Goal: Information Seeking & Learning: Learn about a topic

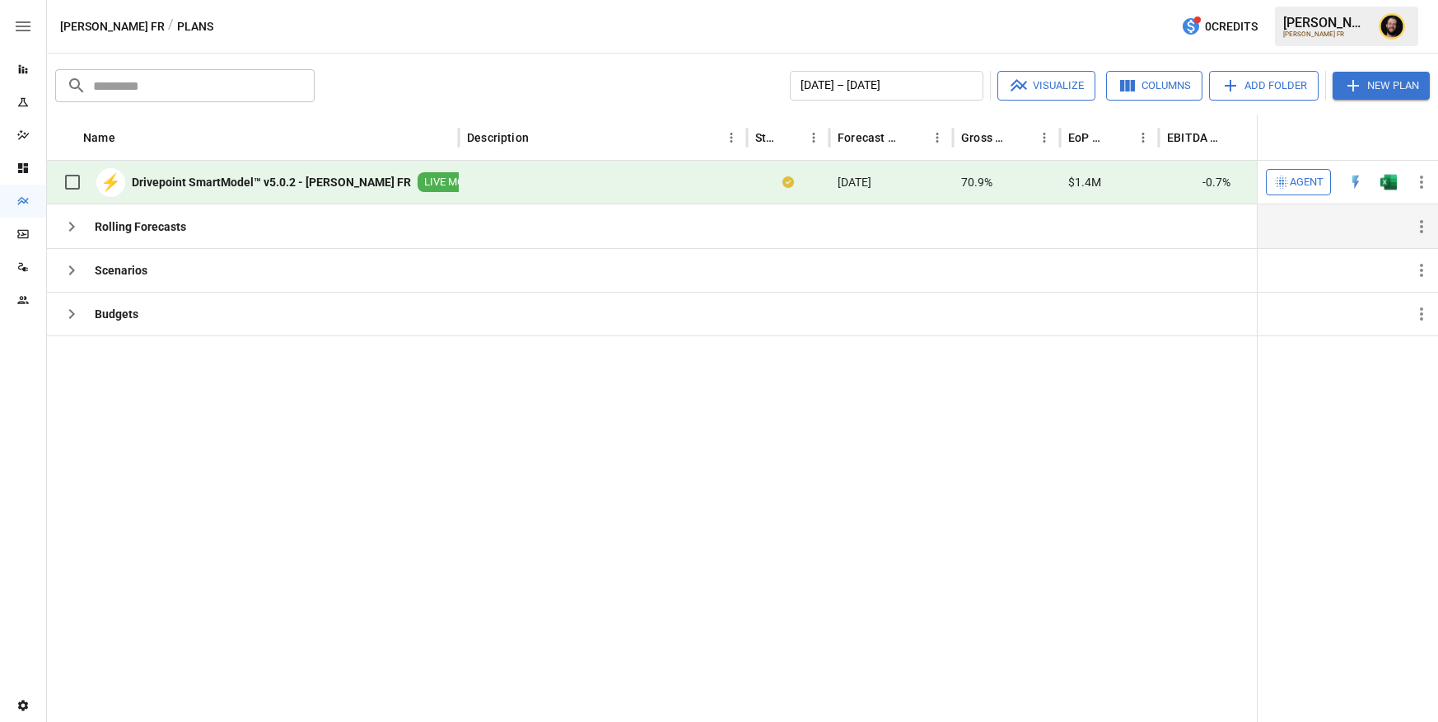
click at [70, 226] on icon "button" at bounding box center [72, 227] width 20 height 20
click at [1292, 184] on span "Agent" at bounding box center [1307, 182] width 34 height 19
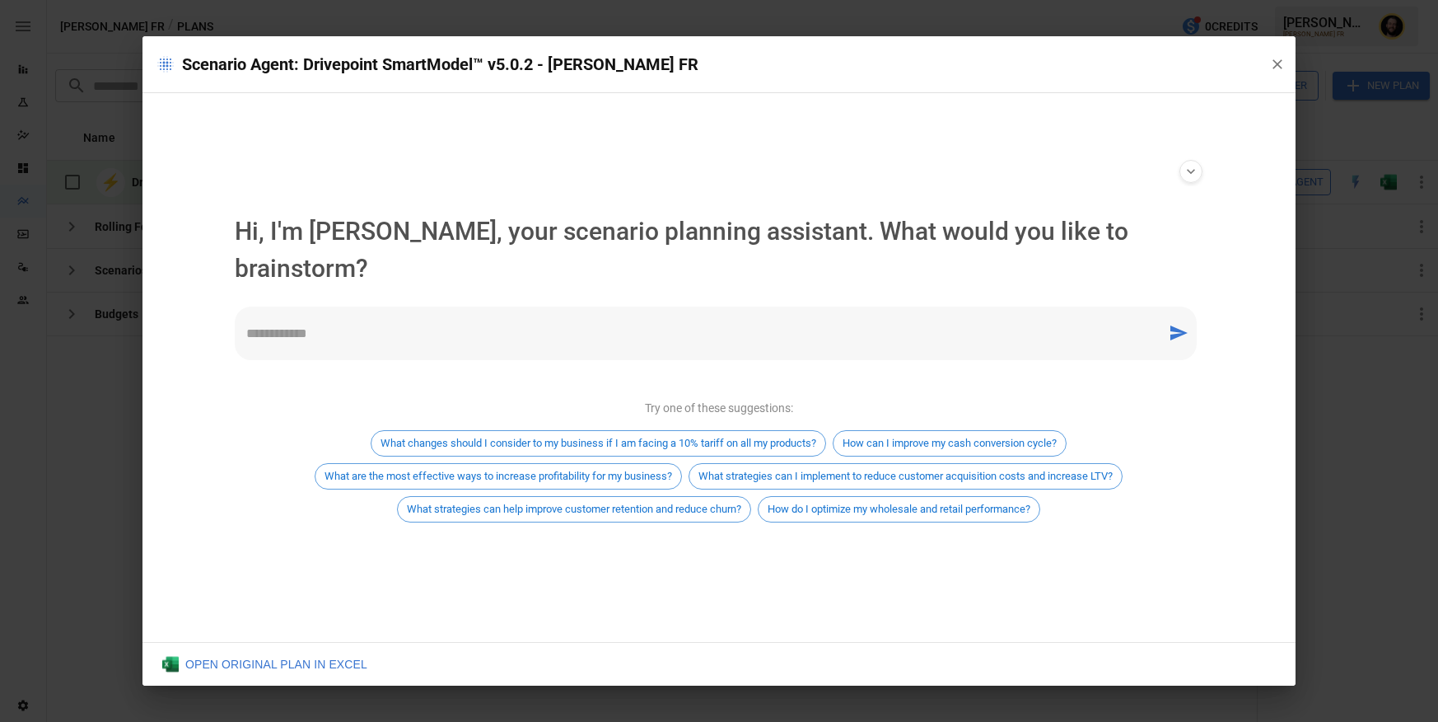
click at [427, 324] on textarea at bounding box center [701, 333] width 910 height 19
type textarea "**********"
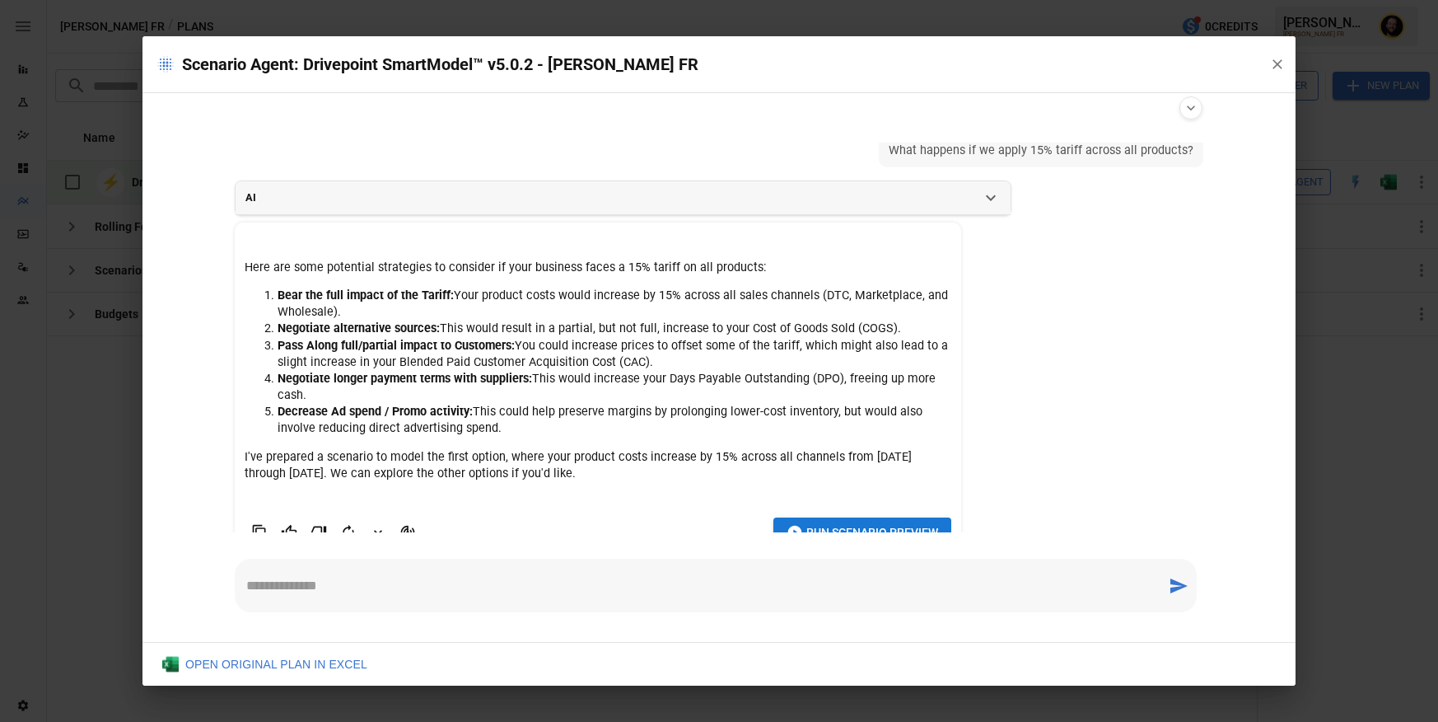
scroll to position [54, 0]
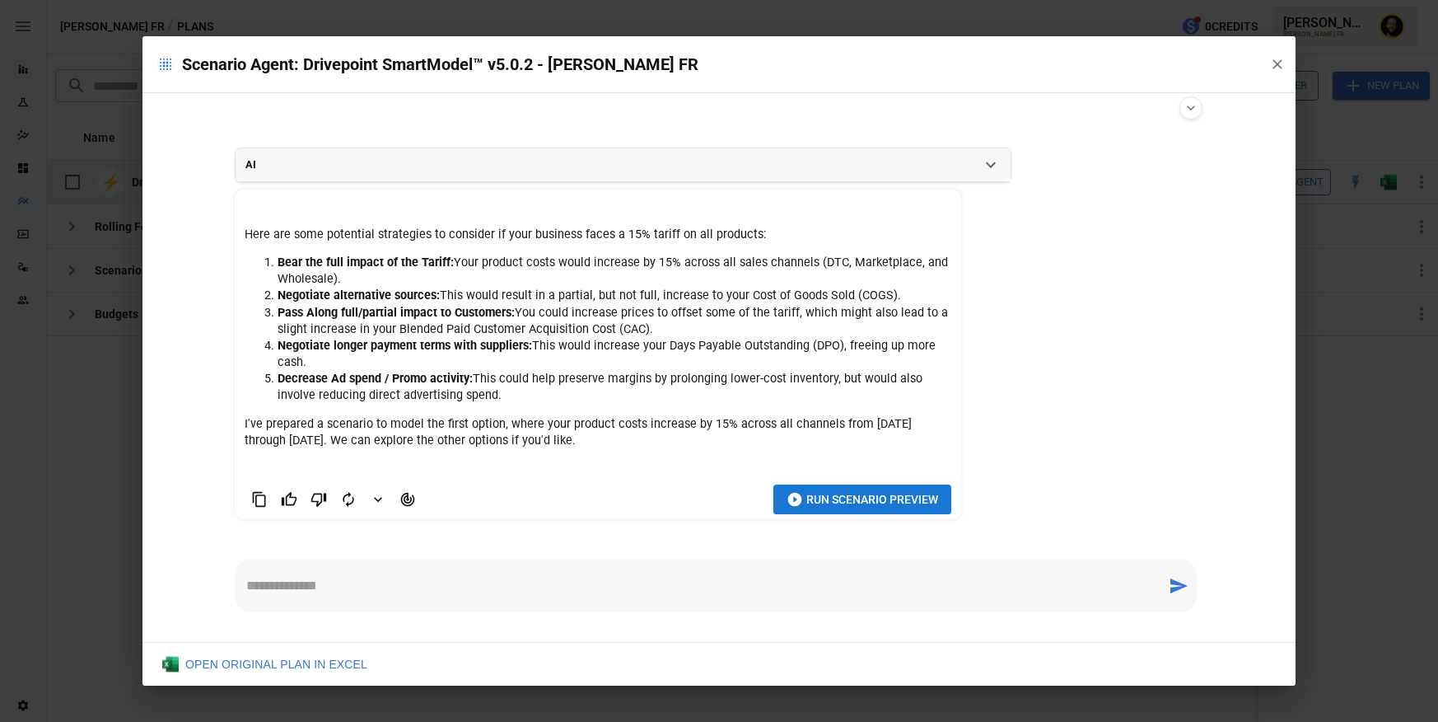
click at [862, 497] on span "Run Scenario Preview" at bounding box center [873, 499] width 132 height 21
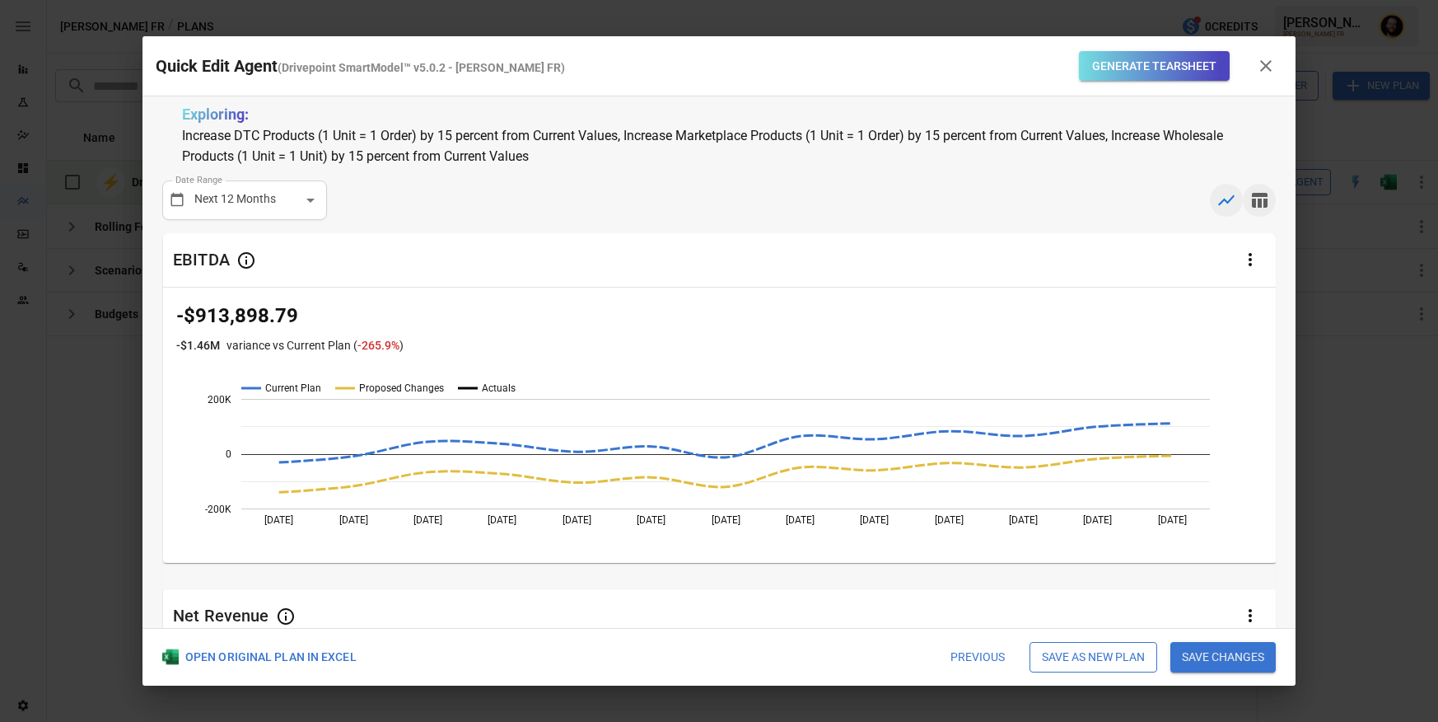
click at [1261, 201] on icon "button" at bounding box center [1260, 200] width 16 height 15
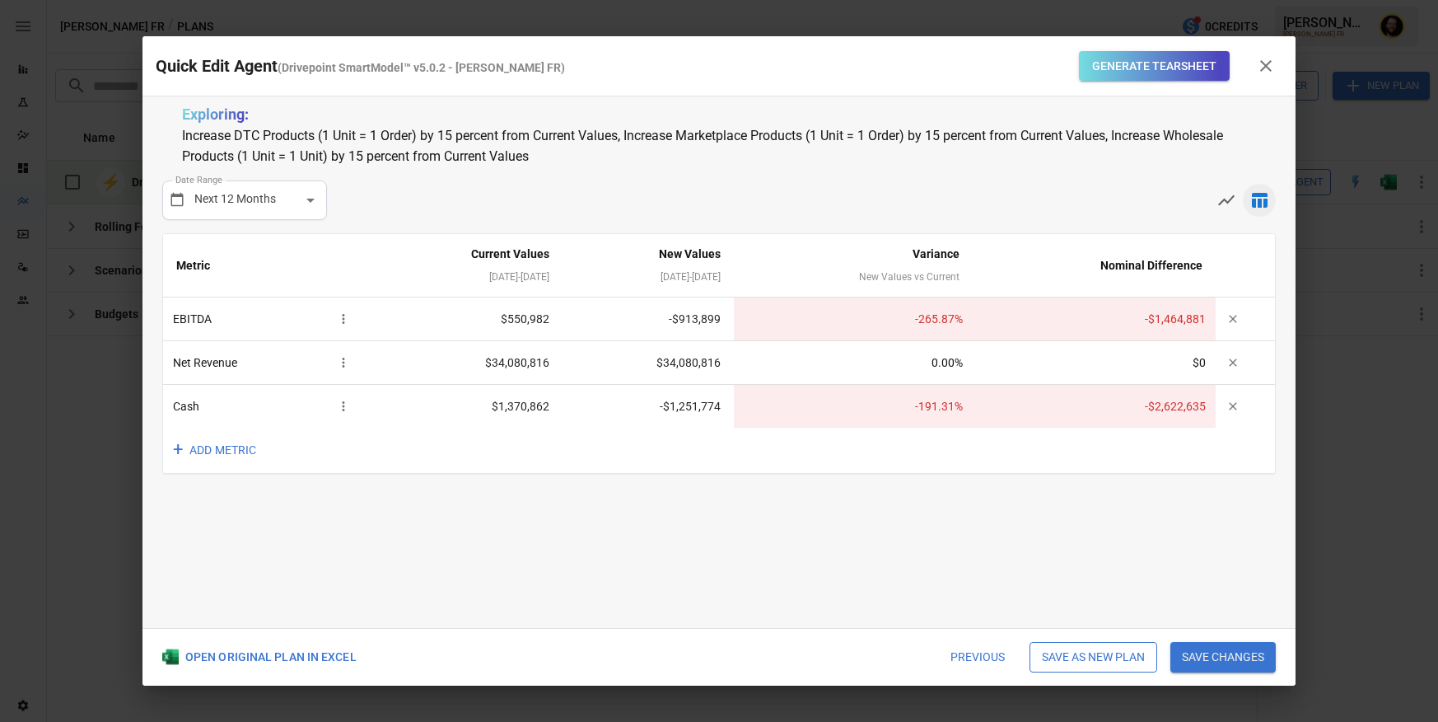
click at [1074, 648] on button "Save as new plan" at bounding box center [1094, 657] width 128 height 31
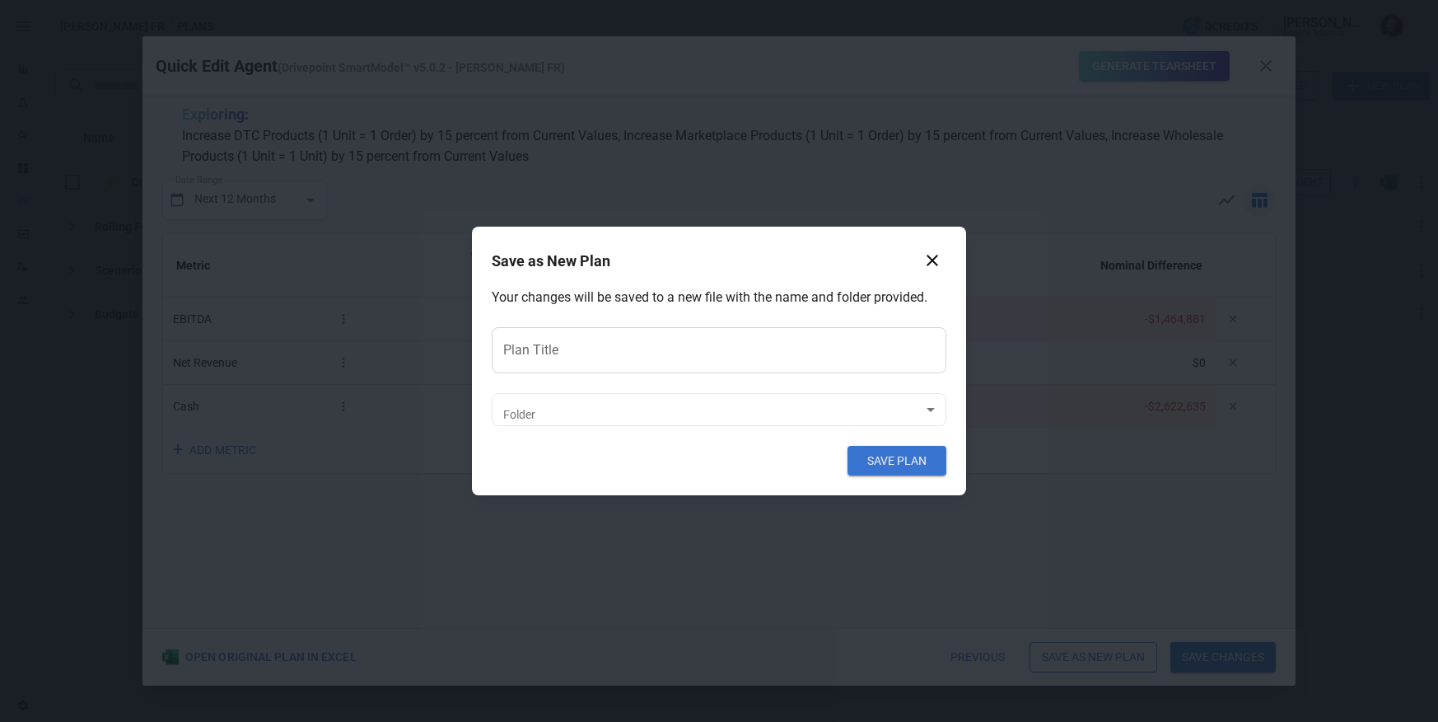
click at [634, 352] on input "Plan Title" at bounding box center [719, 350] width 455 height 46
type input "*"
click at [559, 347] on input "**********" at bounding box center [719, 350] width 455 height 46
type input "**********"
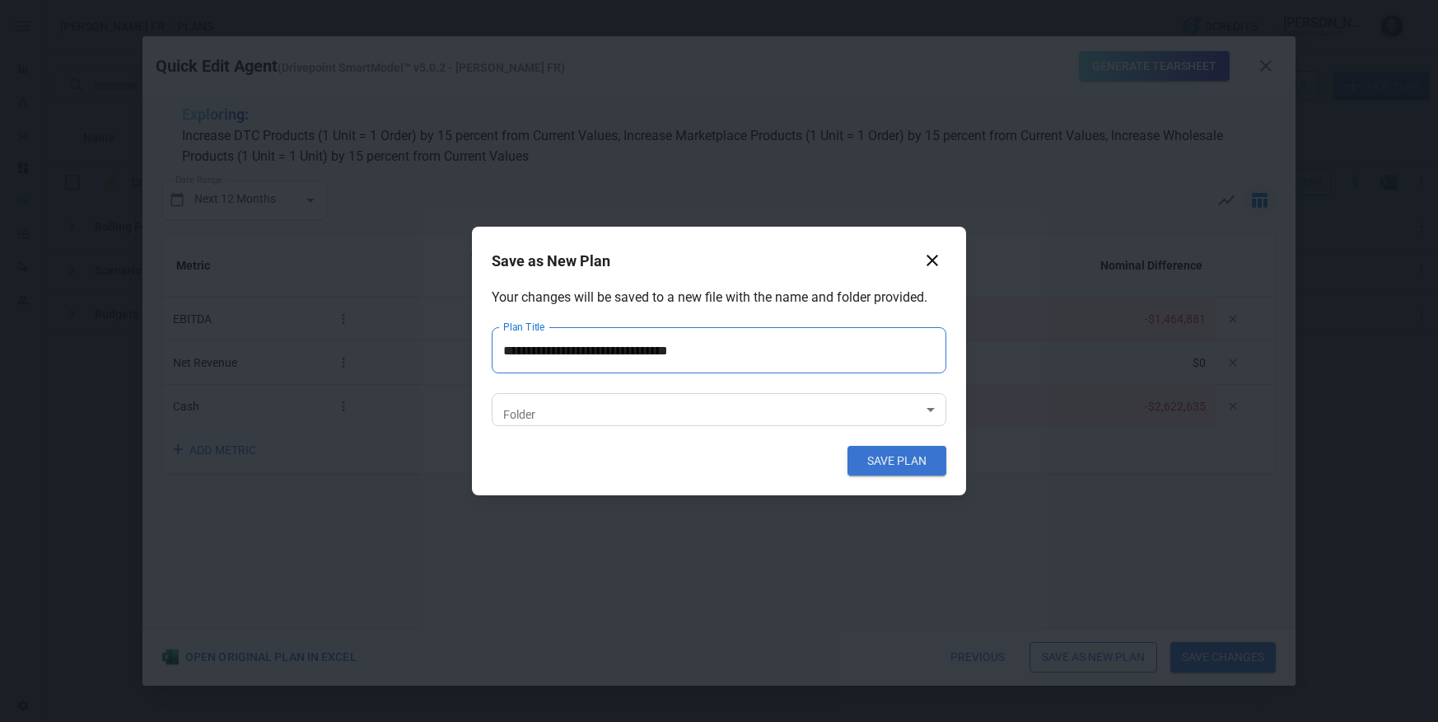
click at [615, 0] on body "Reports Experiments Dazzler Studio Dashboards Plans SmartModel ™ Data Sources T…" at bounding box center [719, 0] width 1438 height 0
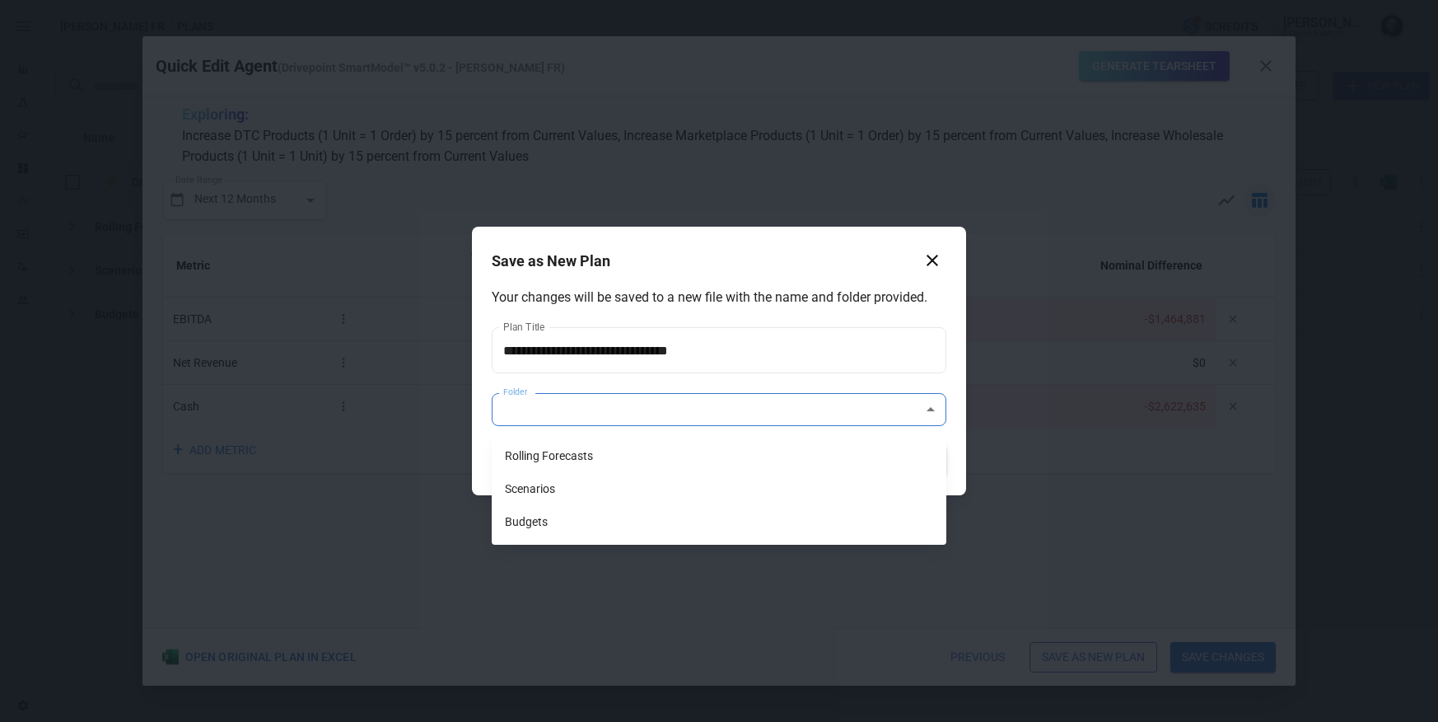
click at [788, 298] on div at bounding box center [719, 361] width 1438 height 722
click at [648, 0] on body "Reports Experiments Dazzler Studio Dashboards Plans SmartModel ™ Data Sources T…" at bounding box center [719, 0] width 1438 height 0
click at [611, 481] on li "Scenarios" at bounding box center [719, 488] width 455 height 33
type input "**********"
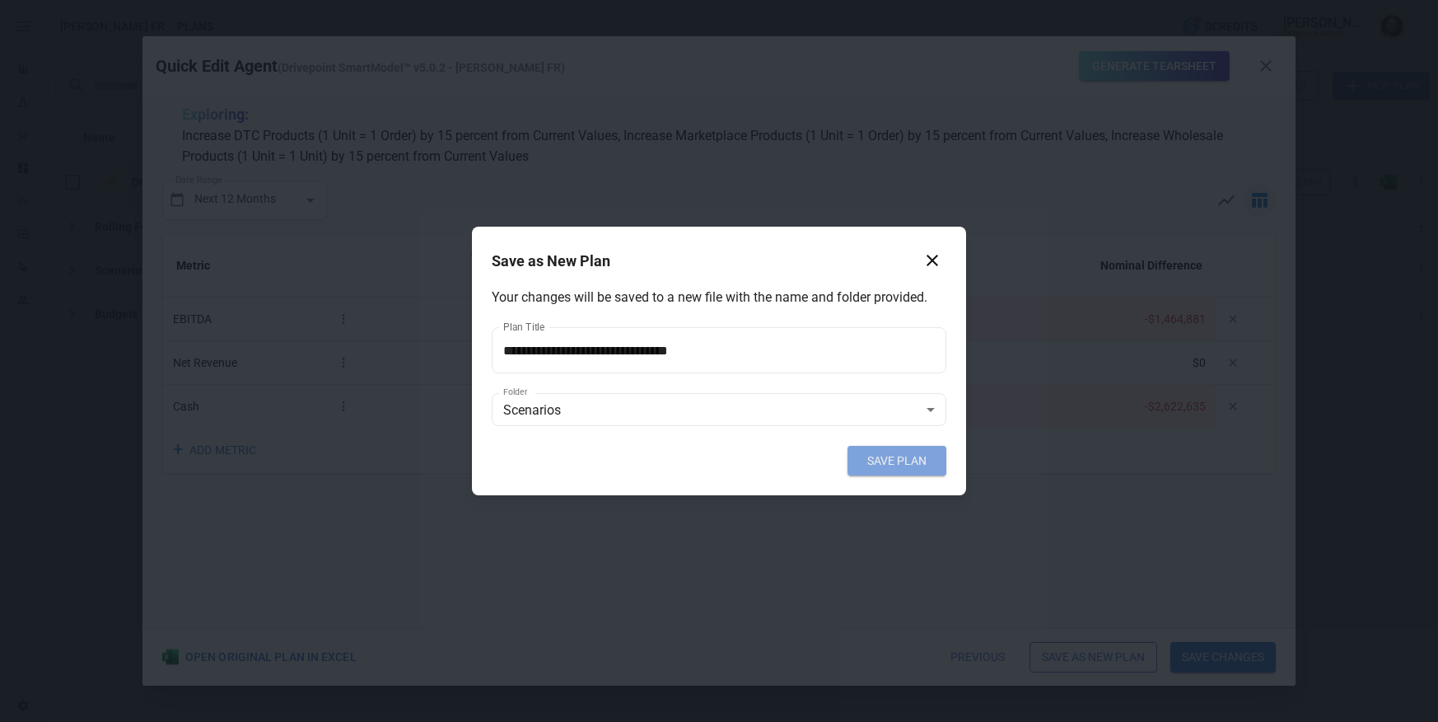
click at [893, 461] on button "SAVE PLAN" at bounding box center [897, 461] width 99 height 30
click at [907, 456] on button "SAVE PLAN" at bounding box center [897, 461] width 99 height 30
click at [886, 454] on button "SAVE PLAN" at bounding box center [897, 461] width 99 height 30
click at [721, 0] on body "Reports Experiments Dazzler Studio Dashboards Plans SmartModel ™ Data Sources T…" at bounding box center [719, 0] width 1438 height 0
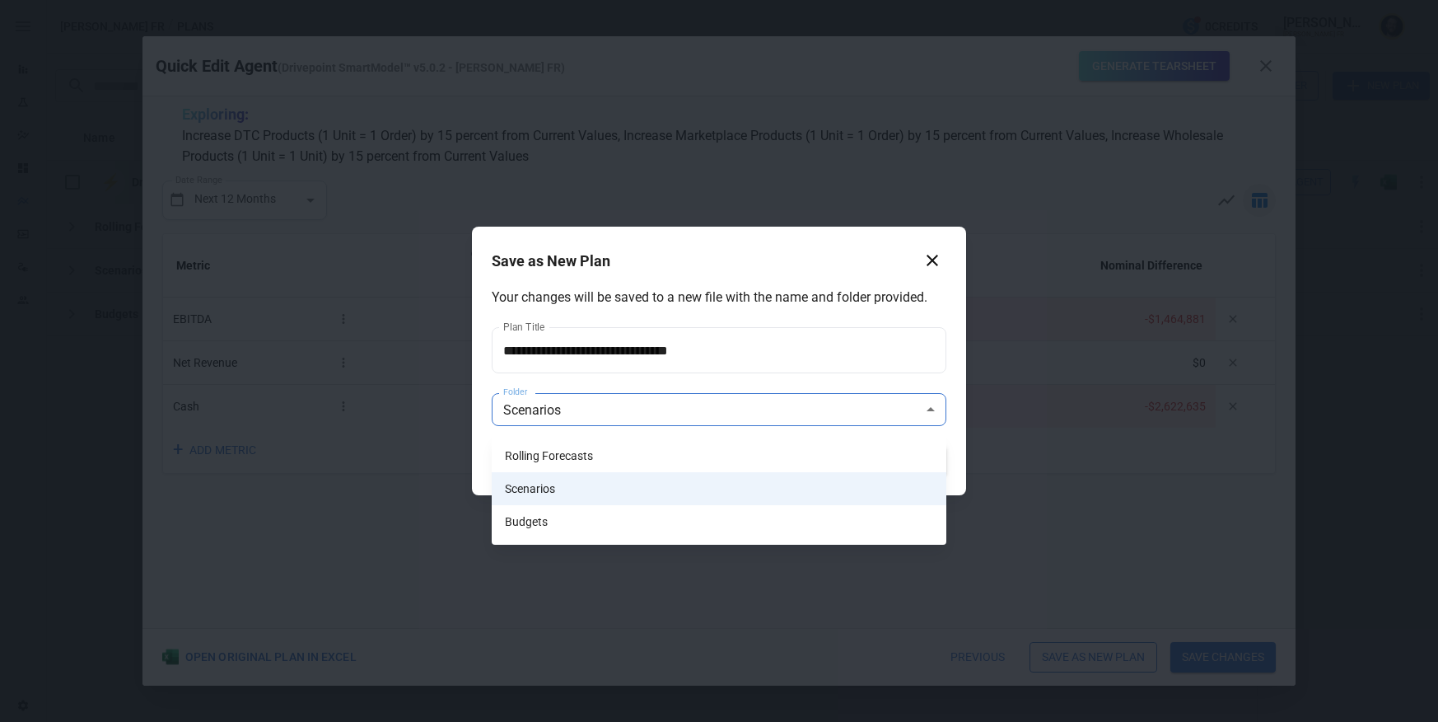
click at [727, 288] on div at bounding box center [719, 361] width 1438 height 722
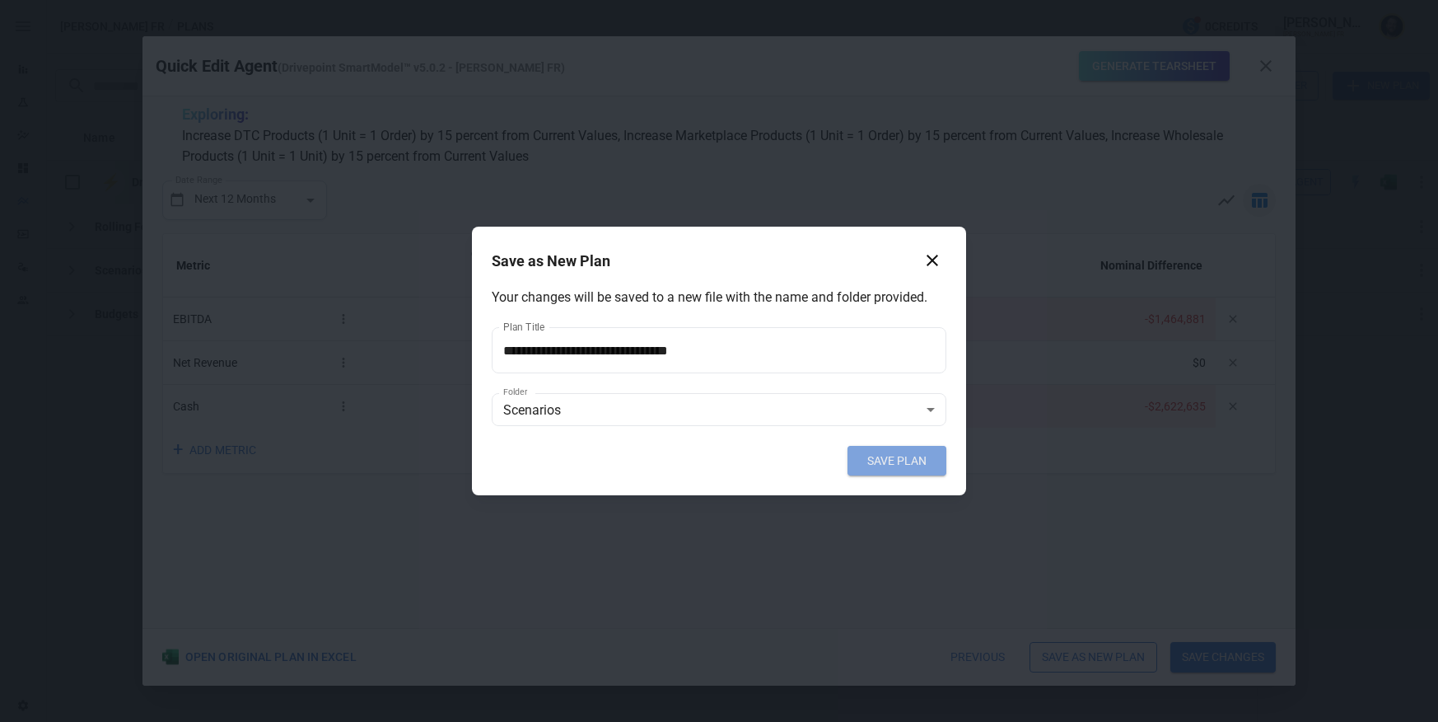
click at [896, 464] on button "SAVE PLAN" at bounding box center [897, 461] width 99 height 30
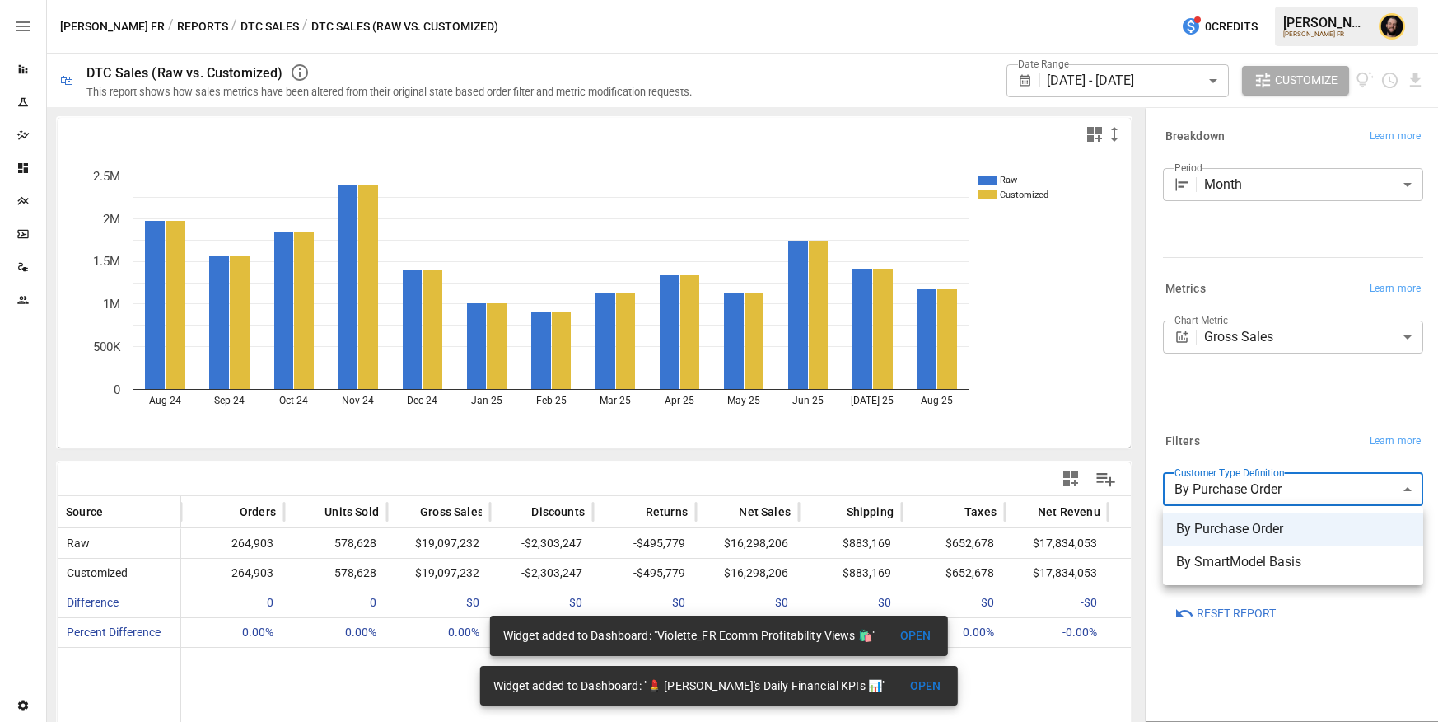
click at [1214, 441] on div at bounding box center [719, 361] width 1438 height 722
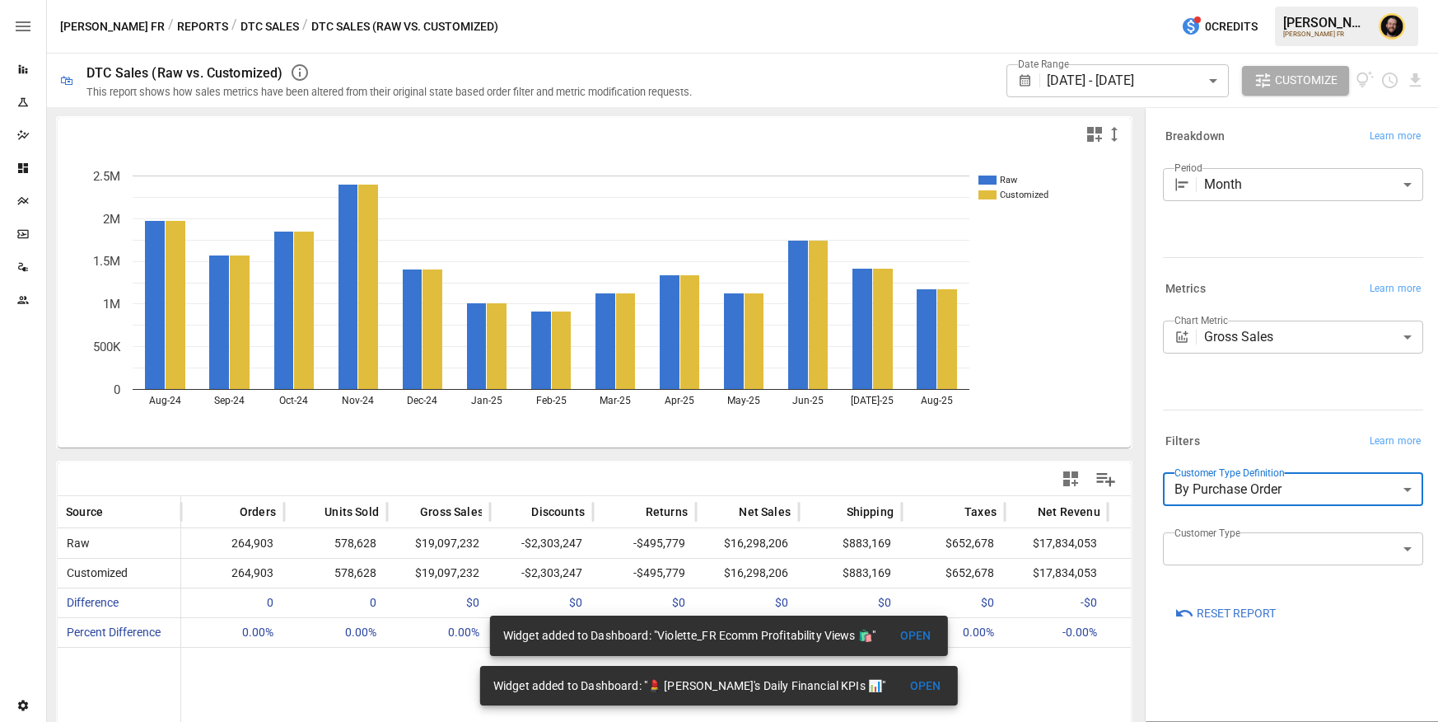
click at [241, 22] on button "DTC Sales" at bounding box center [270, 26] width 58 height 21
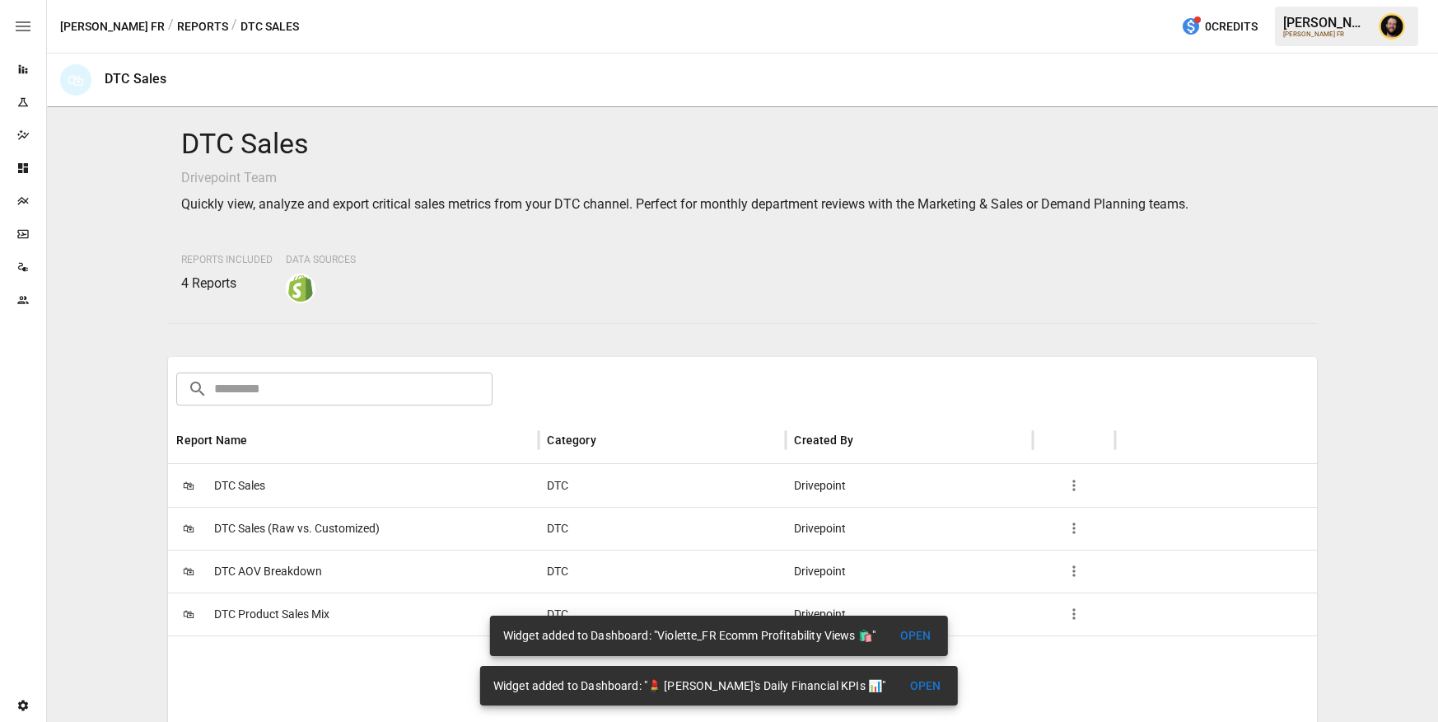
click at [330, 570] on div "🛍 DTC AOV Breakdown" at bounding box center [353, 571] width 371 height 43
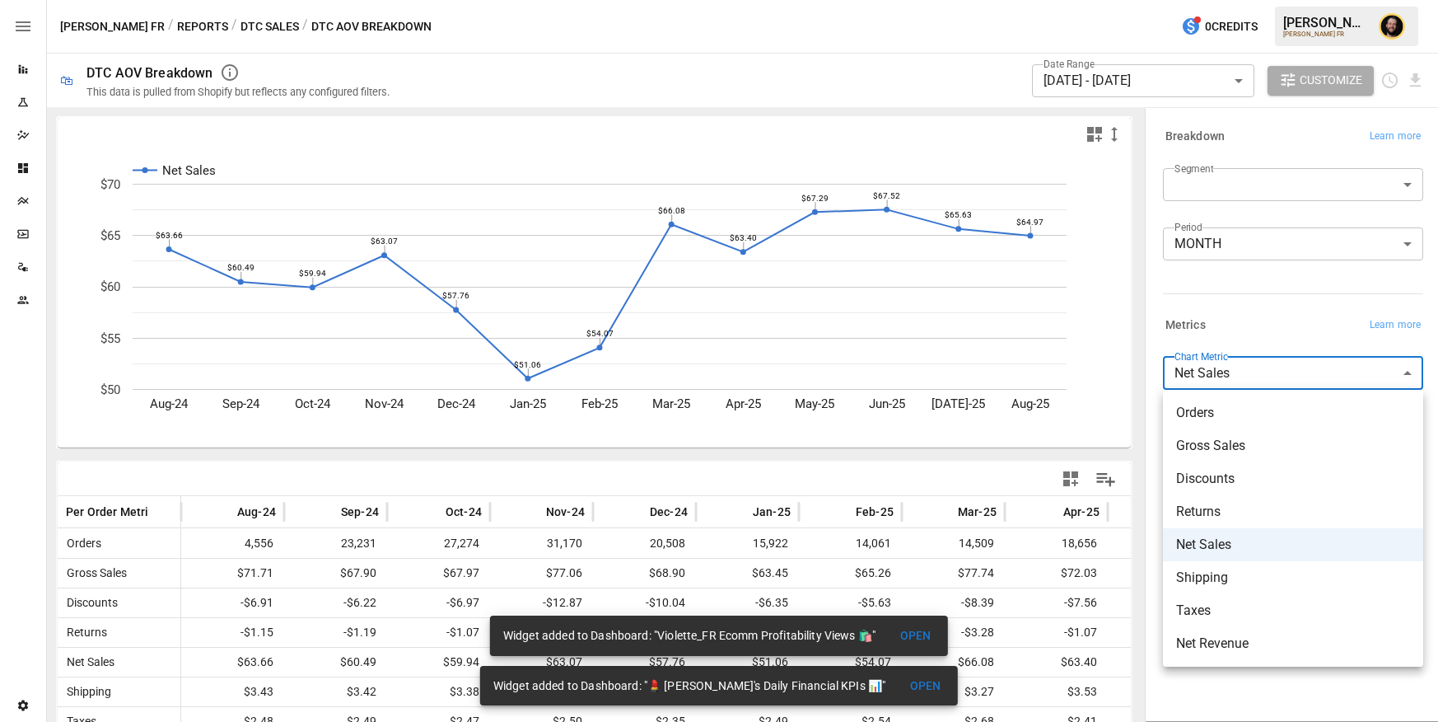
click at [1236, 0] on body "Reports Experiments Dazzler Studio Dashboards Plans SmartModel ™ Data Sources T…" at bounding box center [719, 0] width 1438 height 0
click at [1230, 318] on div at bounding box center [719, 361] width 1438 height 722
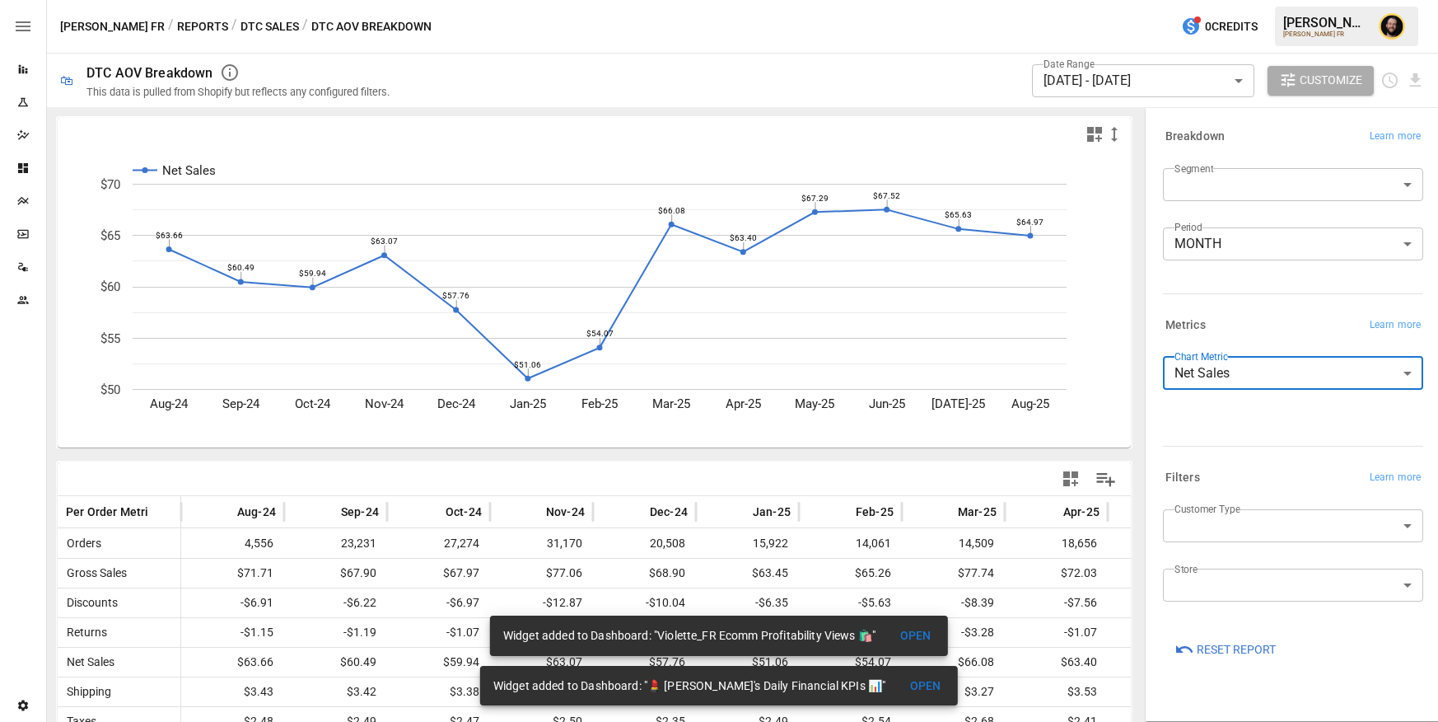
click at [1216, 0] on body "Reports Experiments Dazzler Studio Dashboards Plans SmartModel ™ Data Sources T…" at bounding box center [719, 0] width 1438 height 0
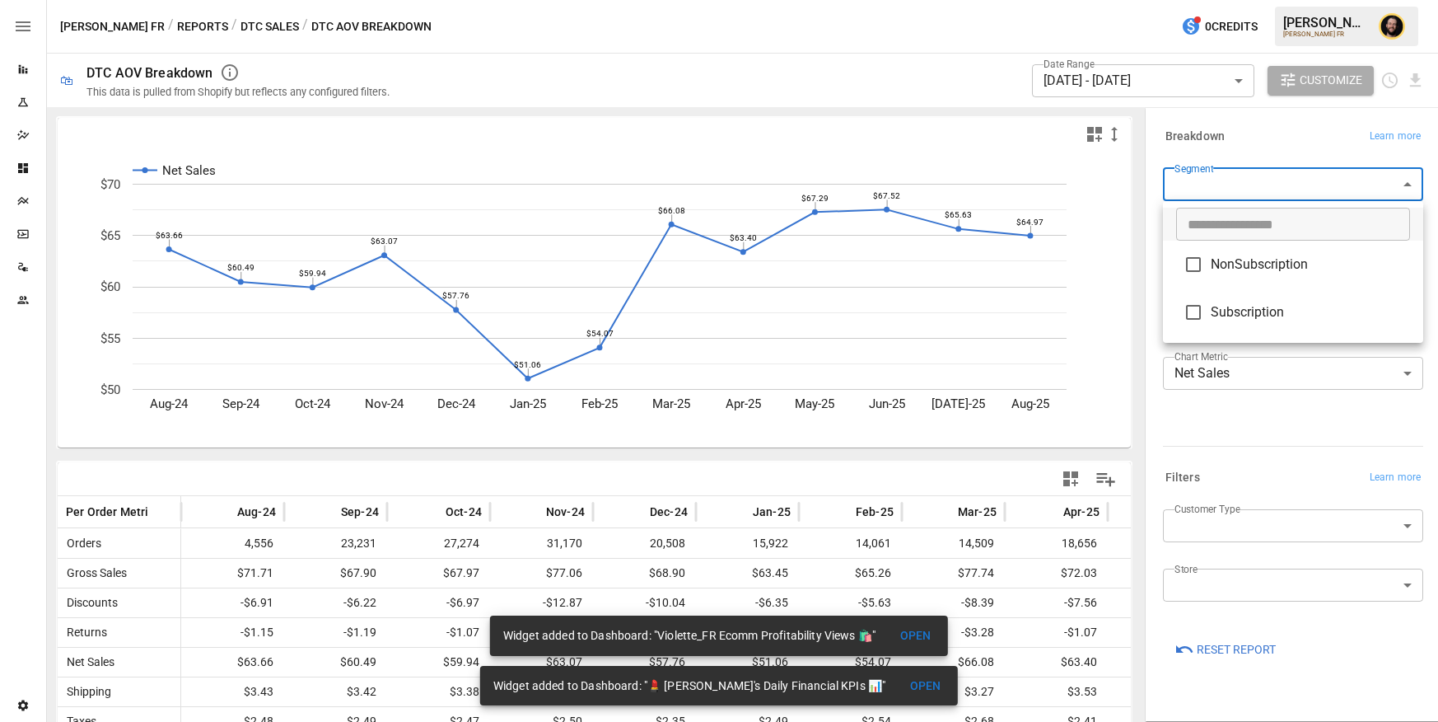
click at [1217, 133] on div at bounding box center [719, 361] width 1438 height 722
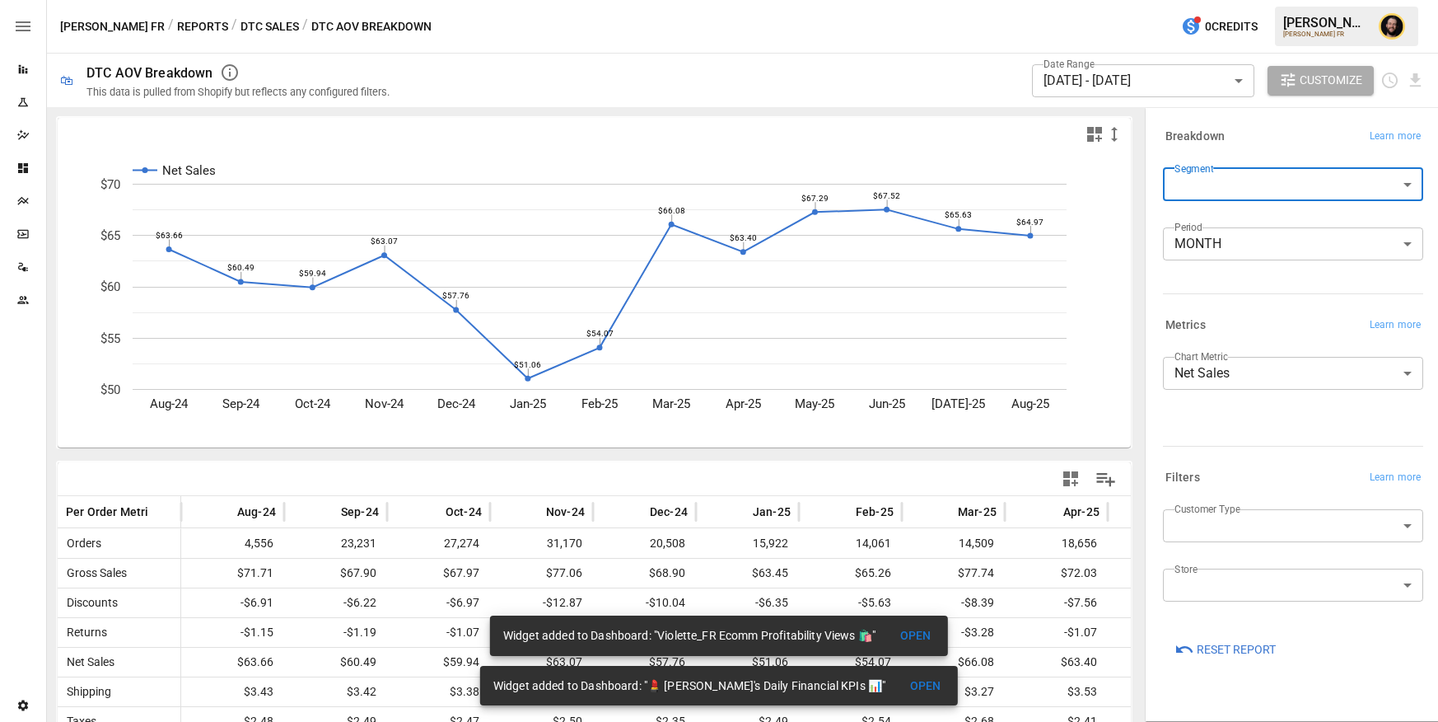
scroll to position [81, 0]
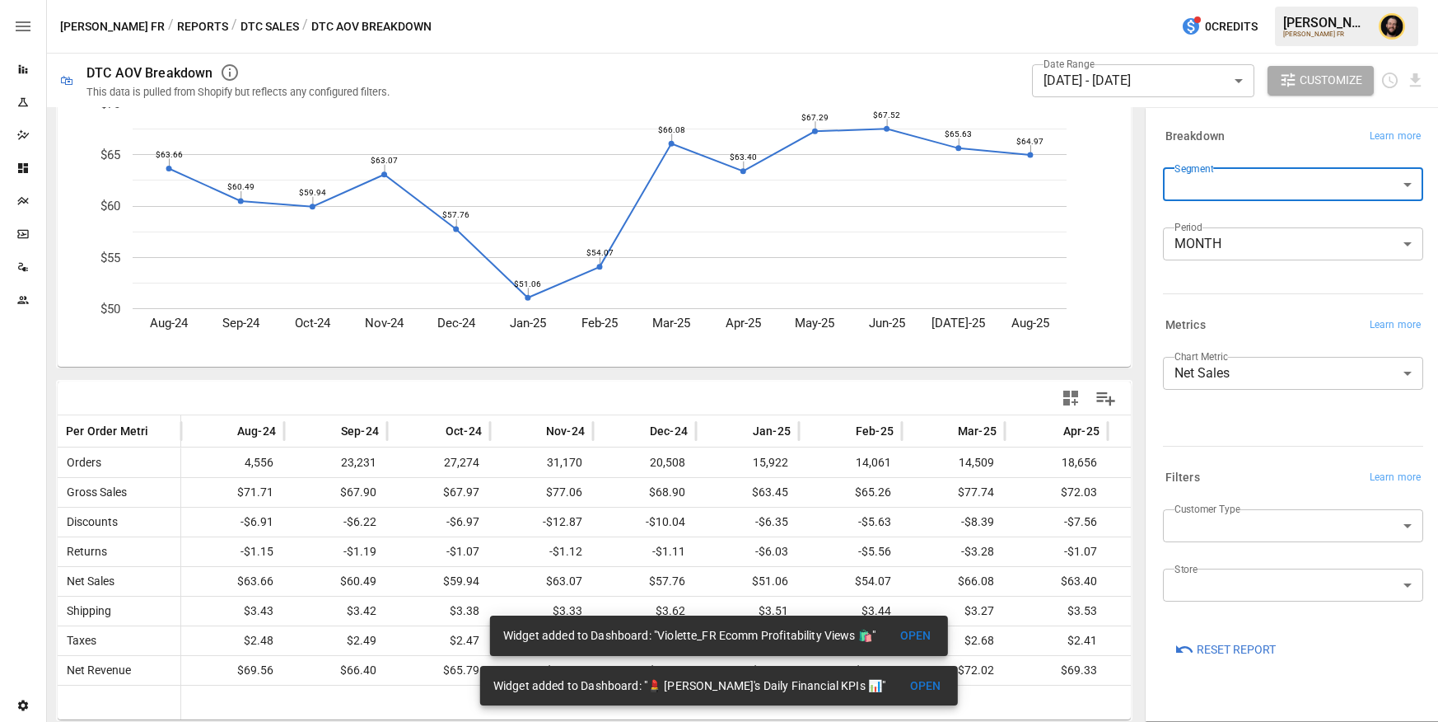
click at [1067, 399] on icon "button" at bounding box center [1071, 398] width 15 height 15
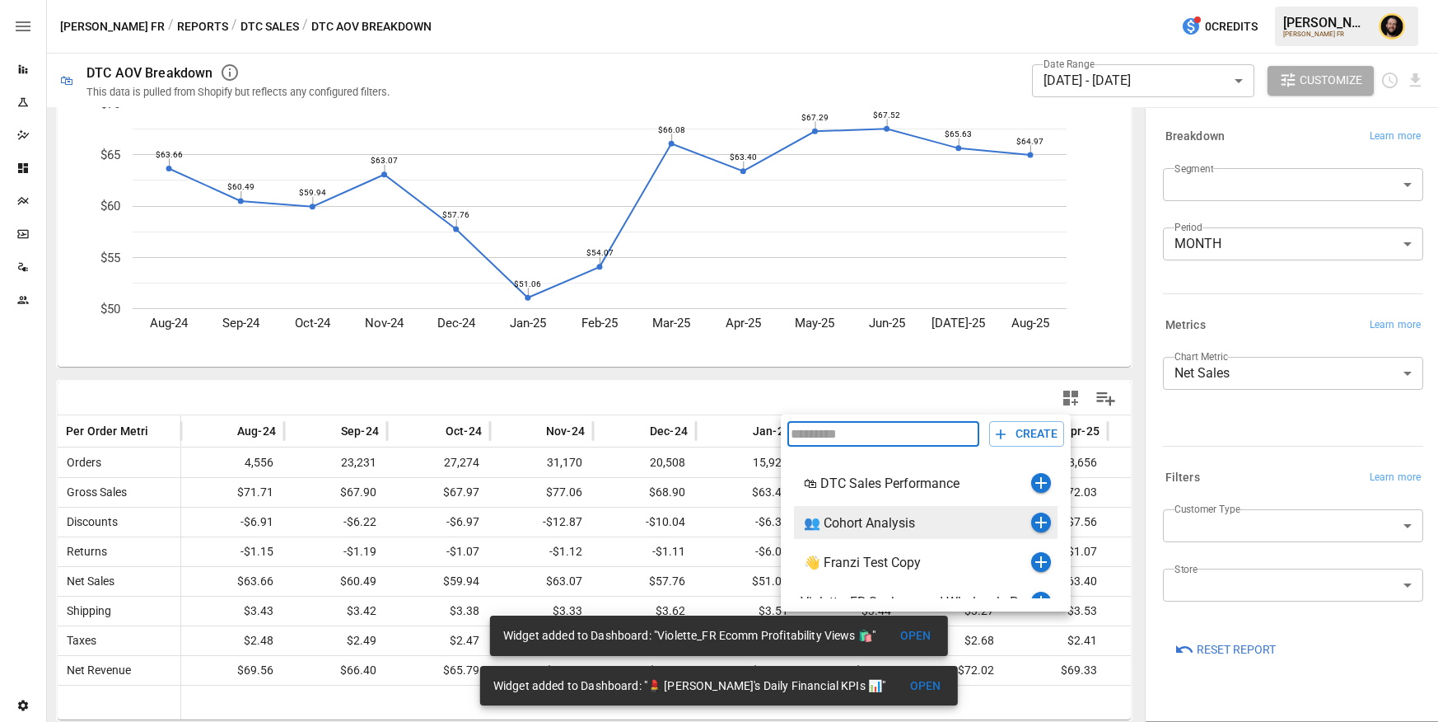
scroll to position [107, 0]
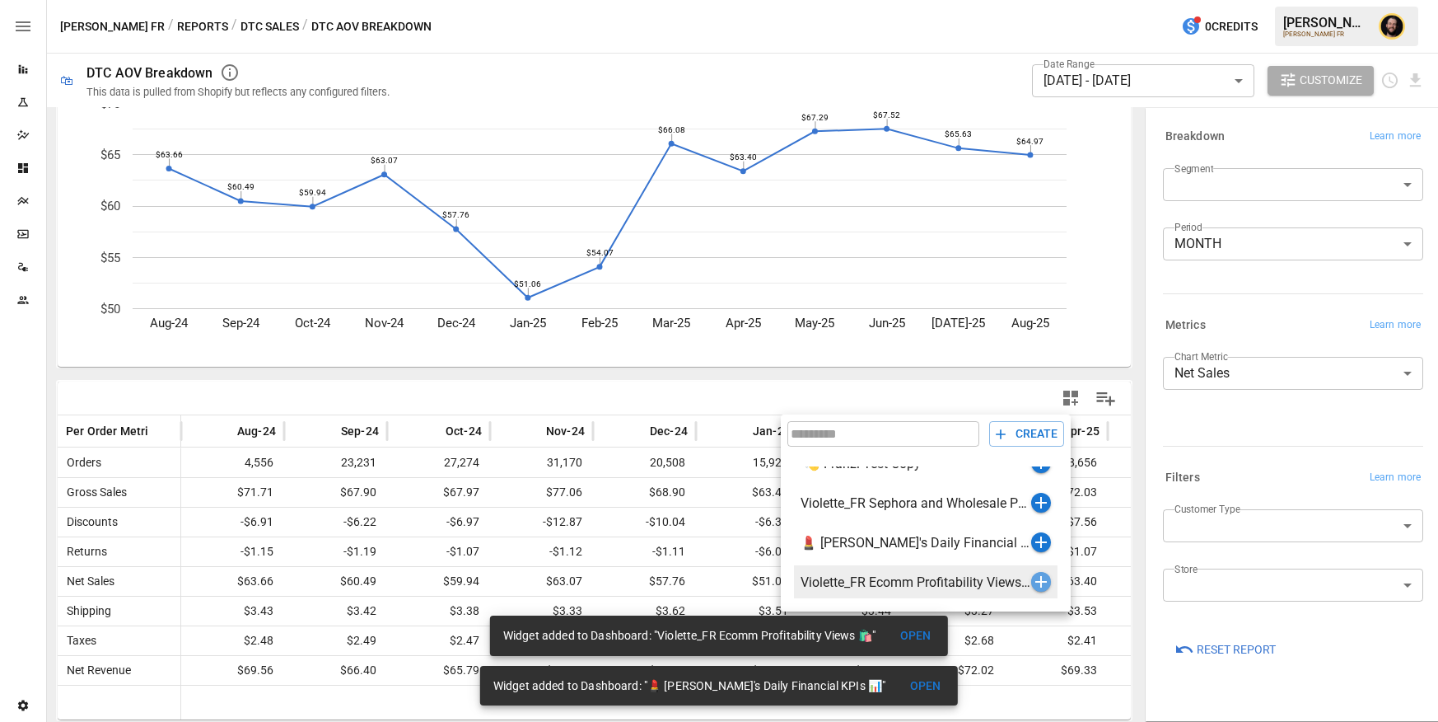
click at [1039, 577] on icon "button" at bounding box center [1041, 582] width 20 height 20
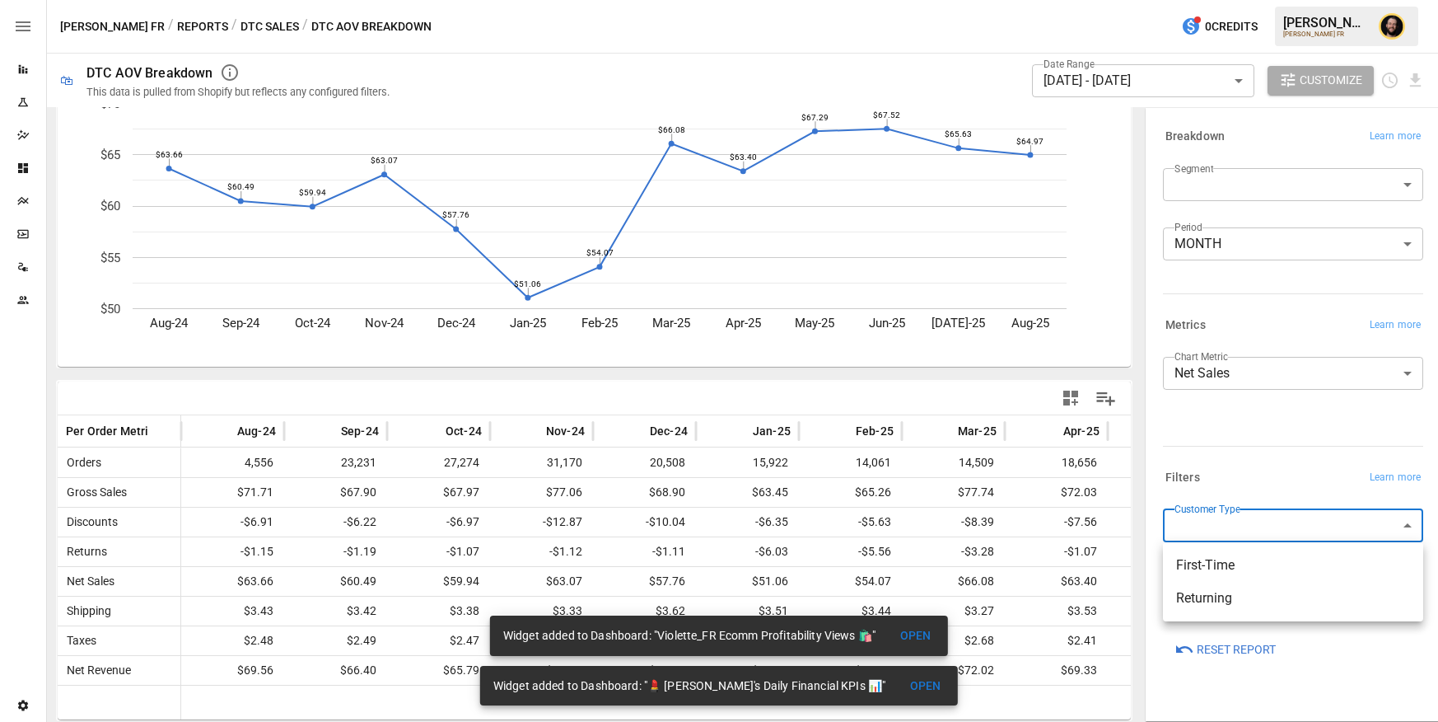
click at [1261, 0] on body "Reports Experiments Dazzler Studio Dashboards Plans SmartModel ™ Data Sources T…" at bounding box center [719, 0] width 1438 height 0
click at [1259, 465] on div at bounding box center [719, 361] width 1438 height 722
click at [1242, 0] on body "Reports Experiments Dazzler Studio Dashboards Plans SmartModel ™ Data Sources T…" at bounding box center [719, 0] width 1438 height 0
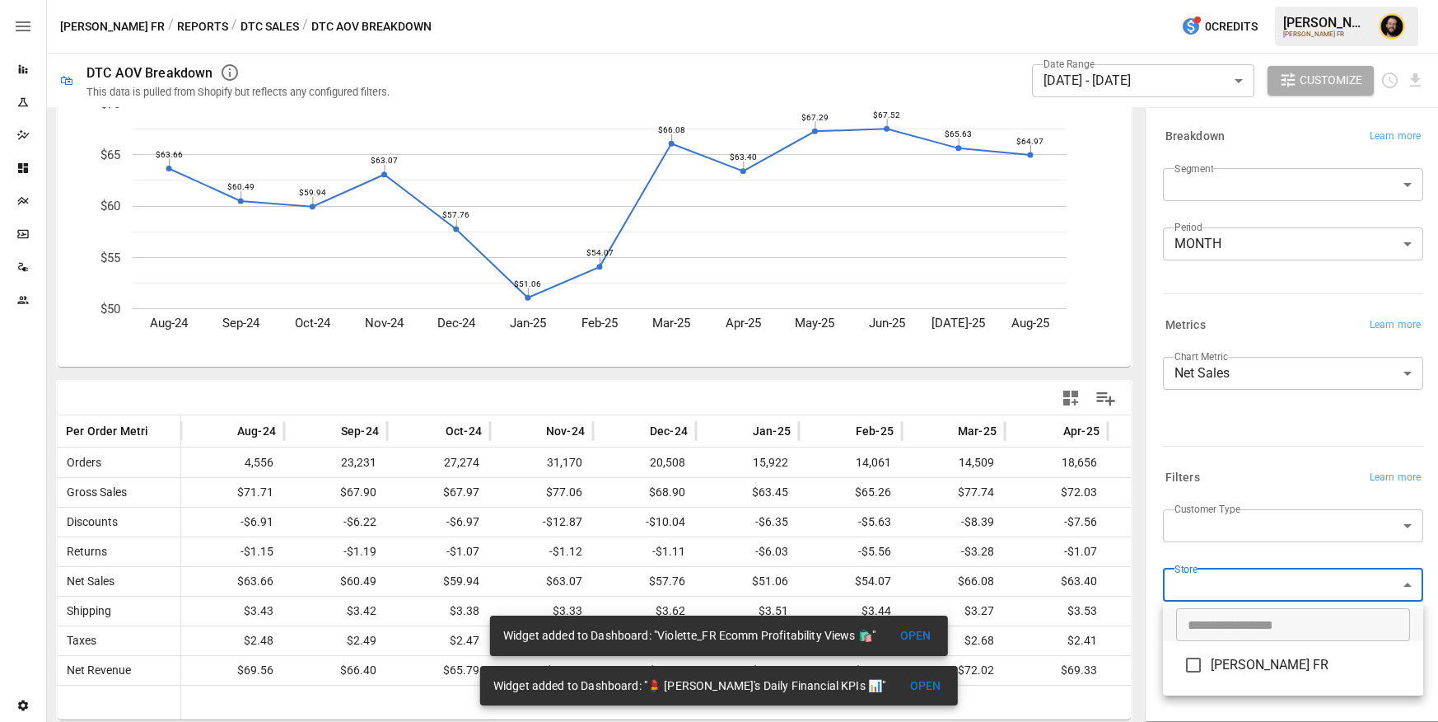
click at [1242, 469] on div at bounding box center [719, 361] width 1438 height 722
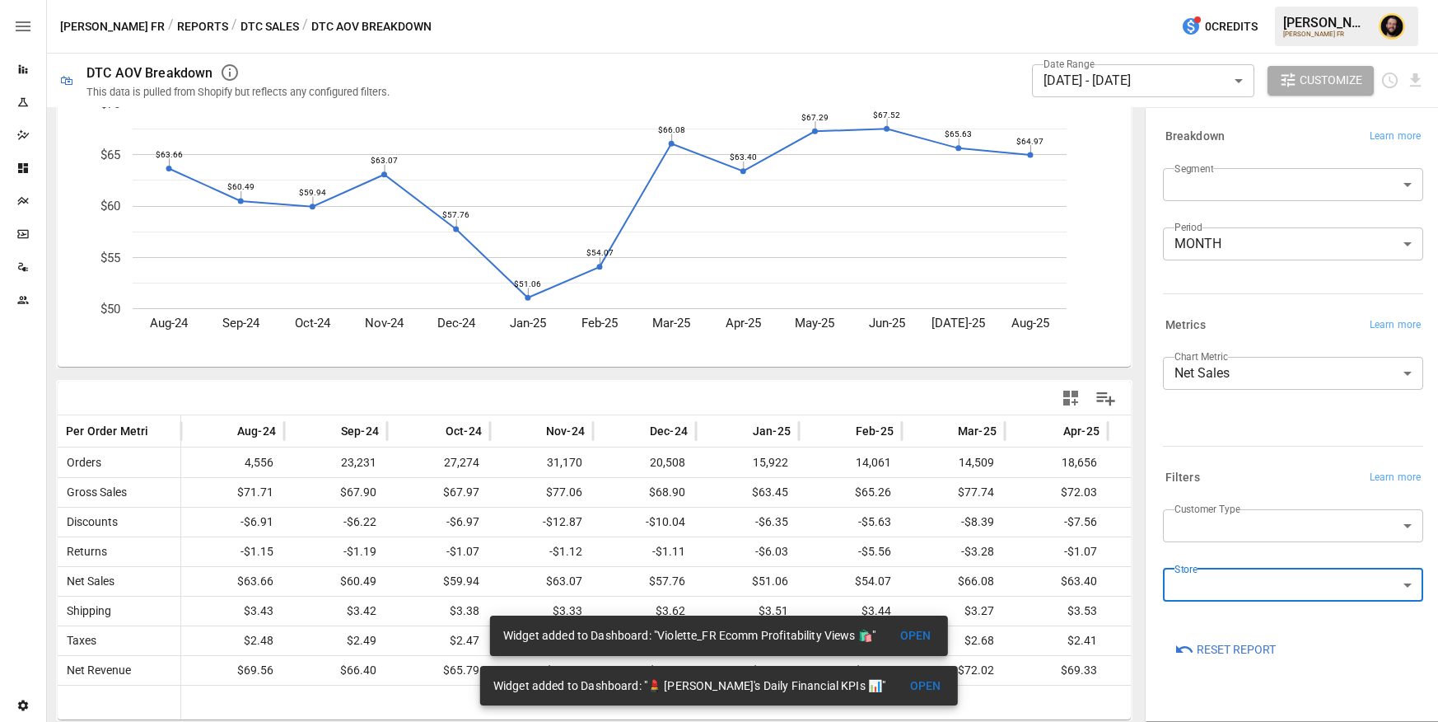
click at [241, 30] on button "DTC Sales" at bounding box center [270, 26] width 58 height 21
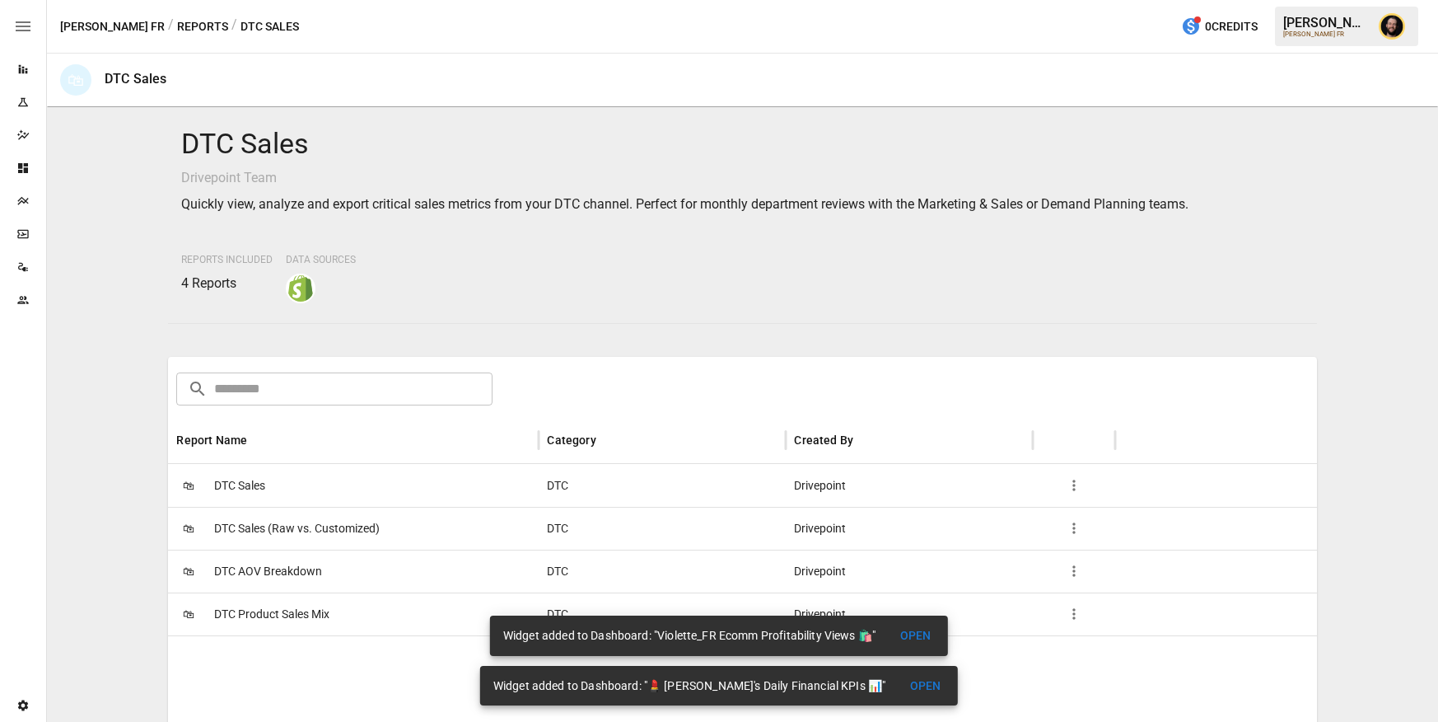
click at [177, 28] on button "Reports" at bounding box center [202, 26] width 51 height 21
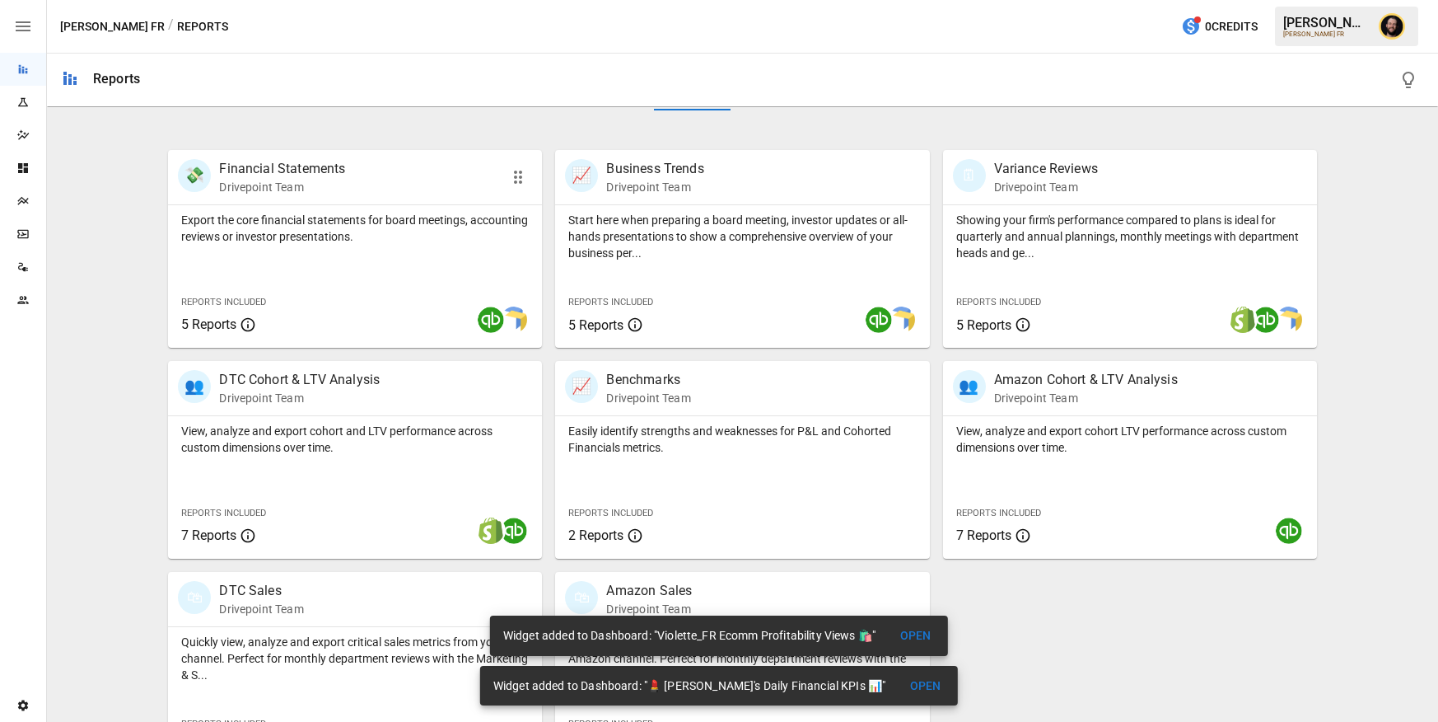
scroll to position [299, 0]
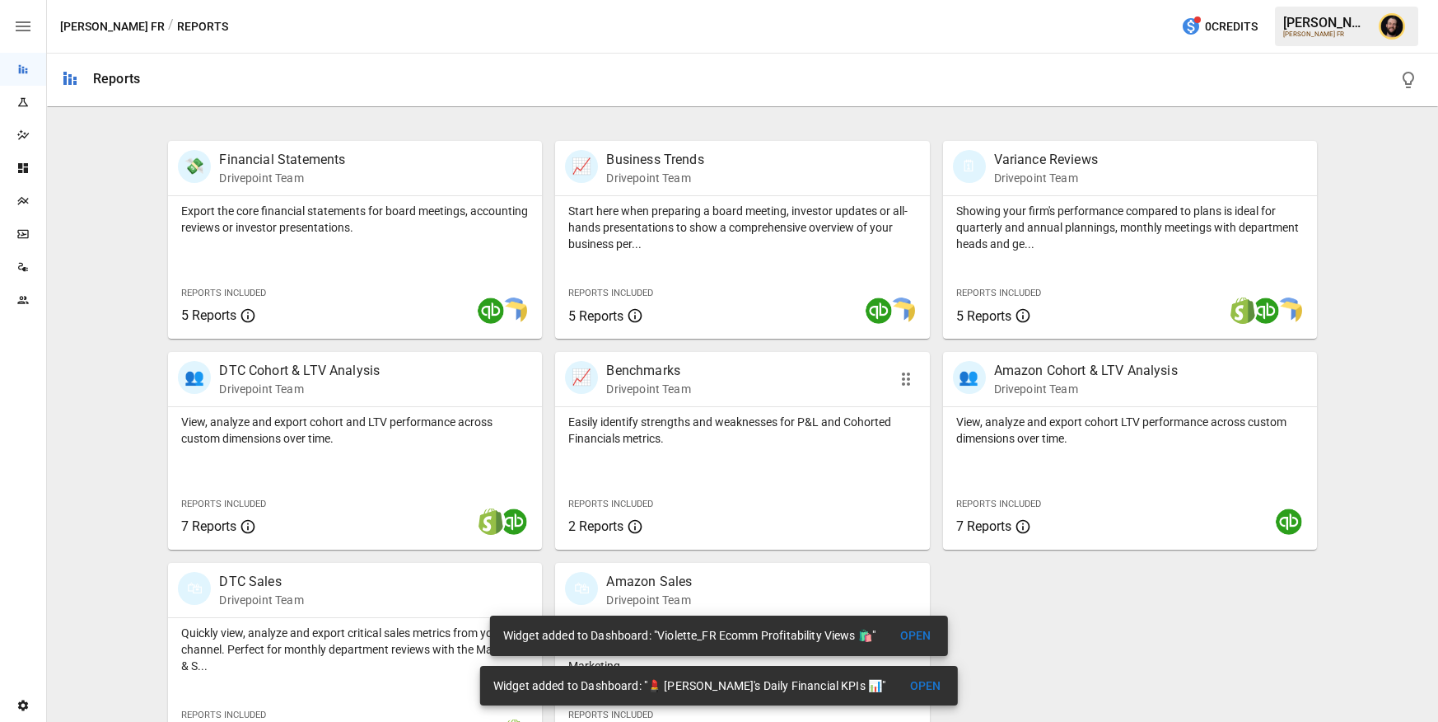
click at [741, 455] on div "Easily identify strengths and weaknesses for P&L and Cohorted Financials metric…" at bounding box center [742, 478] width 374 height 143
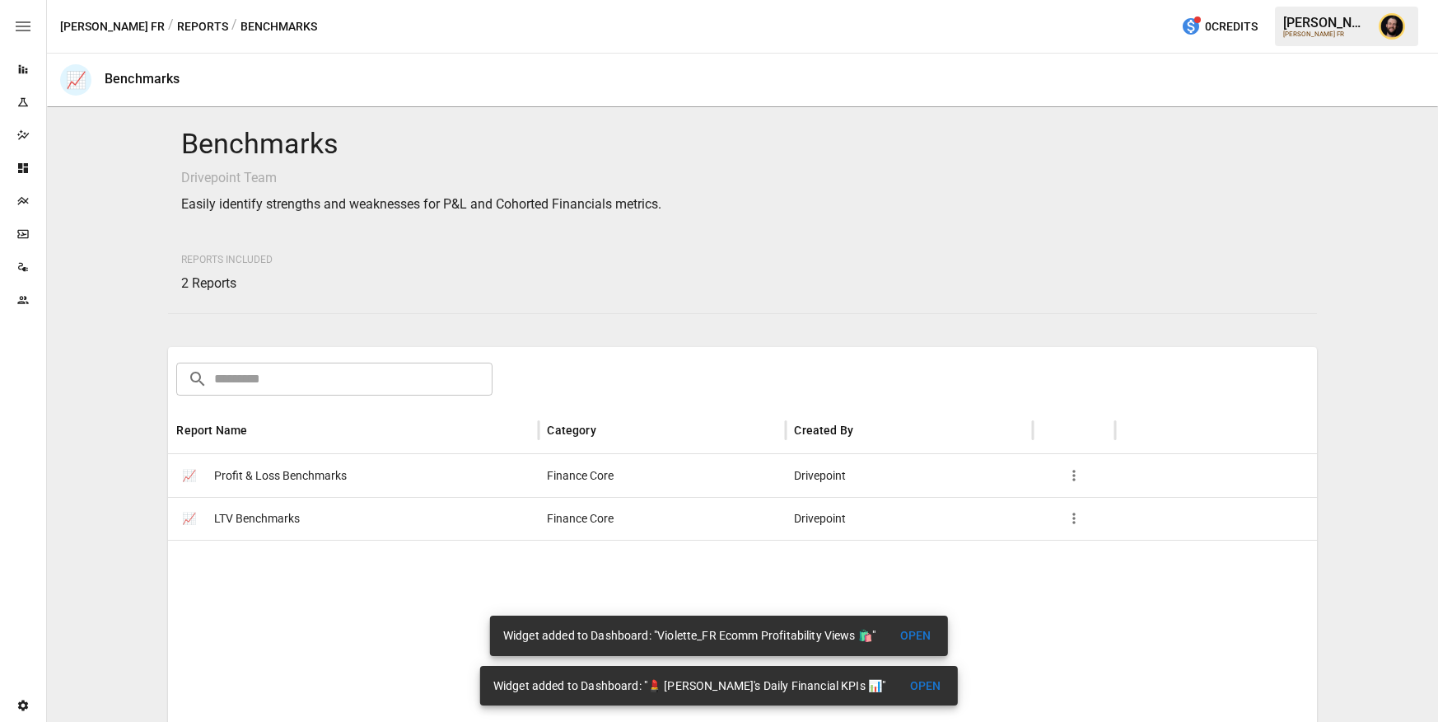
click at [417, 524] on div "📈 LTV Benchmarks" at bounding box center [353, 518] width 371 height 43
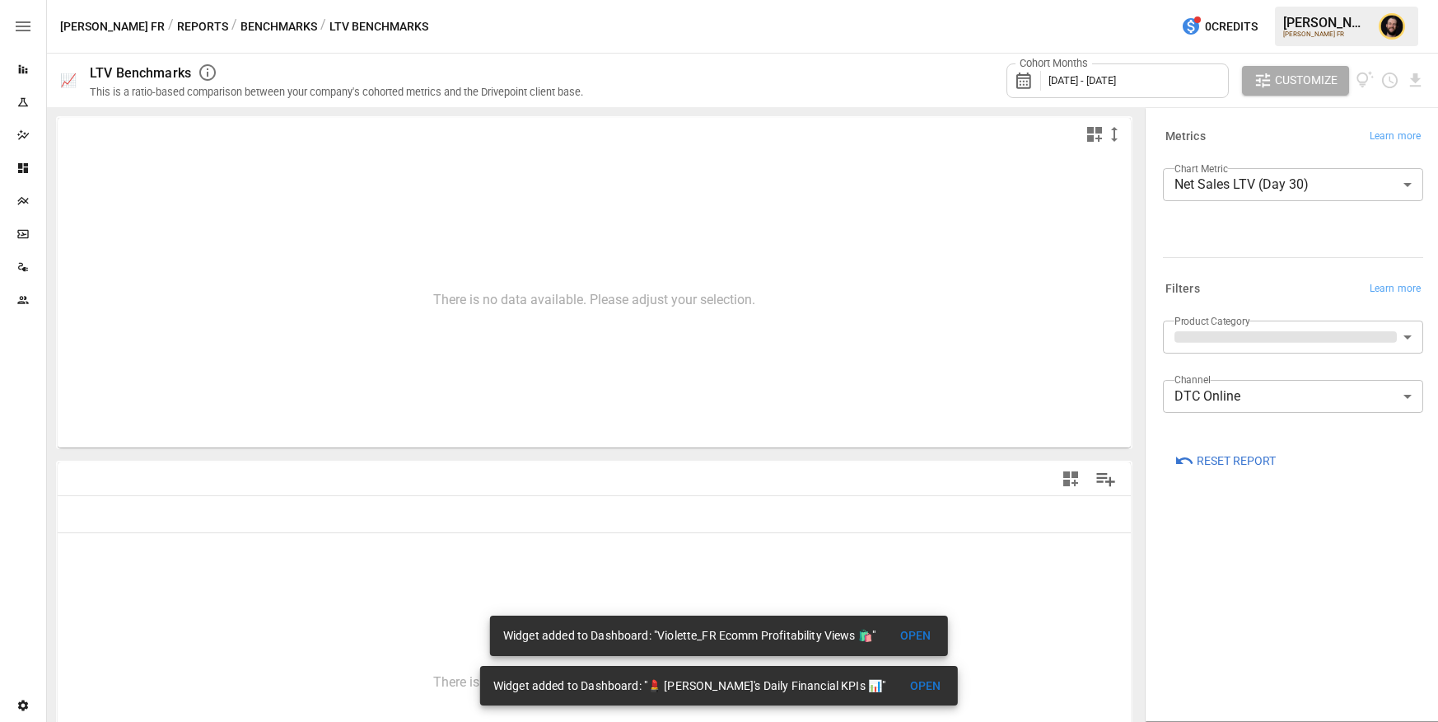
click at [1291, 0] on body "**********" at bounding box center [719, 0] width 1438 height 0
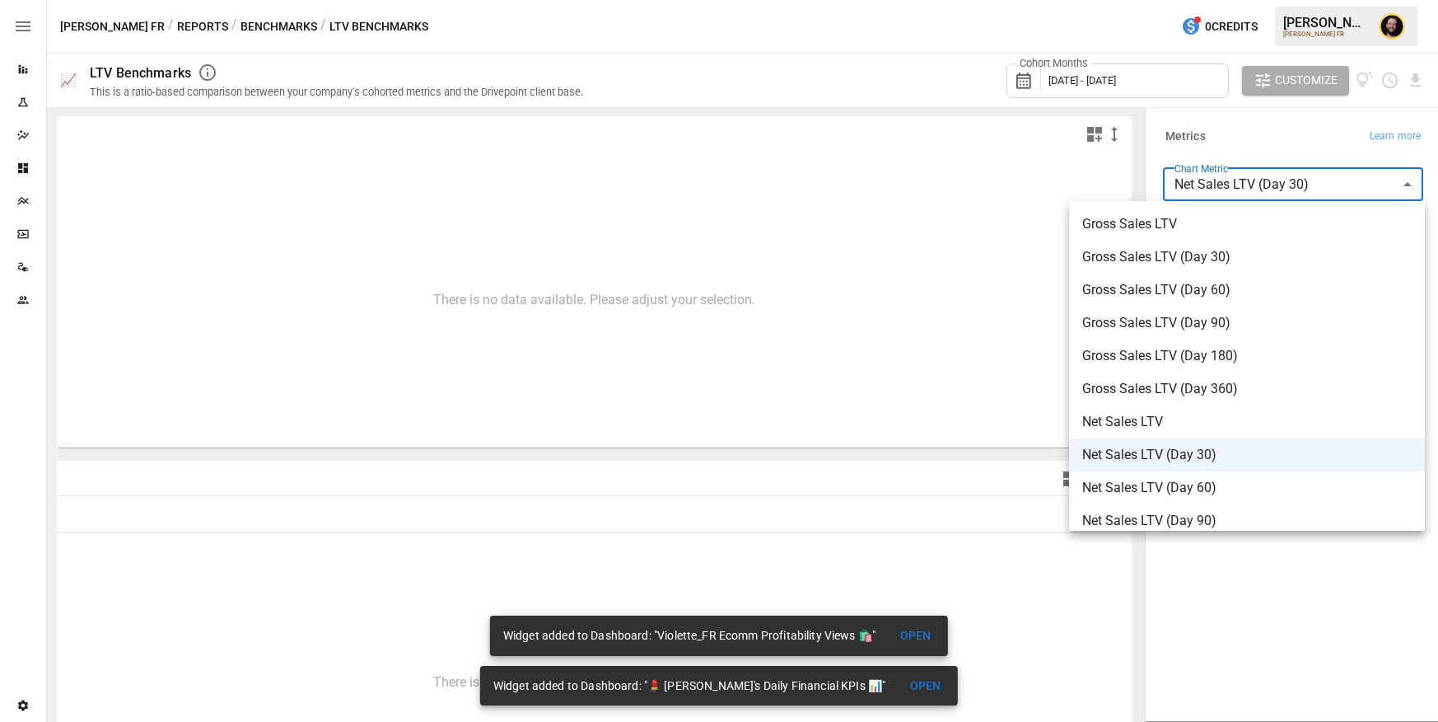
type input "**********"
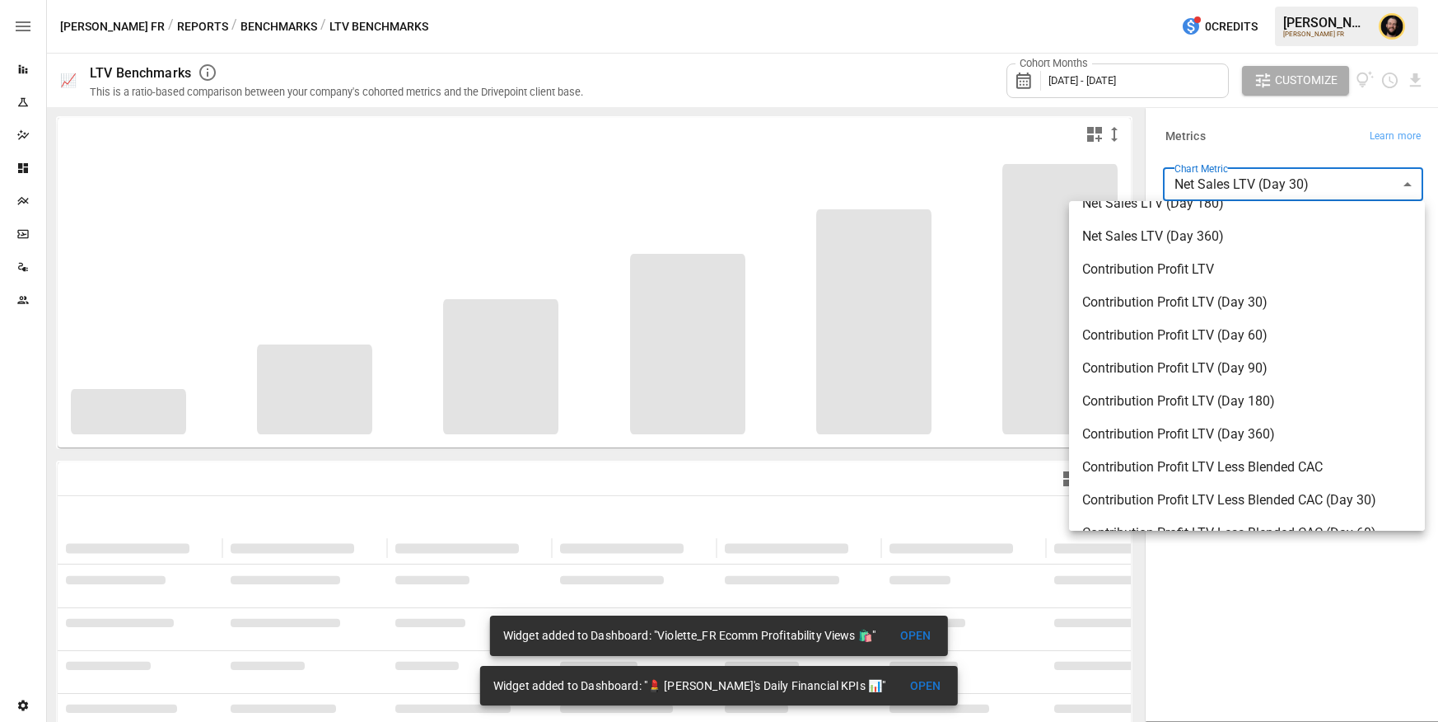
click at [1231, 401] on span "Contribution Profit LTV (Day 180)" at bounding box center [1248, 401] width 330 height 20
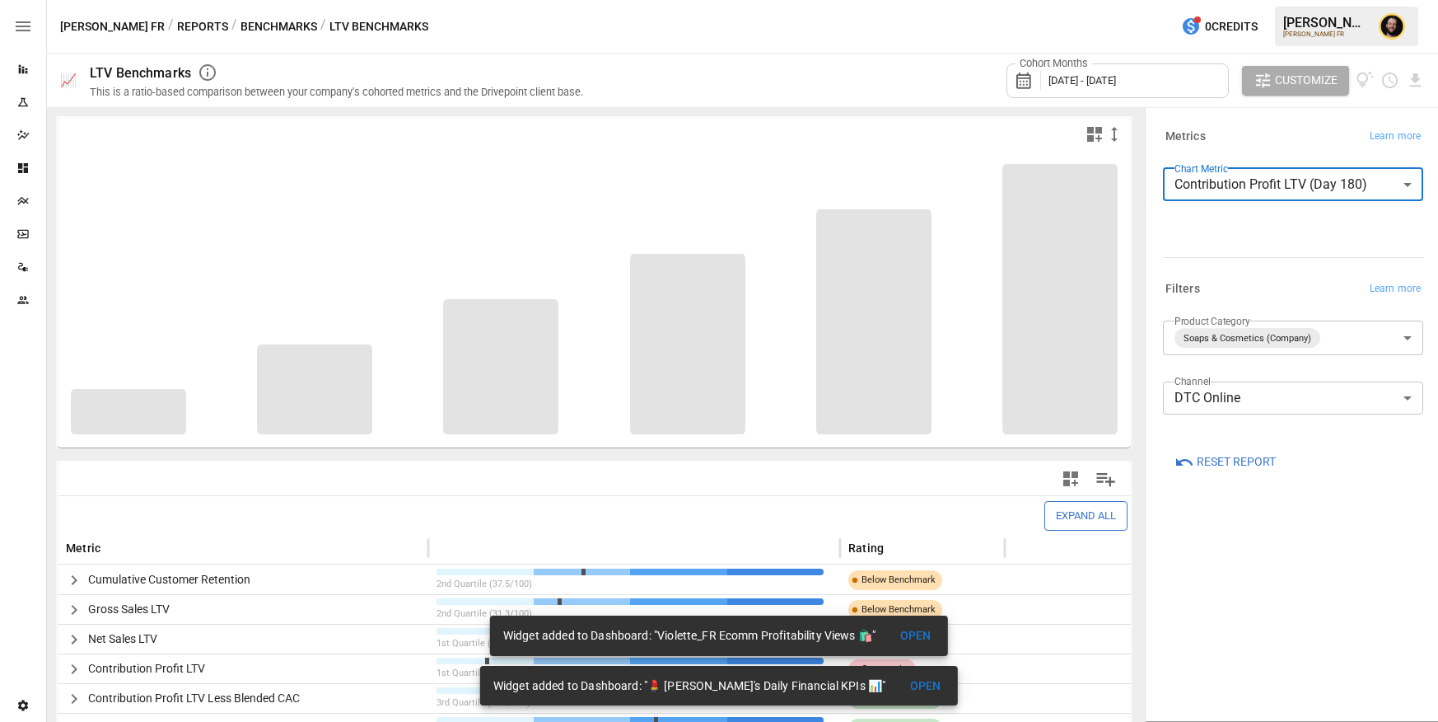
scroll to position [120, 0]
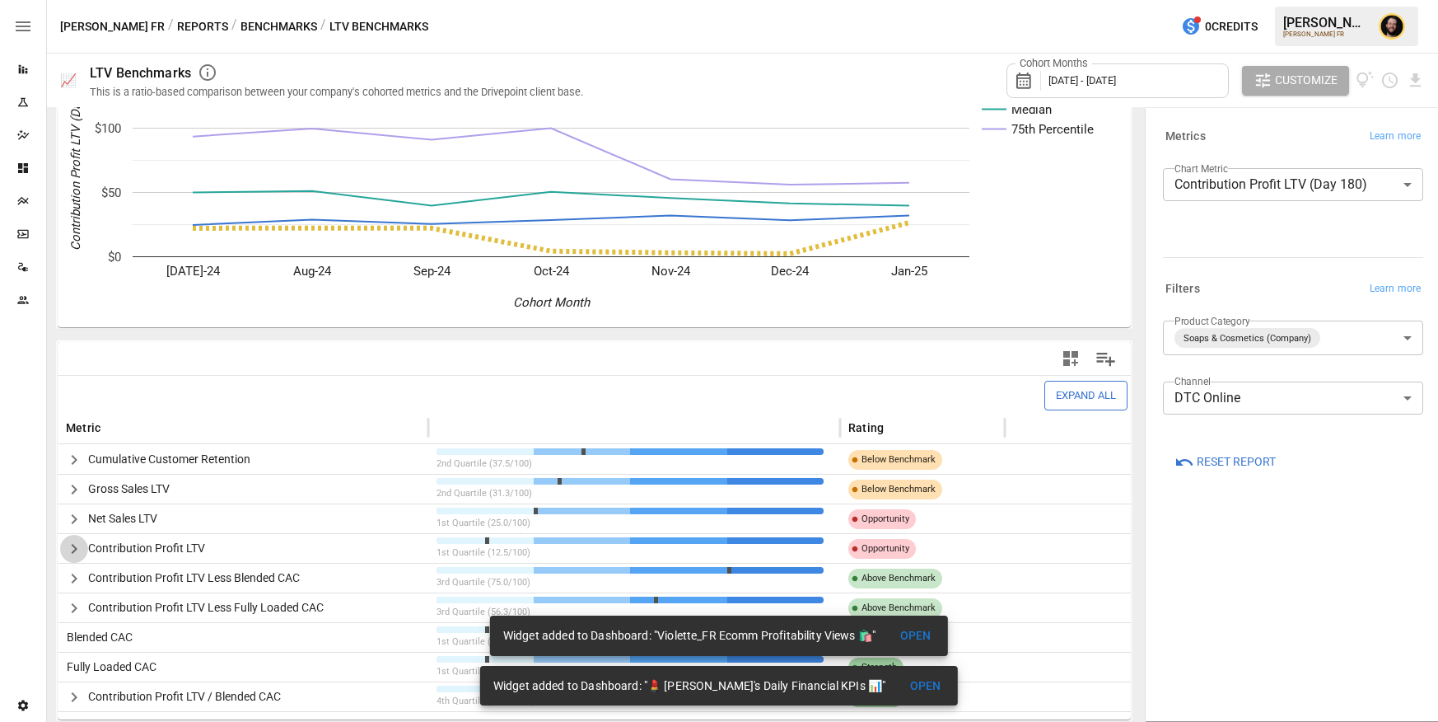
click at [77, 549] on icon "button" at bounding box center [74, 549] width 20 height 20
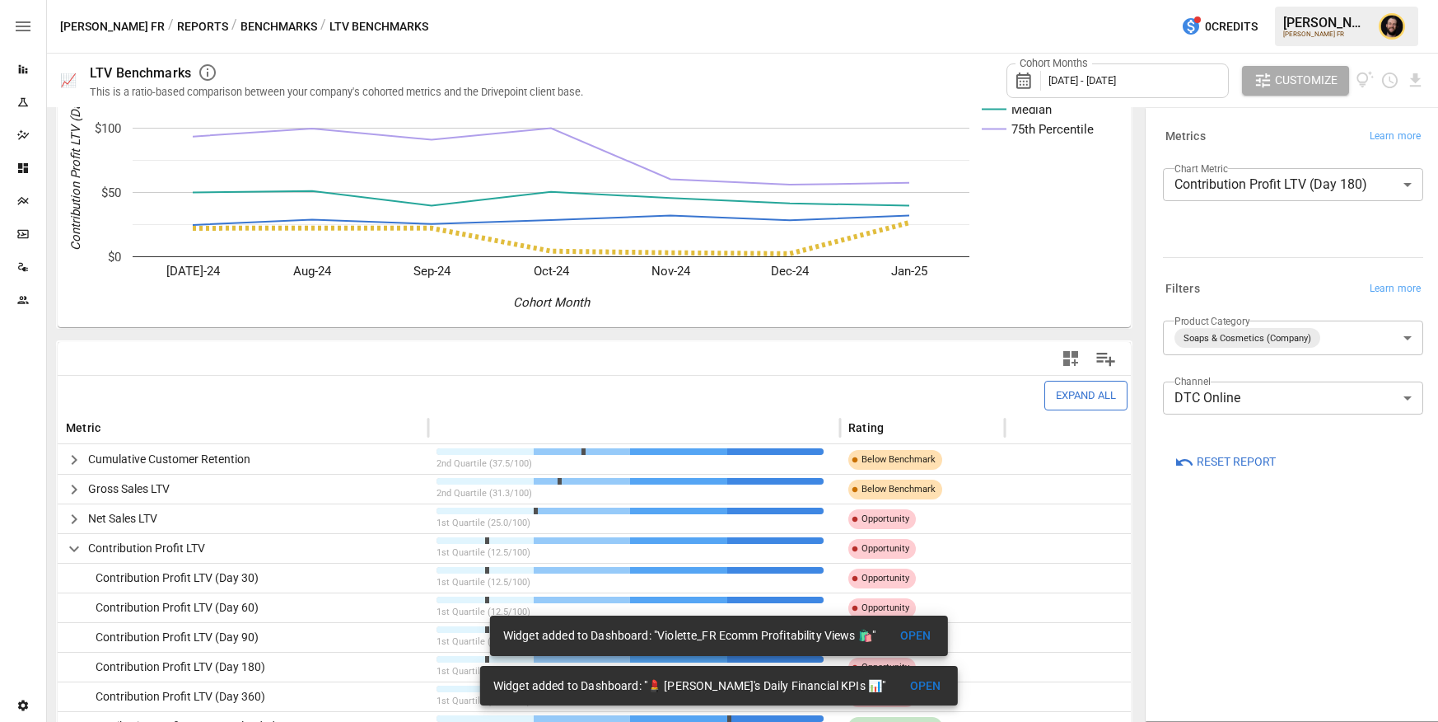
scroll to position [256, 0]
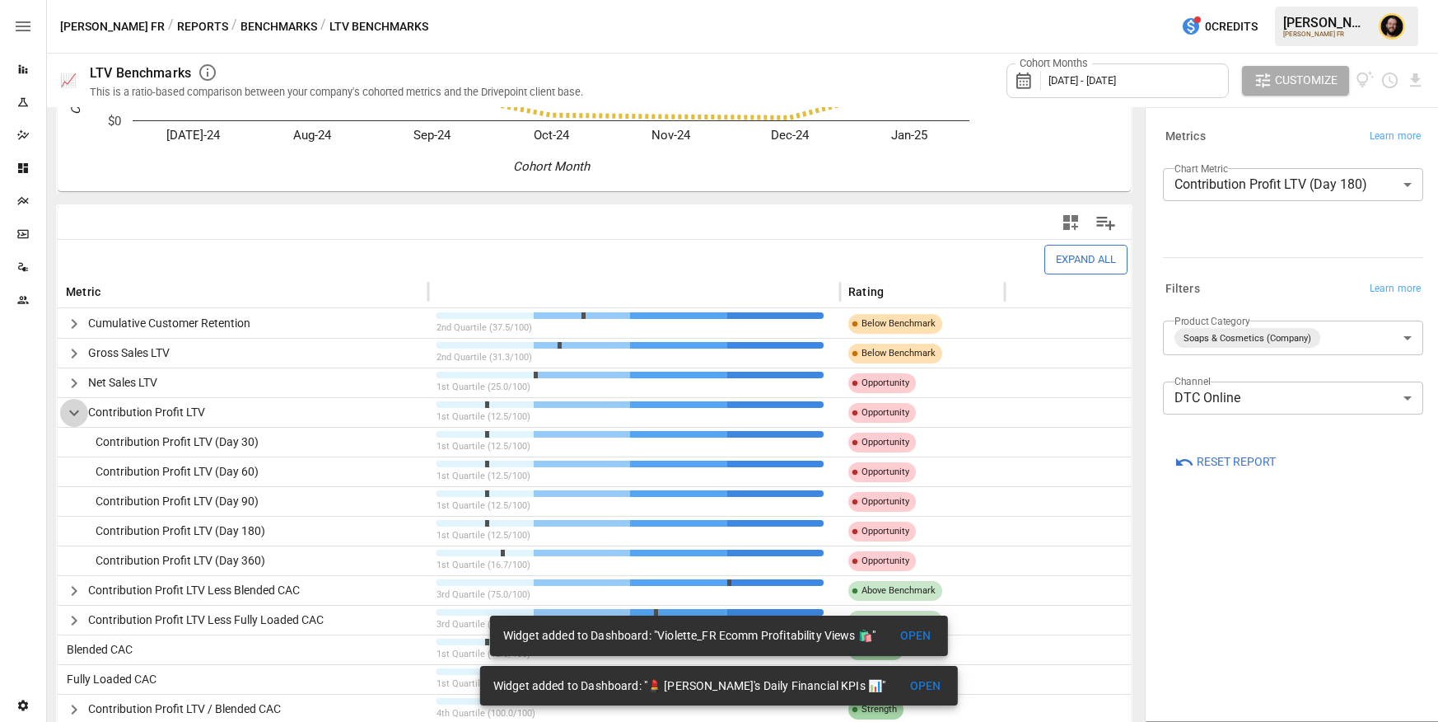
click at [77, 409] on icon "button" at bounding box center [74, 413] width 20 height 20
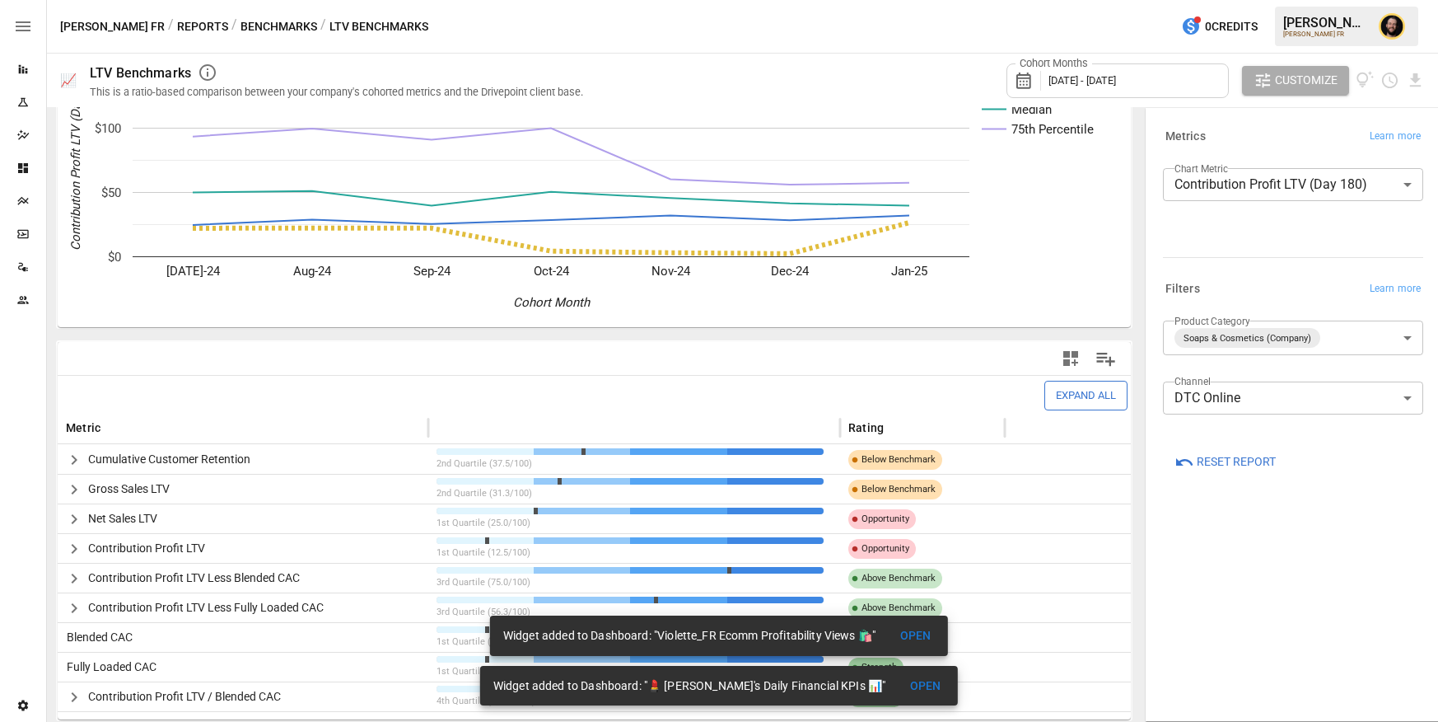
scroll to position [60, 0]
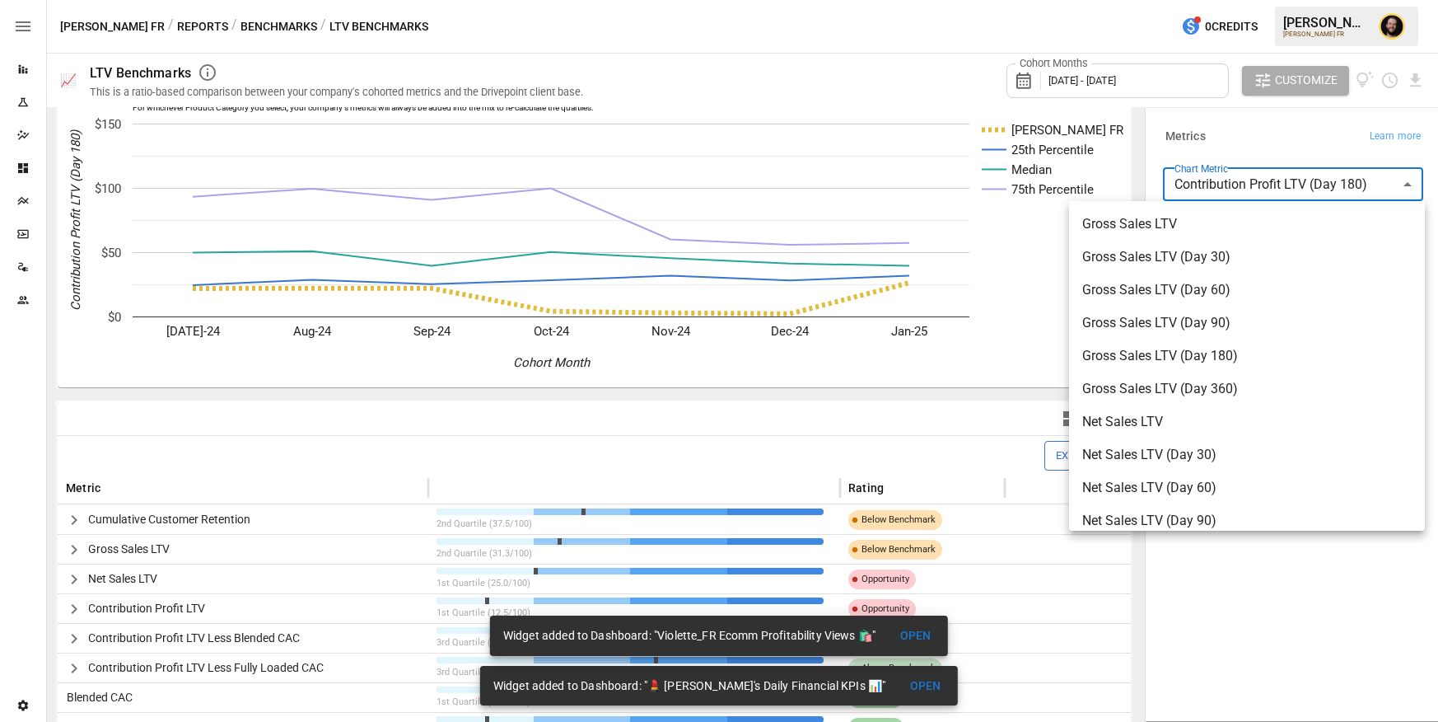
click at [1306, 0] on body "Reports Experiments Dazzler Studio Dashboards Plans SmartModel ™ Data Sources T…" at bounding box center [719, 0] width 1438 height 0
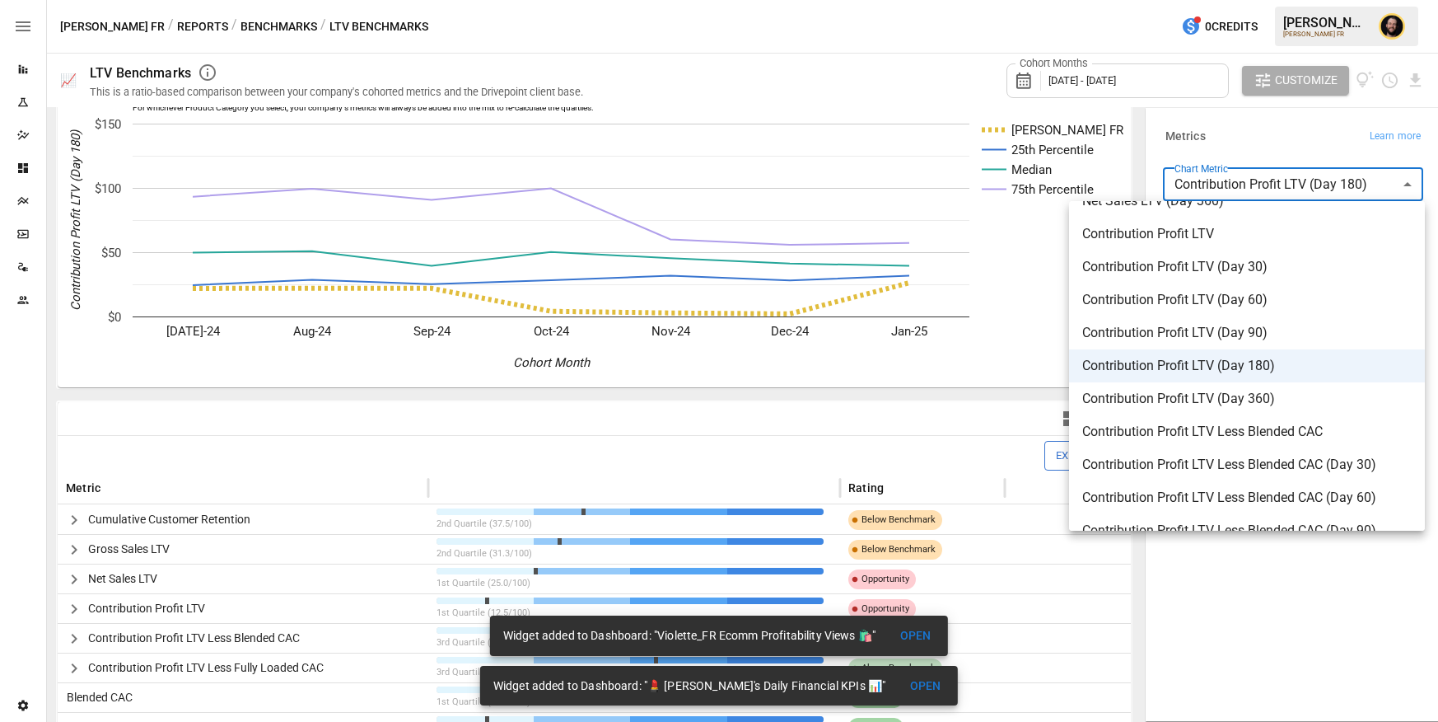
click at [1261, 389] on span "Contribution Profit LTV (Day 360)" at bounding box center [1248, 399] width 330 height 20
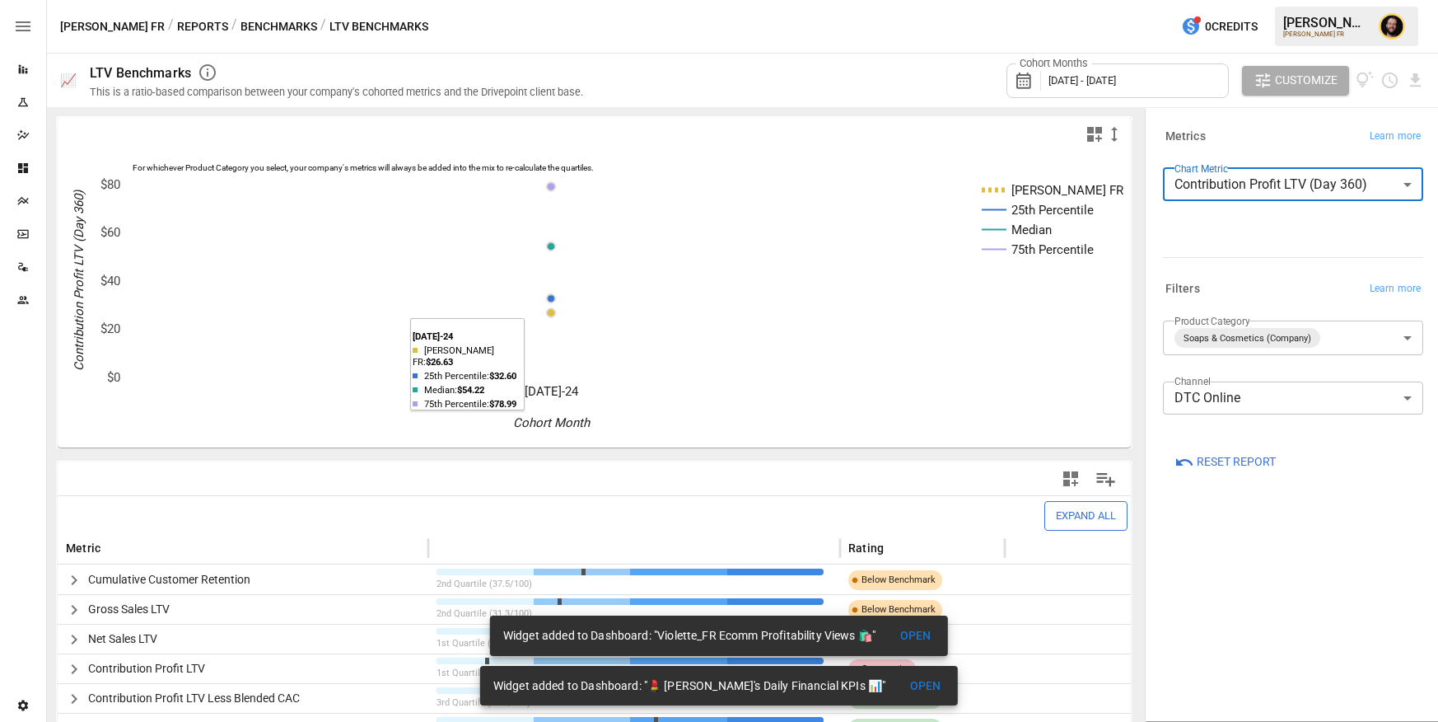
scroll to position [1, 0]
click at [1293, 0] on body "Reports Experiments Dazzler Studio Dashboards Plans SmartModel ™ Data Sources T…" at bounding box center [719, 0] width 1438 height 0
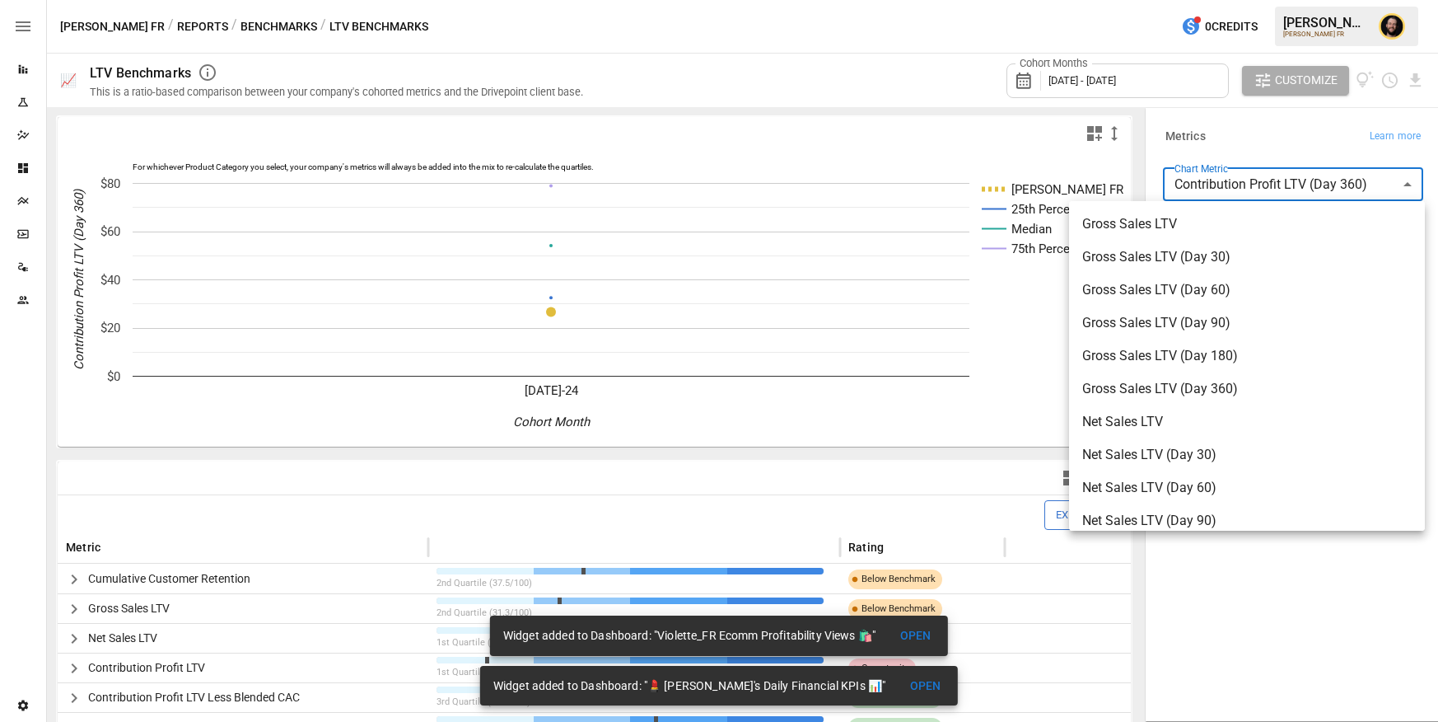
scroll to position [419, 0]
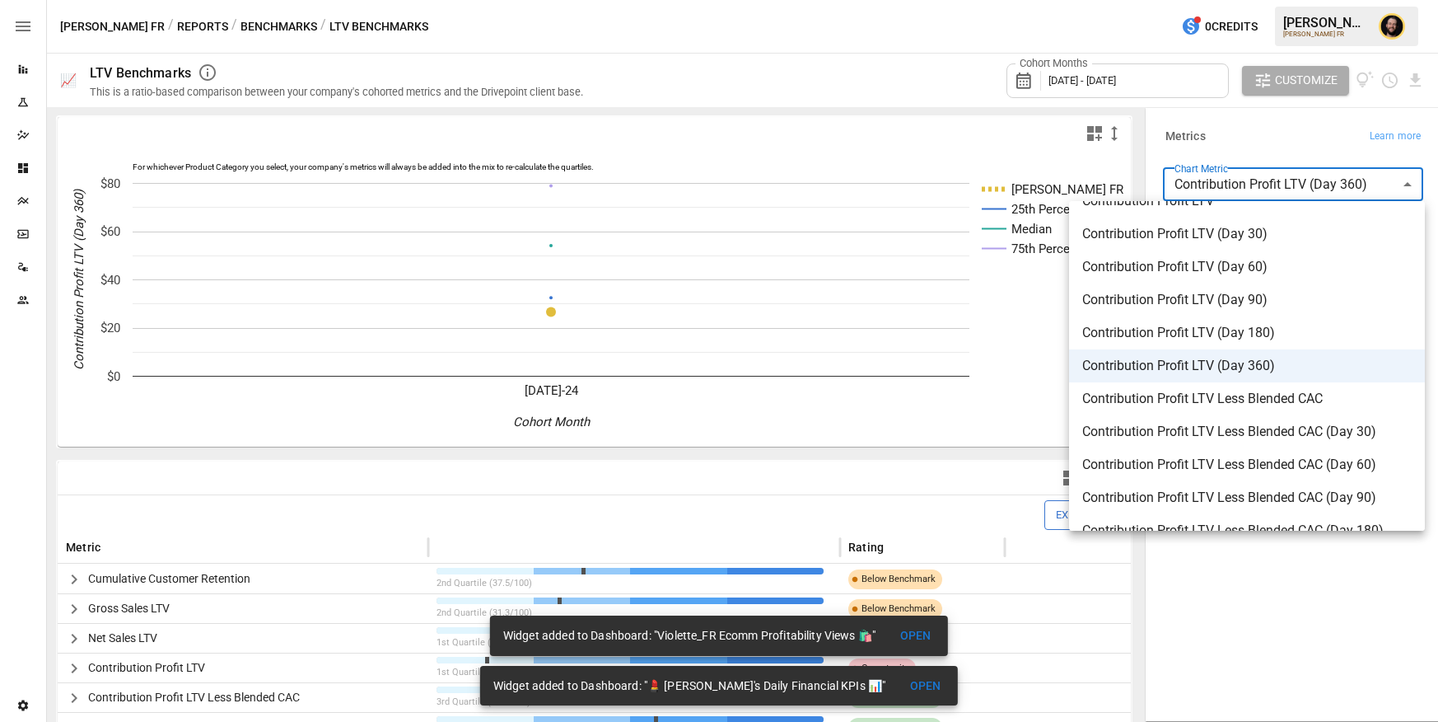
click at [1224, 297] on span "Contribution Profit LTV (Day 90)" at bounding box center [1248, 300] width 330 height 20
type input "**********"
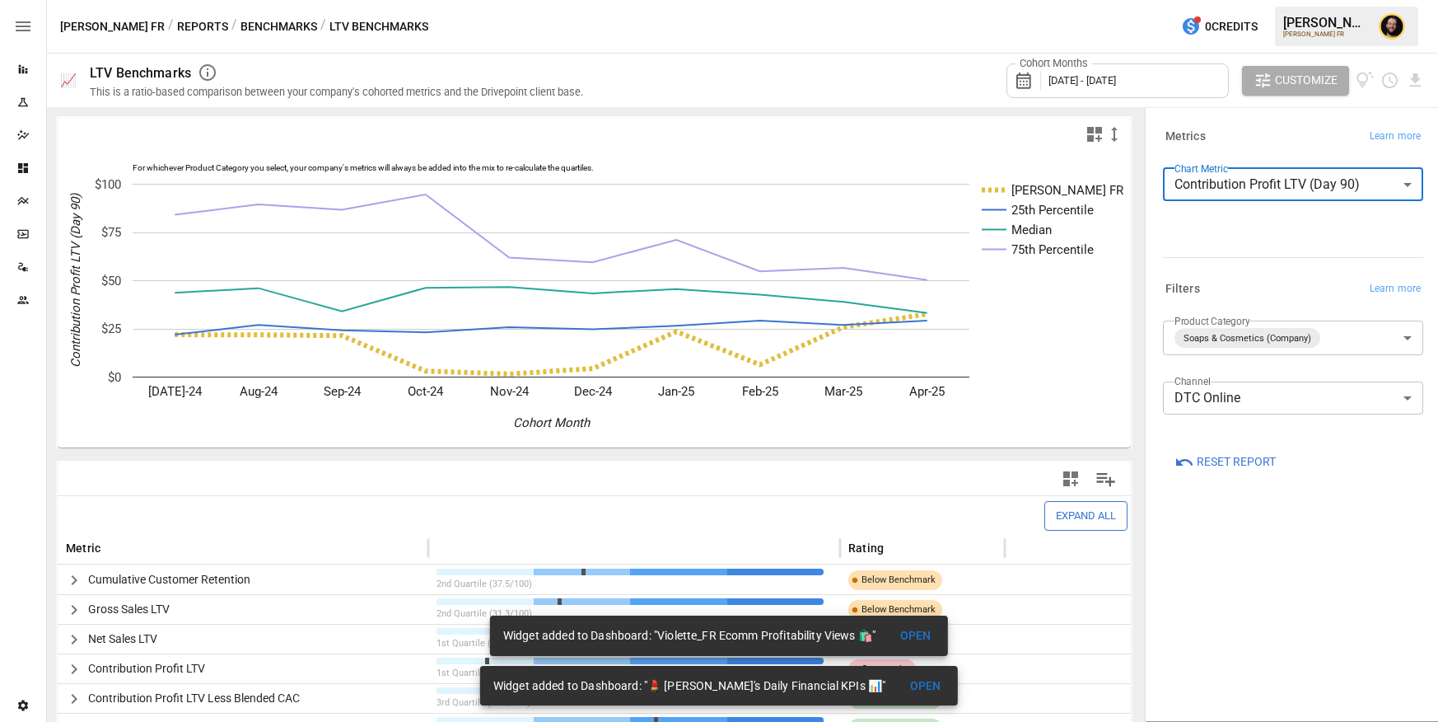
click at [1095, 129] on icon "button" at bounding box center [1095, 134] width 20 height 20
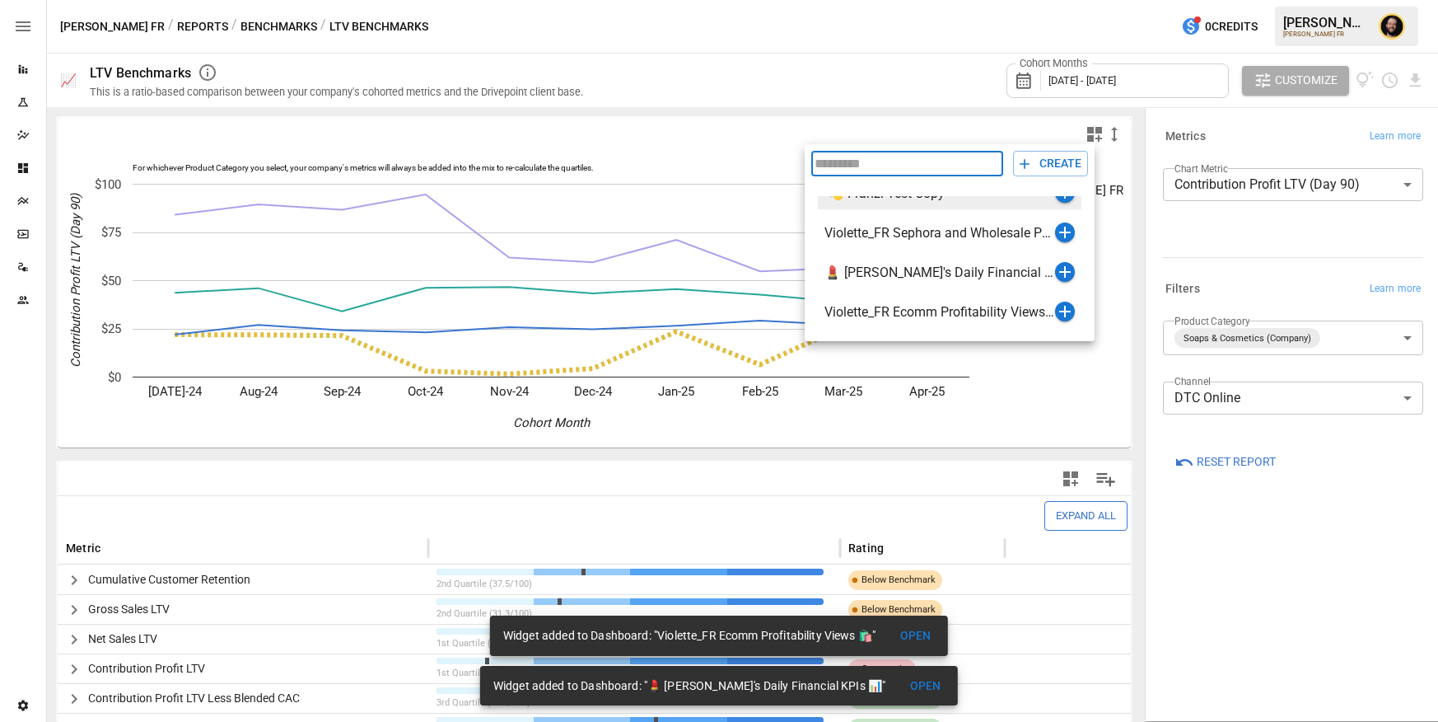
scroll to position [107, 0]
click at [1063, 311] on icon "button" at bounding box center [1065, 312] width 20 height 20
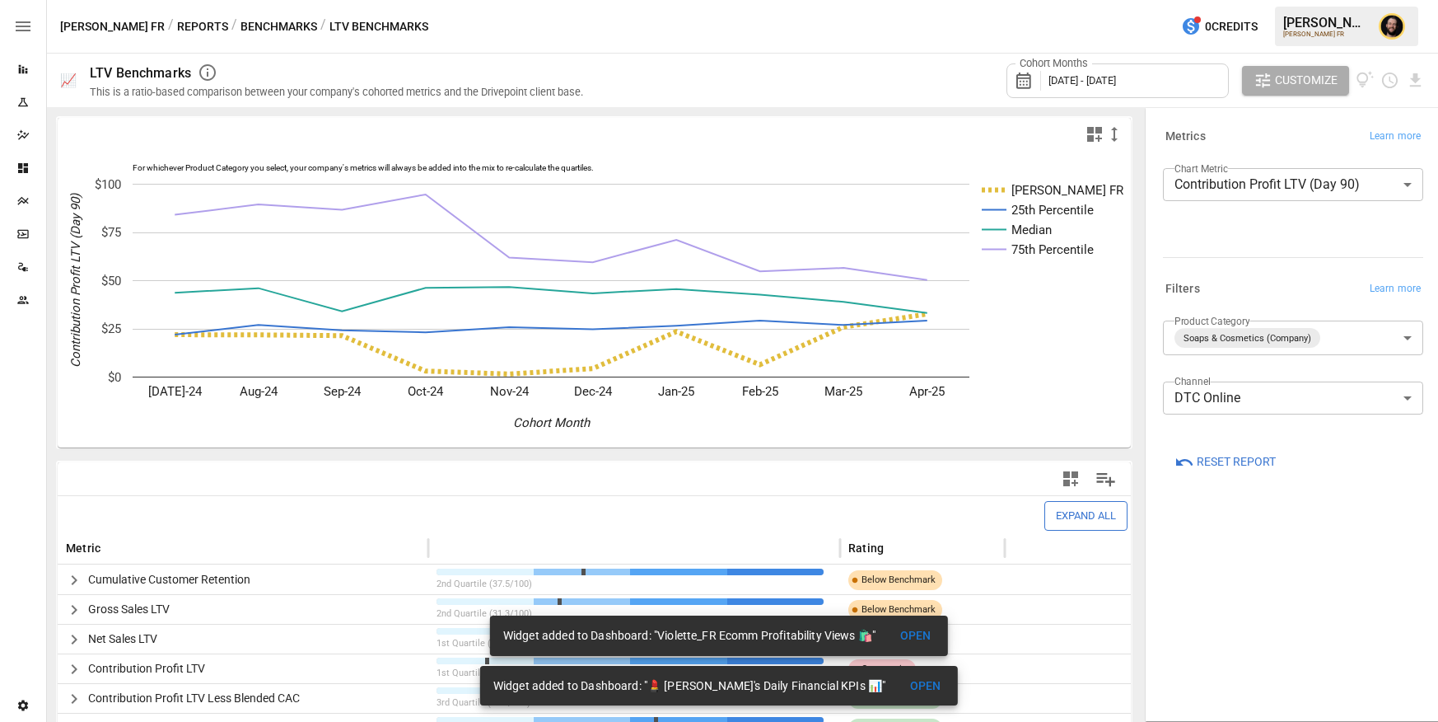
click at [1089, 133] on icon "button" at bounding box center [1095, 134] width 15 height 15
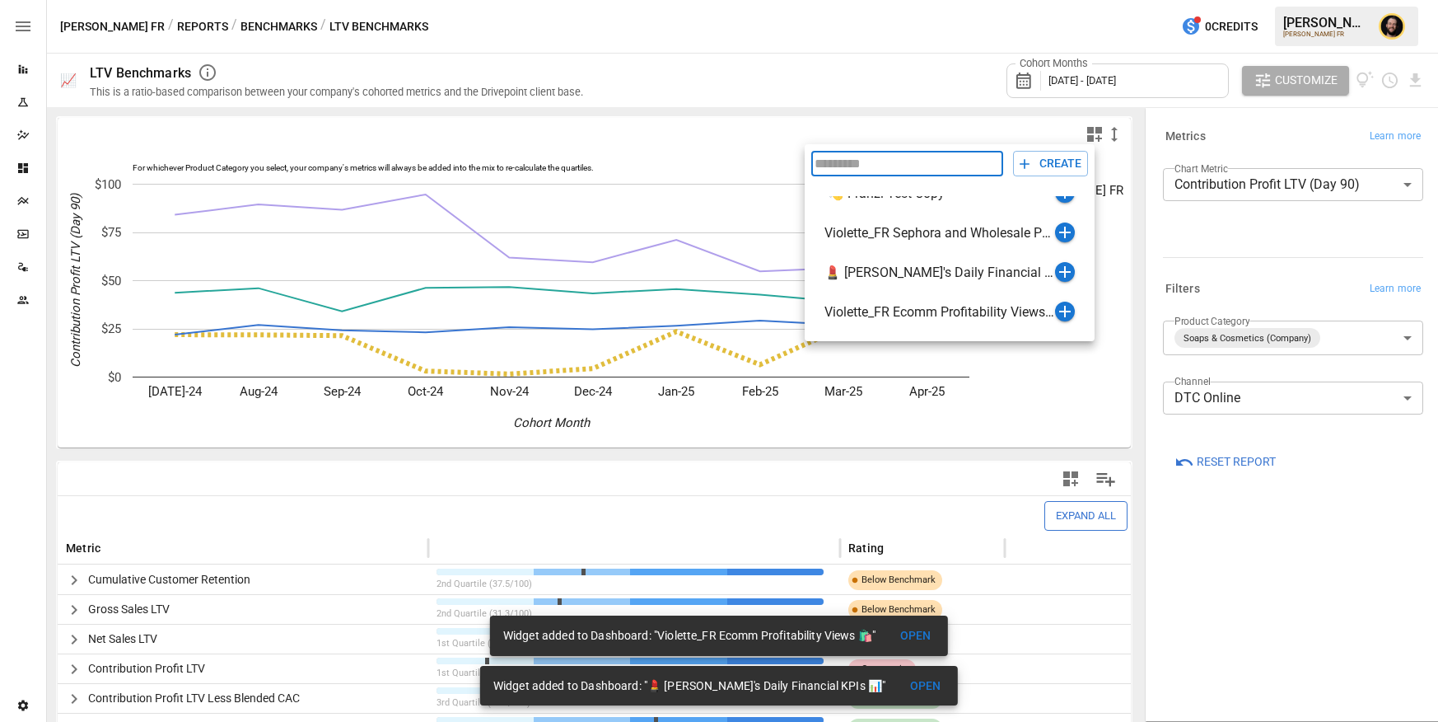
click at [1240, 240] on div at bounding box center [719, 361] width 1438 height 722
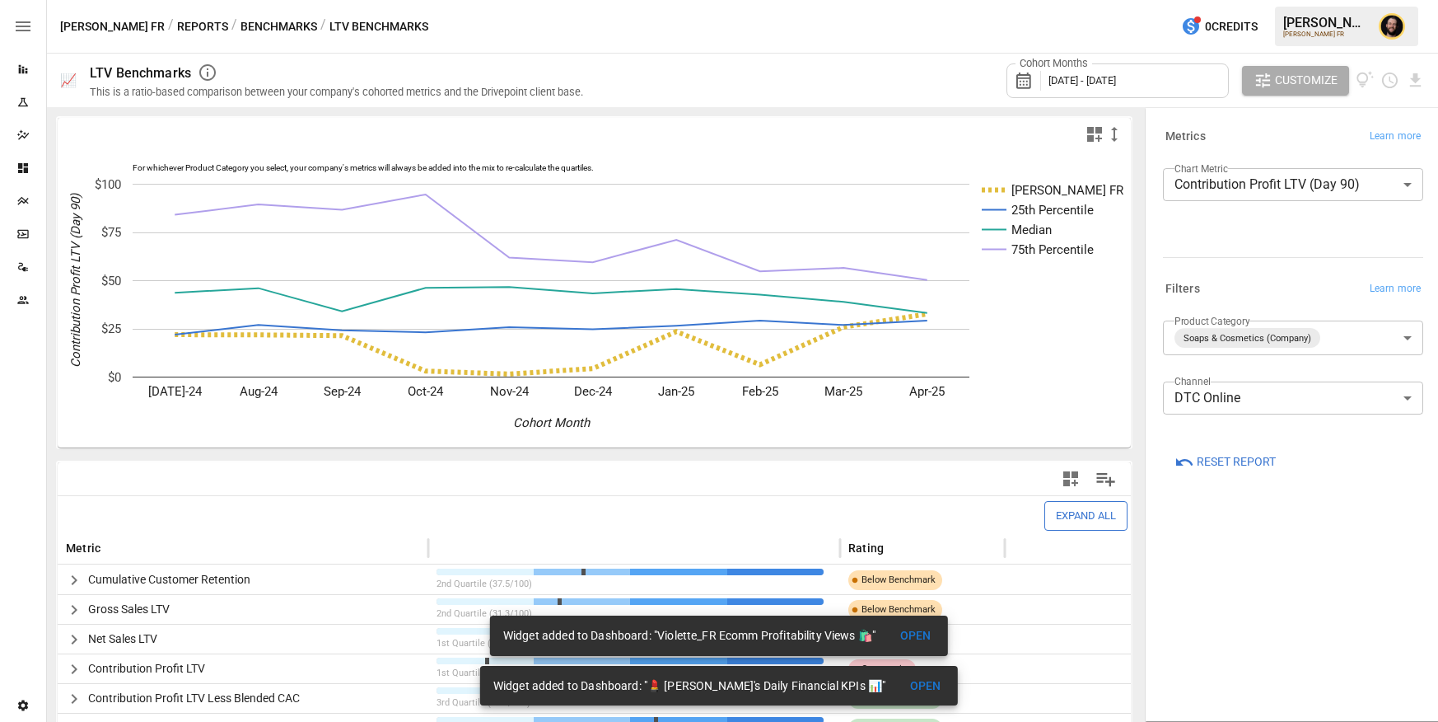
click at [177, 29] on button "Reports" at bounding box center [202, 26] width 51 height 21
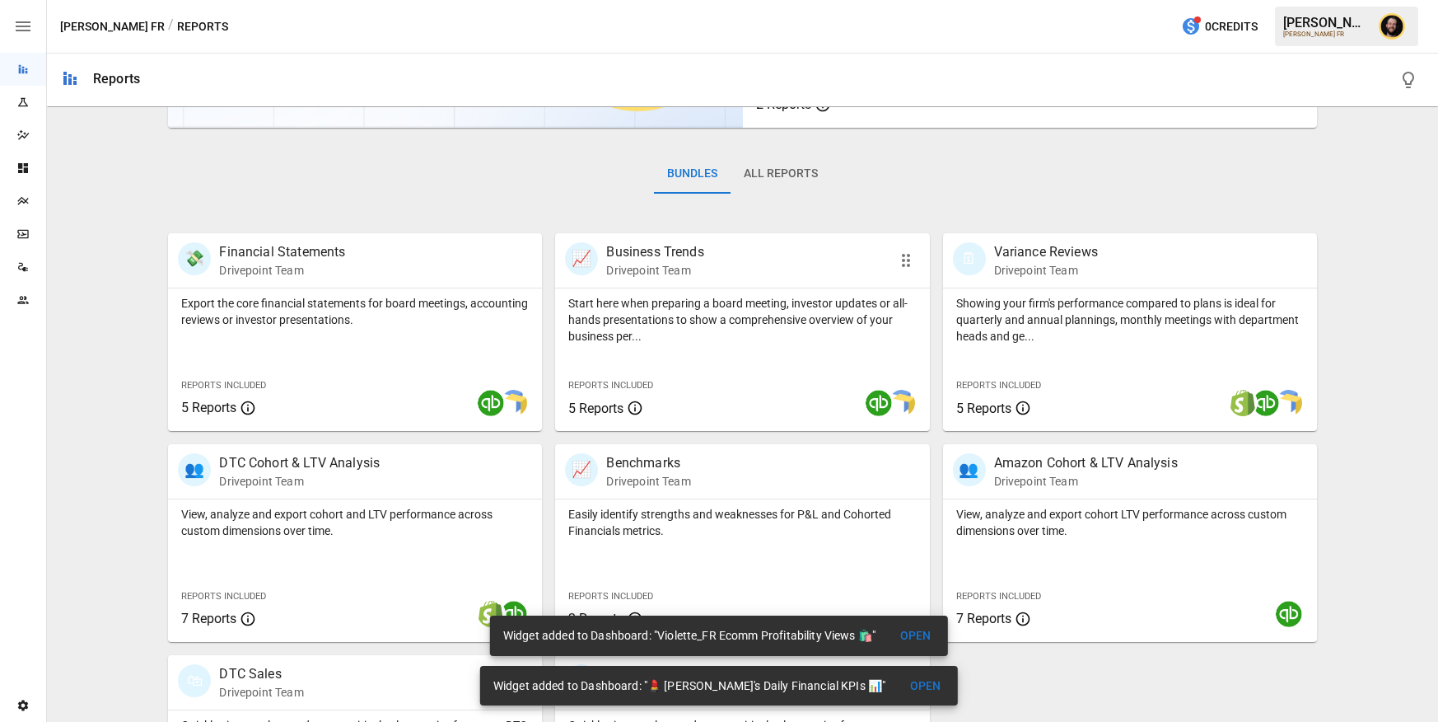
scroll to position [344, 0]
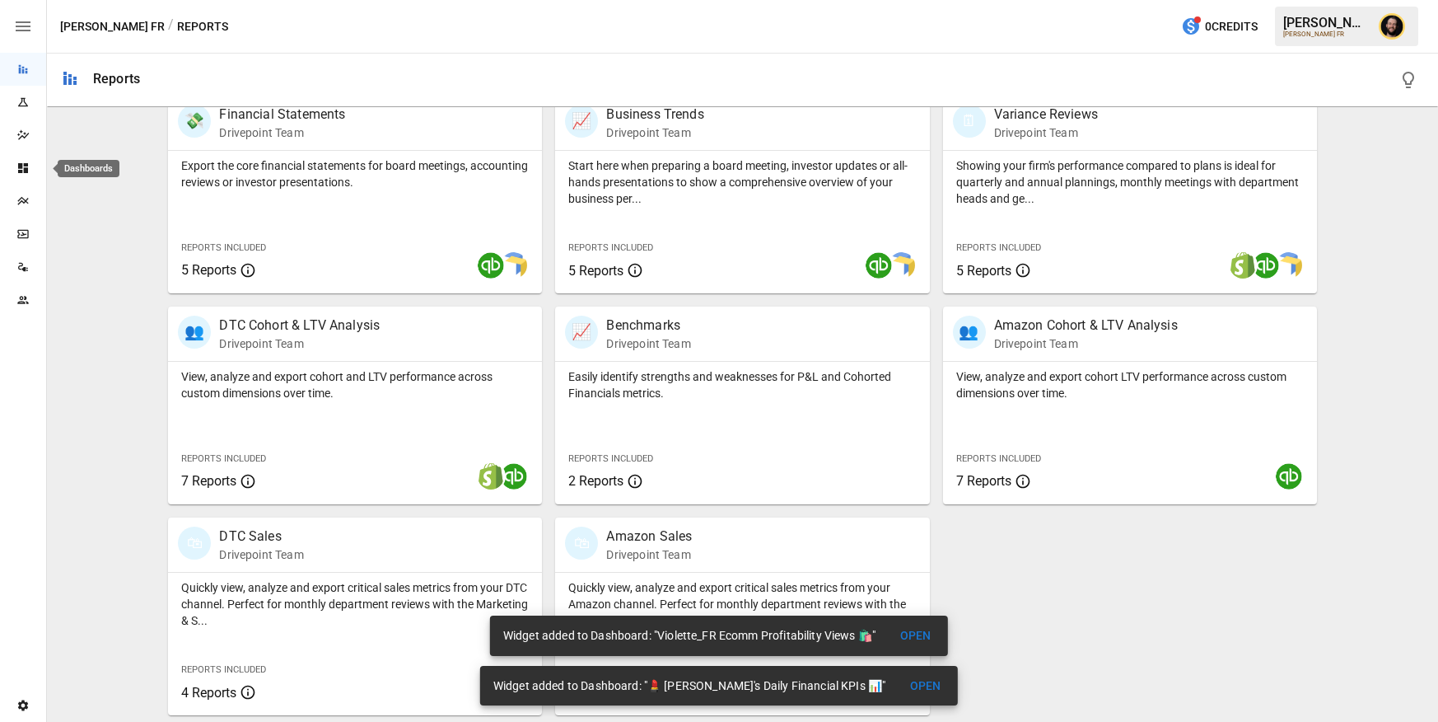
click at [23, 162] on icon "Dashboards" at bounding box center [22, 167] width 13 height 13
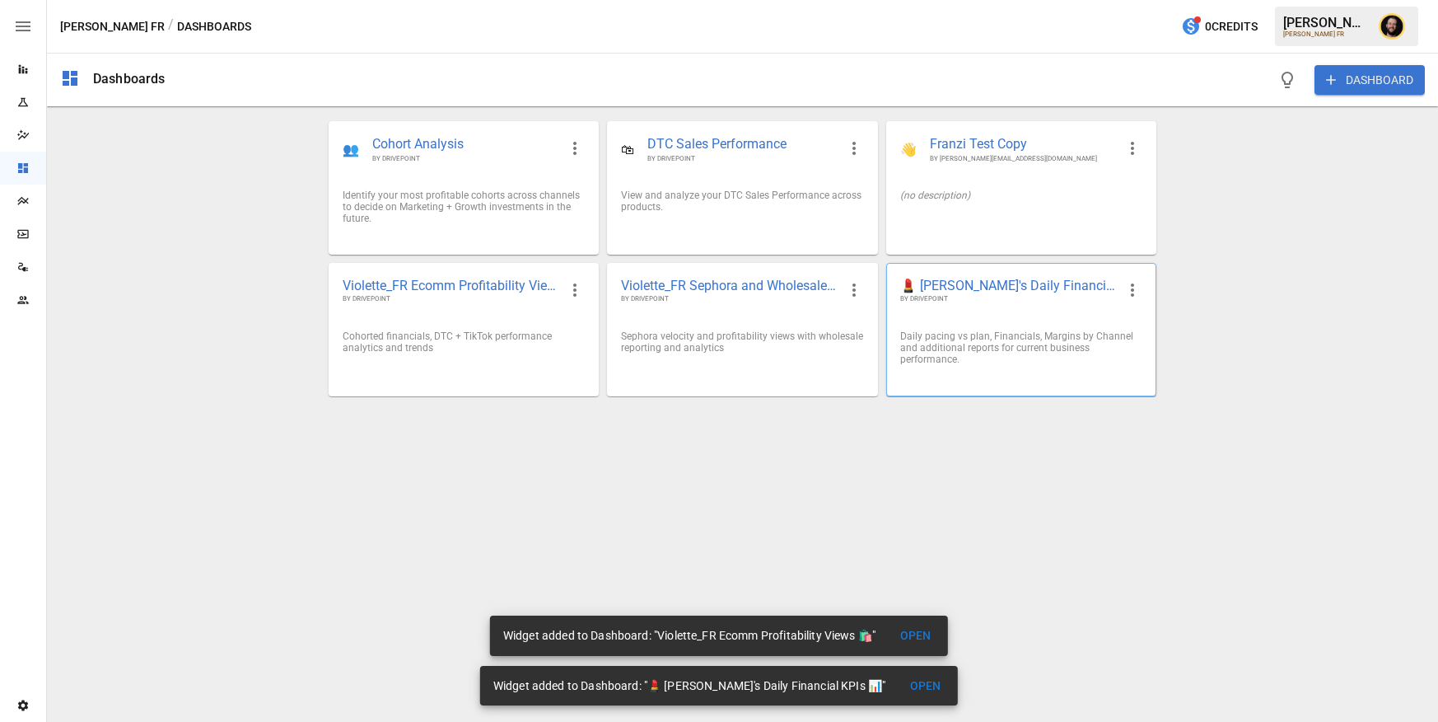
click at [1022, 311] on div "💄 Jen's Daily Financial KPIs 📊 BY DRIVEPOINT" at bounding box center [1021, 291] width 269 height 54
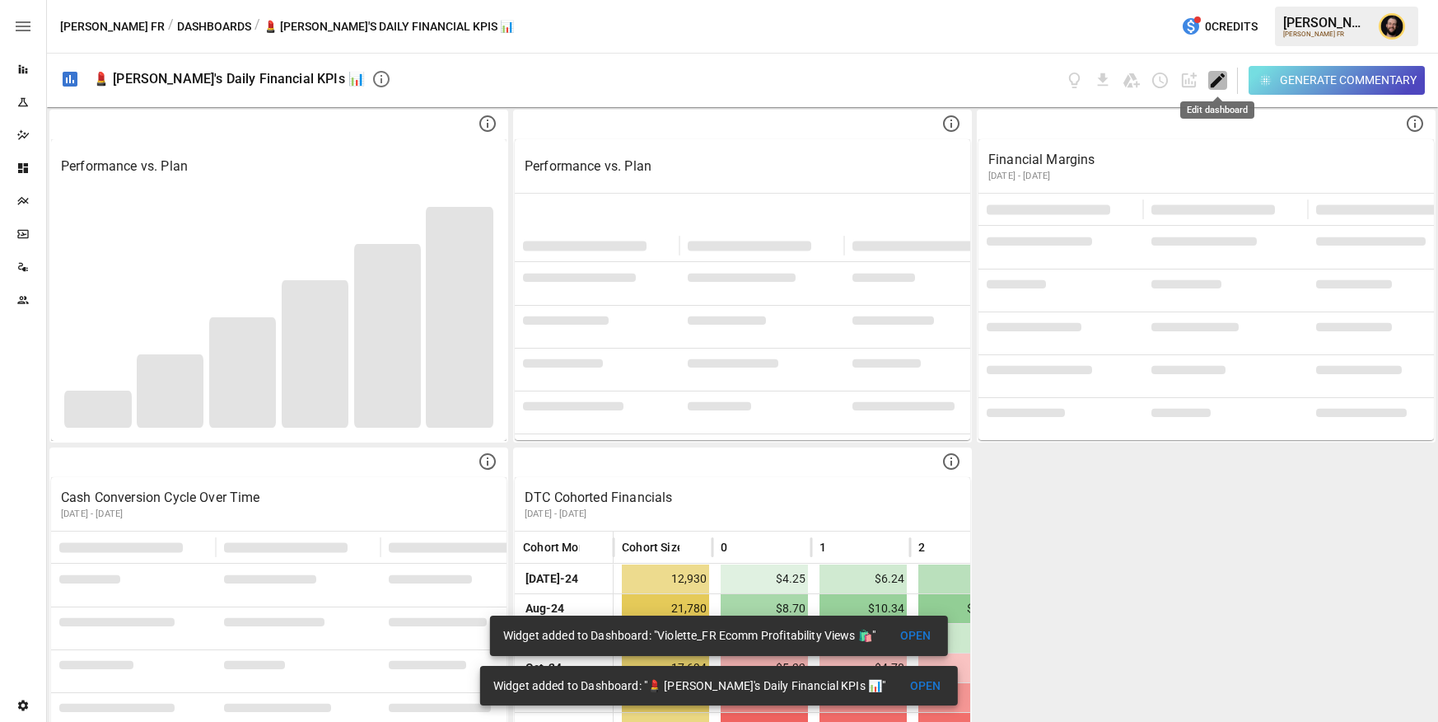
click at [1216, 80] on icon "Edit dashboard" at bounding box center [1218, 80] width 14 height 14
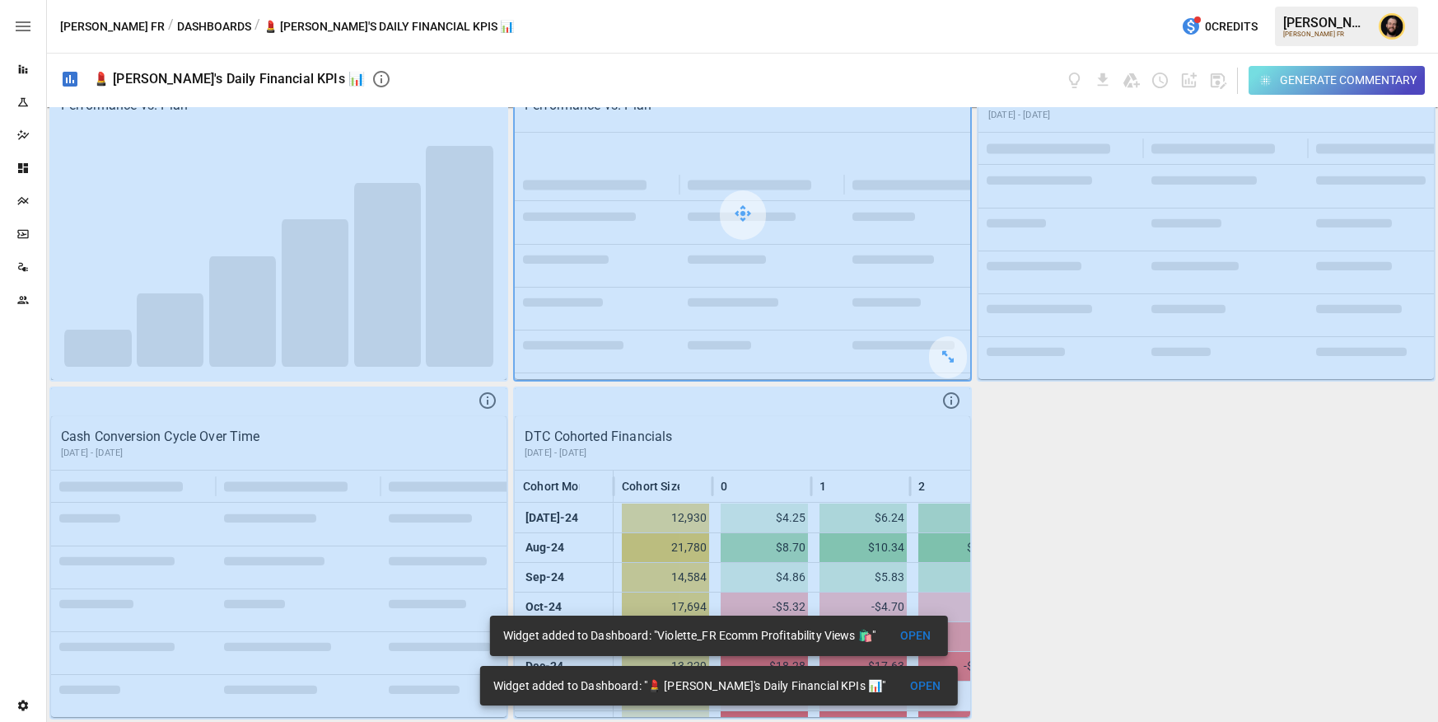
scroll to position [54, 0]
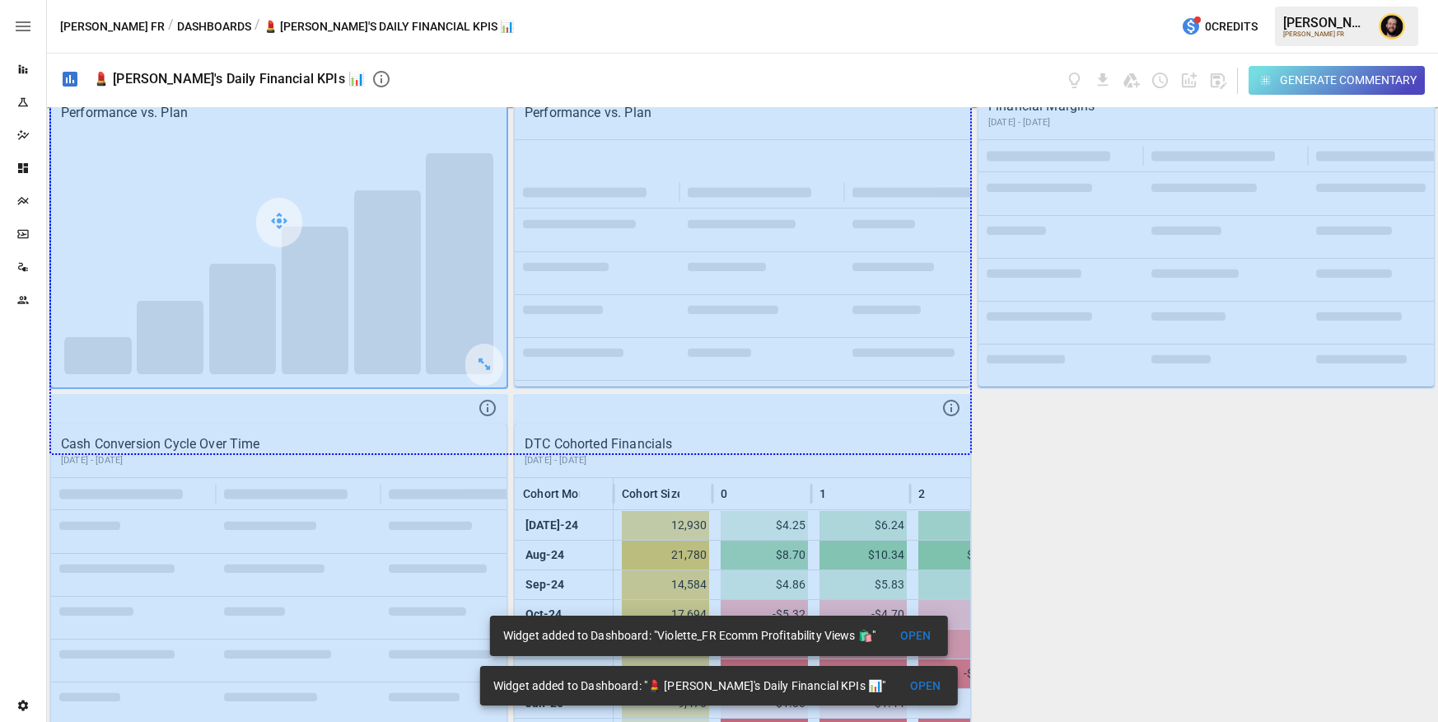
drag, startPoint x: 481, startPoint y: 371, endPoint x: 938, endPoint y: 434, distance: 460.8
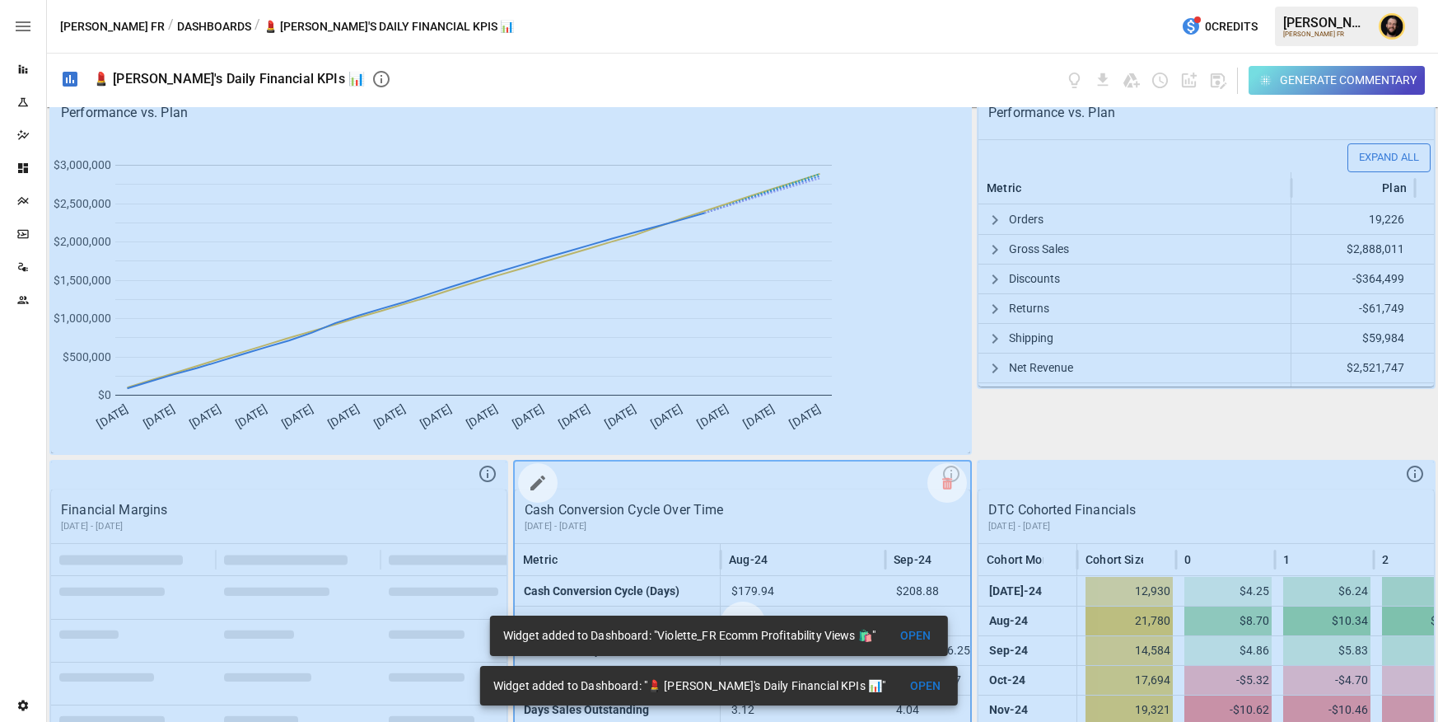
scroll to position [127, 0]
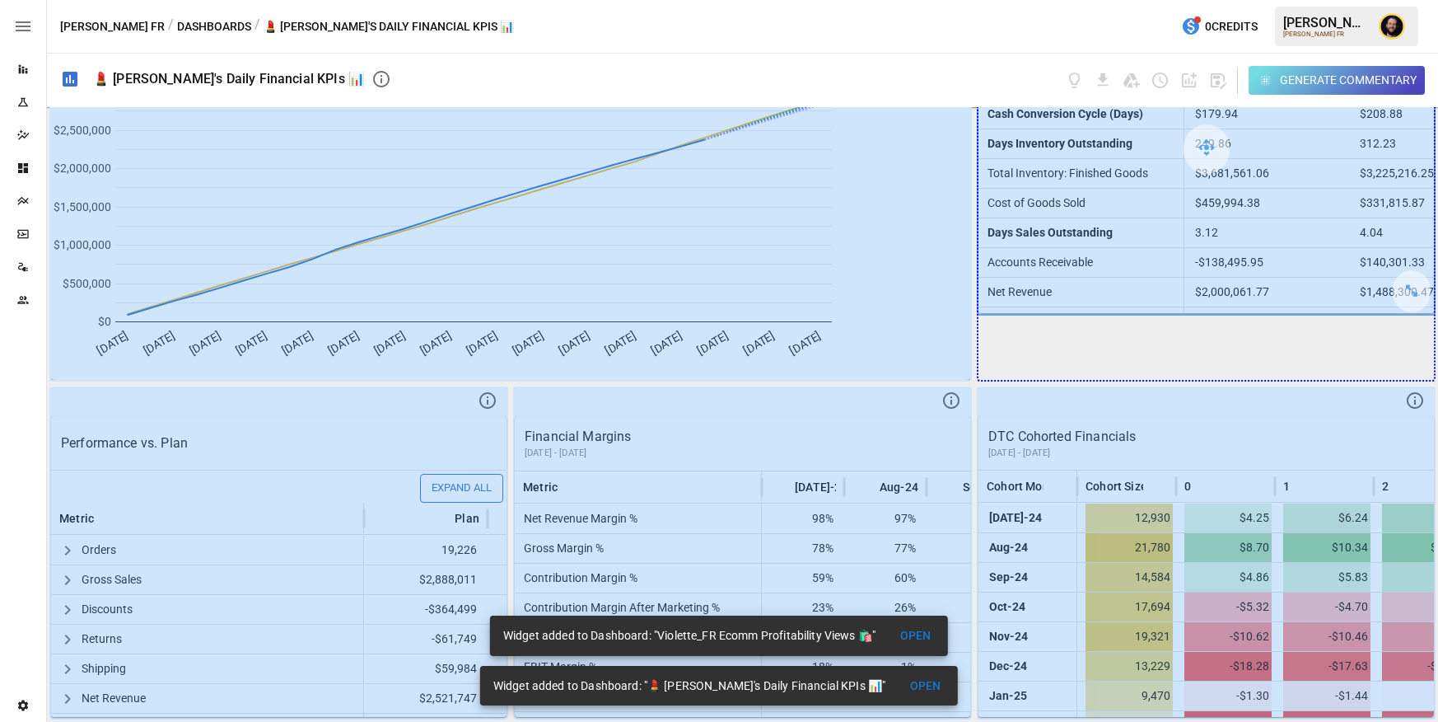
drag, startPoint x: 1410, startPoint y: 292, endPoint x: 1407, endPoint y: 367, distance: 74.2
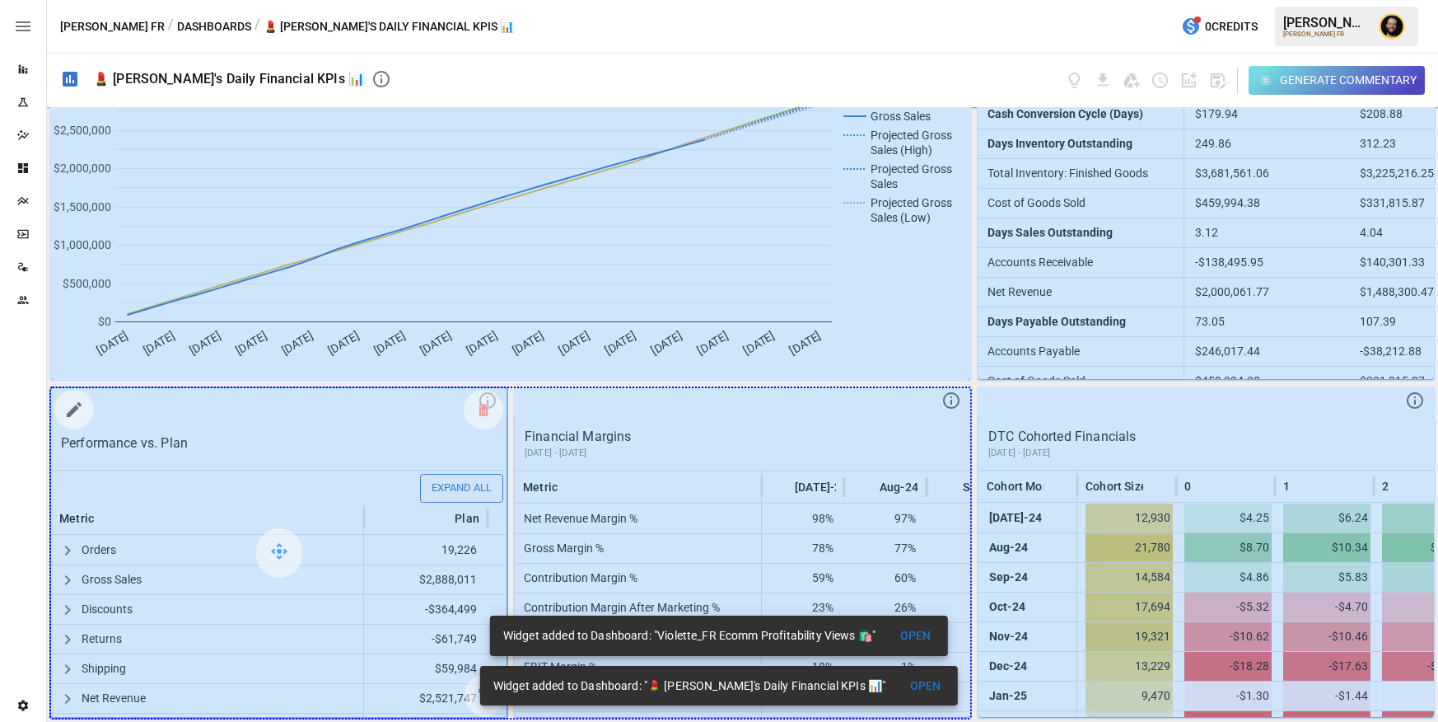
drag, startPoint x: 480, startPoint y: 689, endPoint x: 929, endPoint y: 675, distance: 448.4
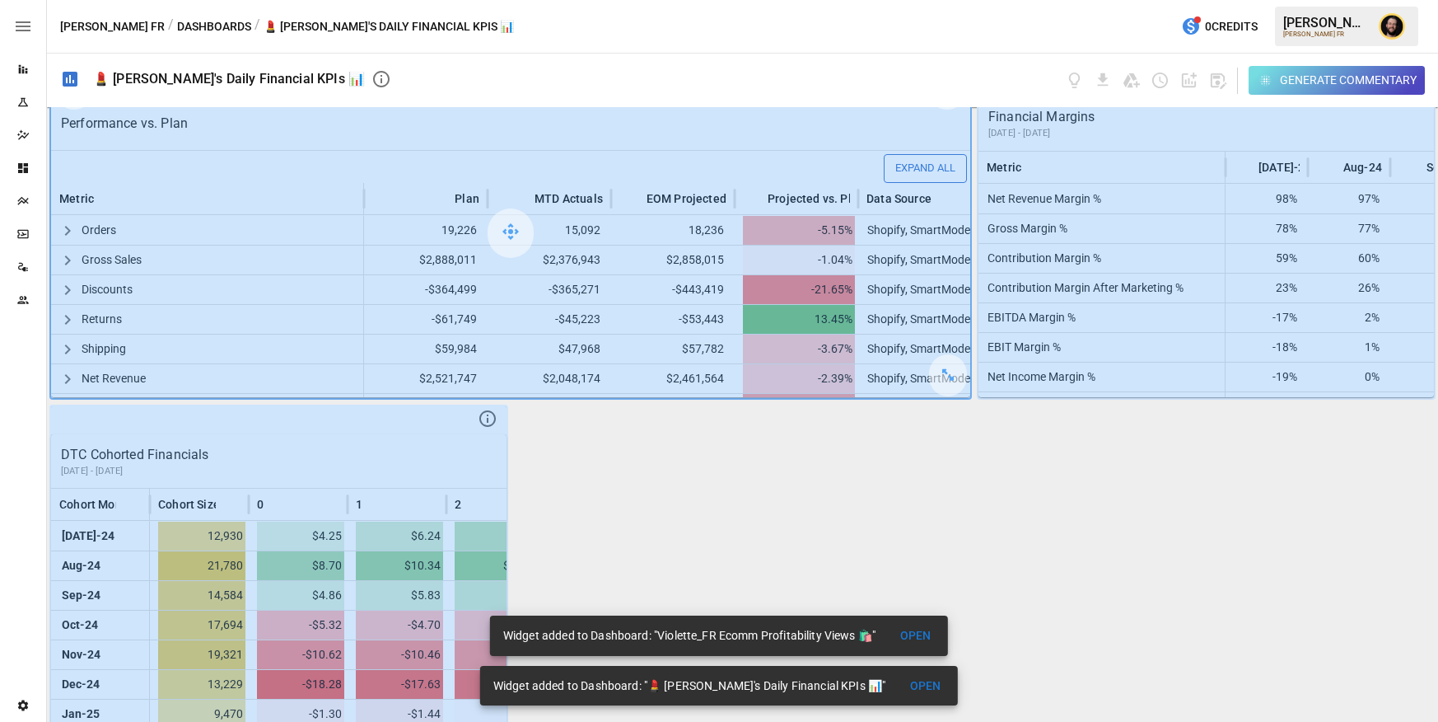
scroll to position [465, 0]
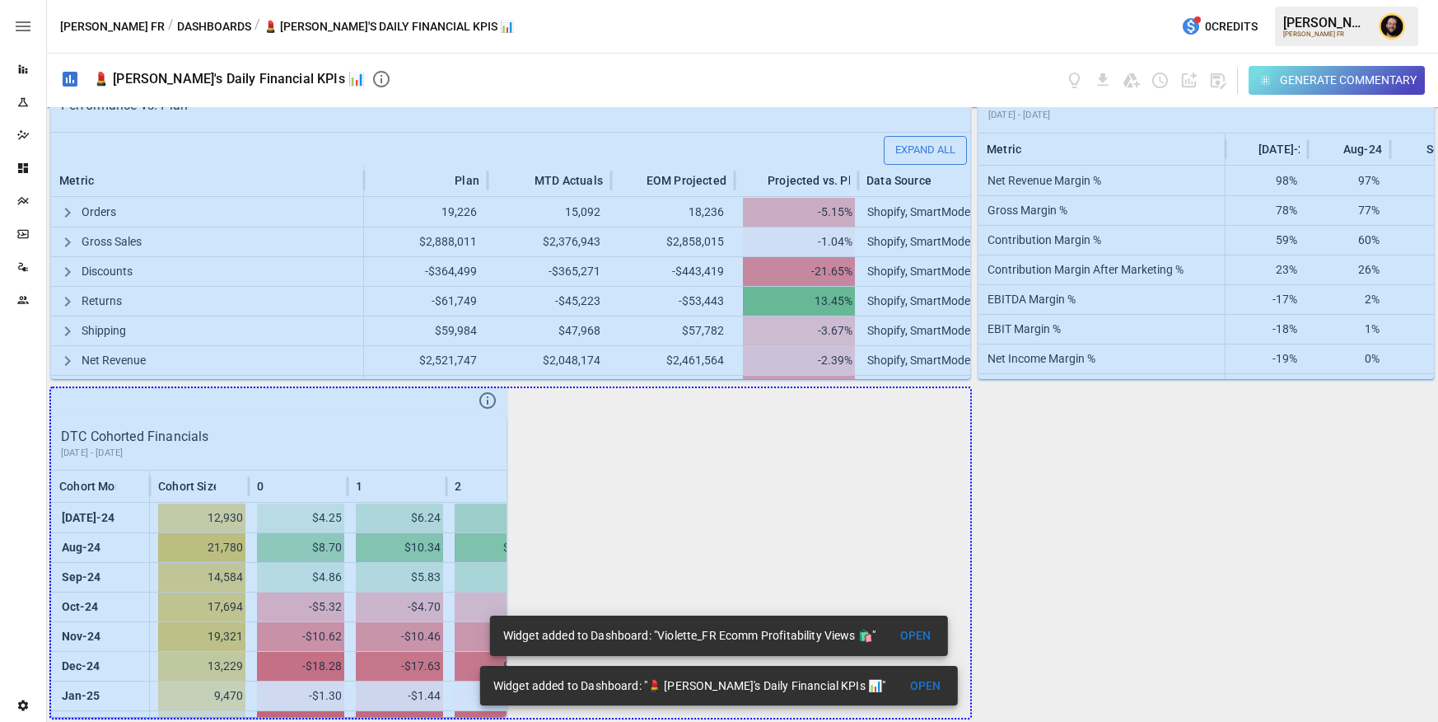
drag, startPoint x: 481, startPoint y: 698, endPoint x: 1073, endPoint y: 669, distance: 592.2
click at [1073, 669] on div "Performance vs. Plan Plan Forecast Gross Sales Projected Gross Sales (High) Pro…" at bounding box center [743, 414] width 1392 height 615
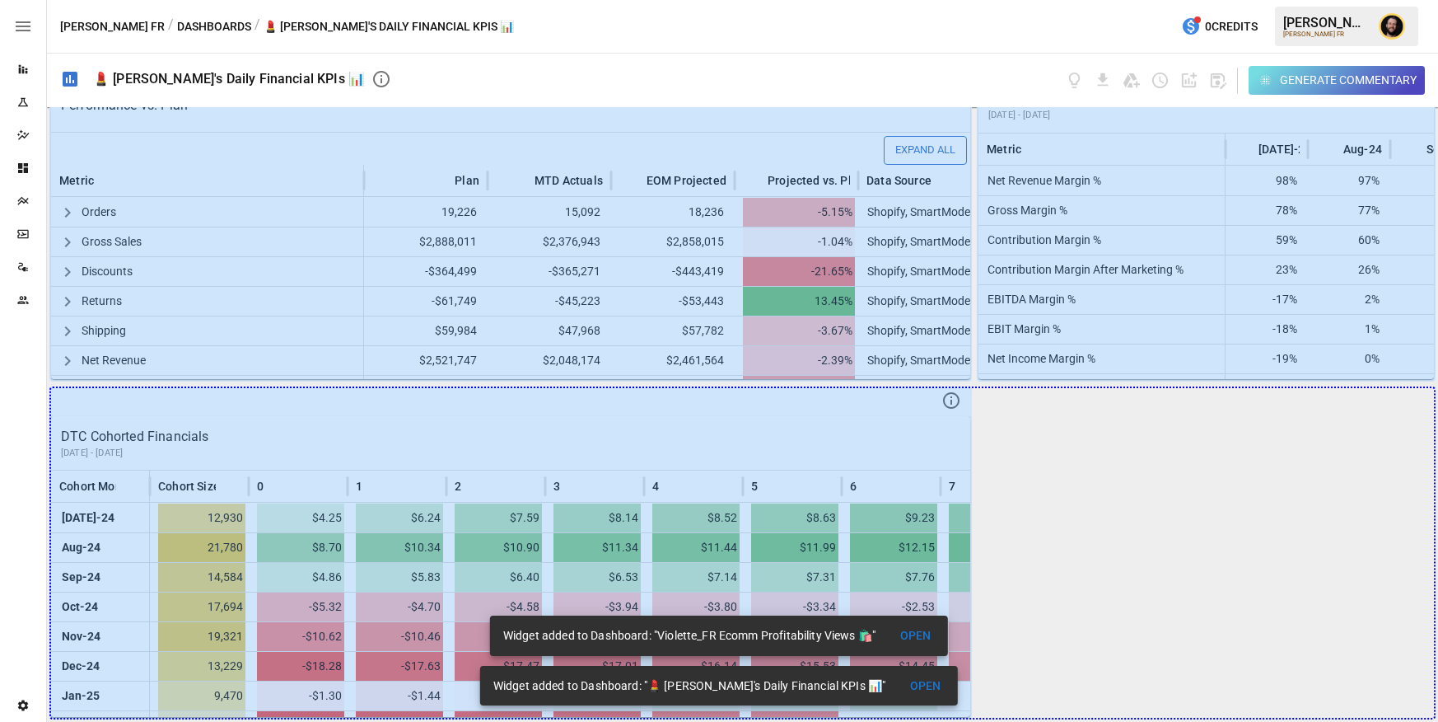
drag, startPoint x: 942, startPoint y: 697, endPoint x: 1329, endPoint y: 740, distance: 389.6
click at [1329, 0] on html "Reports Experiments Dazzler Studio Dashboards Plans SmartModel ™ Data Sources T…" at bounding box center [719, 0] width 1438 height 0
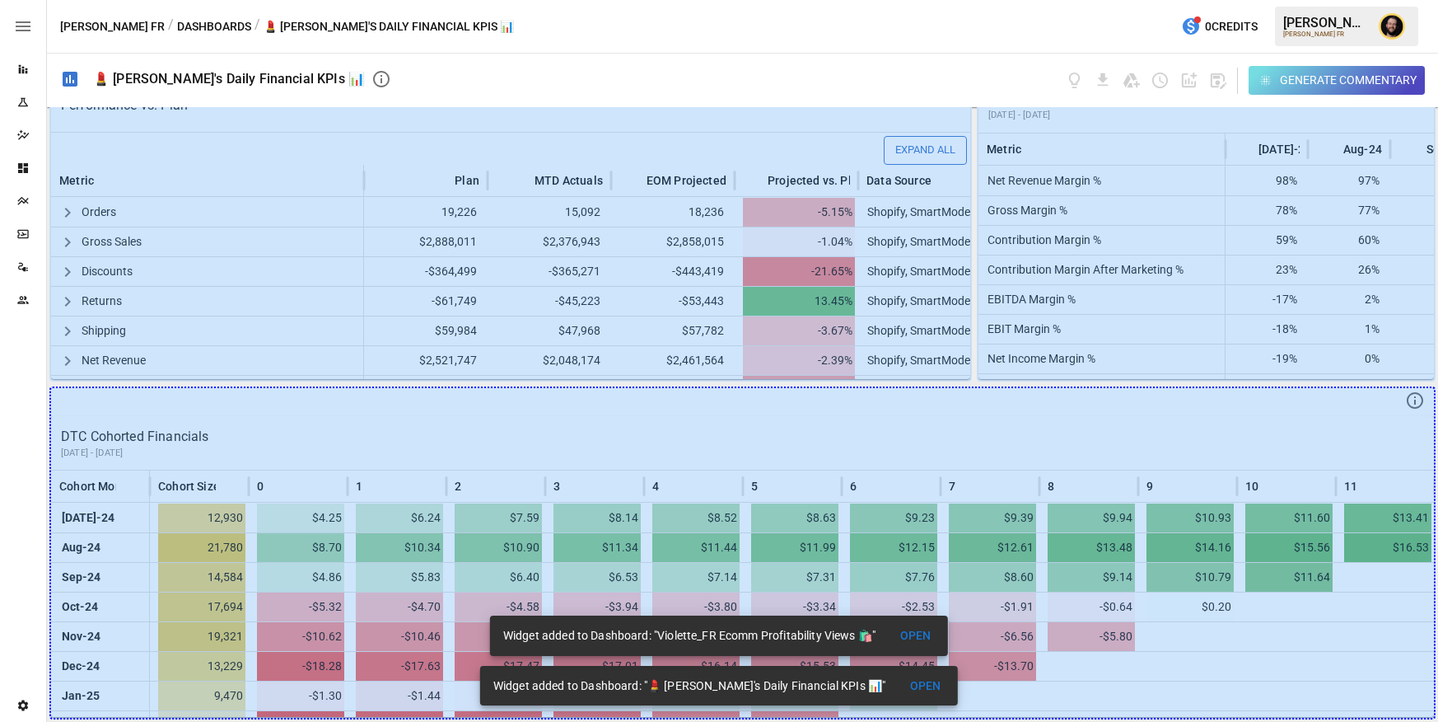
drag, startPoint x: 1406, startPoint y: 686, endPoint x: 1406, endPoint y: 745, distance: 58.5
click at [1406, 0] on html "Reports Experiments Dazzler Studio Dashboards Plans SmartModel ™ Data Sources T…" at bounding box center [719, 0] width 1438 height 0
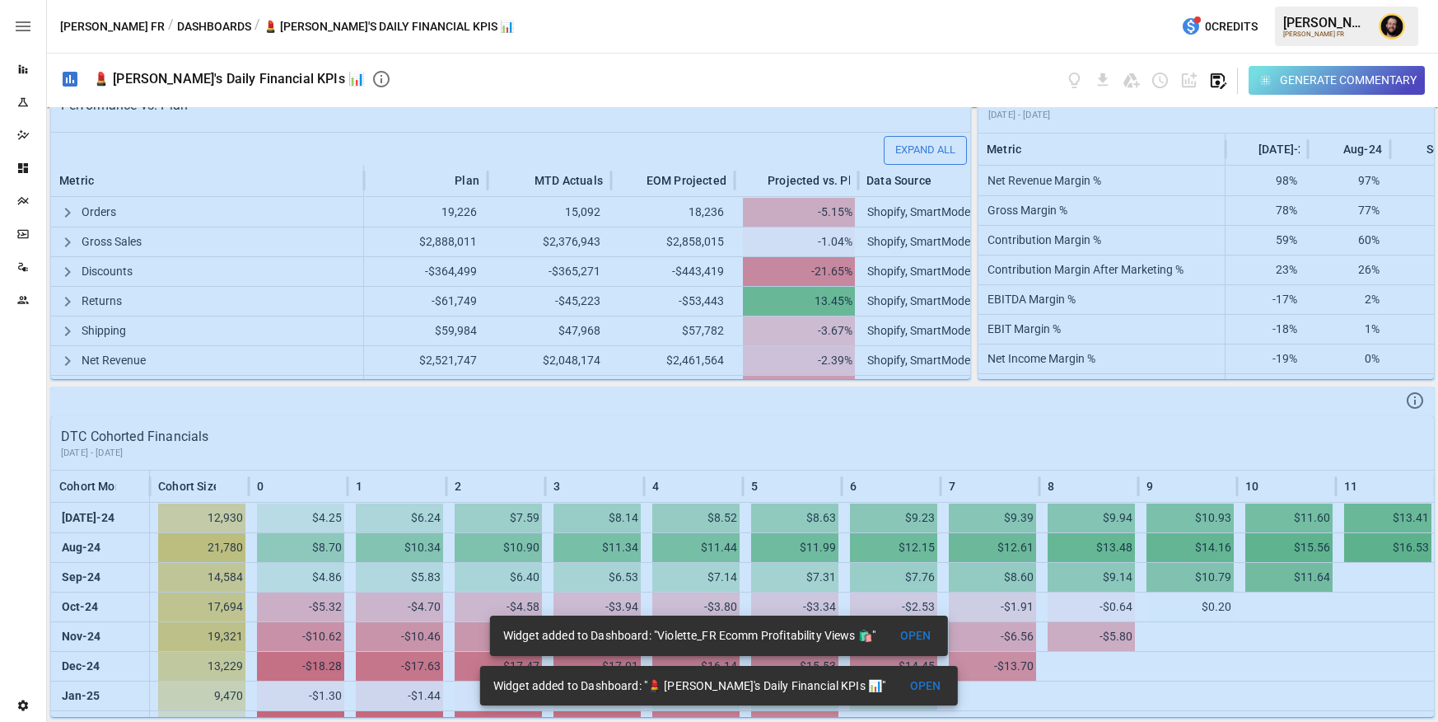
click at [1219, 77] on icon "button" at bounding box center [1219, 81] width 16 height 16
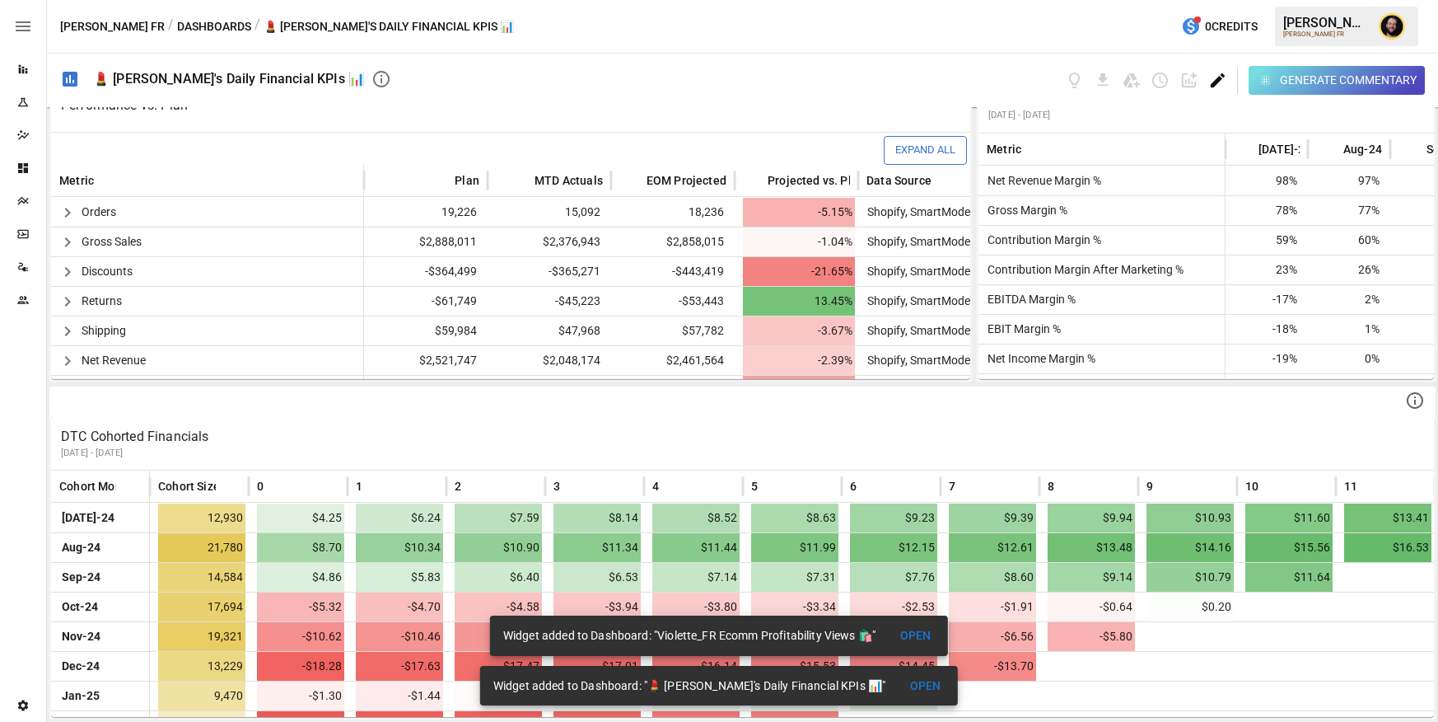
click at [1214, 74] on icon "Edit dashboard" at bounding box center [1218, 80] width 19 height 19
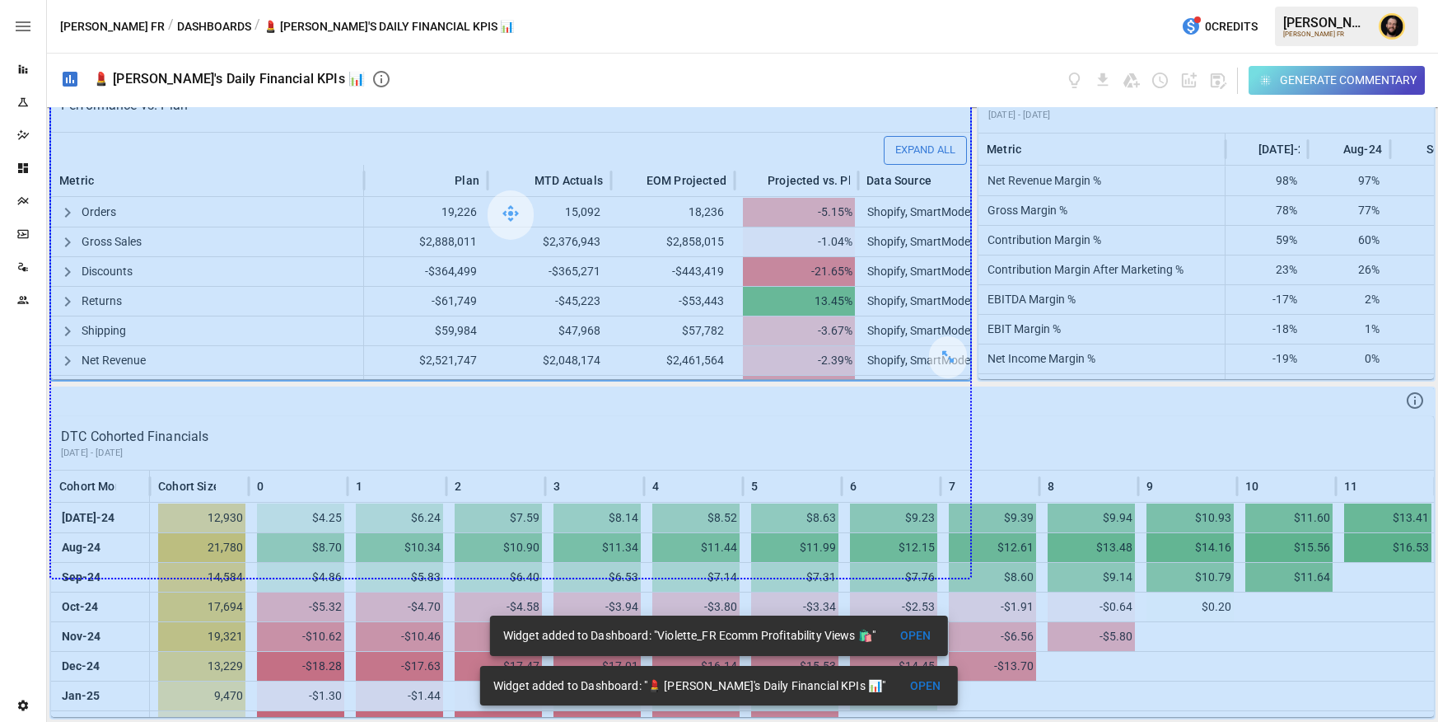
drag, startPoint x: 945, startPoint y: 353, endPoint x: 943, endPoint y: 526, distance: 173.0
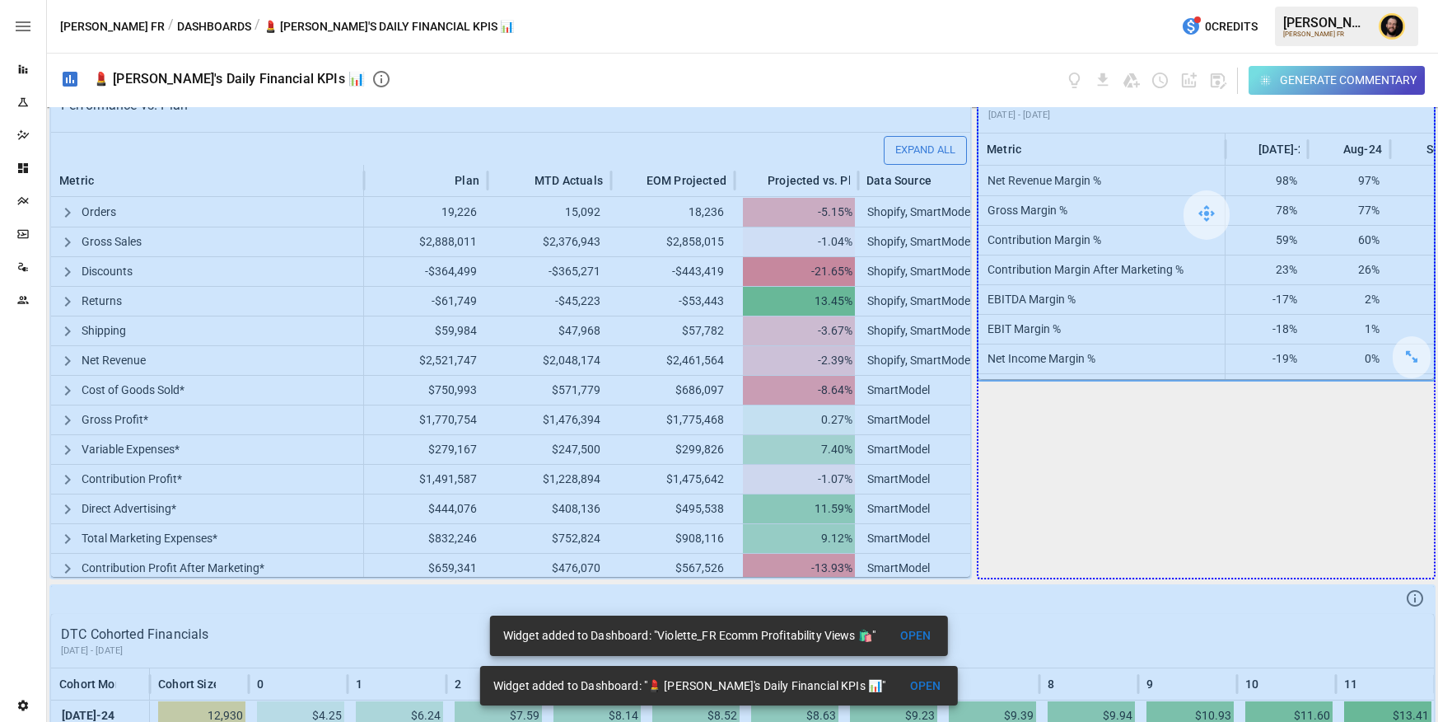
drag, startPoint x: 1416, startPoint y: 357, endPoint x: 1398, endPoint y: 541, distance: 185.4
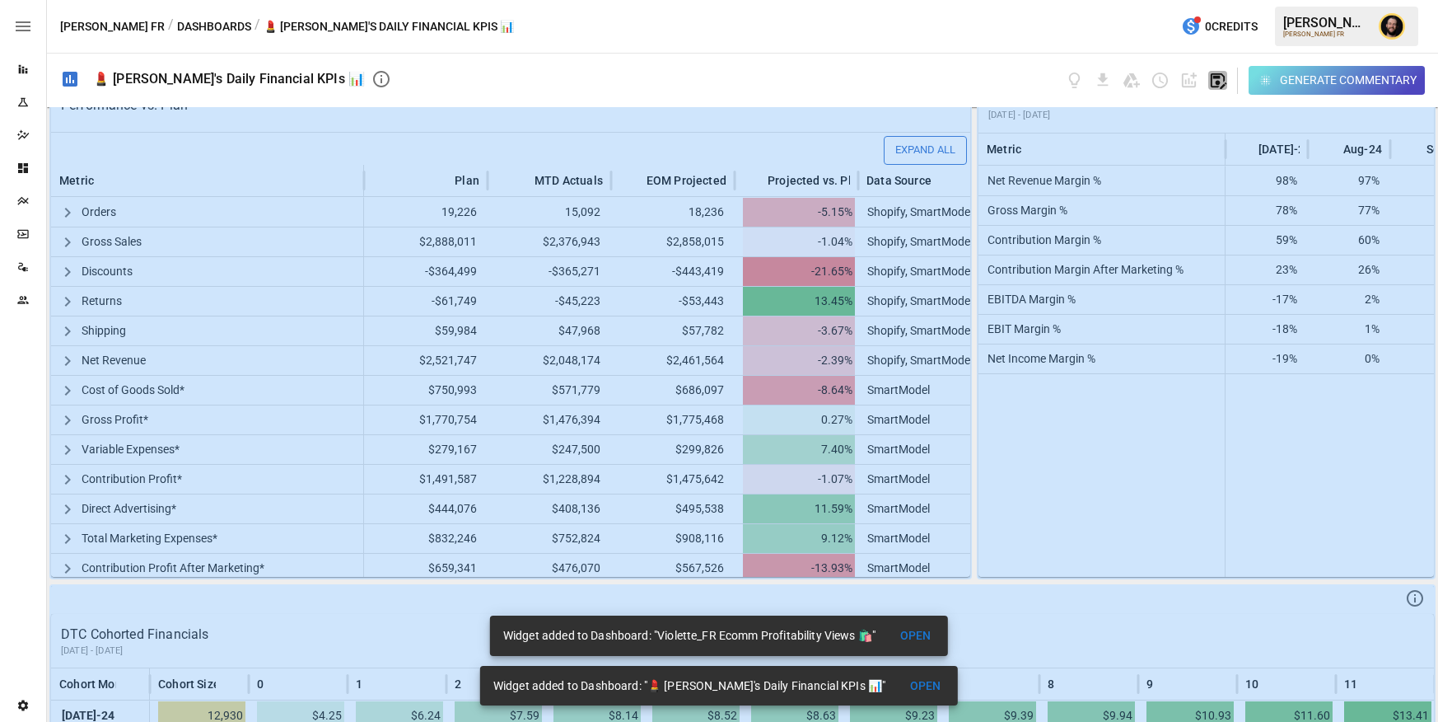
click at [1218, 84] on icon "button" at bounding box center [1219, 81] width 16 height 16
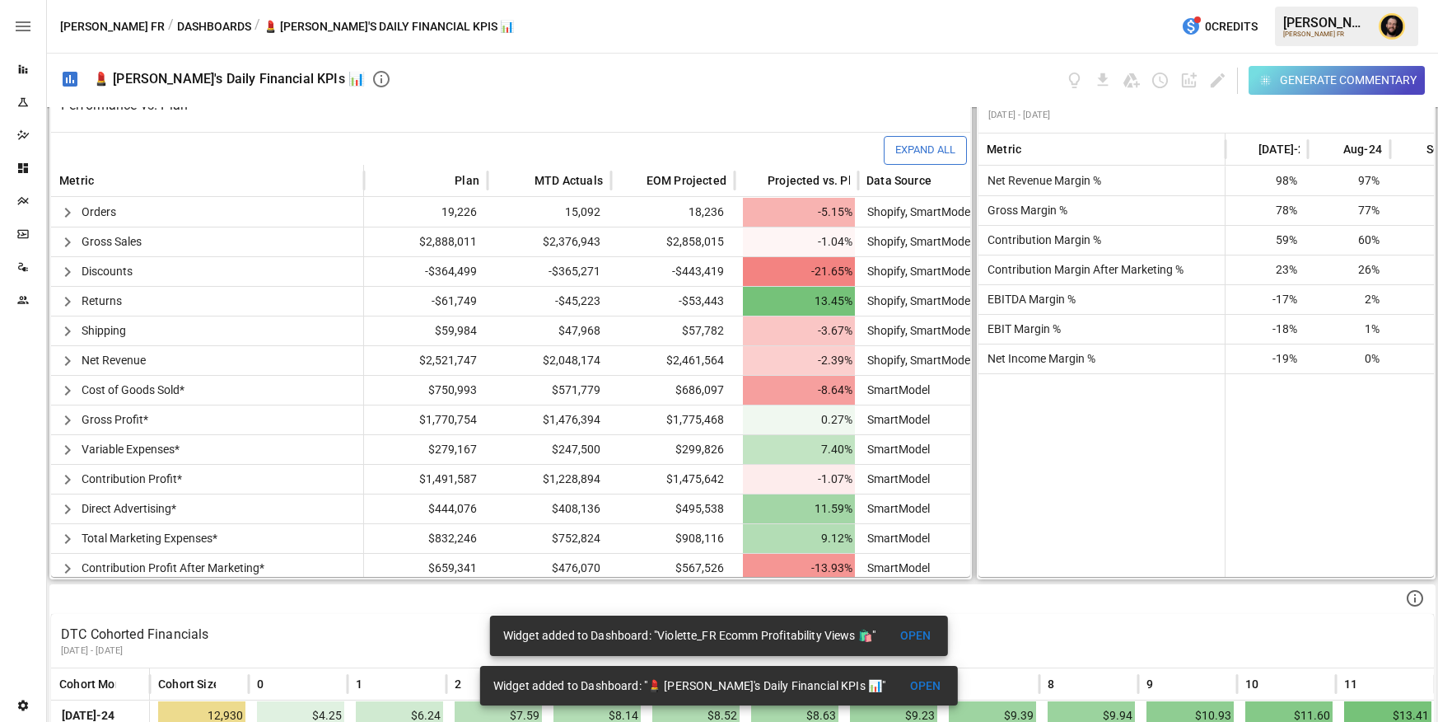
scroll to position [662, 0]
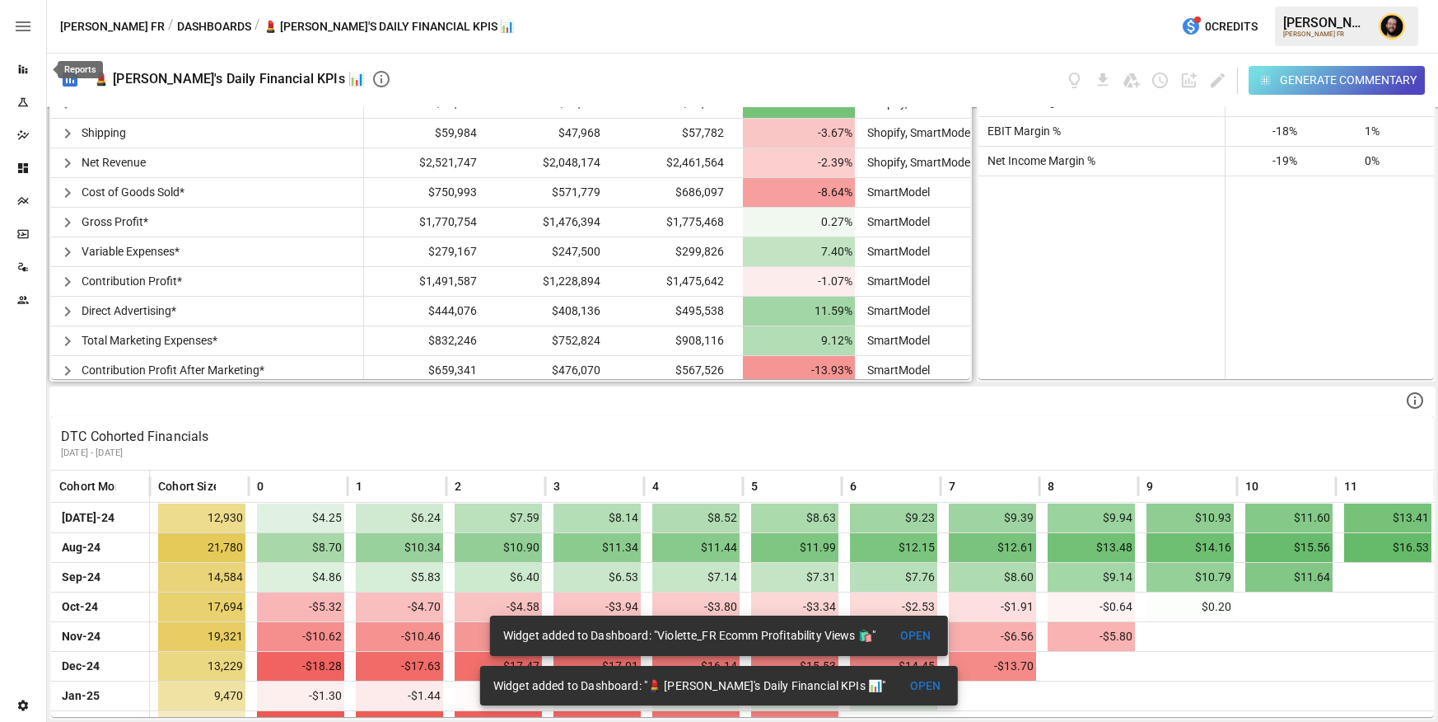
click at [19, 69] on icon "Reports" at bounding box center [23, 69] width 9 height 9
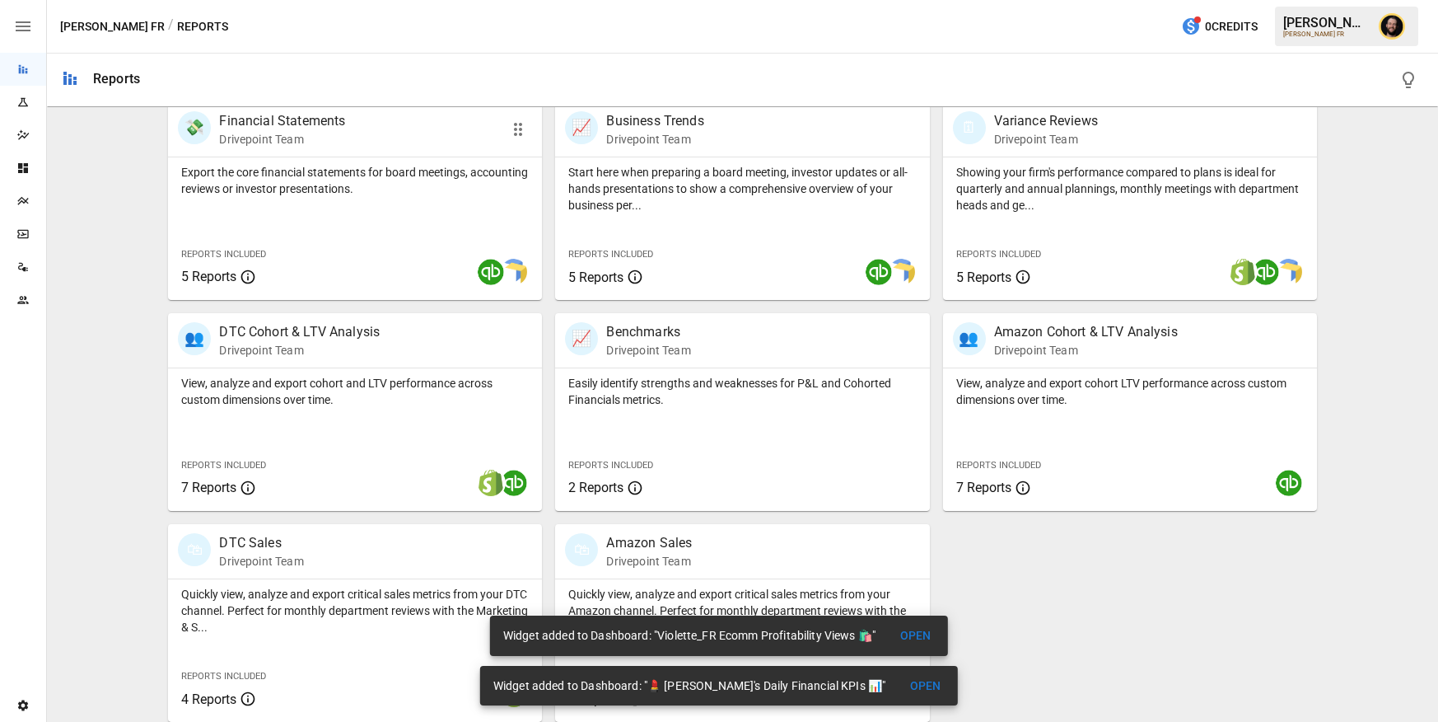
scroll to position [344, 0]
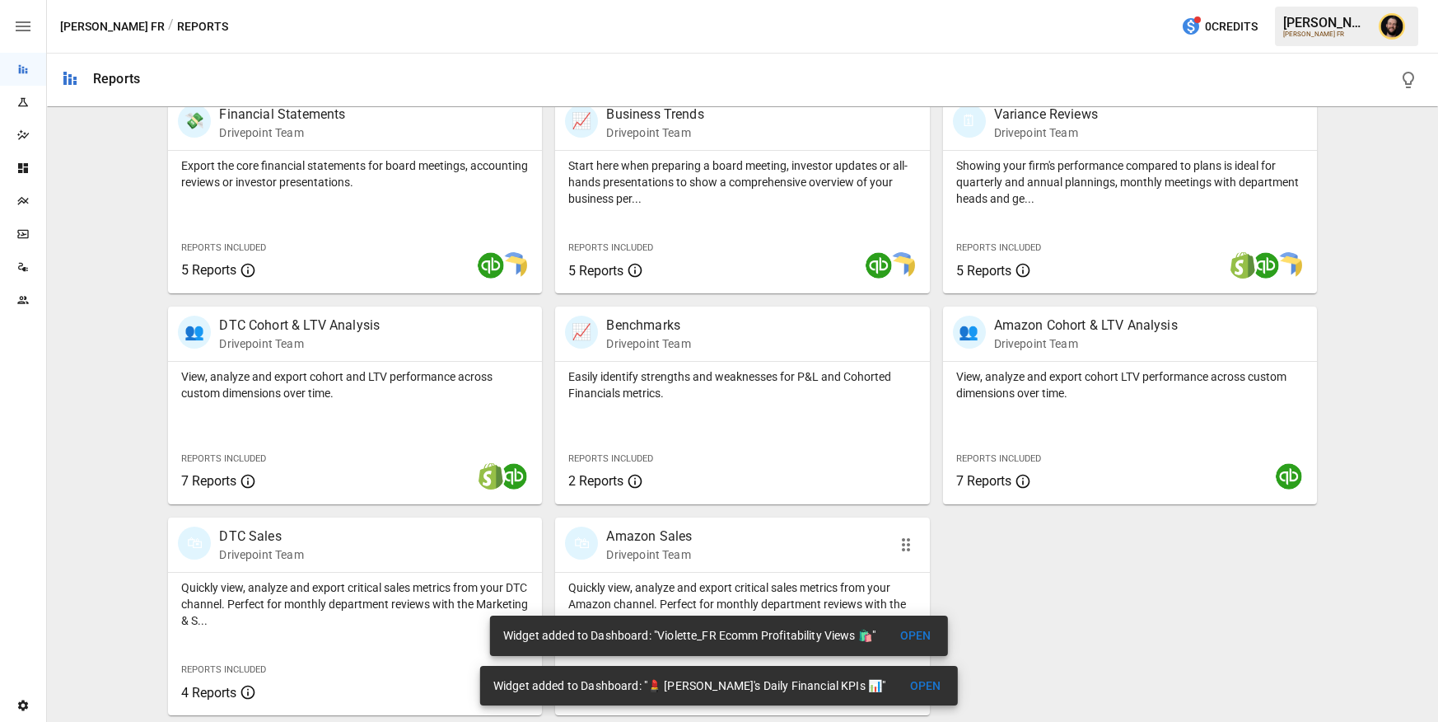
click at [725, 564] on div "🛍 Amazon Sales Drivepoint Team" at bounding box center [742, 544] width 374 height 54
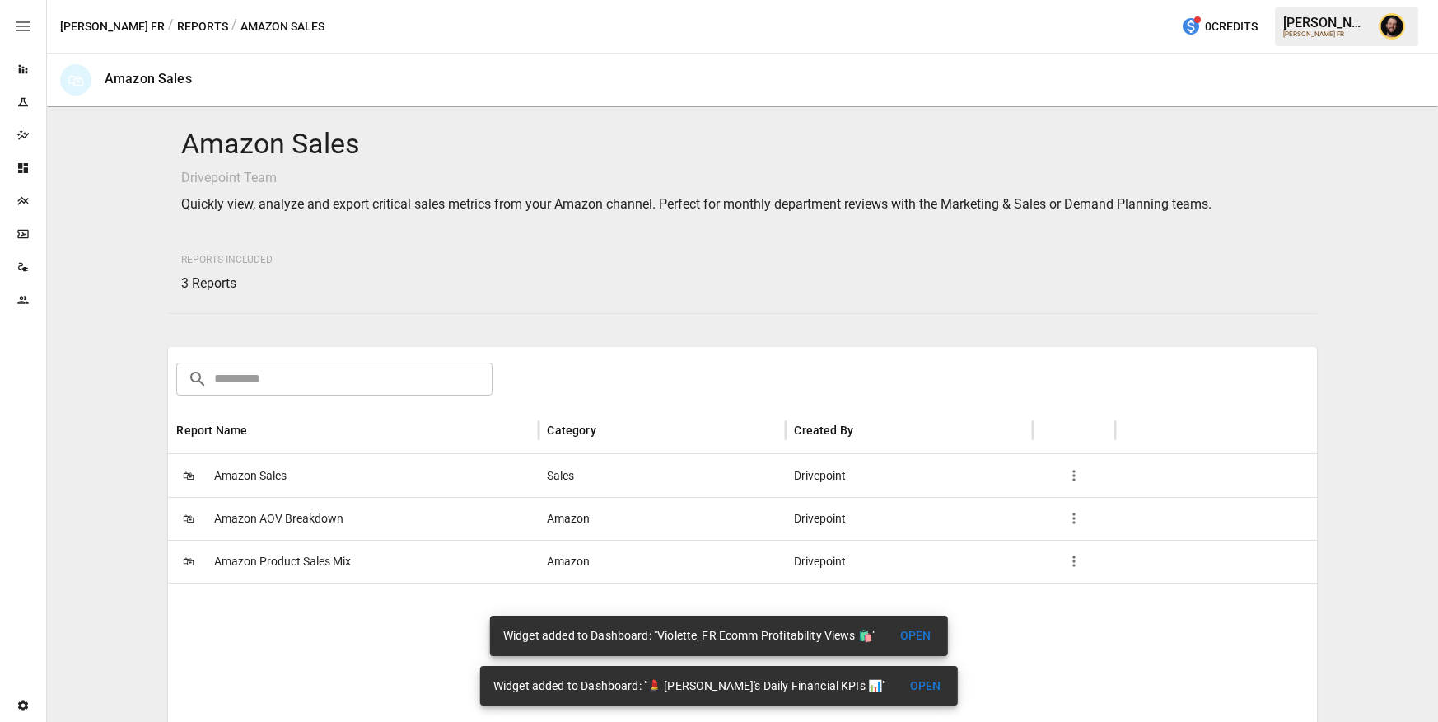
click at [395, 471] on div "🛍 Amazon Sales" at bounding box center [353, 475] width 371 height 43
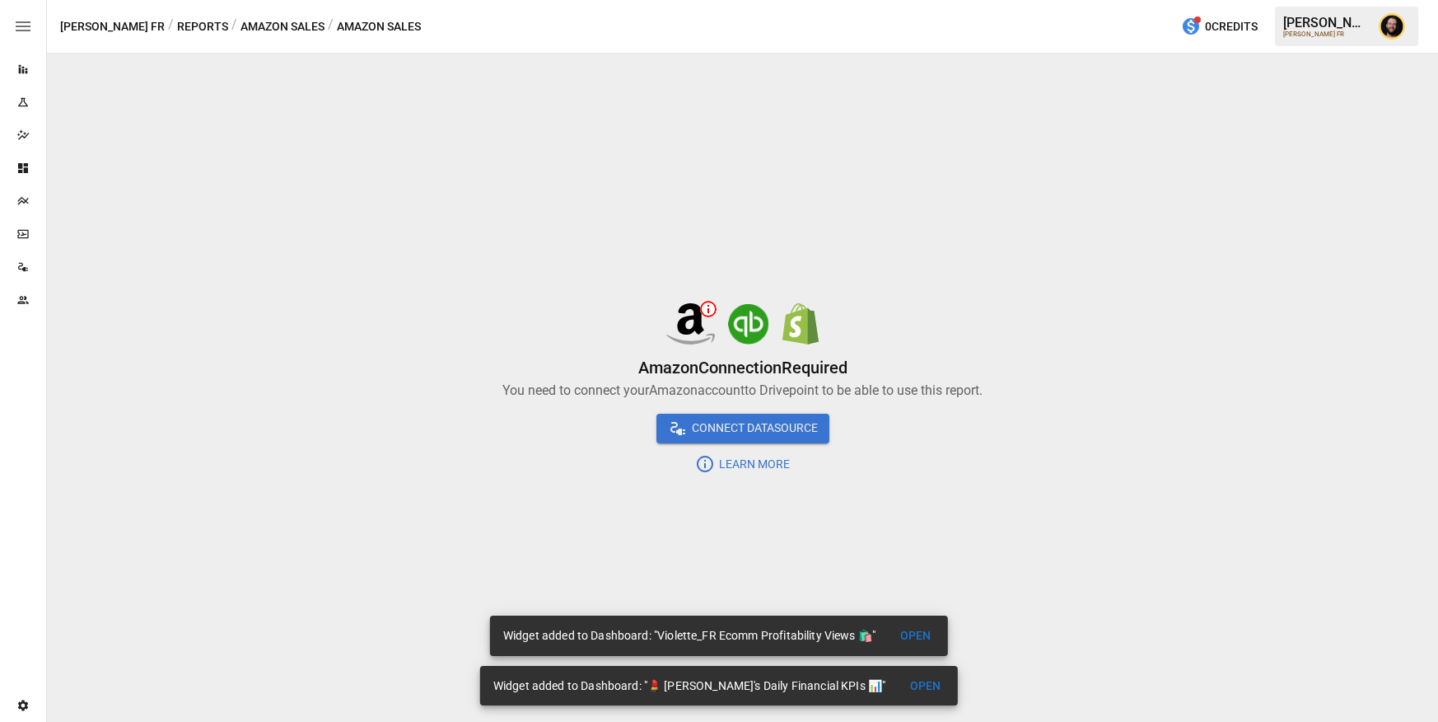
click at [177, 25] on button "Reports" at bounding box center [202, 26] width 51 height 21
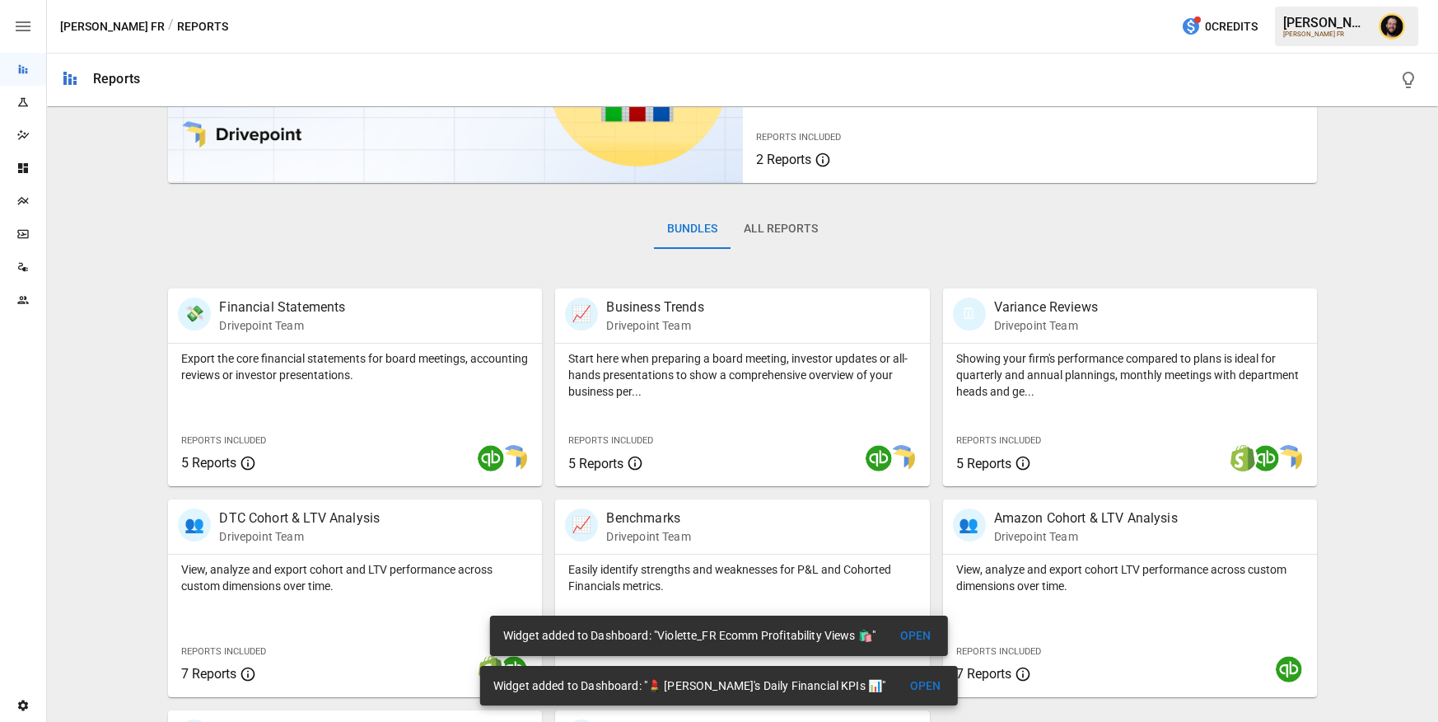
scroll to position [344, 0]
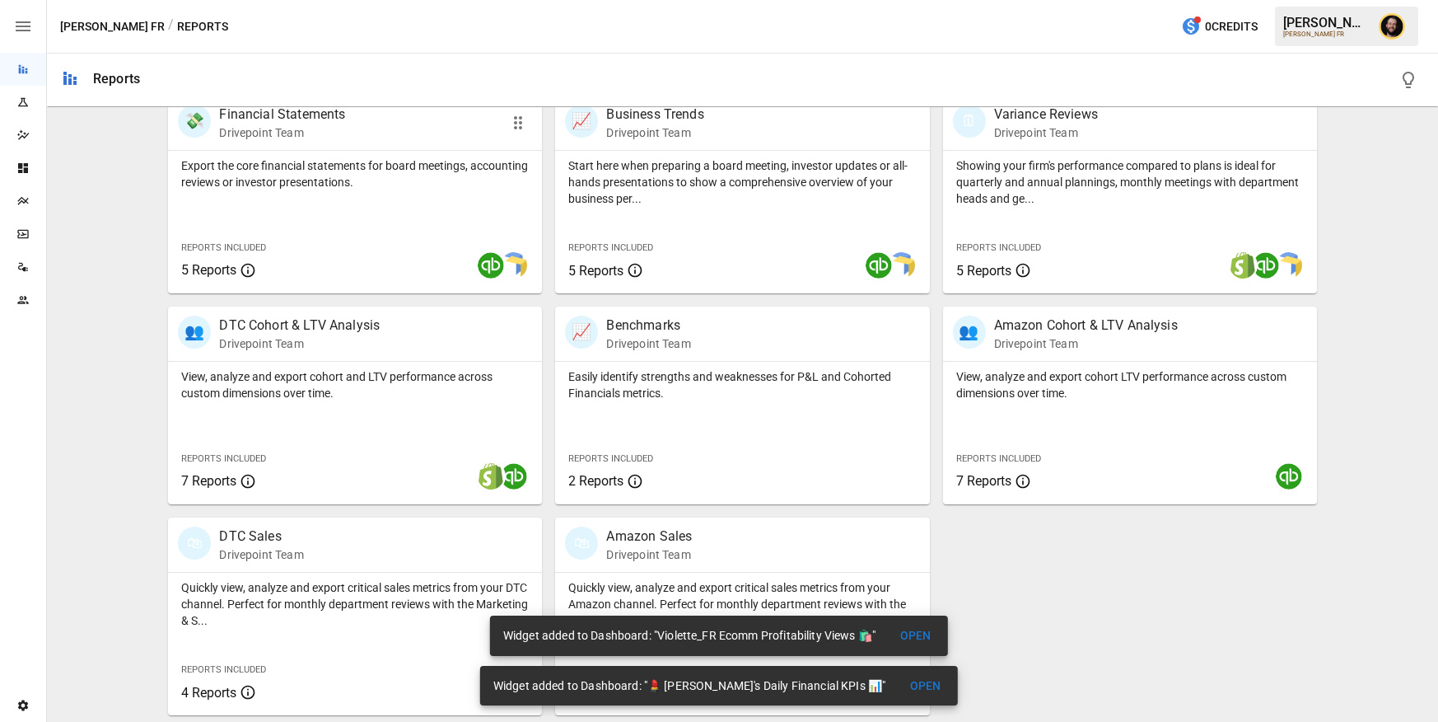
click at [395, 221] on div "Export the core financial statements for board meetings, accounting reviews or …" at bounding box center [355, 222] width 374 height 143
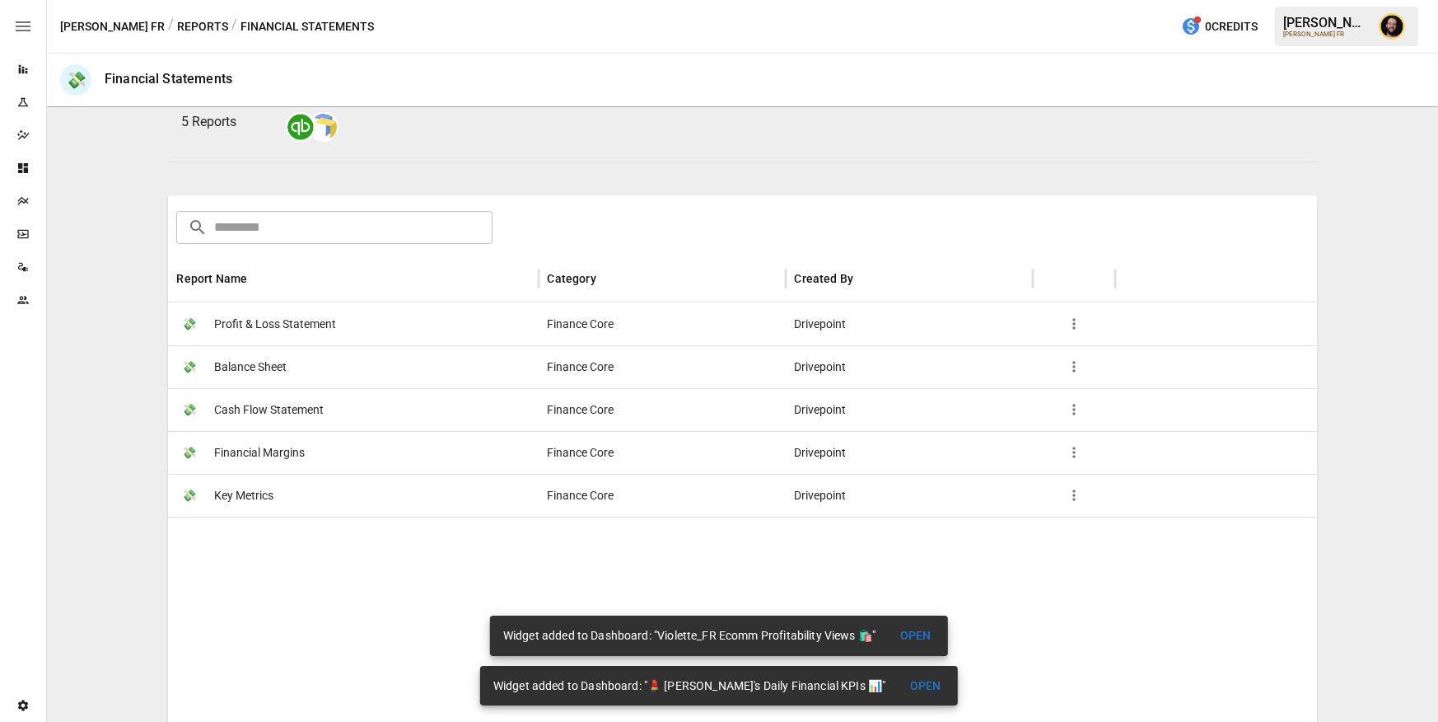
scroll to position [189, 0]
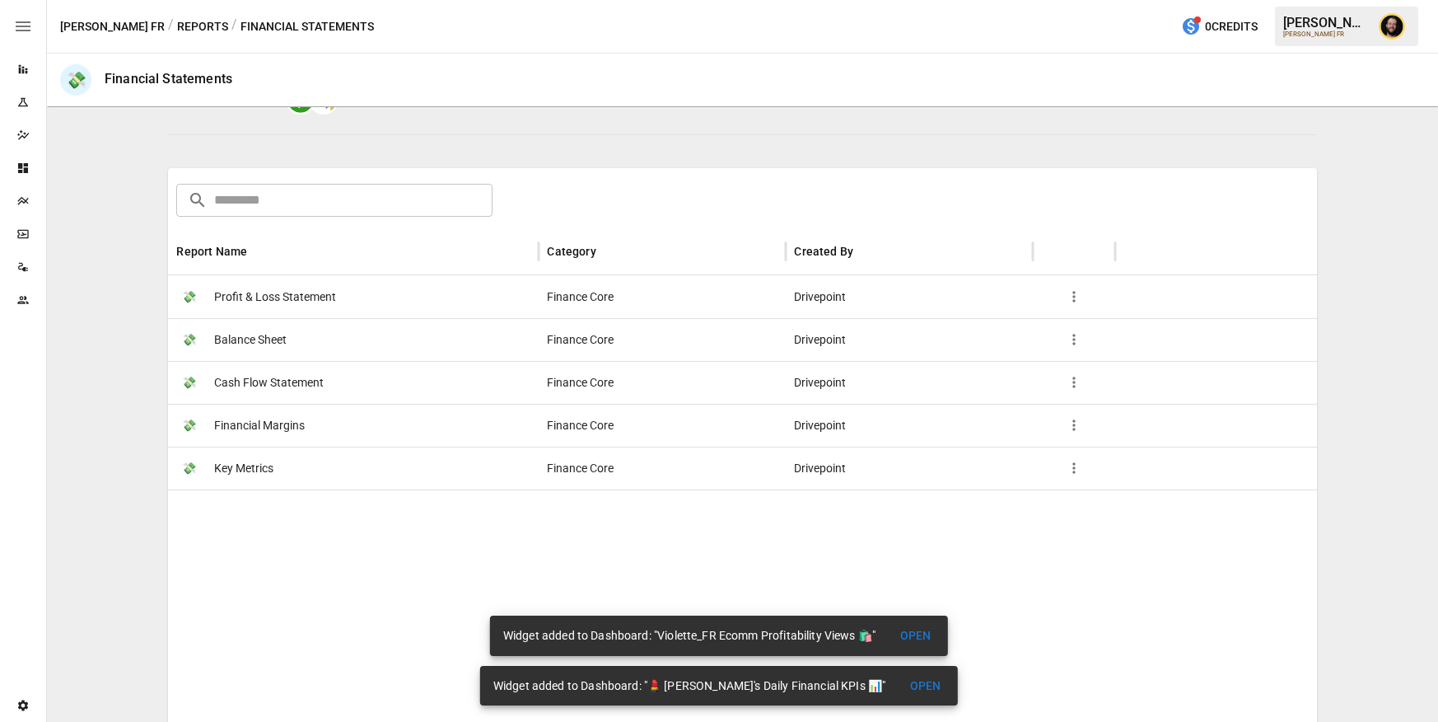
click at [297, 388] on span "Cash Flow Statement" at bounding box center [269, 383] width 110 height 42
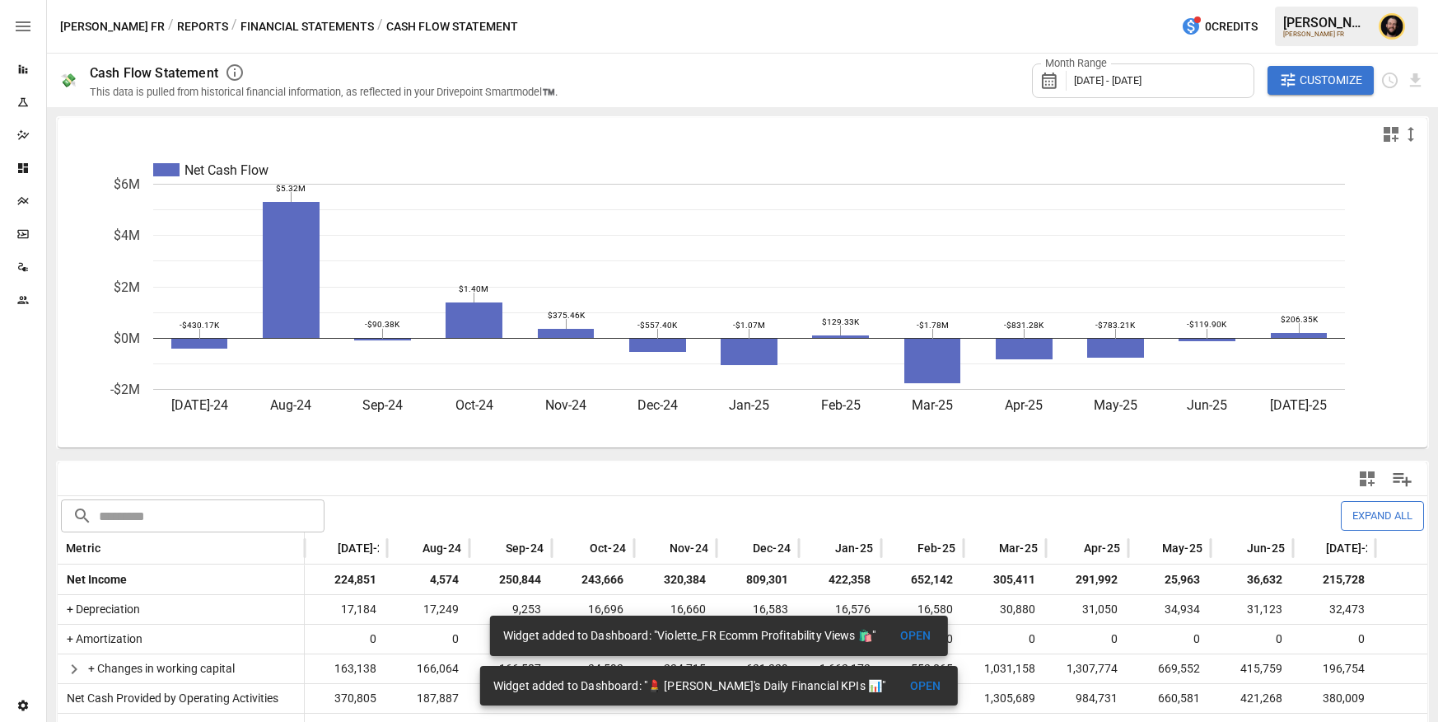
click at [1391, 129] on icon "button" at bounding box center [1392, 134] width 20 height 20
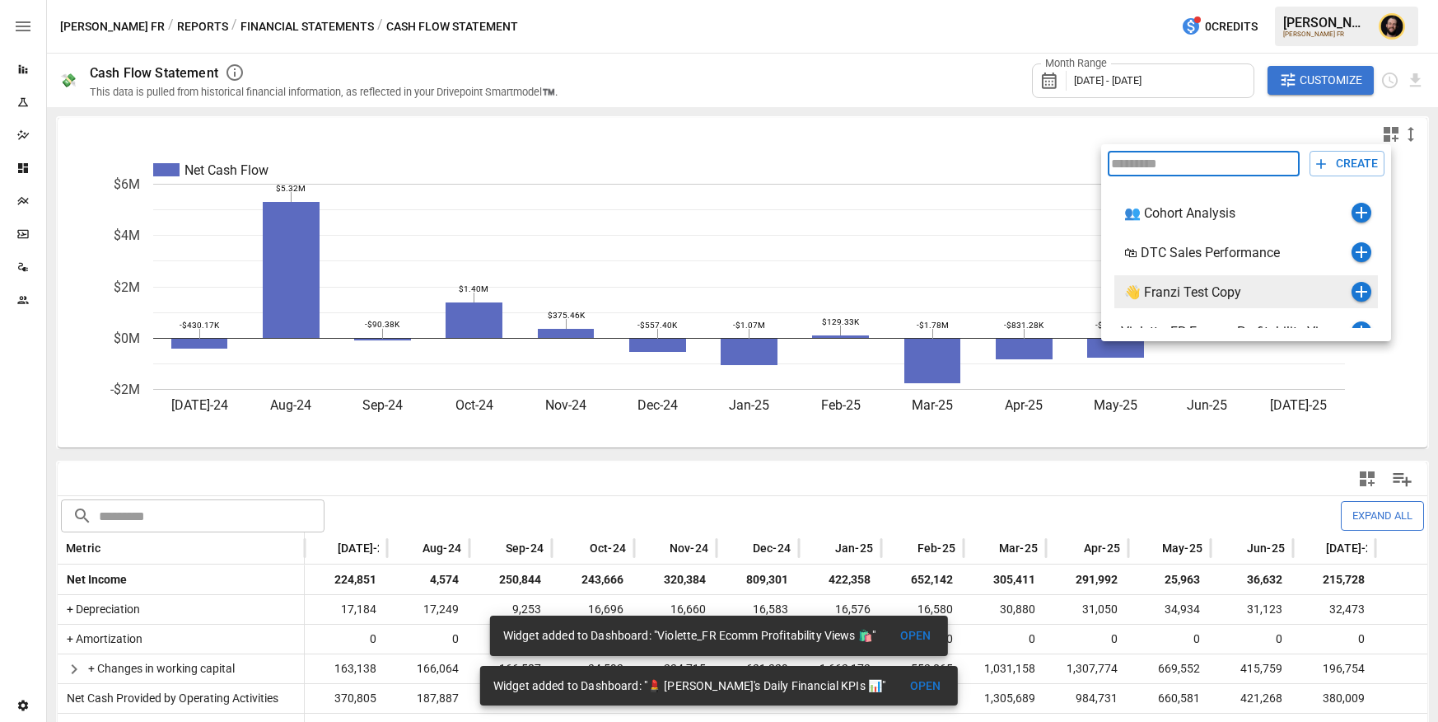
scroll to position [107, 0]
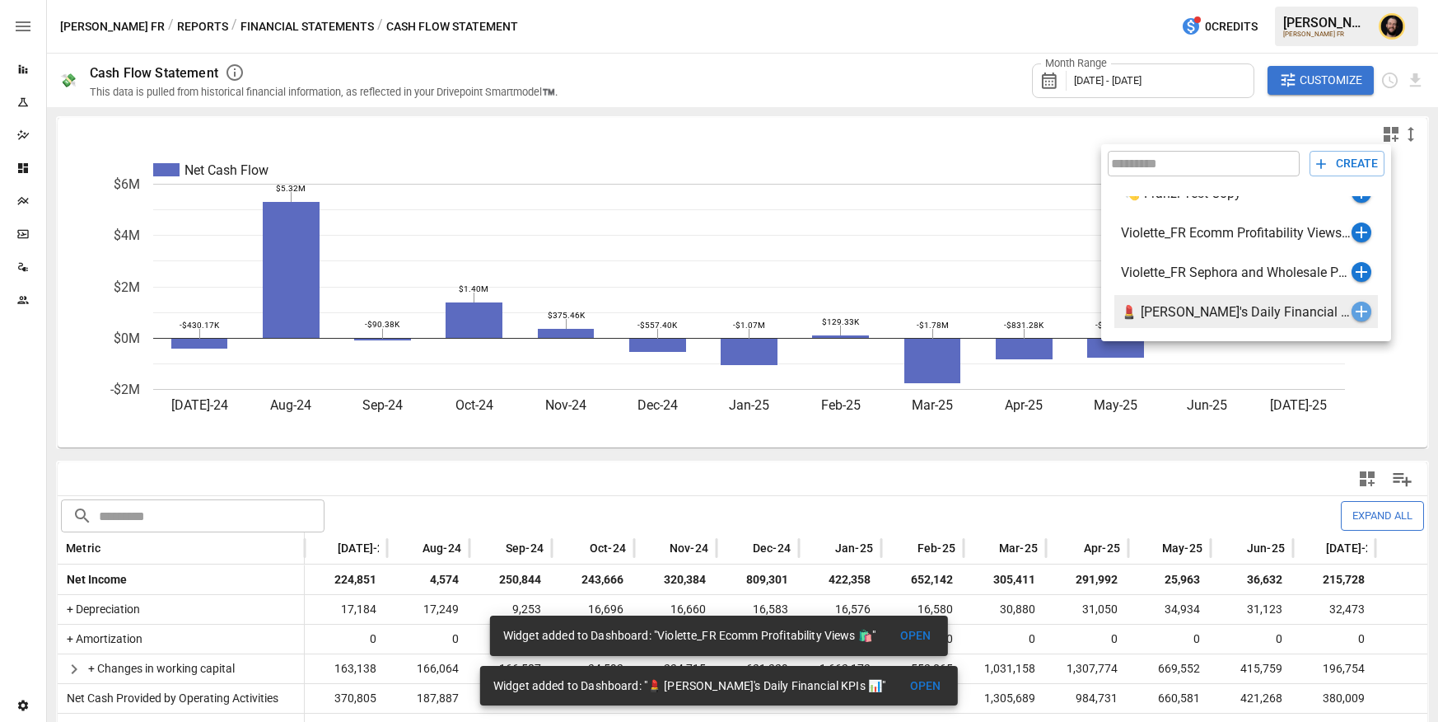
click at [1359, 309] on icon "button" at bounding box center [1362, 312] width 20 height 20
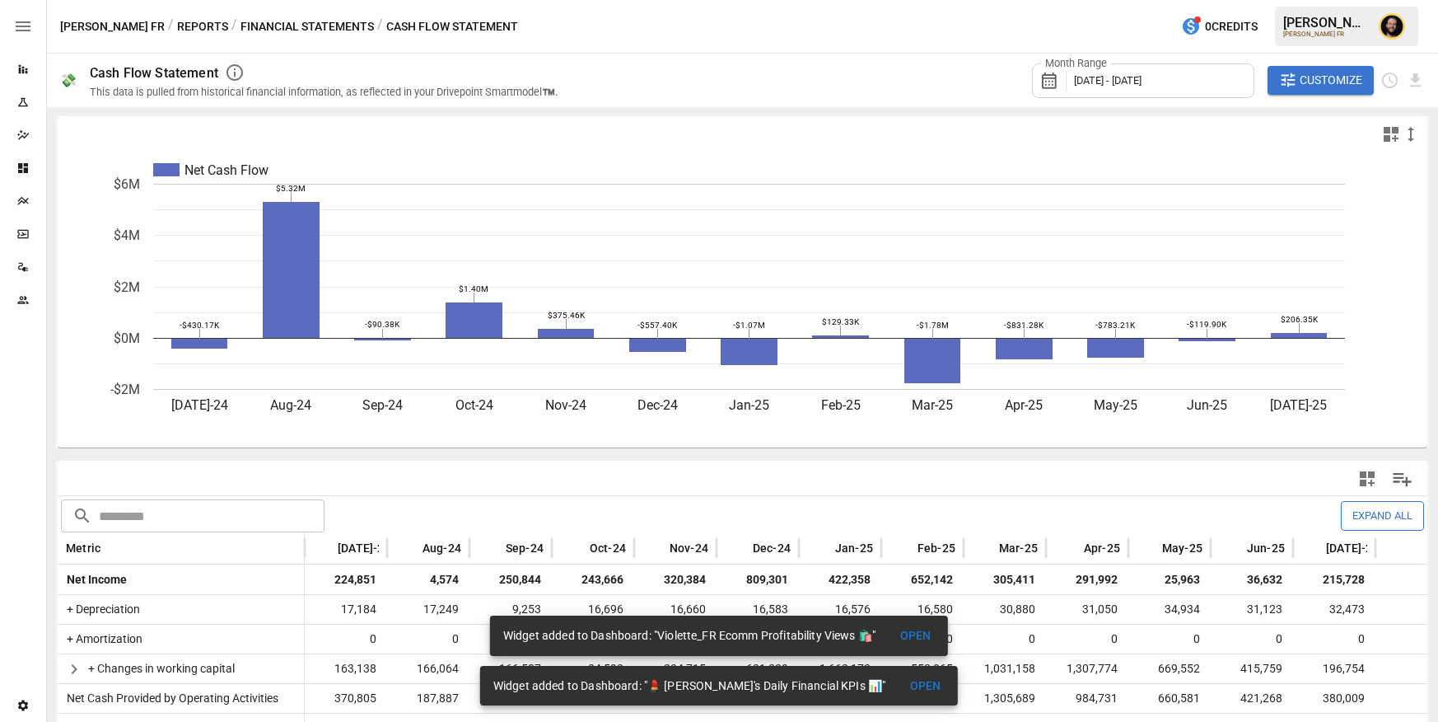
click at [177, 30] on button "Reports" at bounding box center [202, 26] width 51 height 21
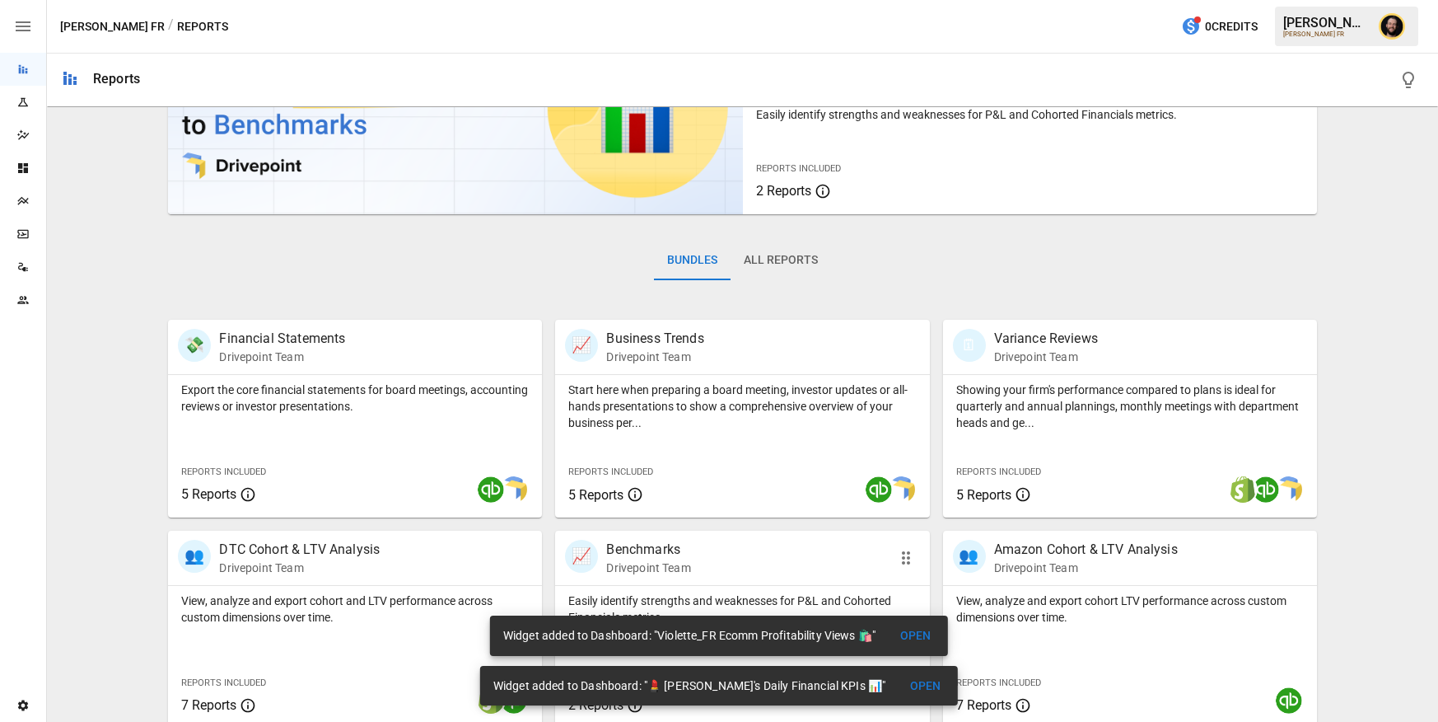
scroll to position [311, 0]
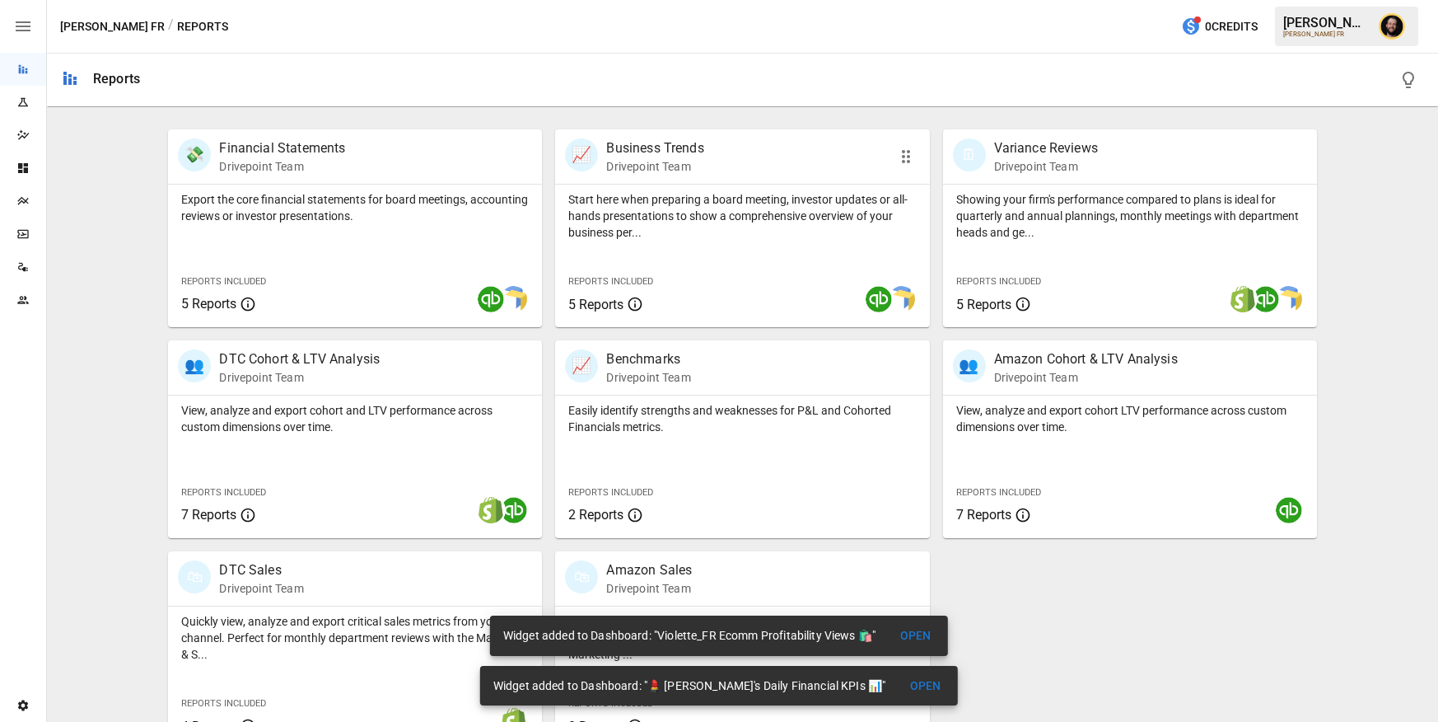
click at [893, 223] on p "Start here when preparing a board meeting, investor updates or all-hands presen…" at bounding box center [742, 215] width 348 height 49
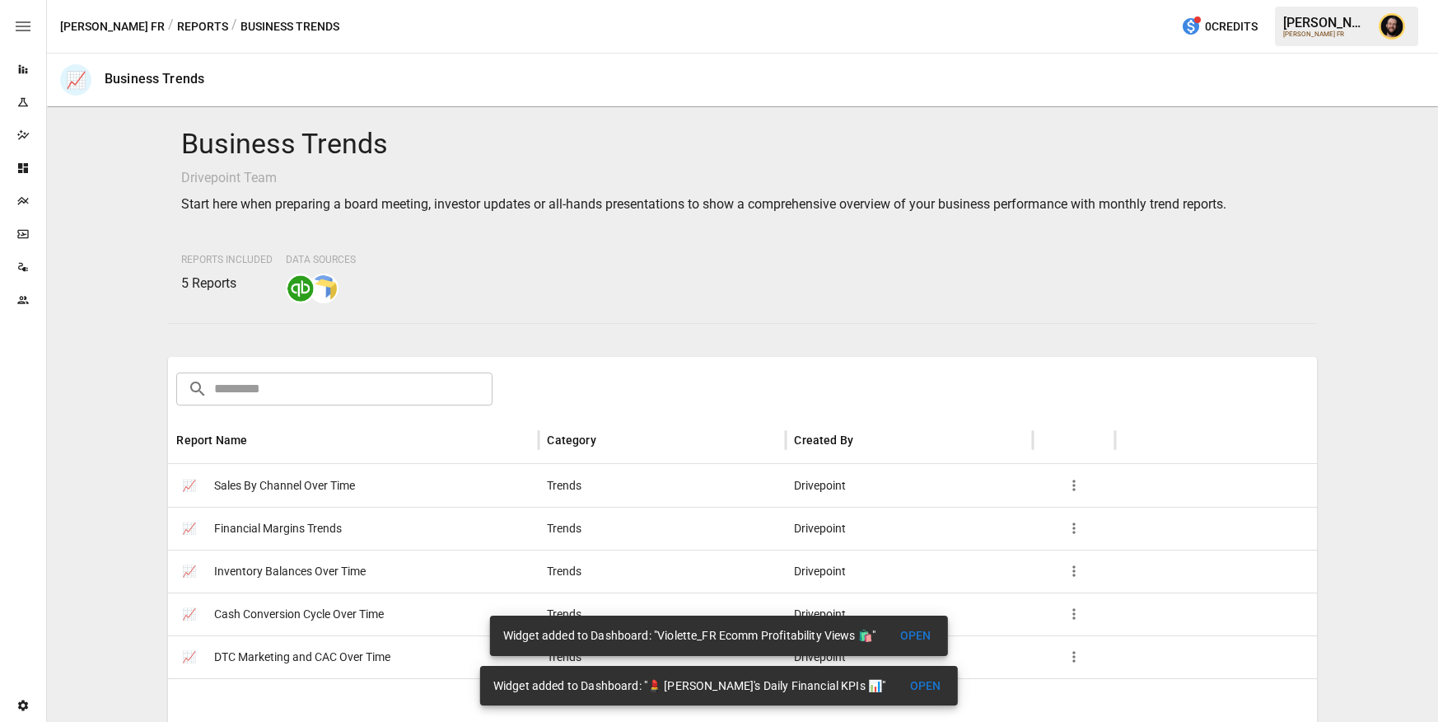
scroll to position [212, 0]
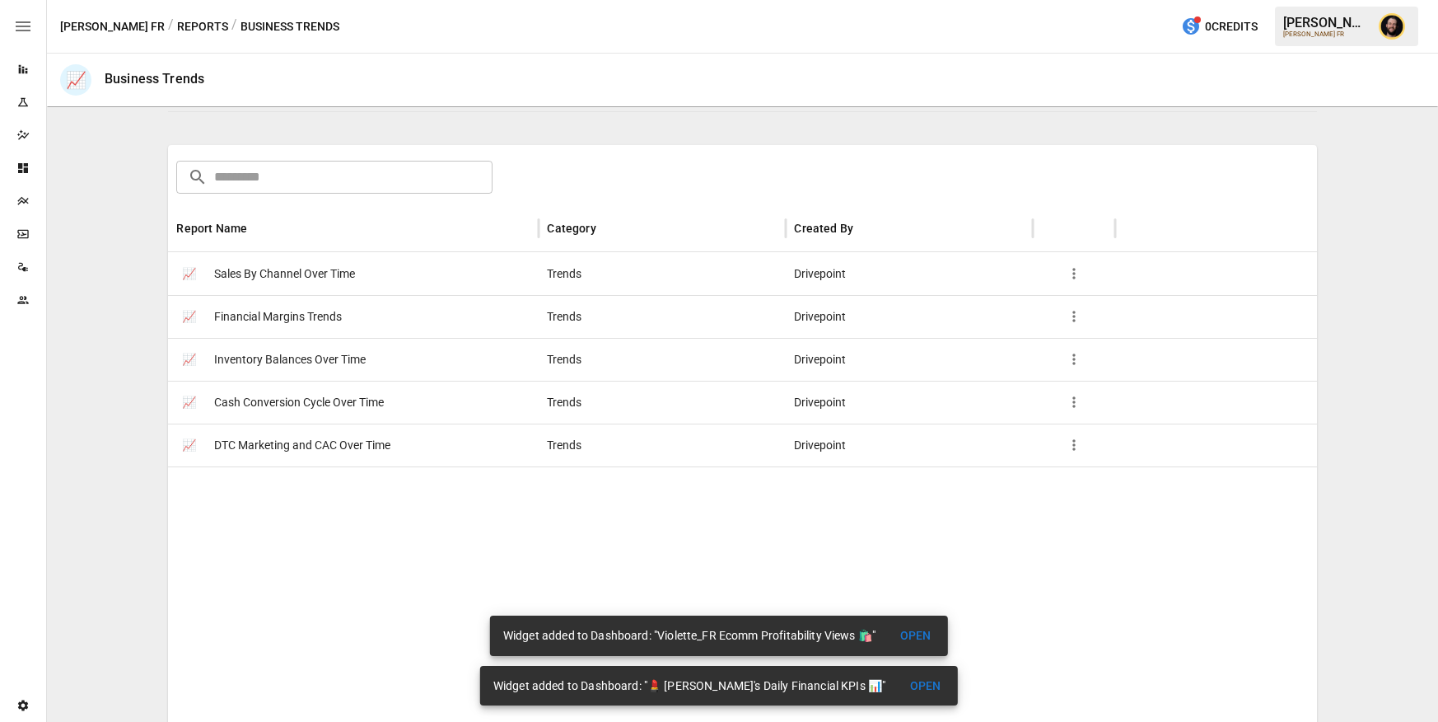
click at [362, 404] on span "Cash Conversion Cycle Over Time" at bounding box center [299, 402] width 170 height 42
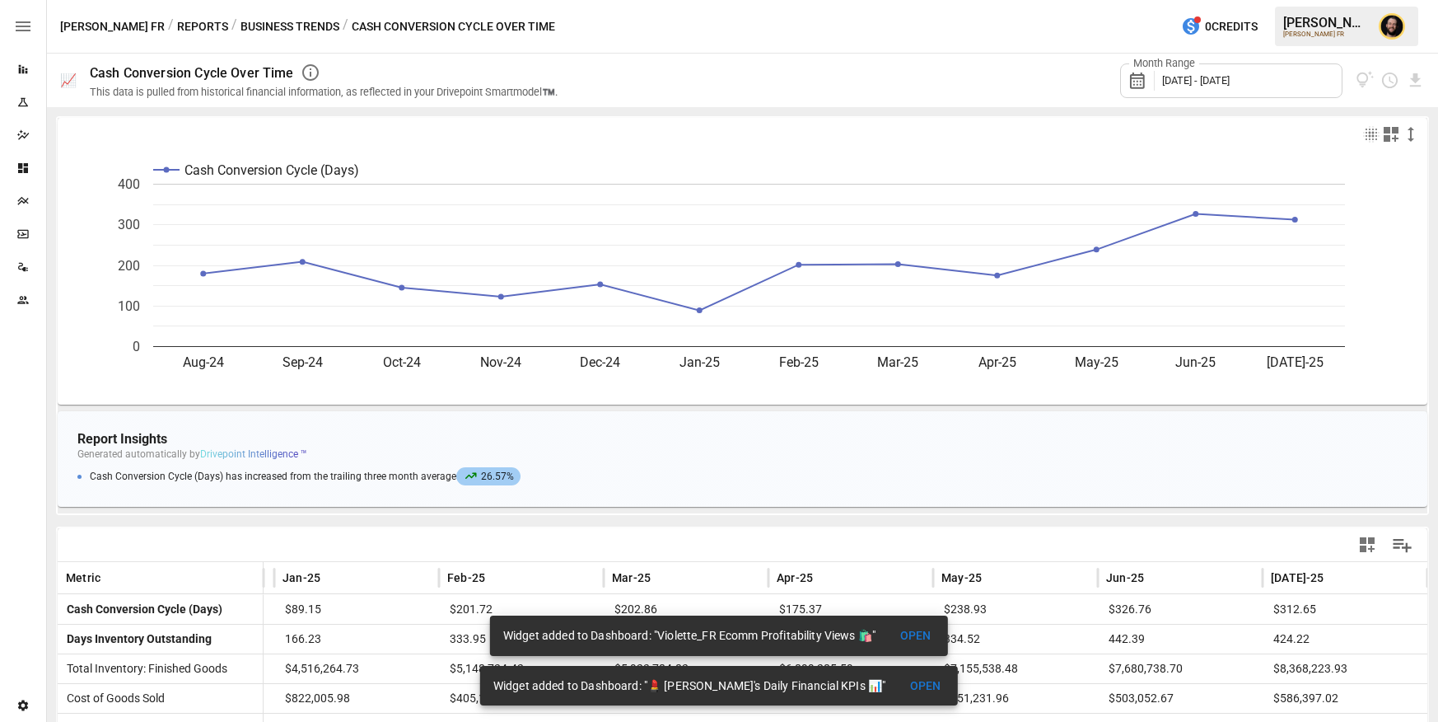
click at [1389, 137] on icon "button" at bounding box center [1391, 134] width 15 height 15
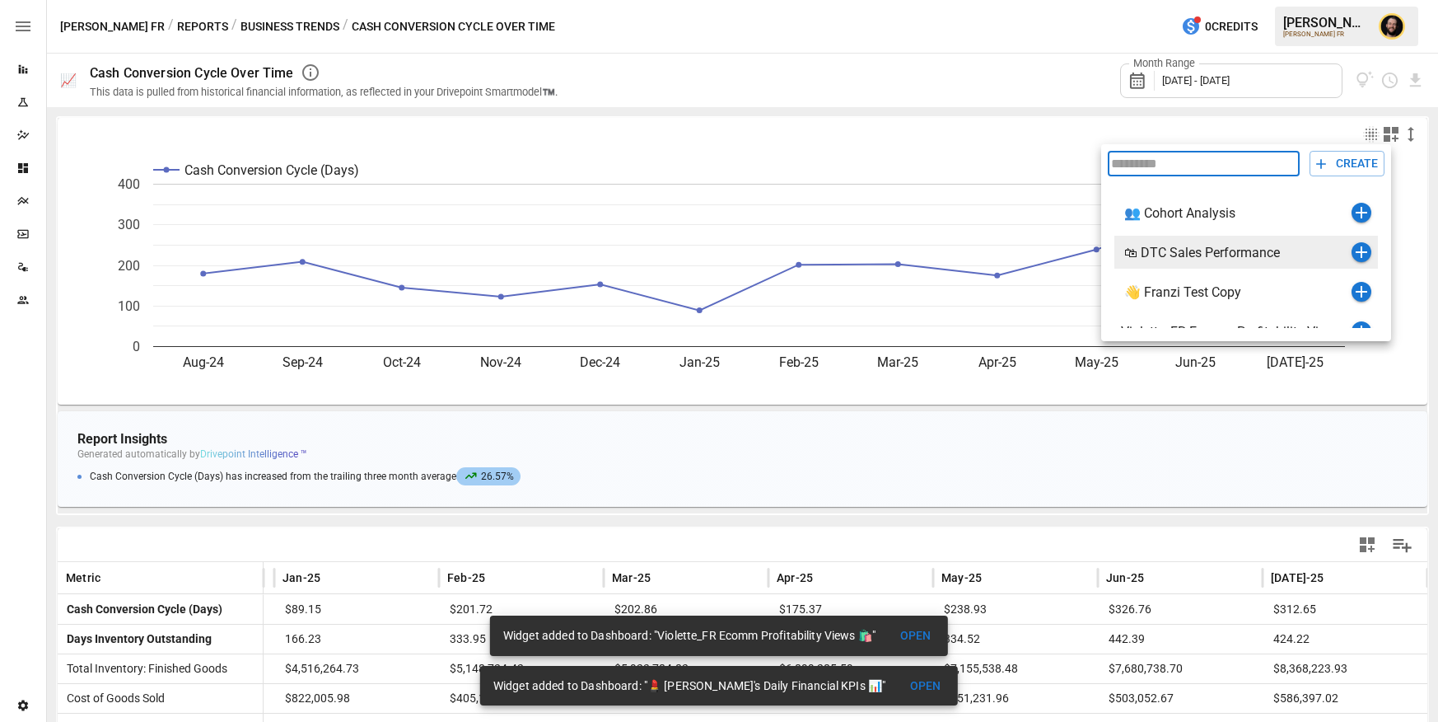
scroll to position [107, 0]
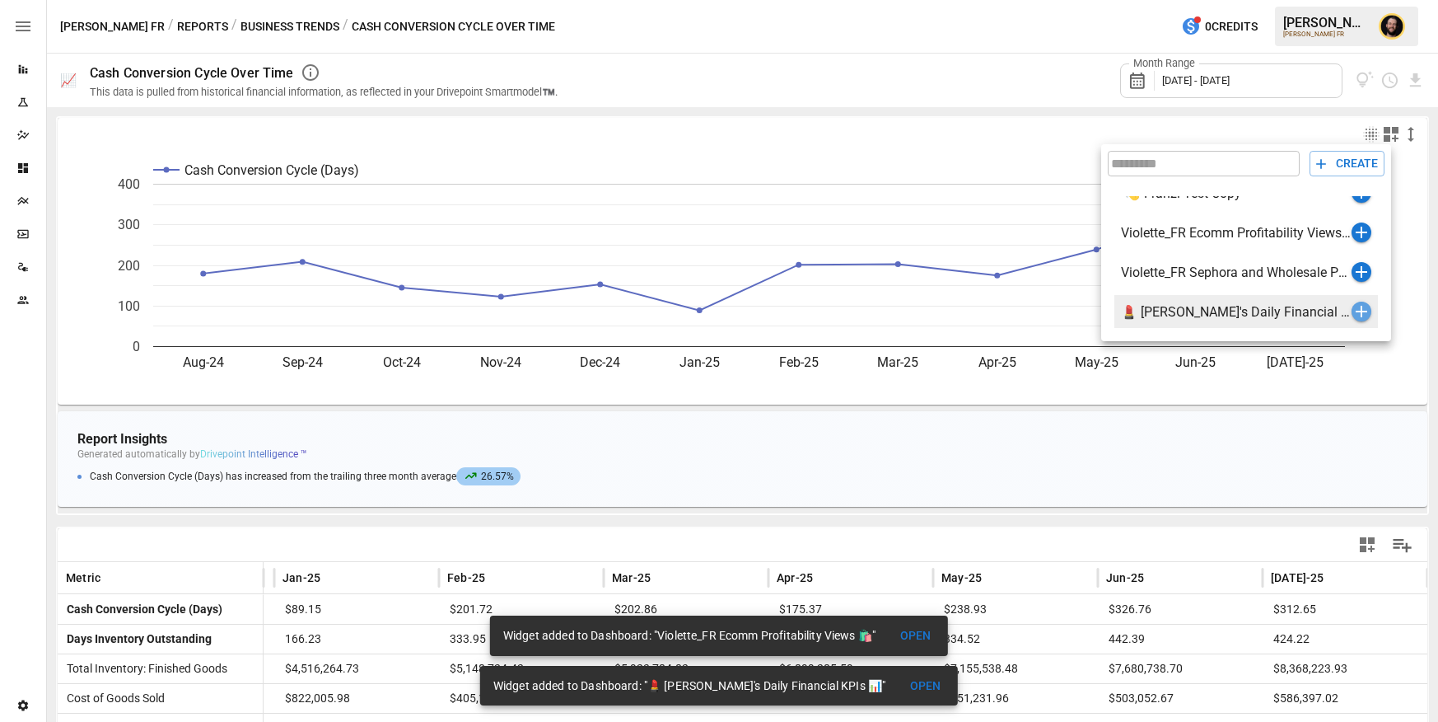
click at [1361, 311] on icon "button" at bounding box center [1362, 312] width 12 height 12
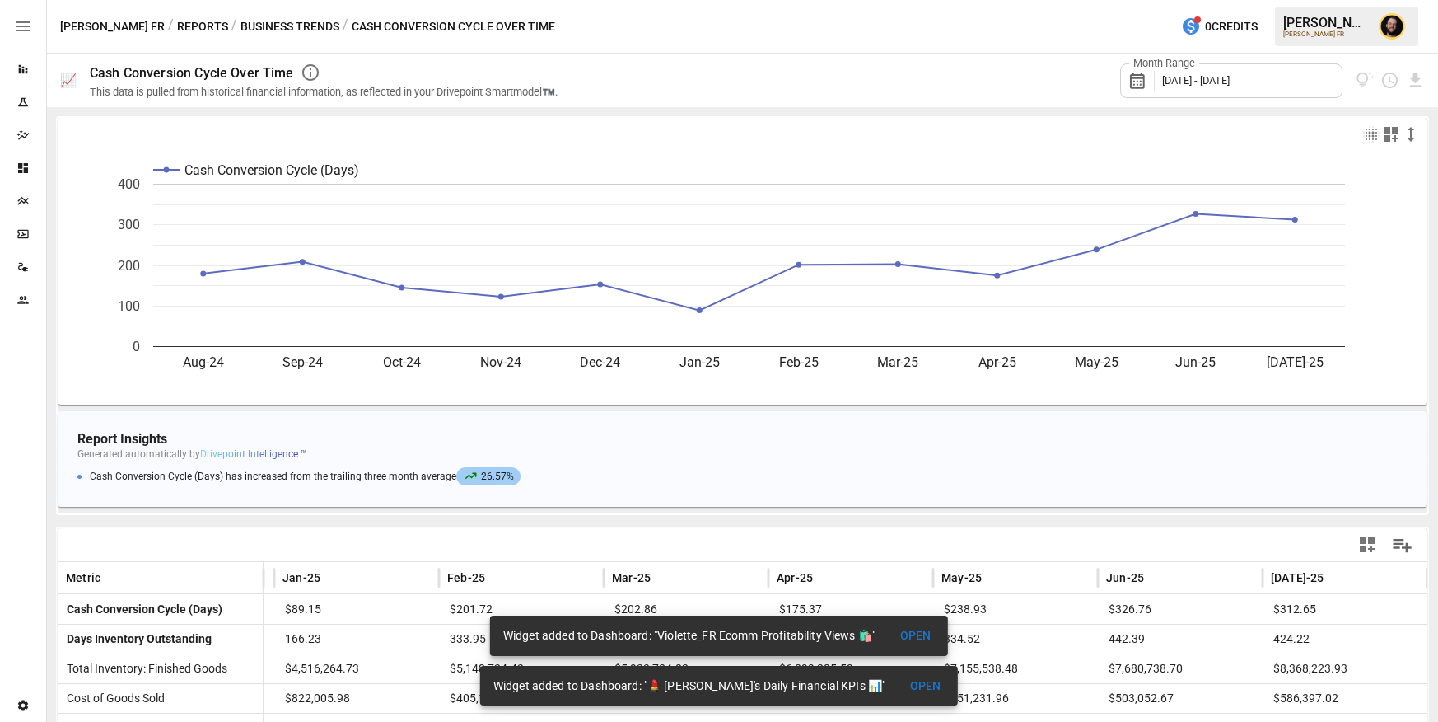
click at [922, 639] on button "OPEN" at bounding box center [915, 635] width 53 height 30
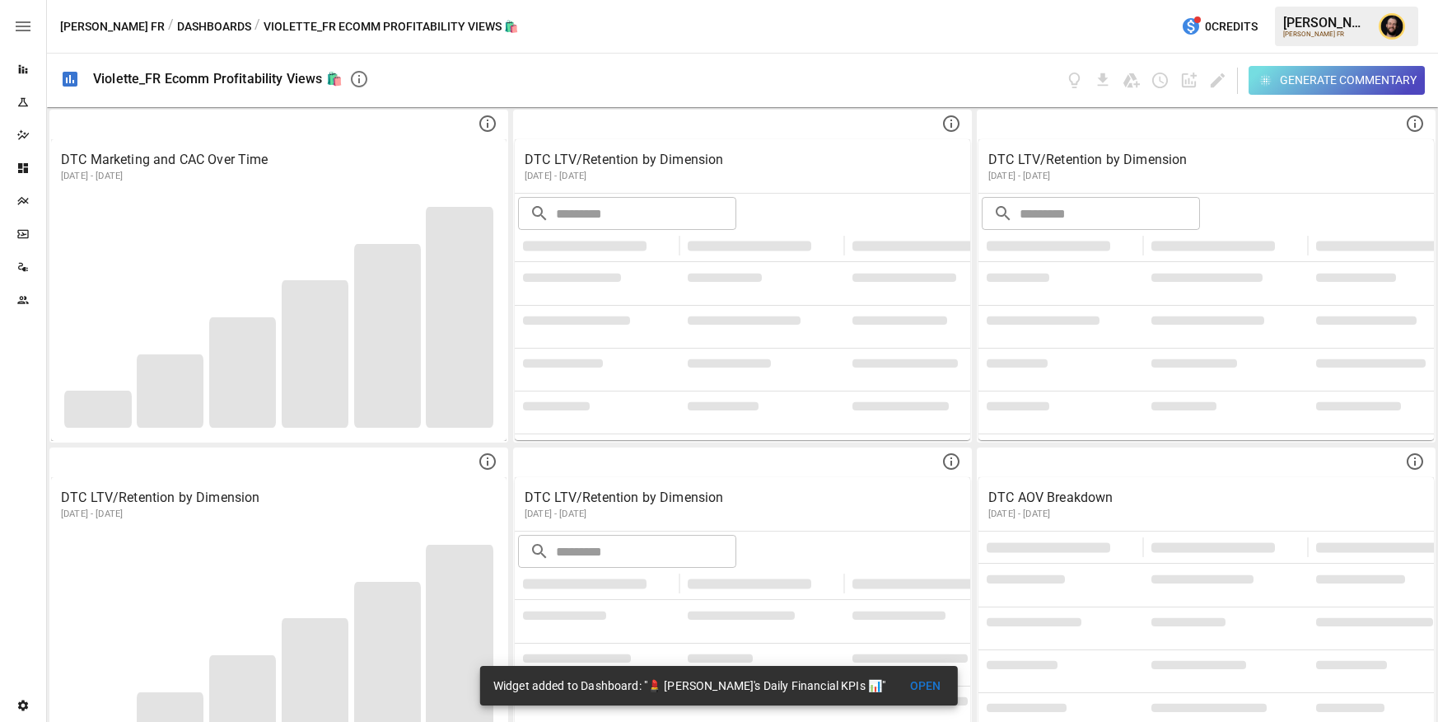
click at [899, 685] on button "OPEN" at bounding box center [925, 686] width 53 height 30
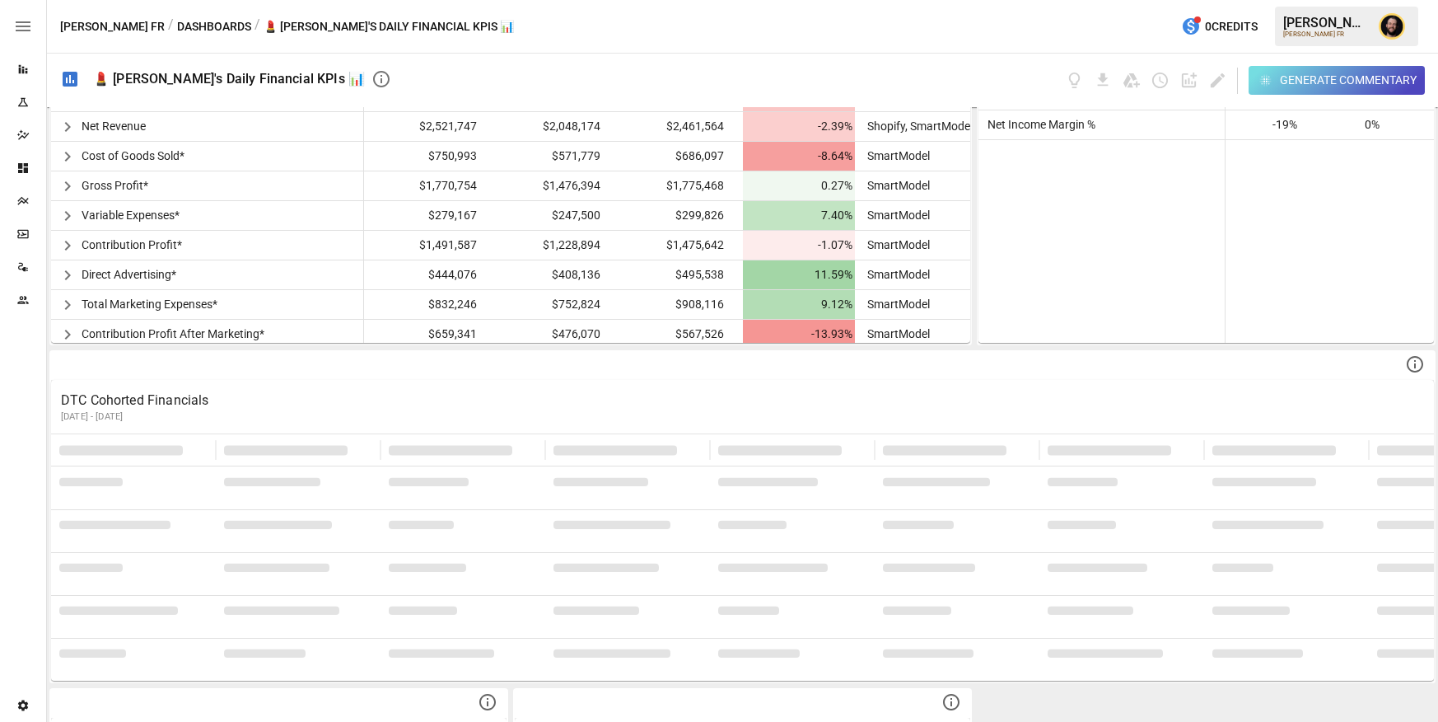
scroll to position [1000, 0]
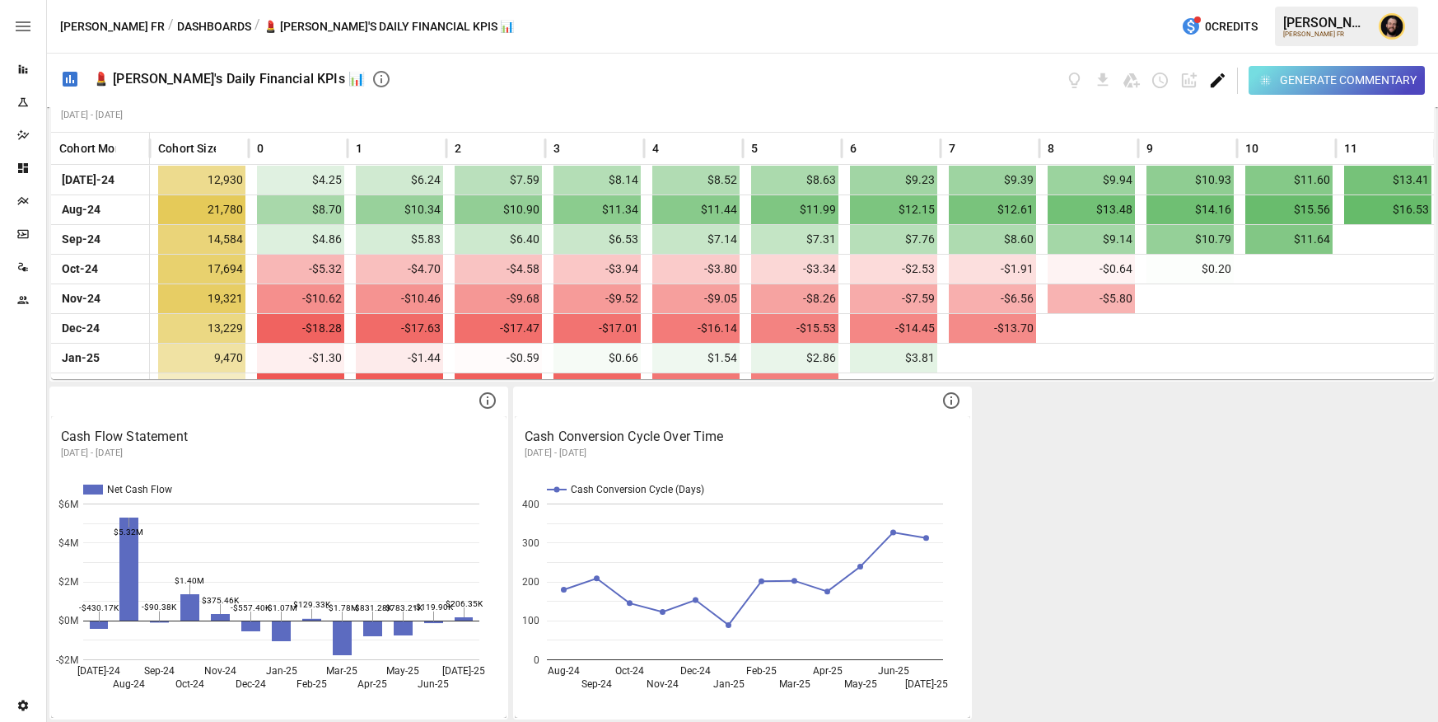
click at [1219, 77] on icon "Edit dashboard" at bounding box center [1218, 80] width 14 height 14
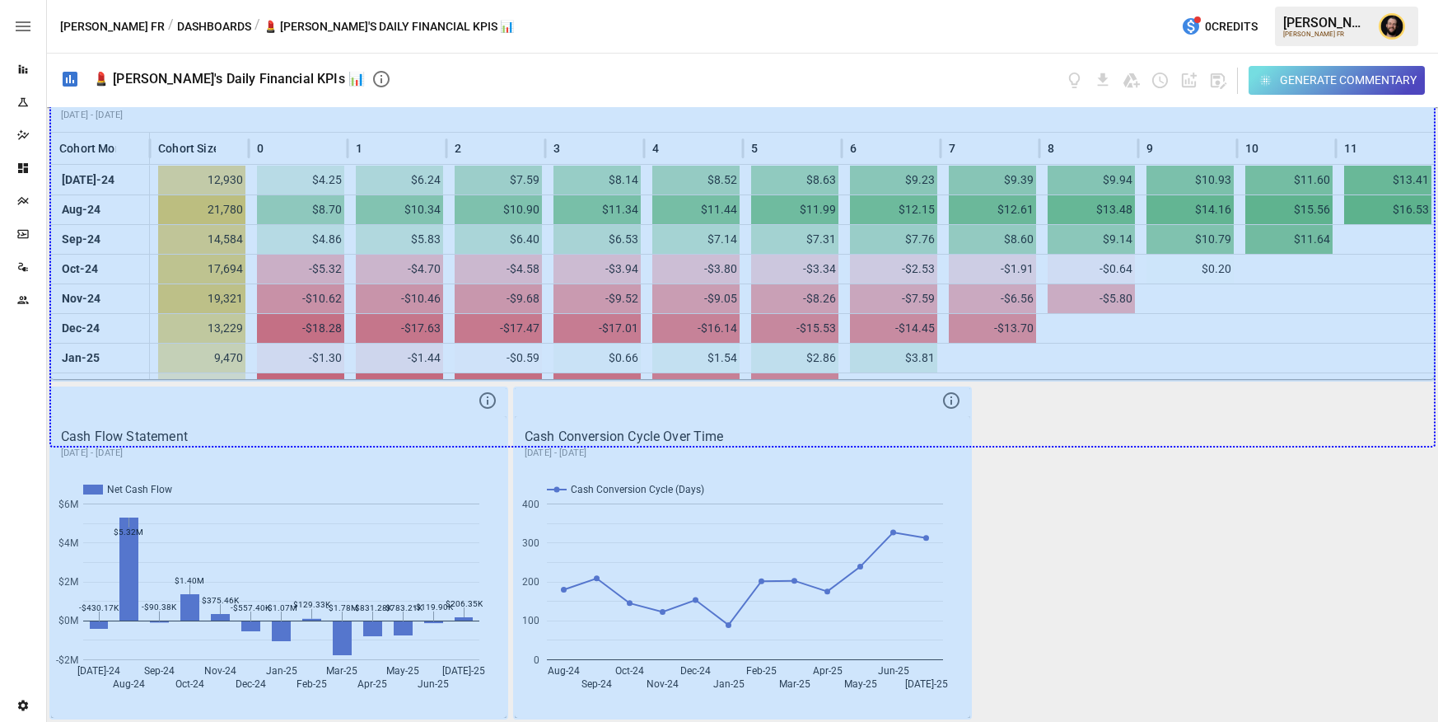
drag, startPoint x: 1413, startPoint y: 362, endPoint x: 1413, endPoint y: 458, distance: 96.4
click at [1413, 458] on div "Performance vs. Plan Plan Forecast Gross Sales Projected Gross Sales (High) Pro…" at bounding box center [743, 414] width 1392 height 615
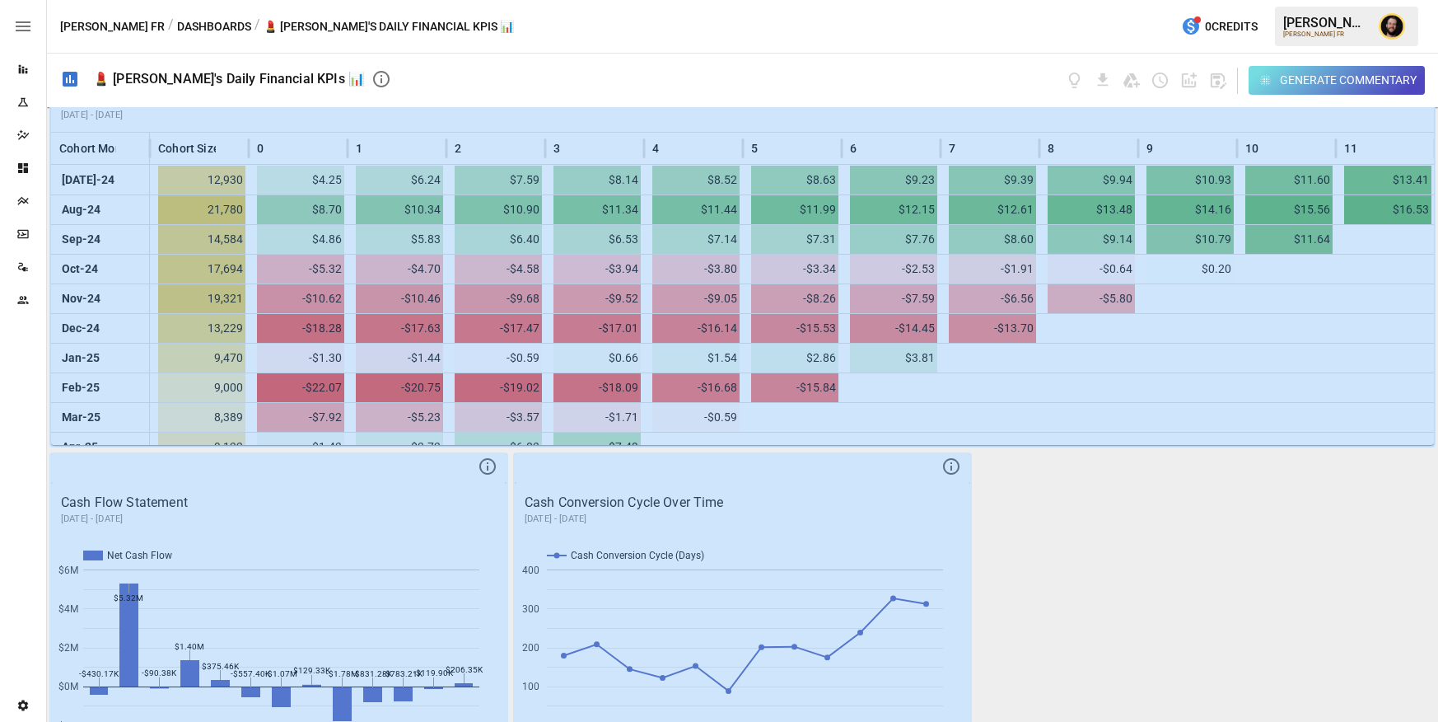
scroll to position [1066, 0]
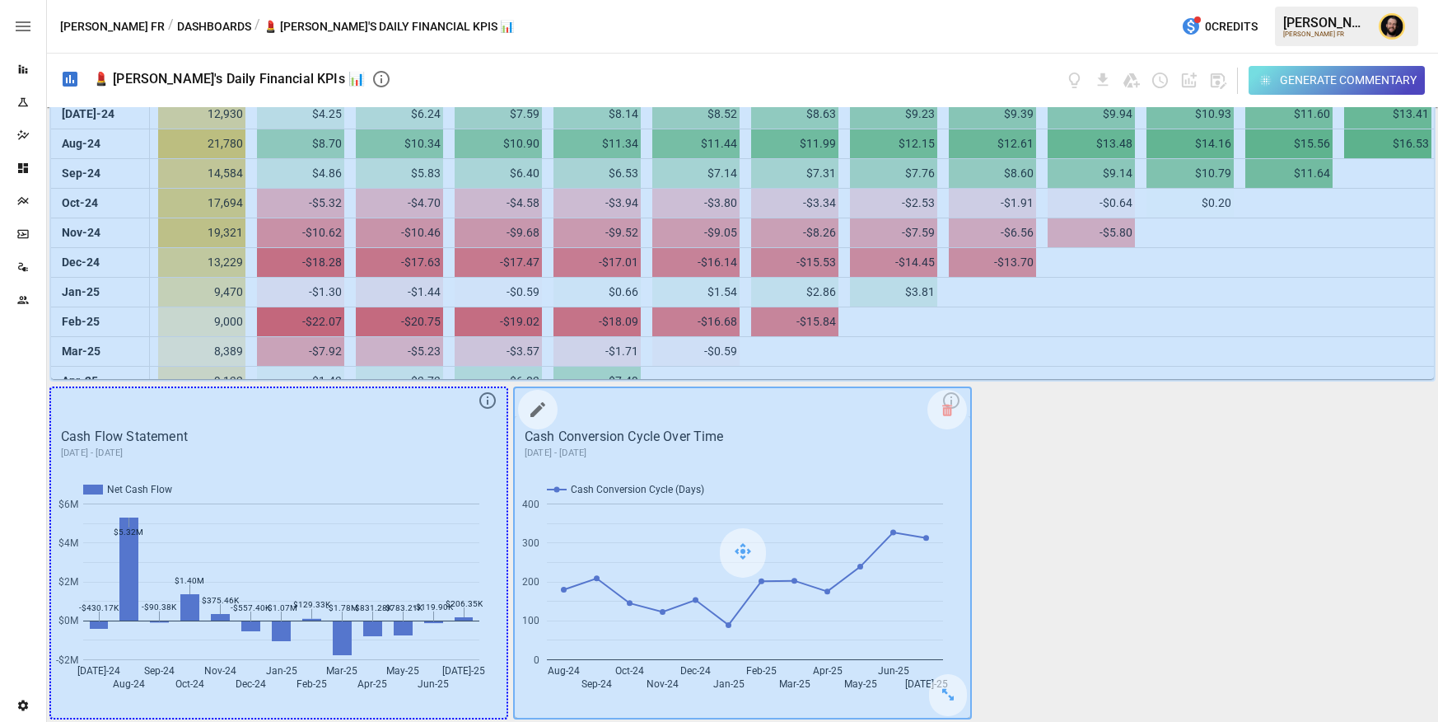
drag, startPoint x: 475, startPoint y: 686, endPoint x: 683, endPoint y: 682, distance: 208.5
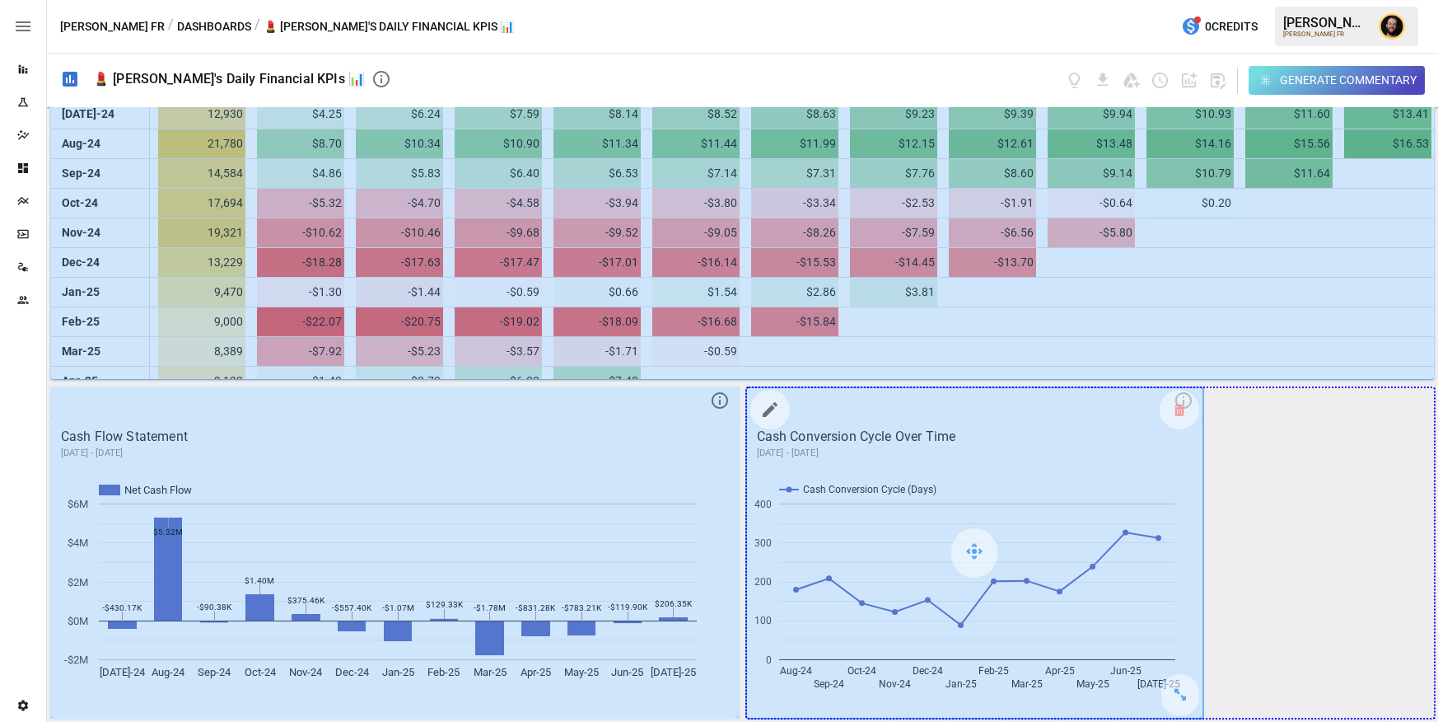
drag, startPoint x: 1186, startPoint y: 695, endPoint x: 1382, endPoint y: 695, distance: 196.9
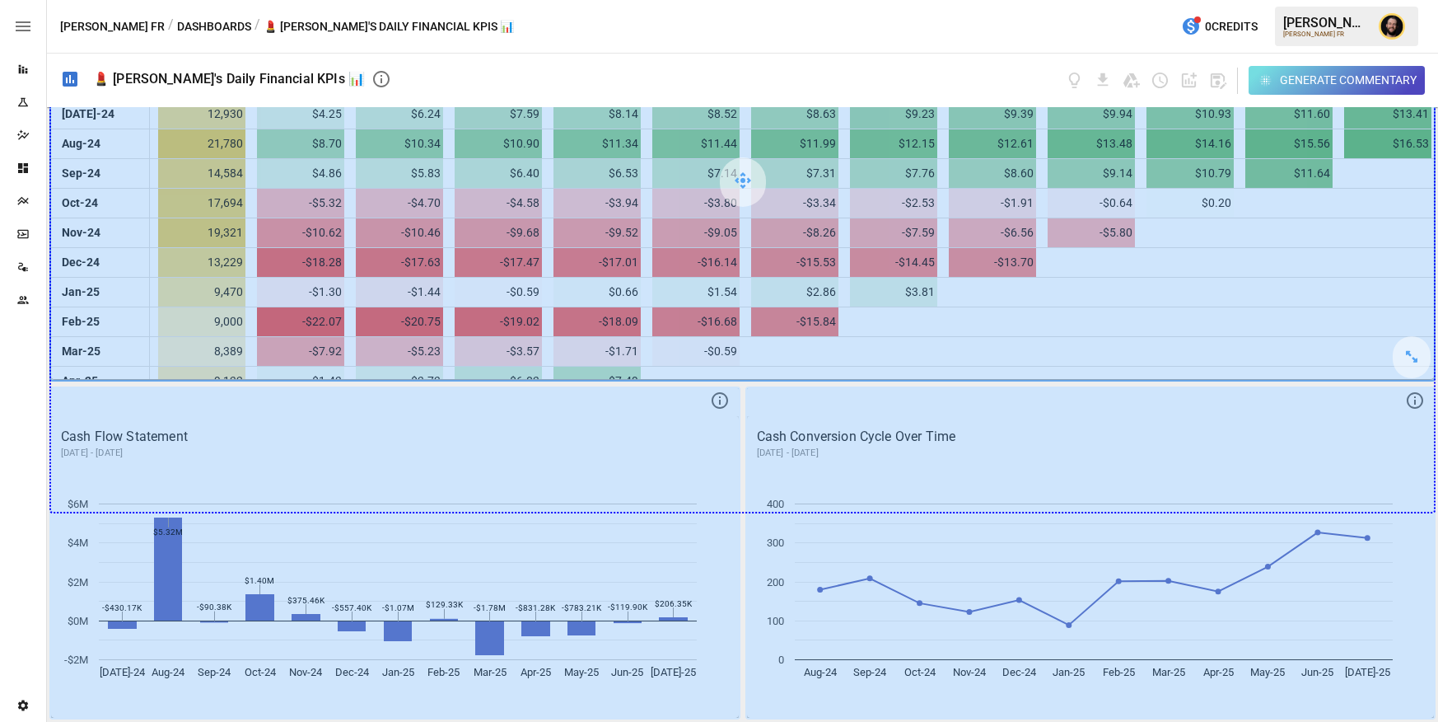
drag, startPoint x: 1417, startPoint y: 354, endPoint x: 1418, endPoint y: 510, distance: 155.7
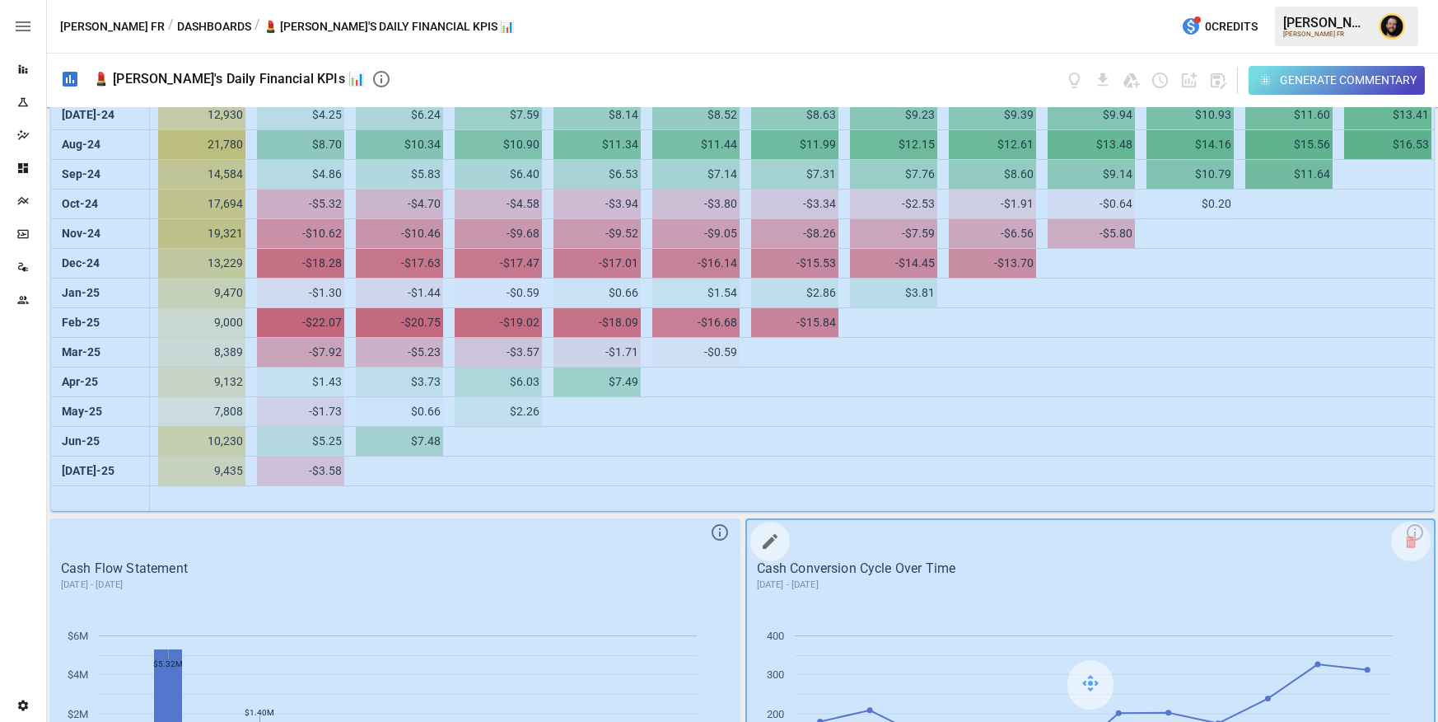
scroll to position [1198, 0]
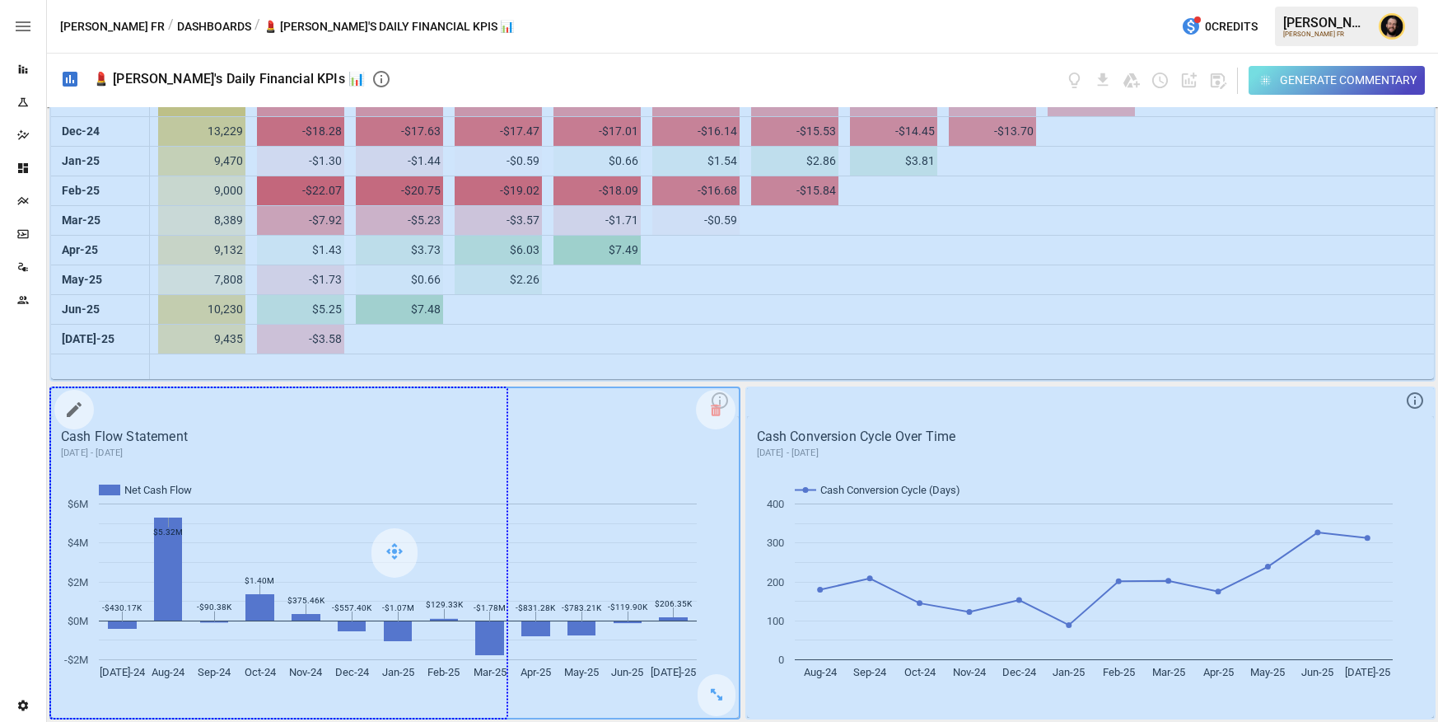
drag, startPoint x: 716, startPoint y: 700, endPoint x: 541, endPoint y: 697, distance: 174.7
click at [541, 697] on div at bounding box center [395, 553] width 688 height 330
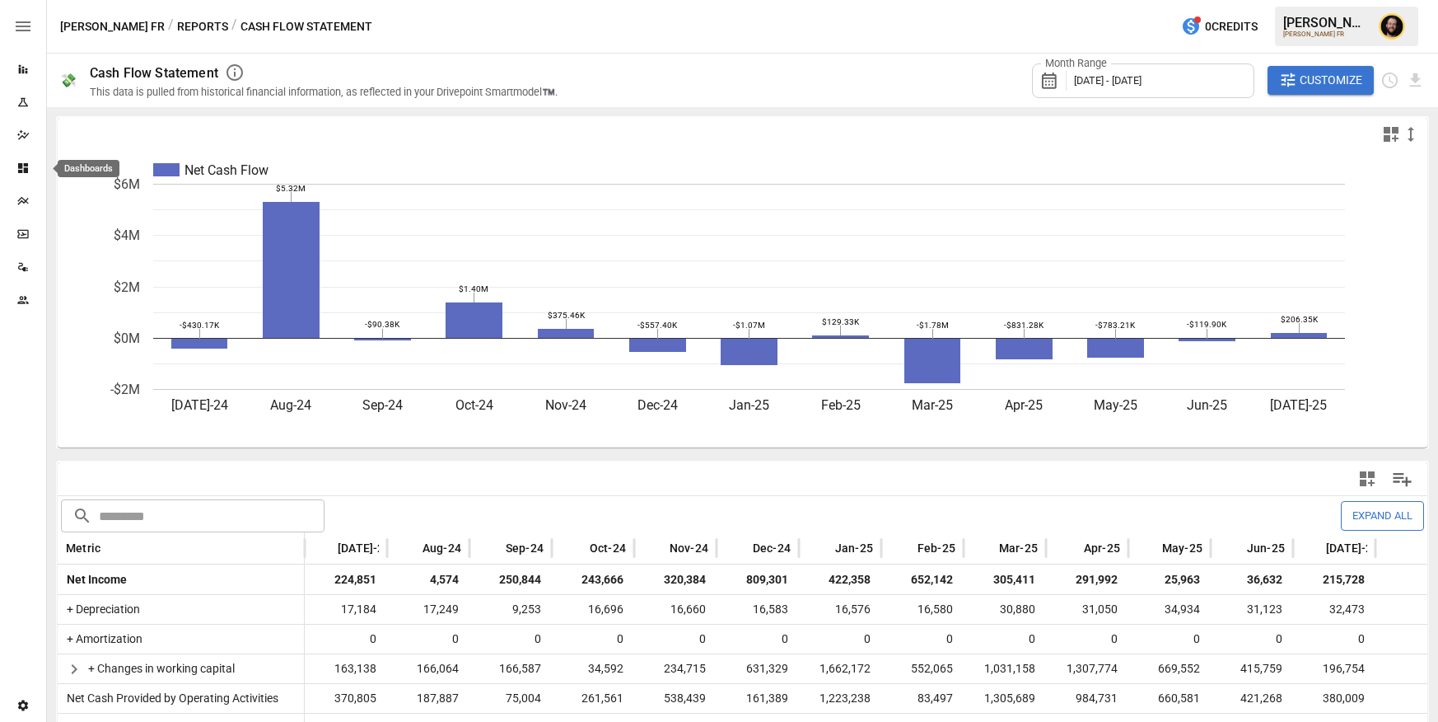
click at [23, 173] on icon "Dashboards" at bounding box center [22, 167] width 13 height 13
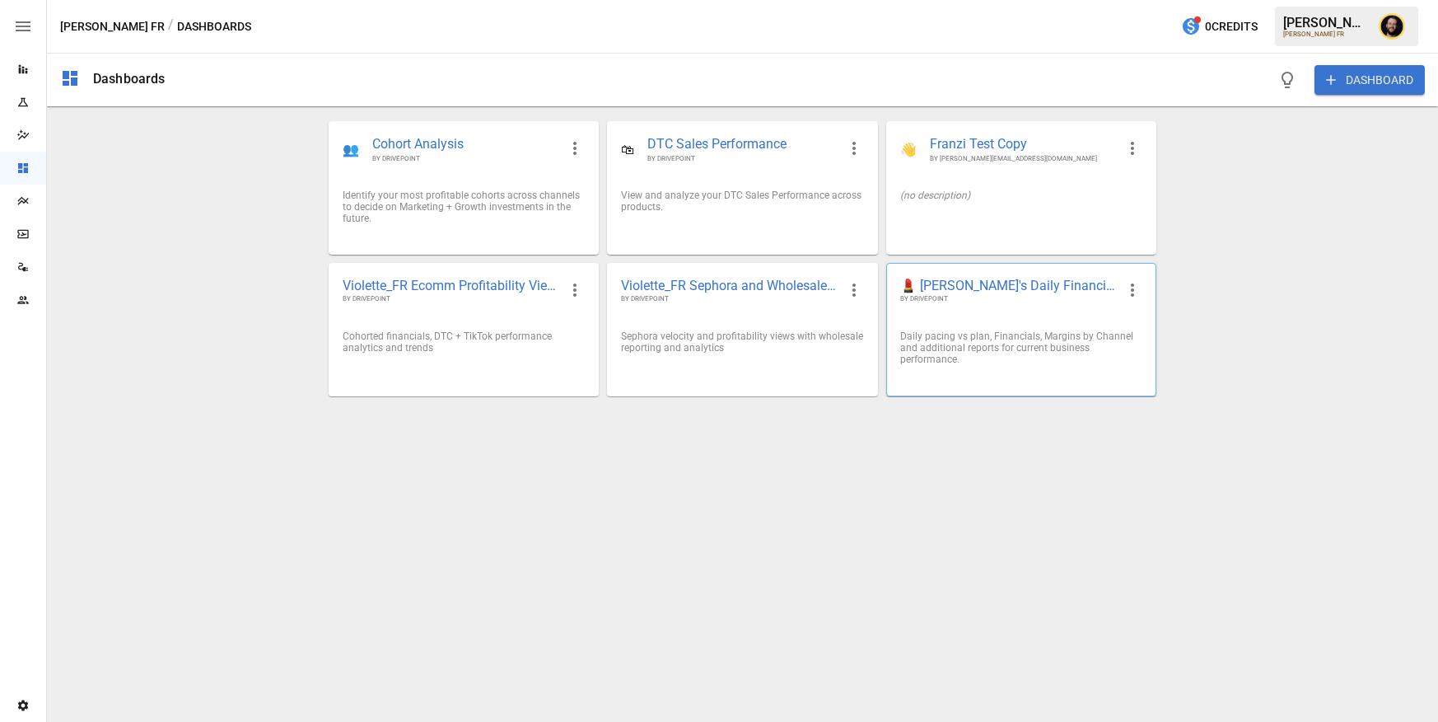
click at [973, 306] on div "💄 Jen's Daily Financial KPIs 📊 BY DRIVEPOINT" at bounding box center [1021, 291] width 269 height 54
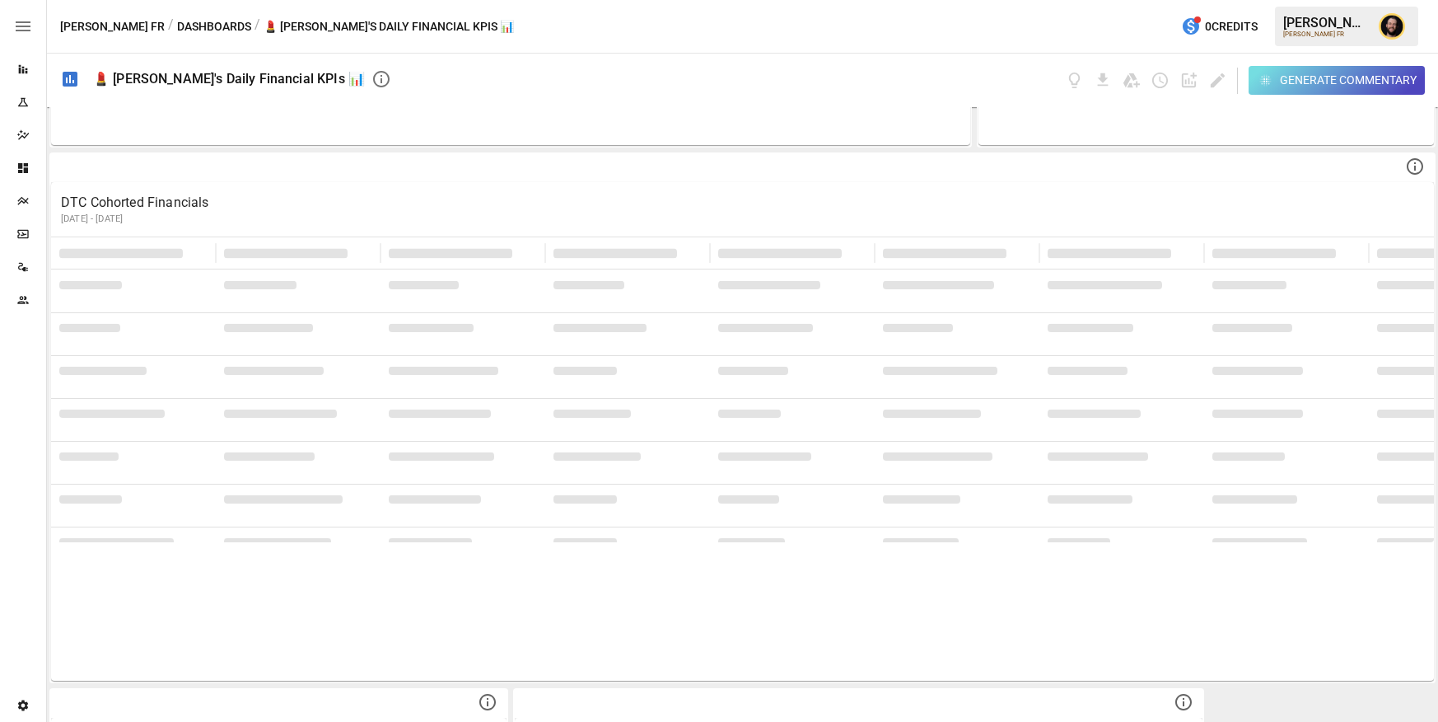
scroll to position [1198, 0]
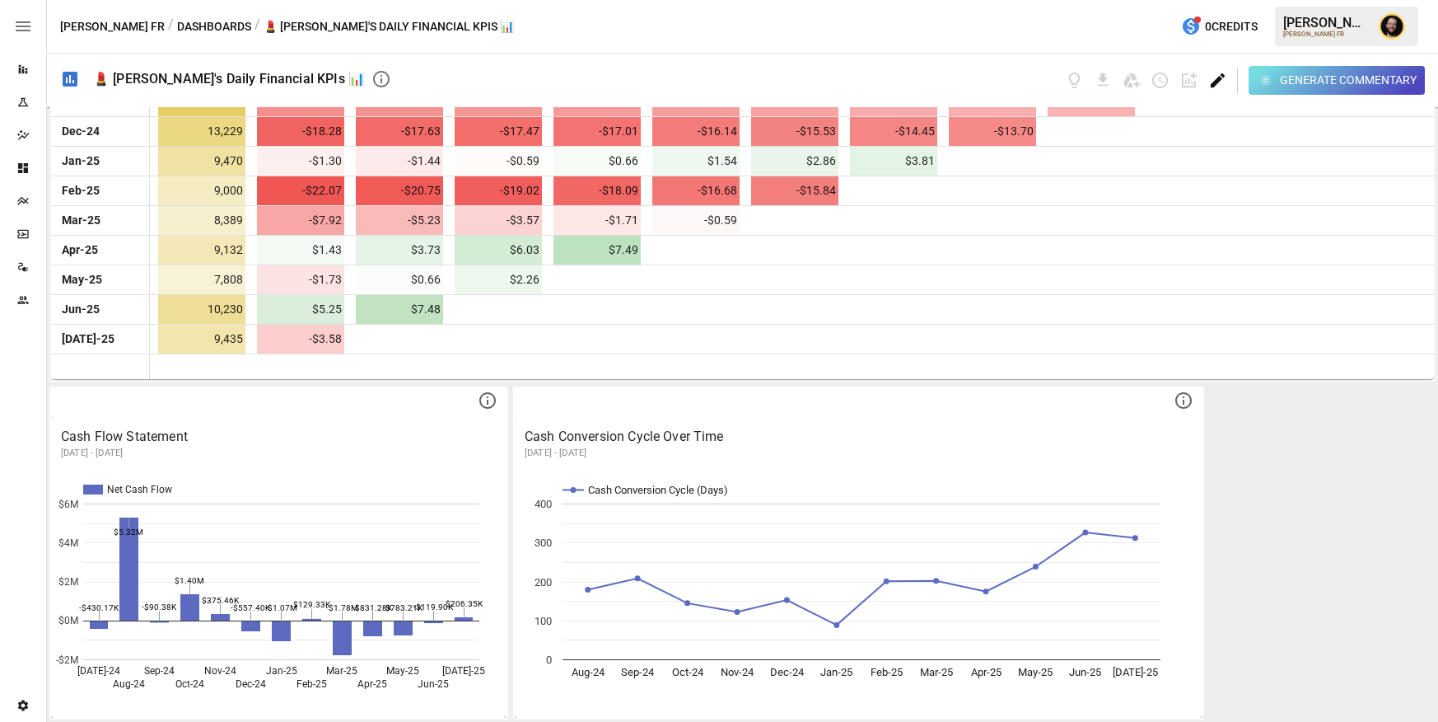
click at [1223, 82] on icon "Edit dashboard" at bounding box center [1218, 80] width 19 height 19
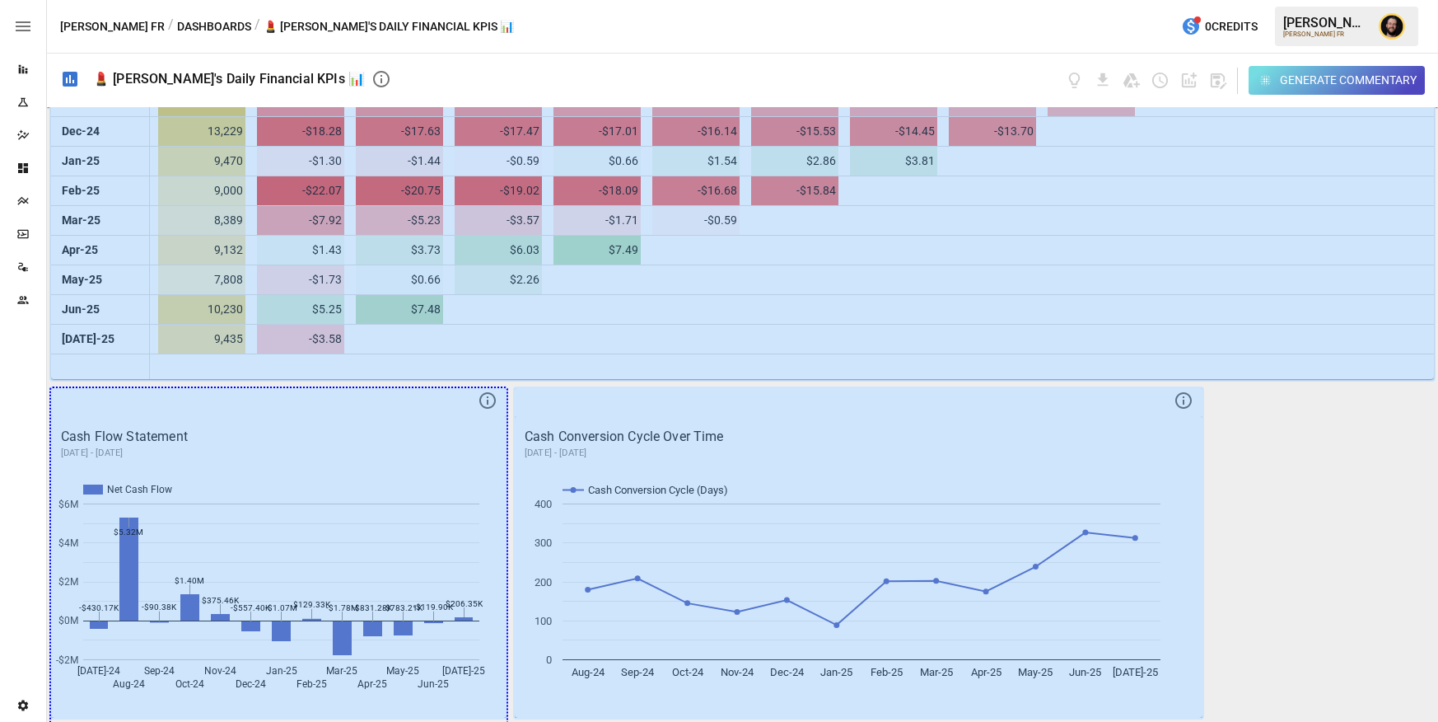
drag, startPoint x: 486, startPoint y: 694, endPoint x: 486, endPoint y: 779, distance: 84.9
click at [486, 0] on html "Reports Experiments Dazzler Studio Dashboards Plans SmartModel ™ Data Sources T…" at bounding box center [719, 0] width 1438 height 0
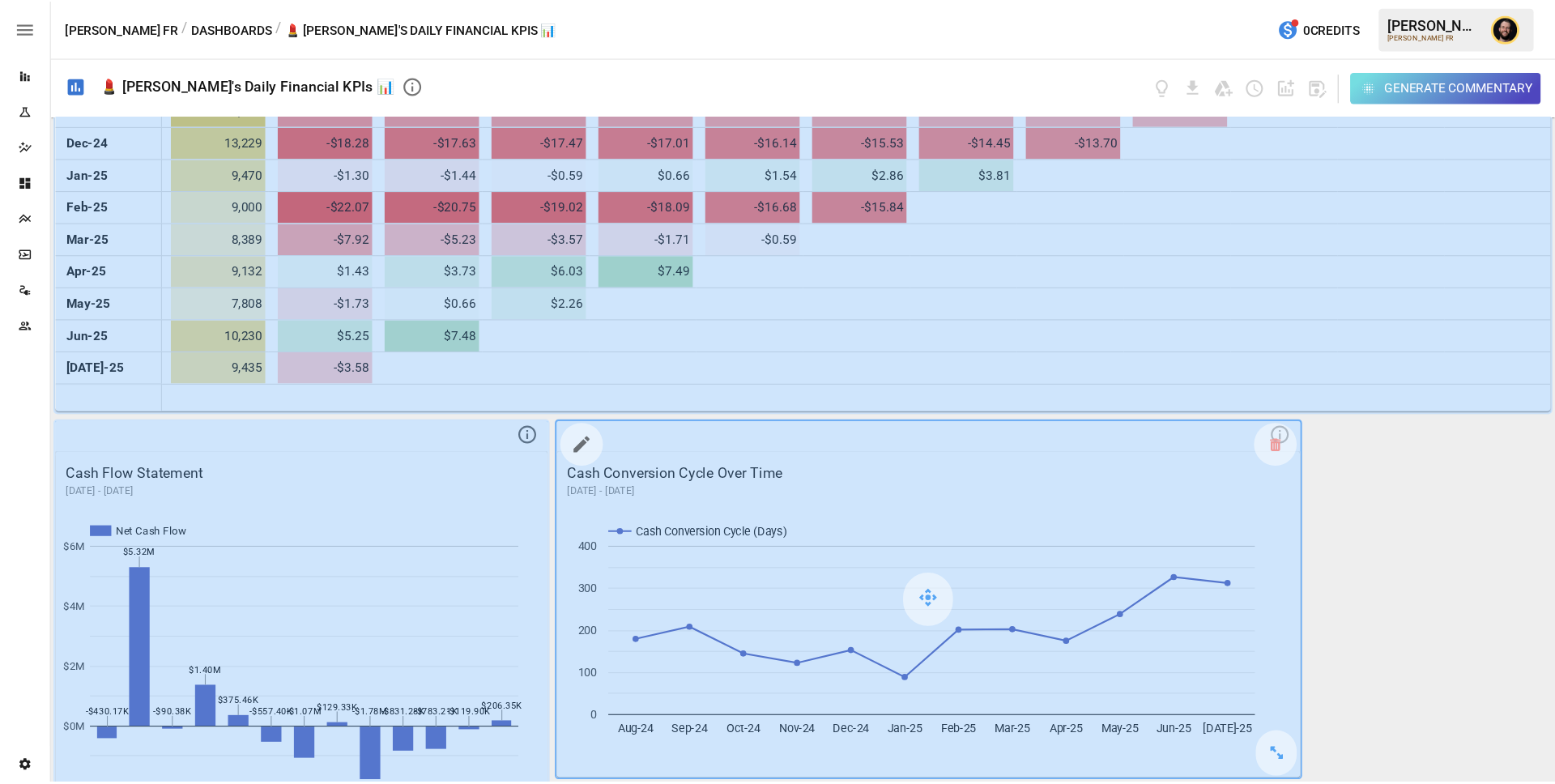
scroll to position [1242, 0]
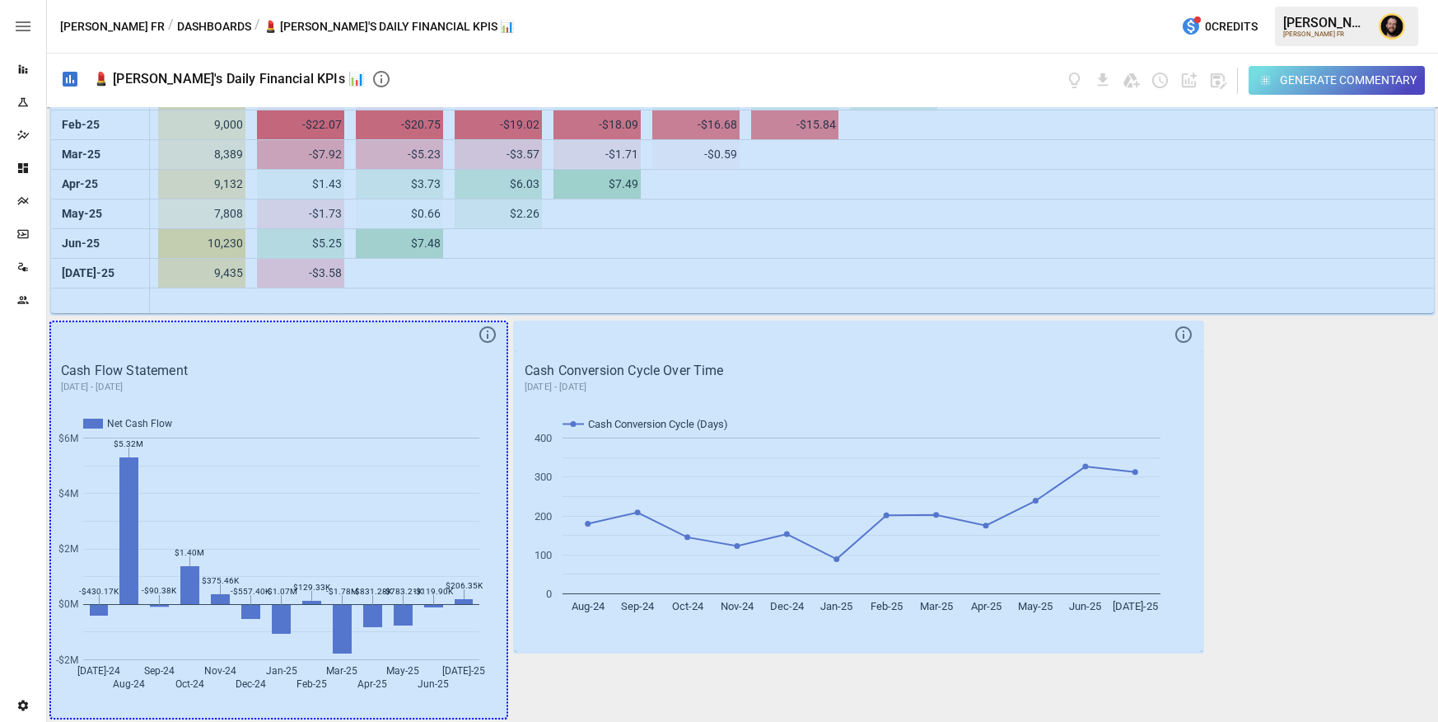
drag, startPoint x: 482, startPoint y: 696, endPoint x: 482, endPoint y: 779, distance: 82.4
click at [482, 0] on html "Reports Experiments Dazzler Studio Dashboards Plans SmartModel ™ Data Sources T…" at bounding box center [719, 0] width 1438 height 0
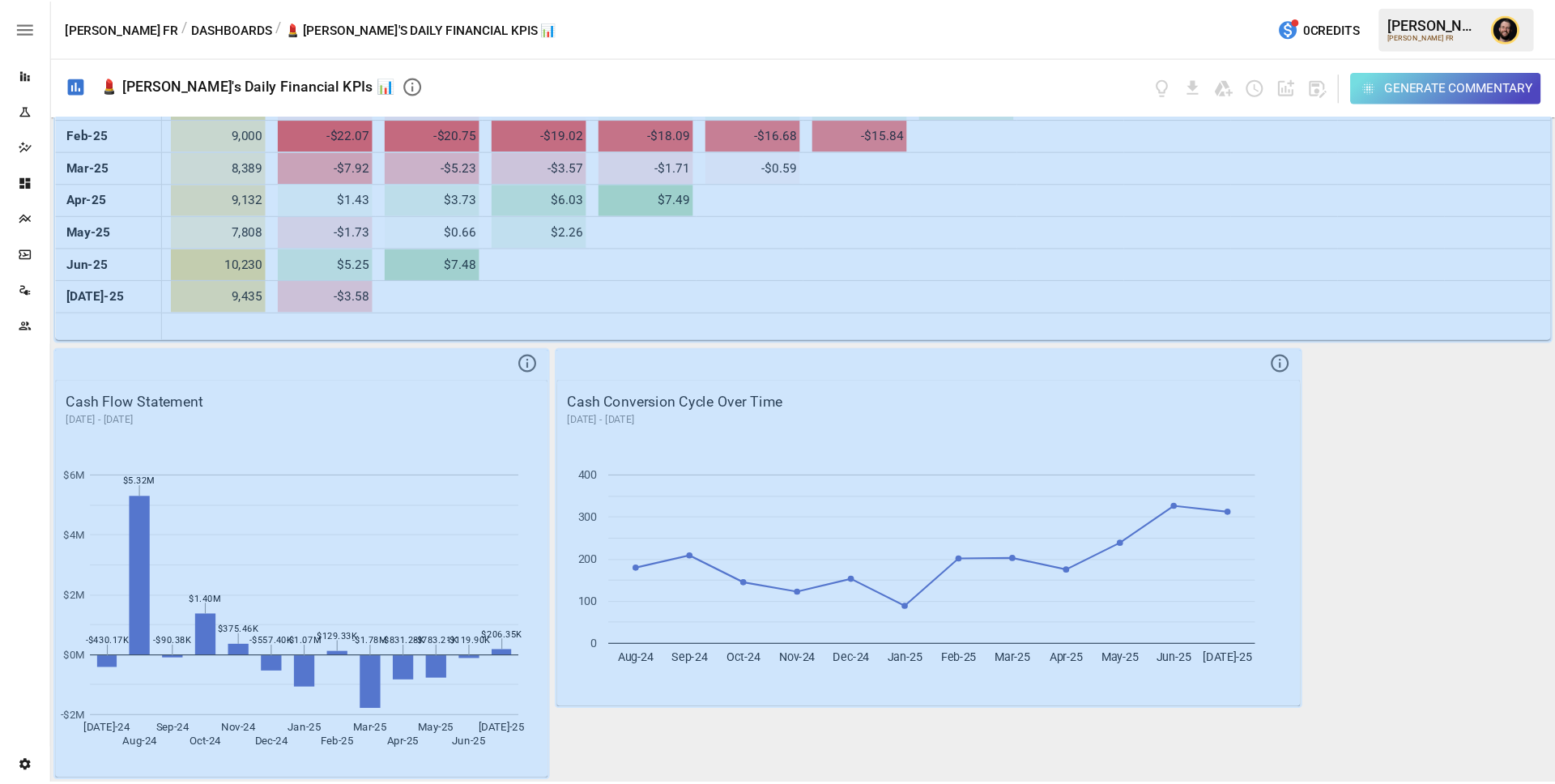
scroll to position [1167, 0]
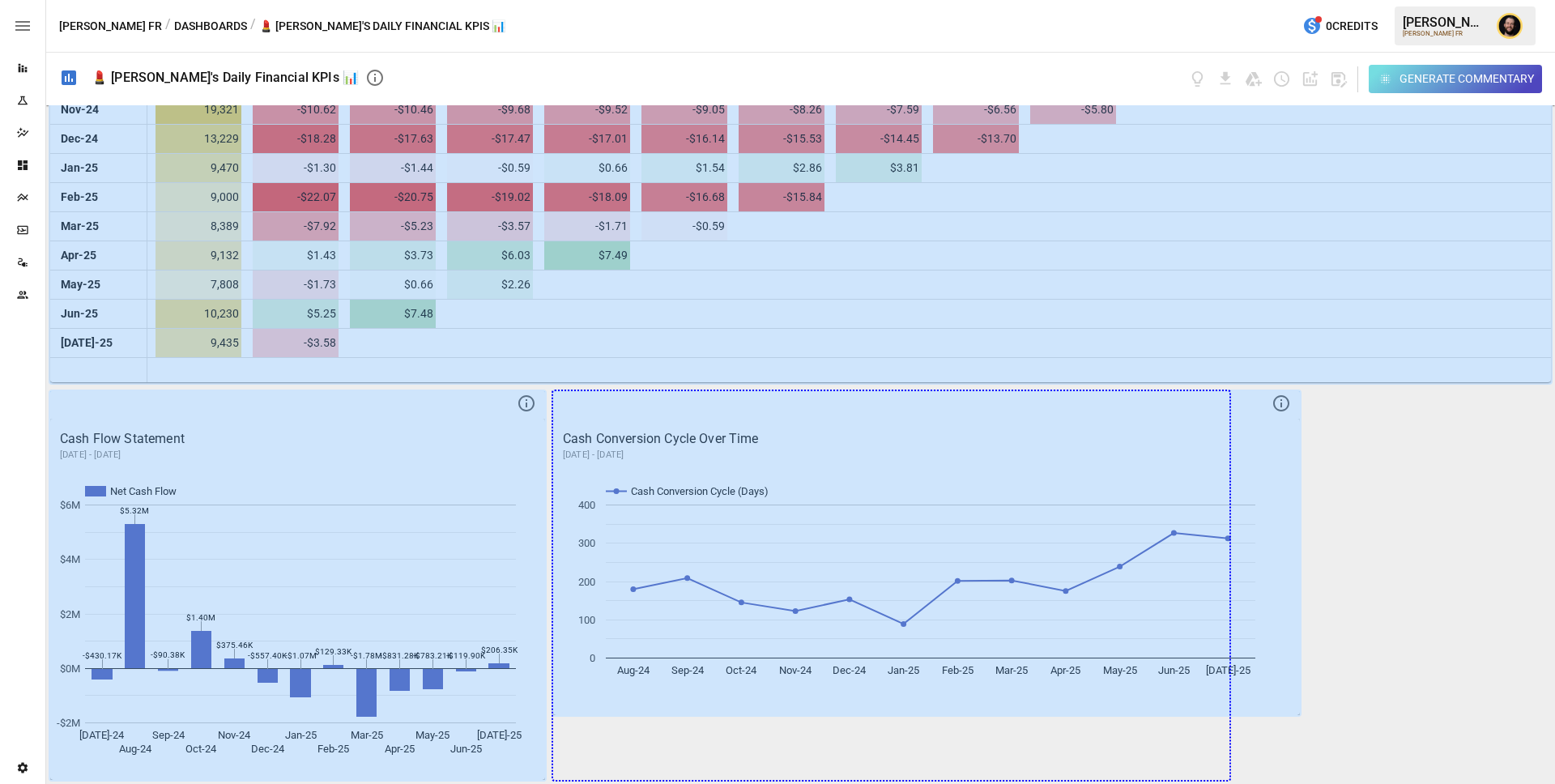
drag, startPoint x: 1268, startPoint y: 689, endPoint x: 1257, endPoint y: 782, distance: 93.6
click at [1257, 708] on div "Performance vs. Plan Plan Forecast Gross Sales Projected Gross Sales (High) Pro…" at bounding box center [800, 444] width 1509 height 678
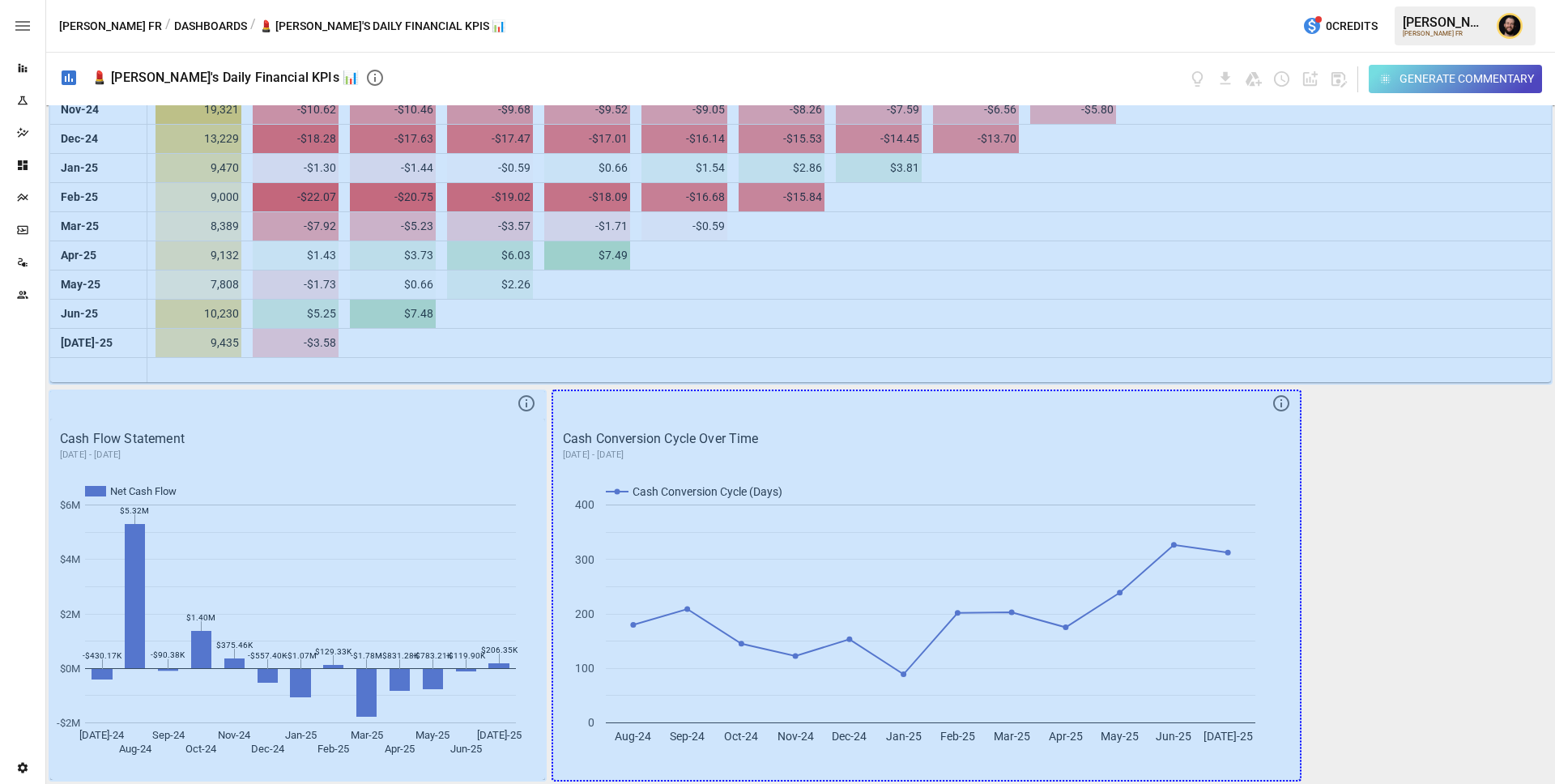
drag, startPoint x: 1279, startPoint y: 756, endPoint x: 1283, endPoint y: 783, distance: 27.3
click at [1283, 708] on div "Performance vs. Plan Plan Forecast Gross Sales Projected Gross Sales (High) Pro…" at bounding box center [800, 444] width 1509 height 678
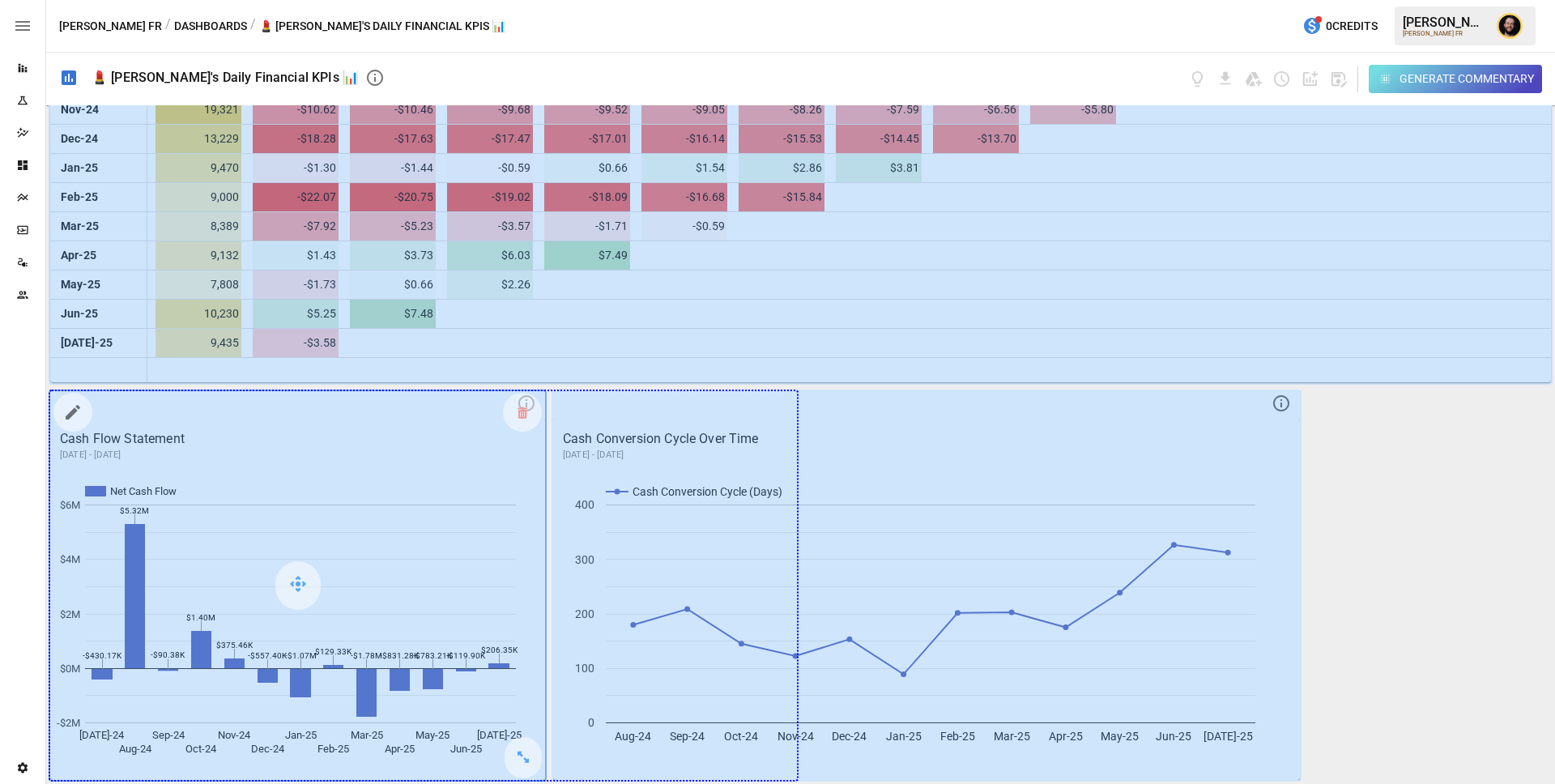
drag, startPoint x: 524, startPoint y: 765, endPoint x: 698, endPoint y: 765, distance: 174.0
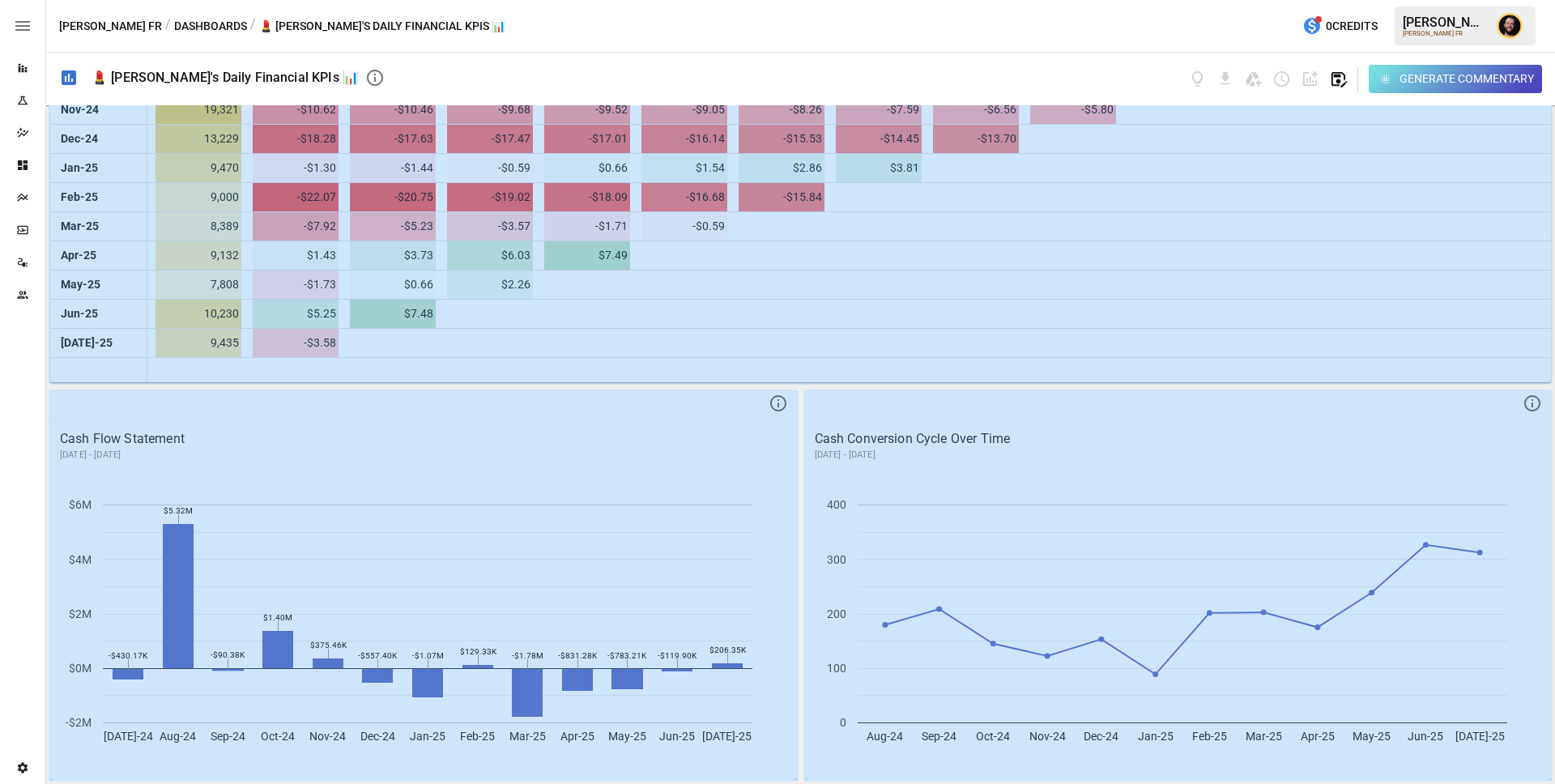
click at [1335, 84] on icon "button" at bounding box center [1338, 79] width 19 height 19
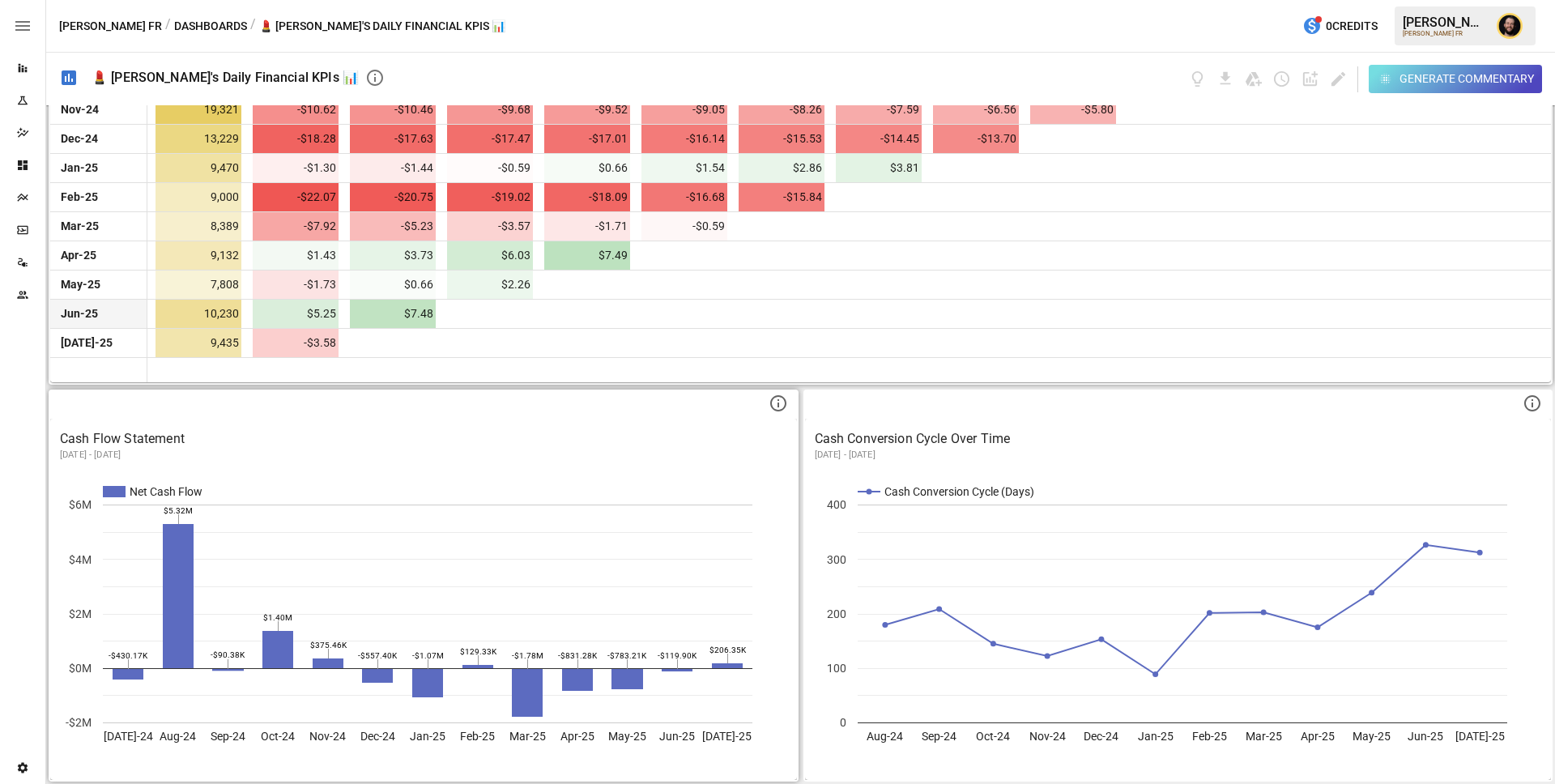
scroll to position [0, 0]
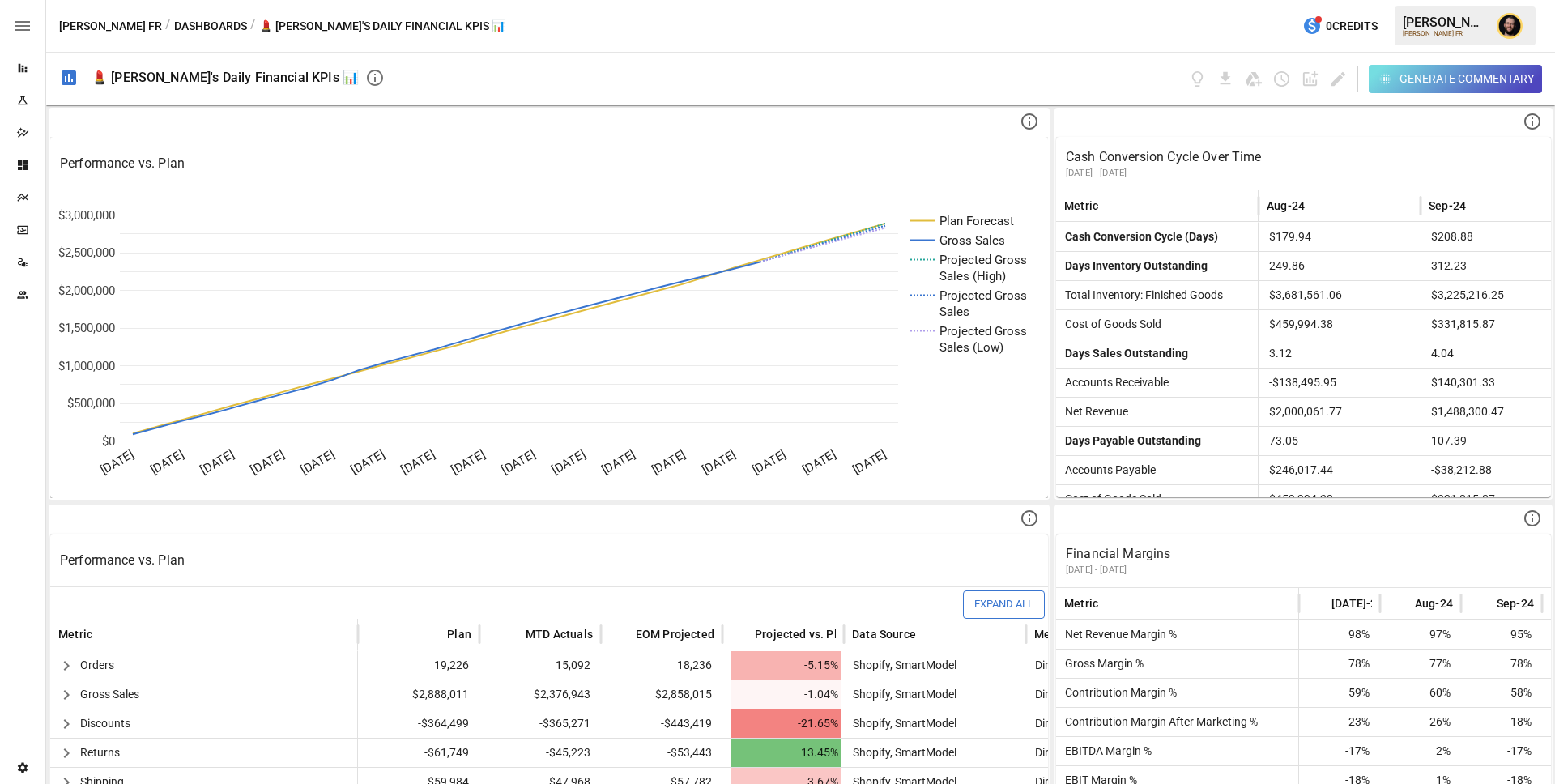
click at [1413, 80] on div "Generate Commentary" at bounding box center [1467, 79] width 135 height 21
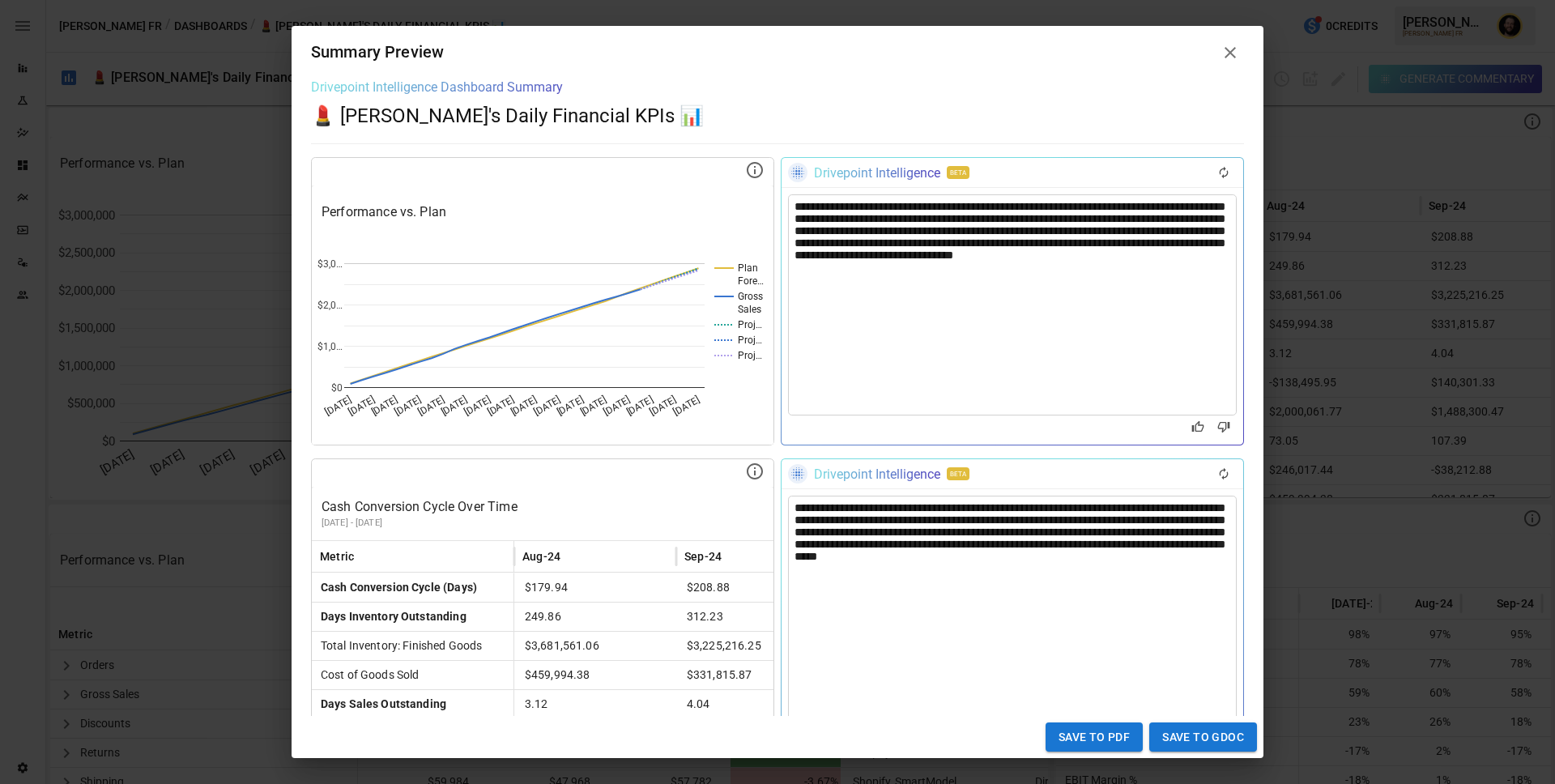
click at [1122, 227] on div "**********" at bounding box center [1012, 305] width 448 height 221
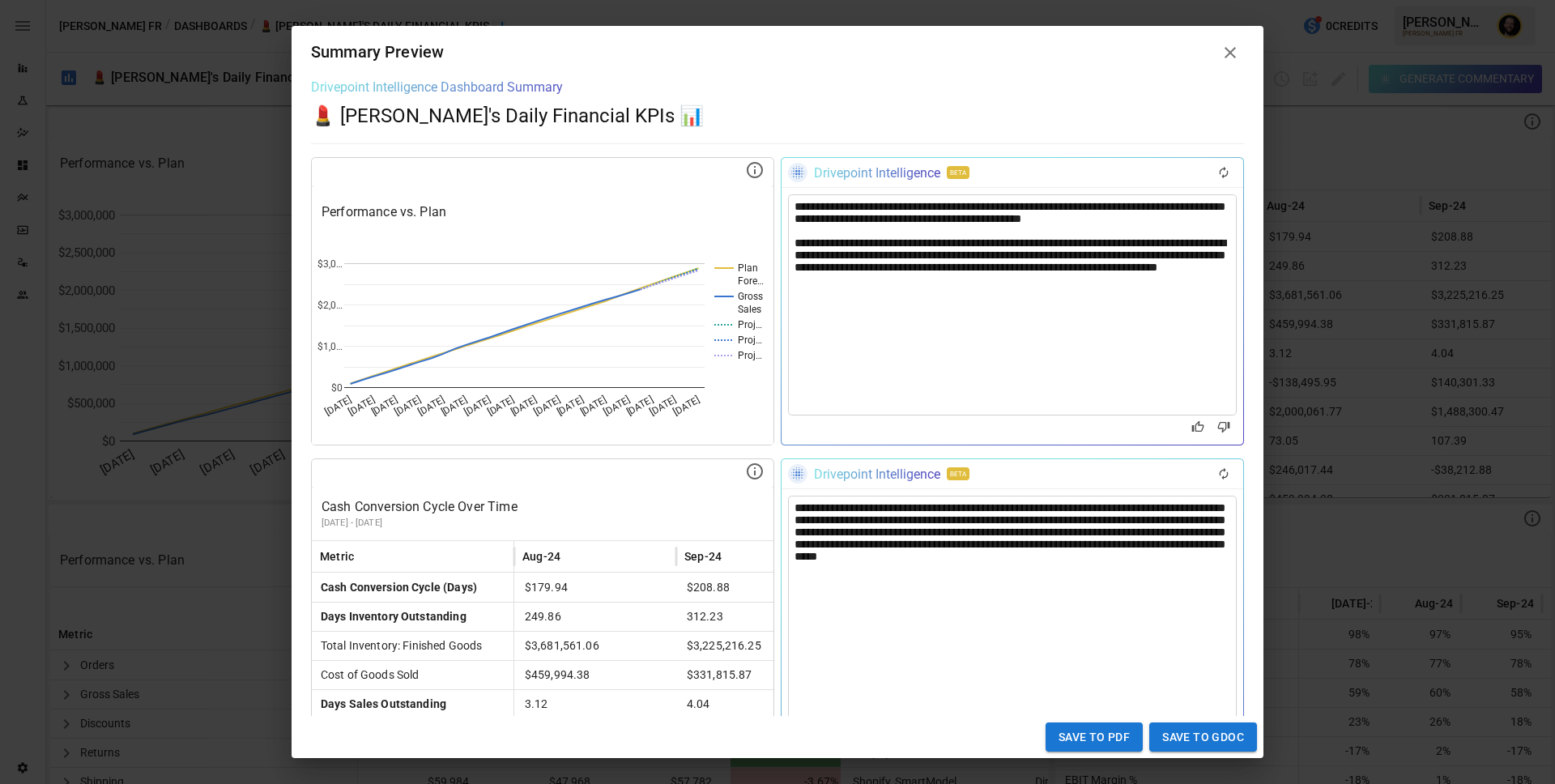
click at [1161, 262] on div "**********" at bounding box center [1011, 264] width 435 height 55
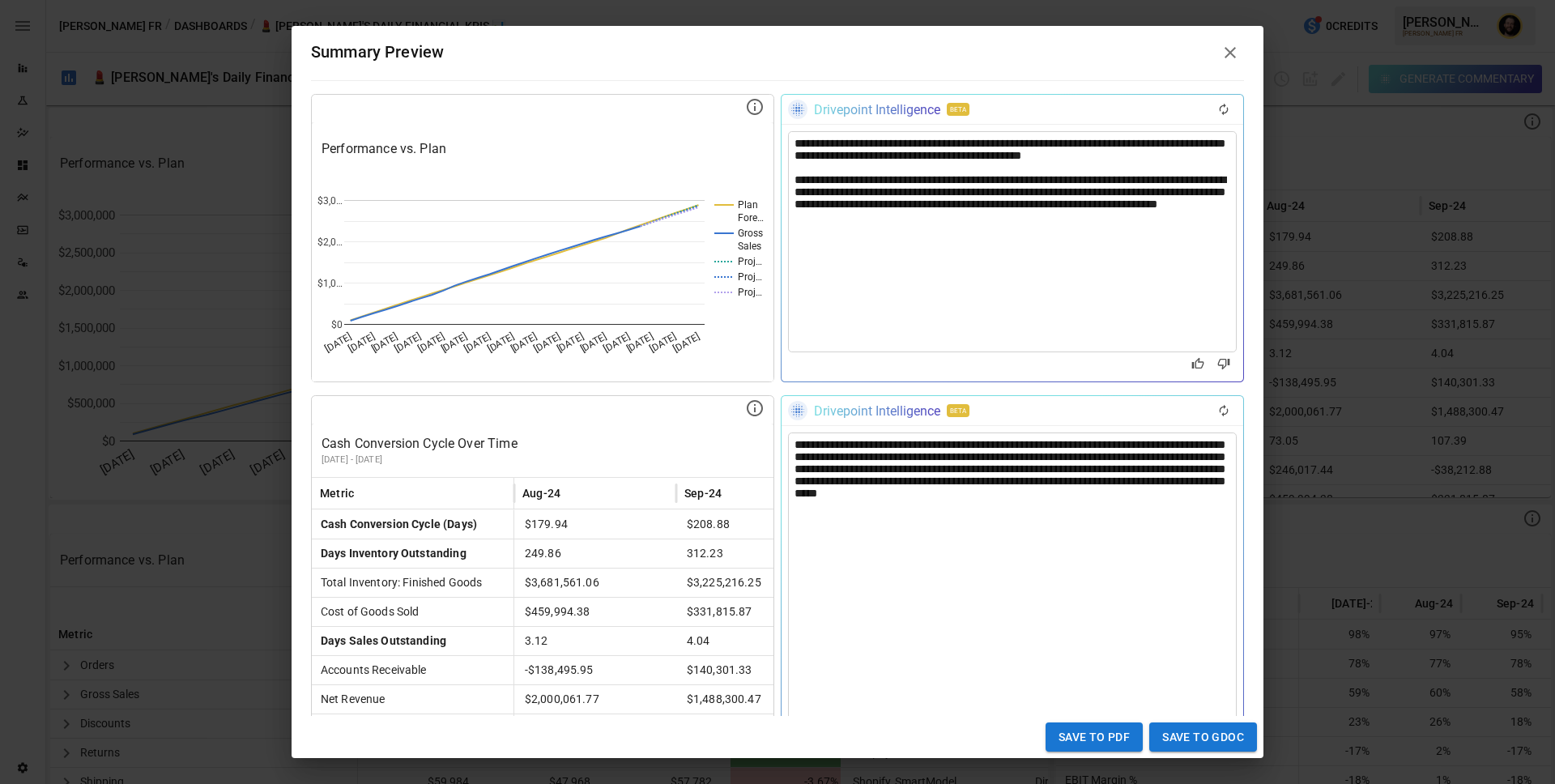
scroll to position [67, 0]
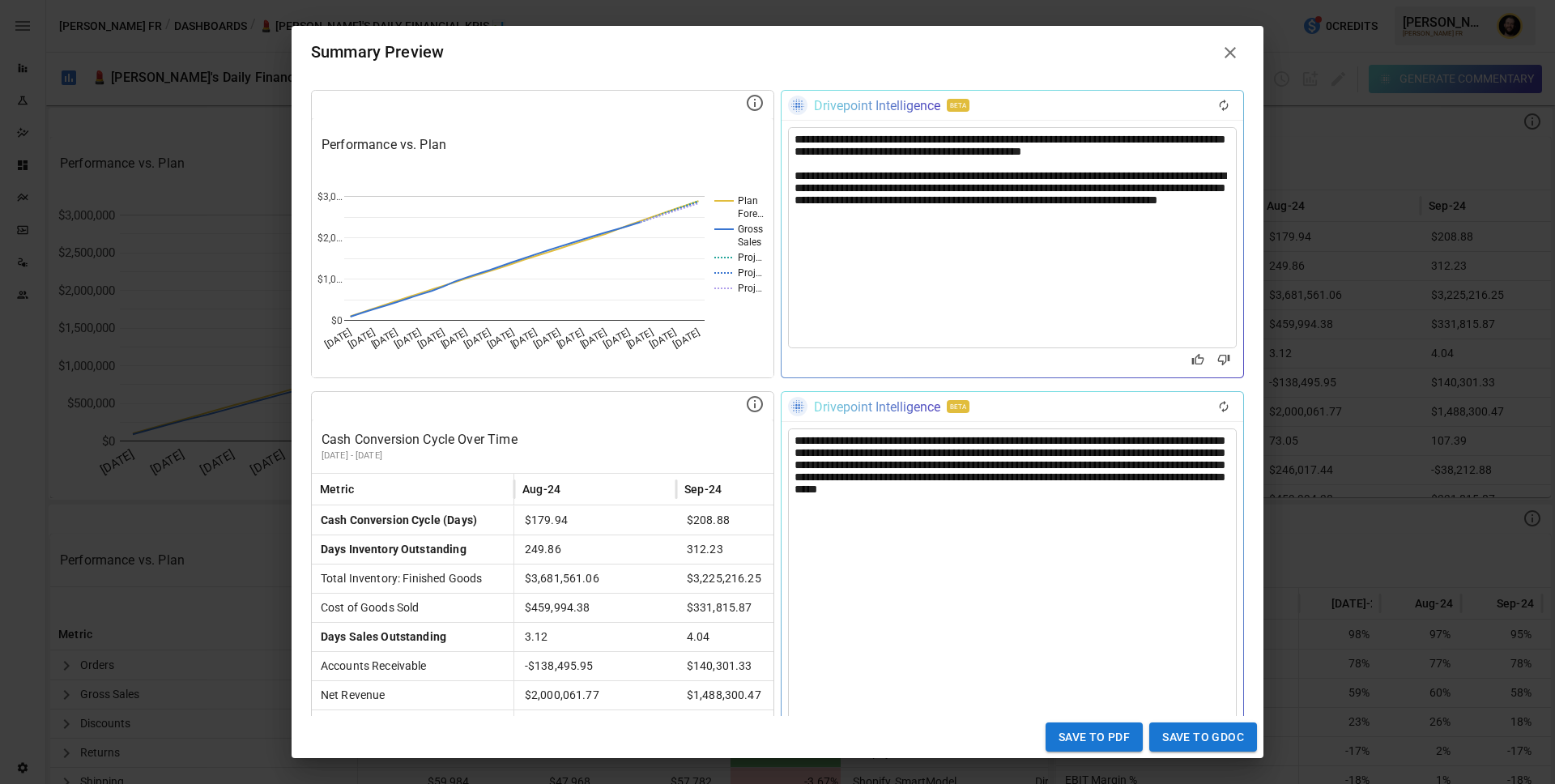
click at [917, 469] on div "**********" at bounding box center [1012, 597] width 448 height 339
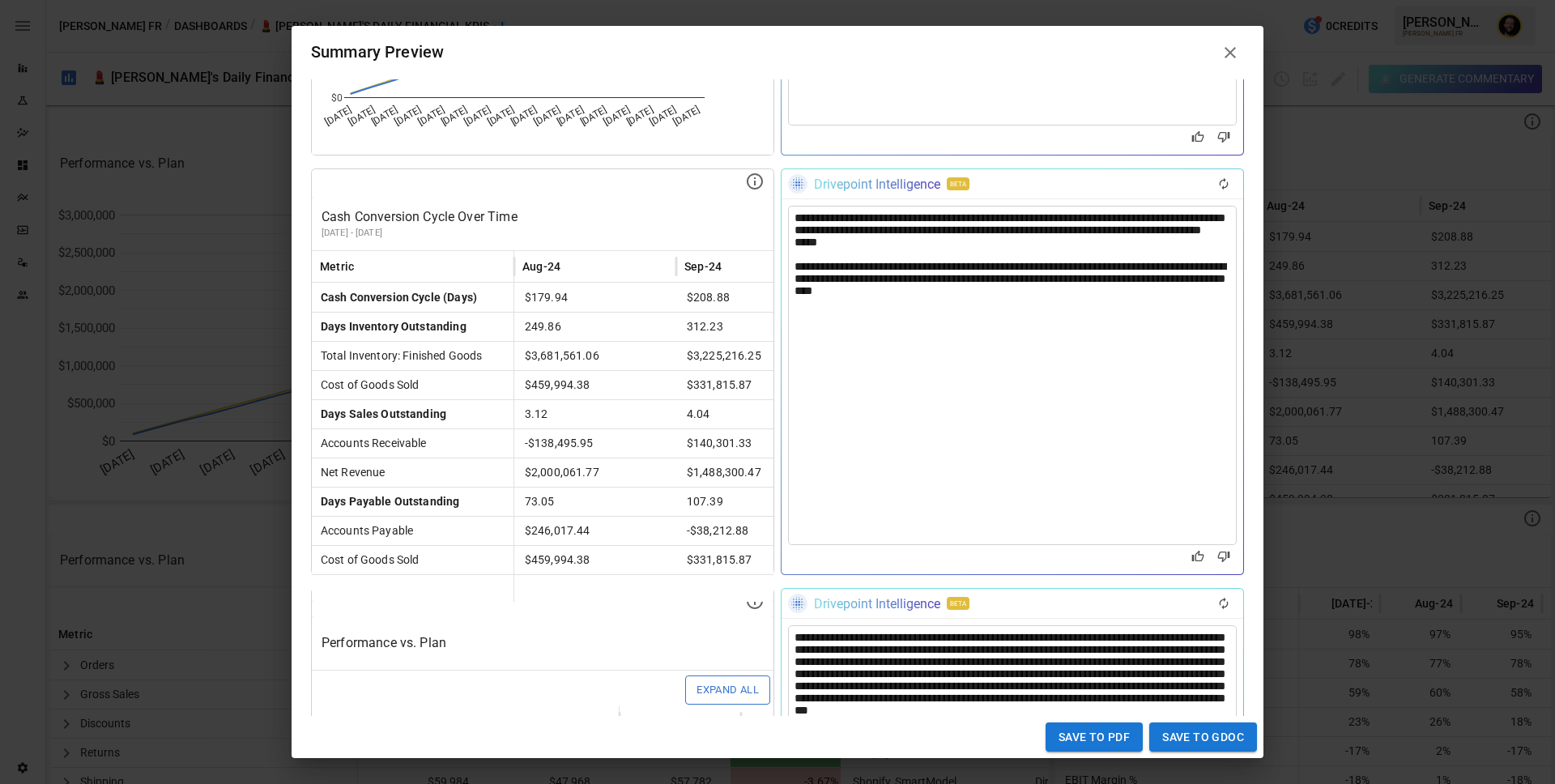
scroll to position [459, 0]
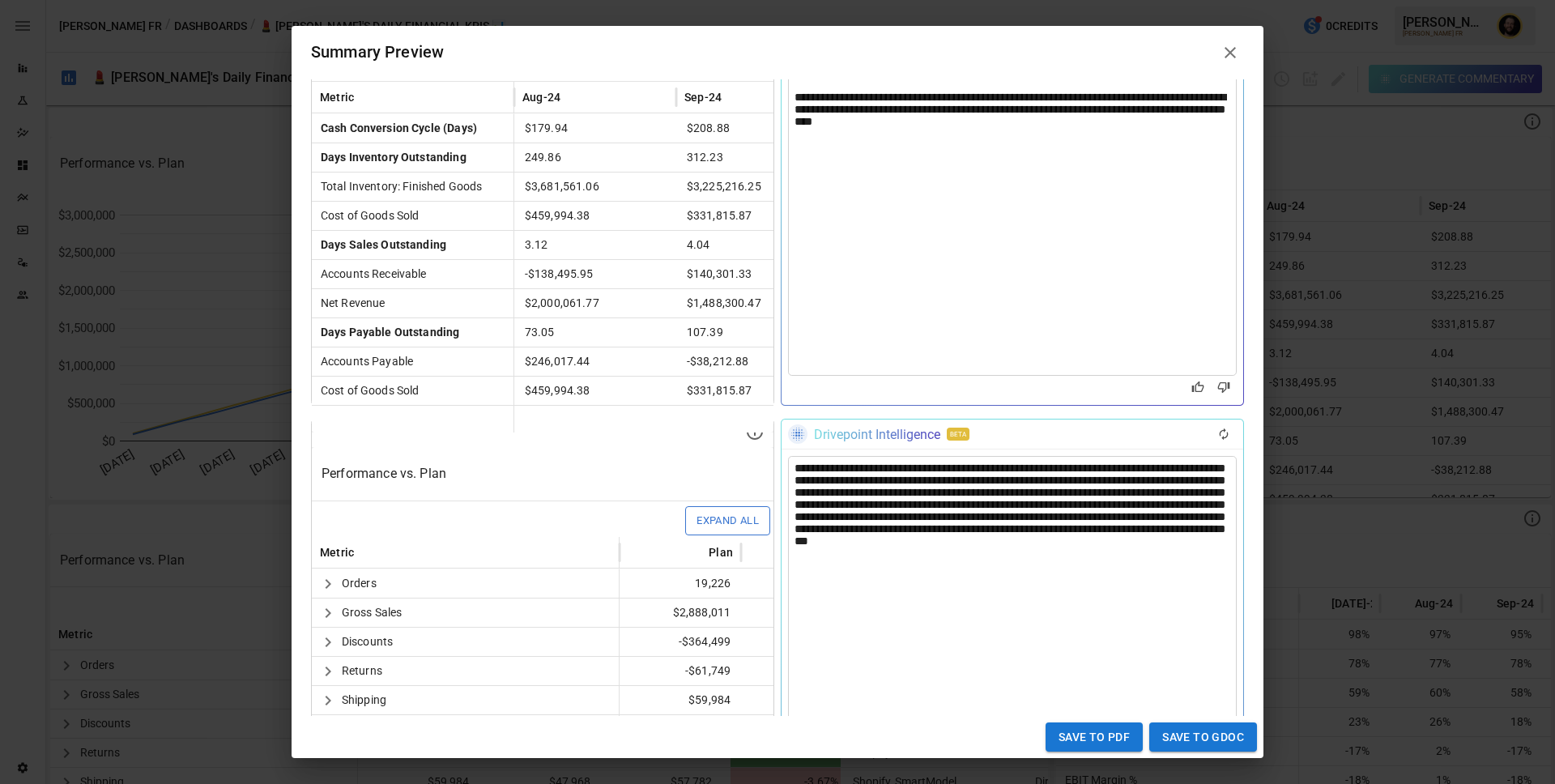
click at [1001, 485] on div "**********" at bounding box center [1012, 730] width 448 height 549
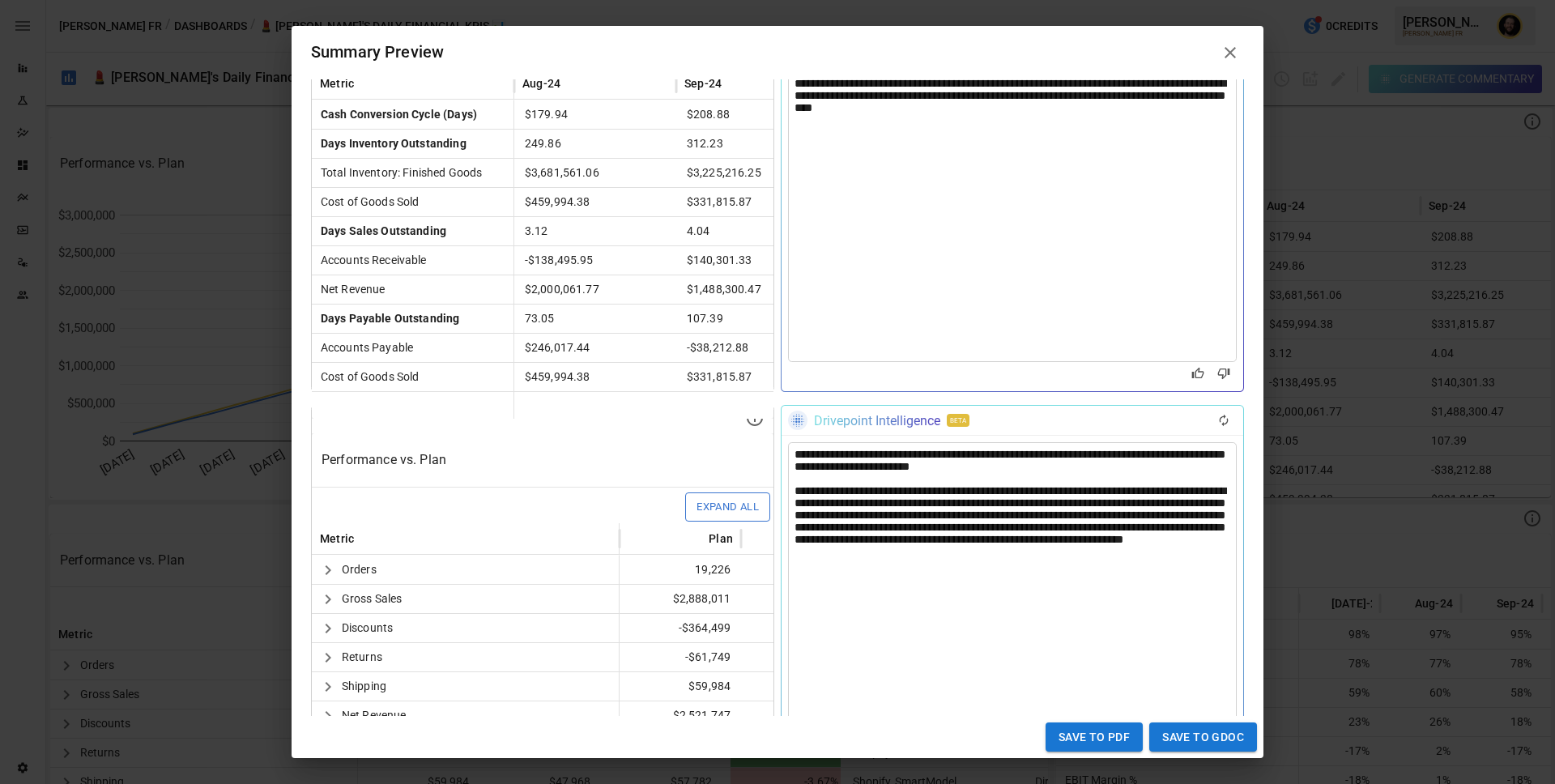
click at [963, 513] on div "**********" at bounding box center [1011, 527] width 435 height 83
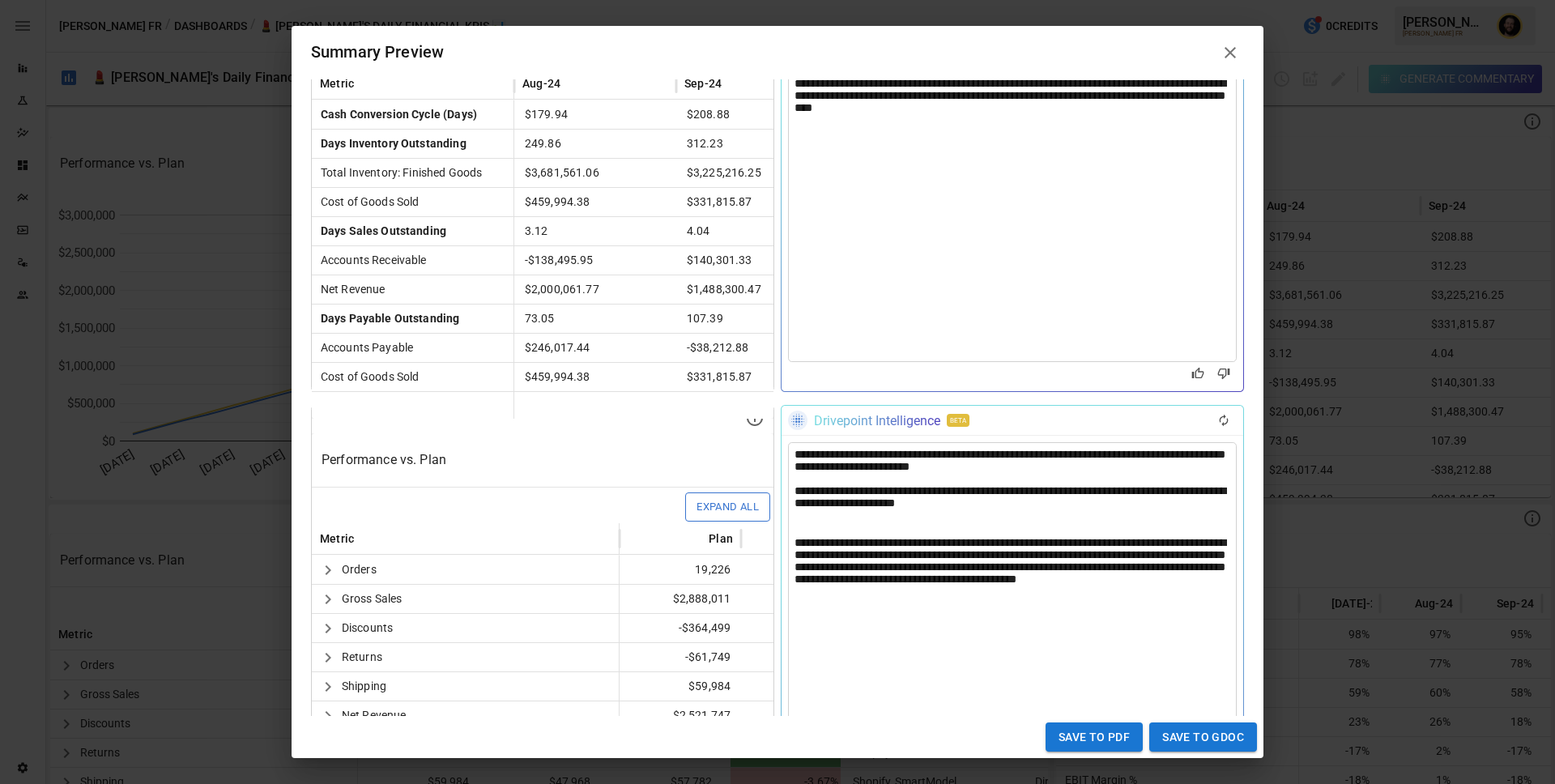
click at [945, 483] on div at bounding box center [1011, 478] width 435 height 12
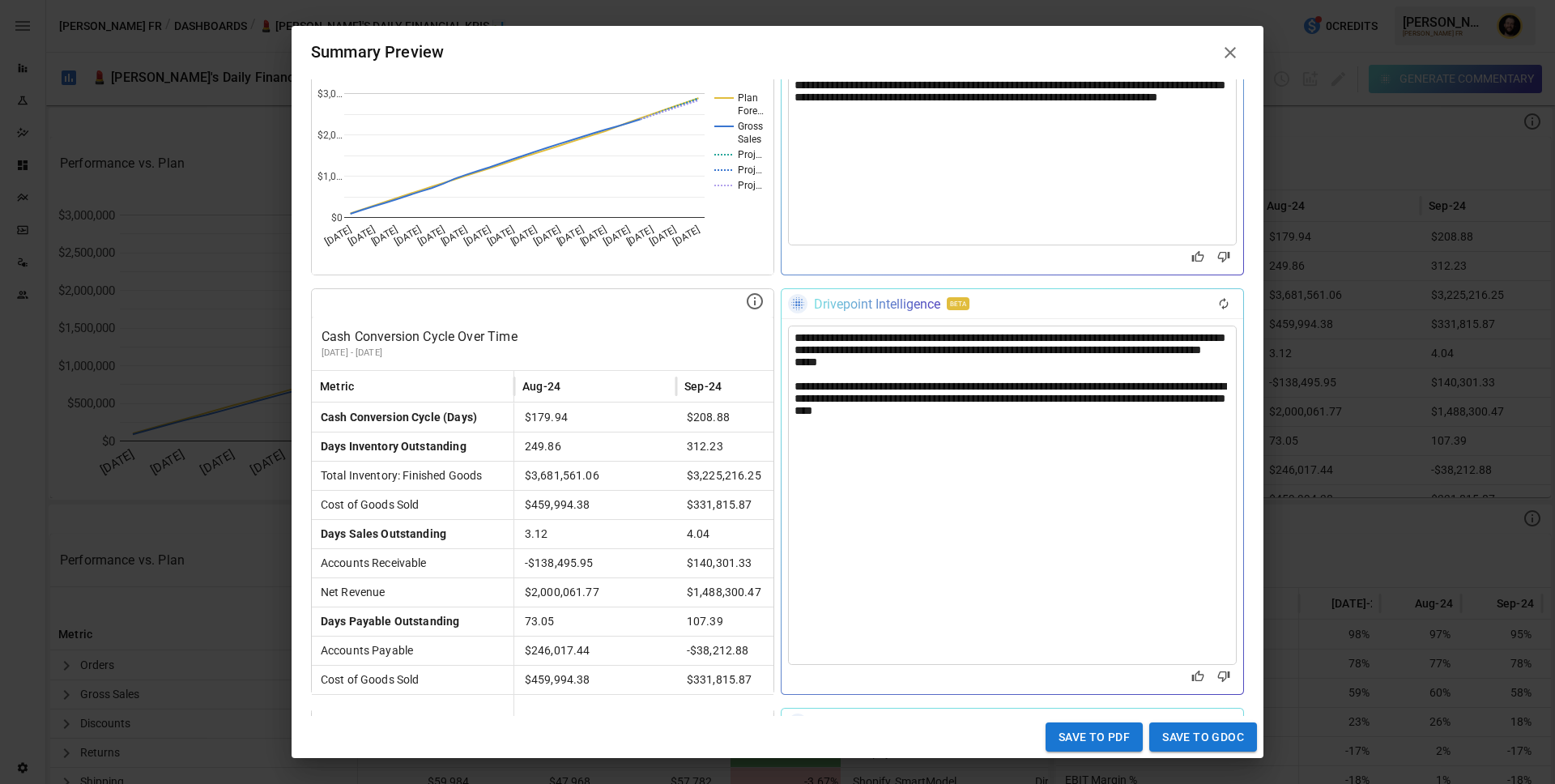
scroll to position [151, 0]
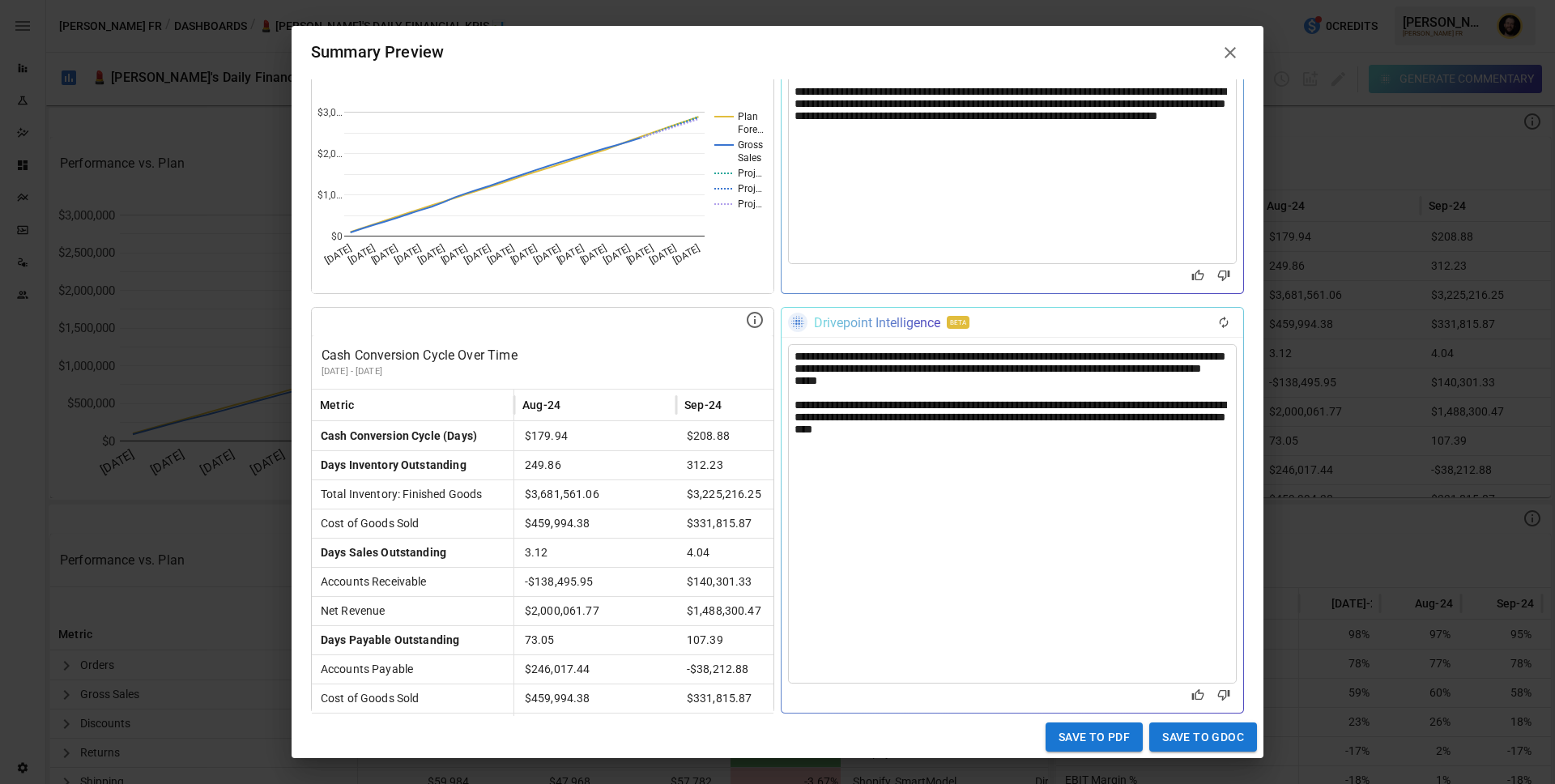
click at [941, 398] on div at bounding box center [1011, 393] width 435 height 12
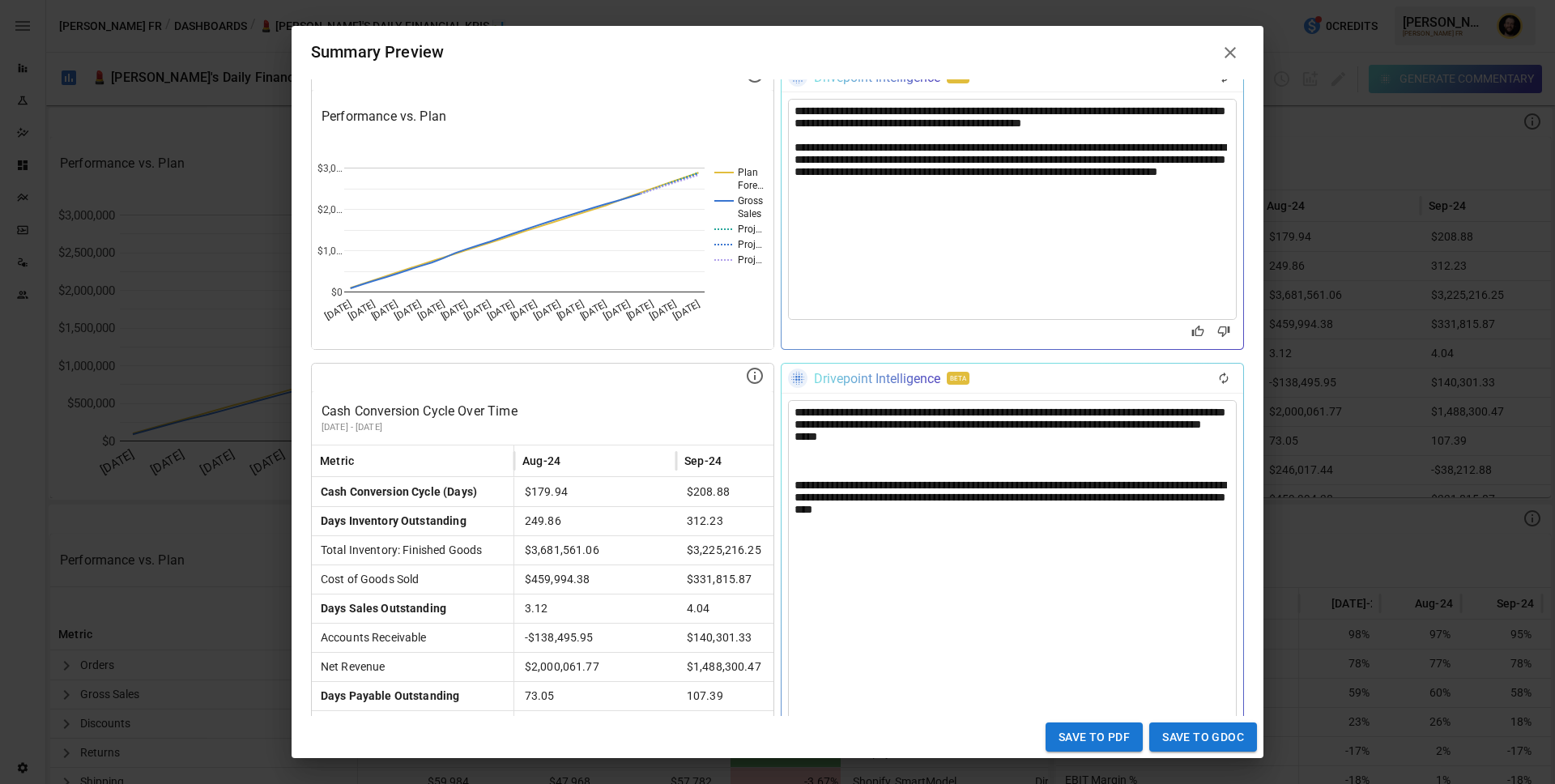
scroll to position [57, 0]
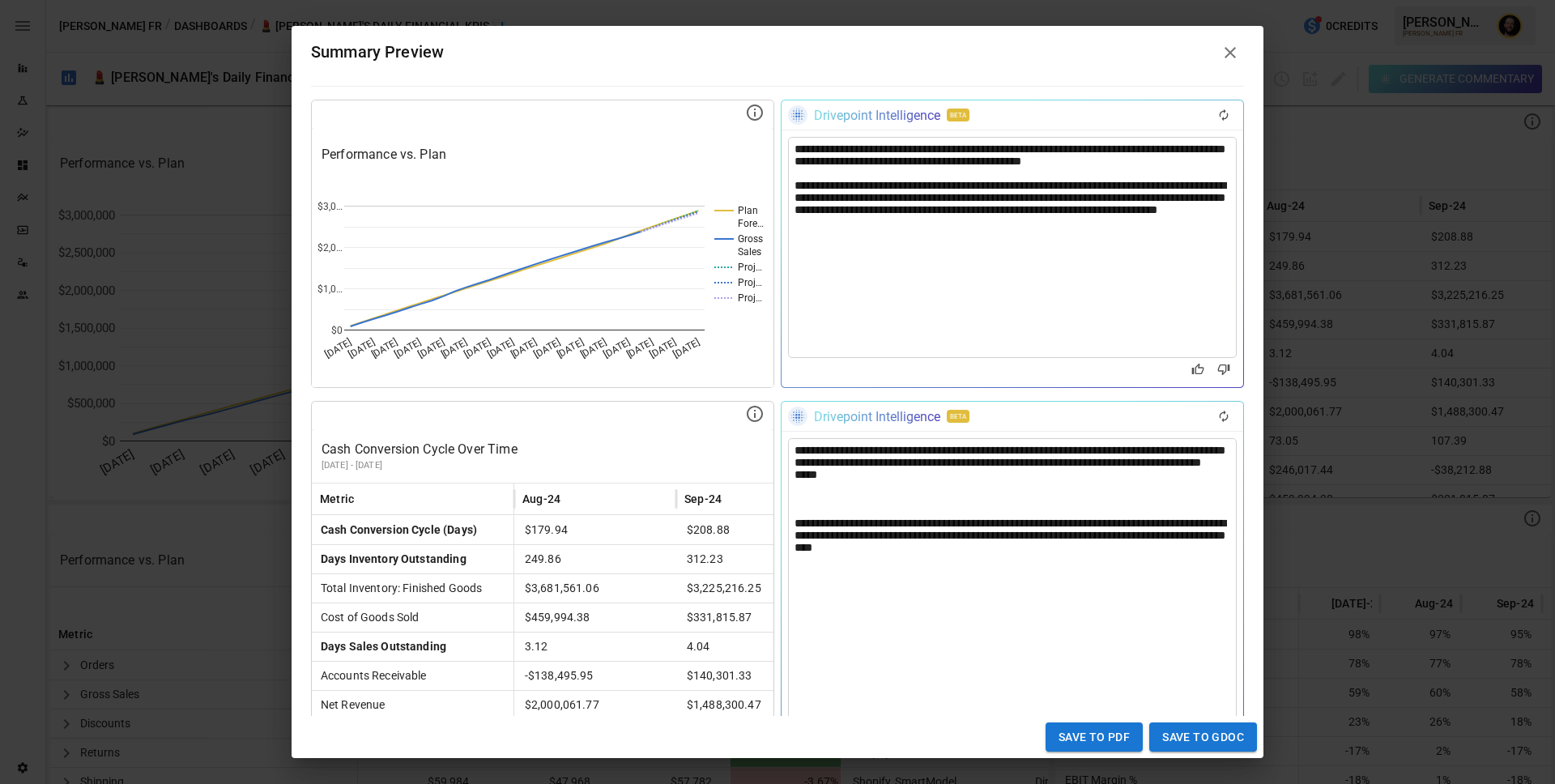
click at [883, 179] on div at bounding box center [1011, 174] width 435 height 12
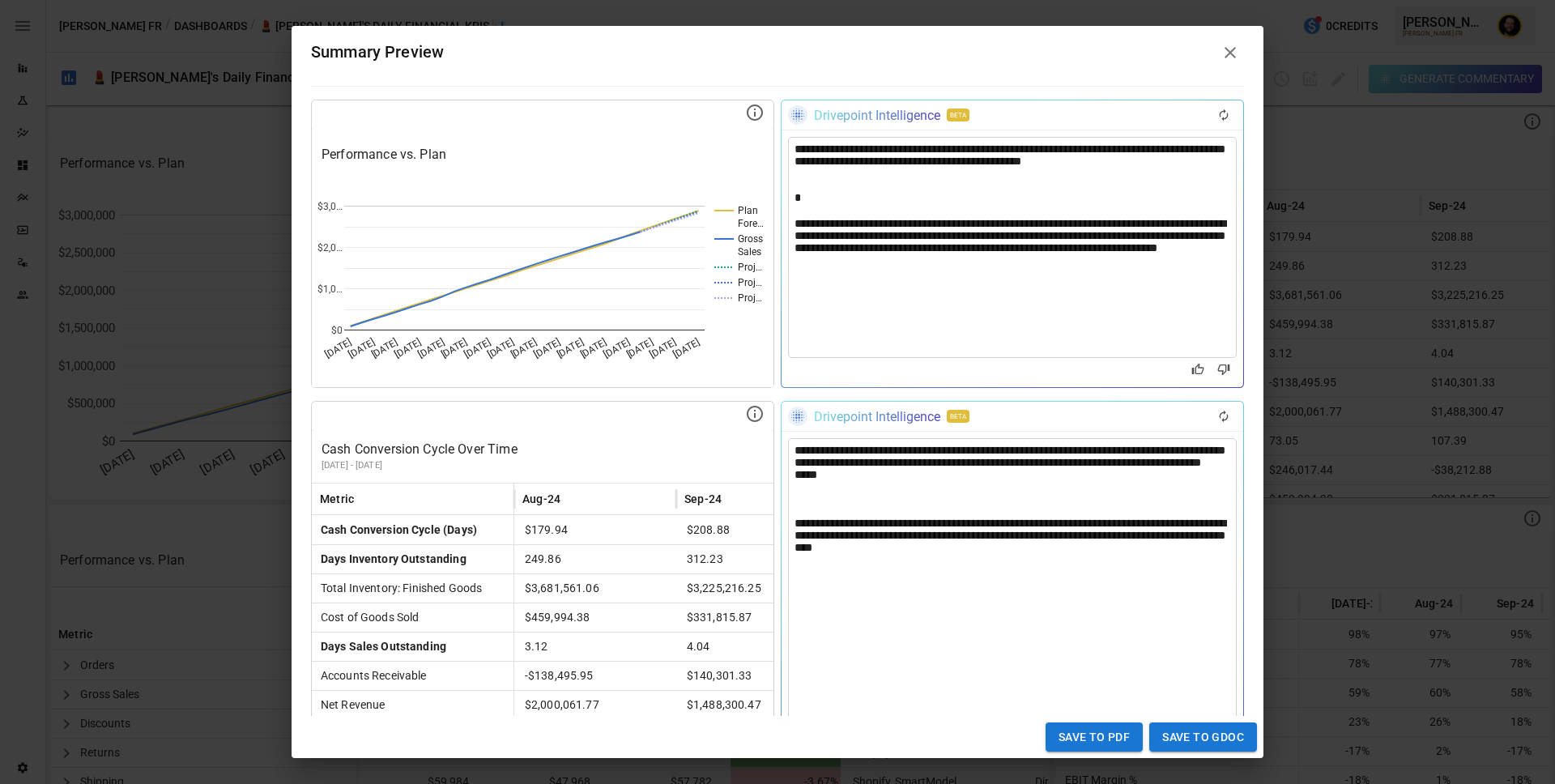
click at [835, 493] on div at bounding box center [1011, 486] width 435 height 12
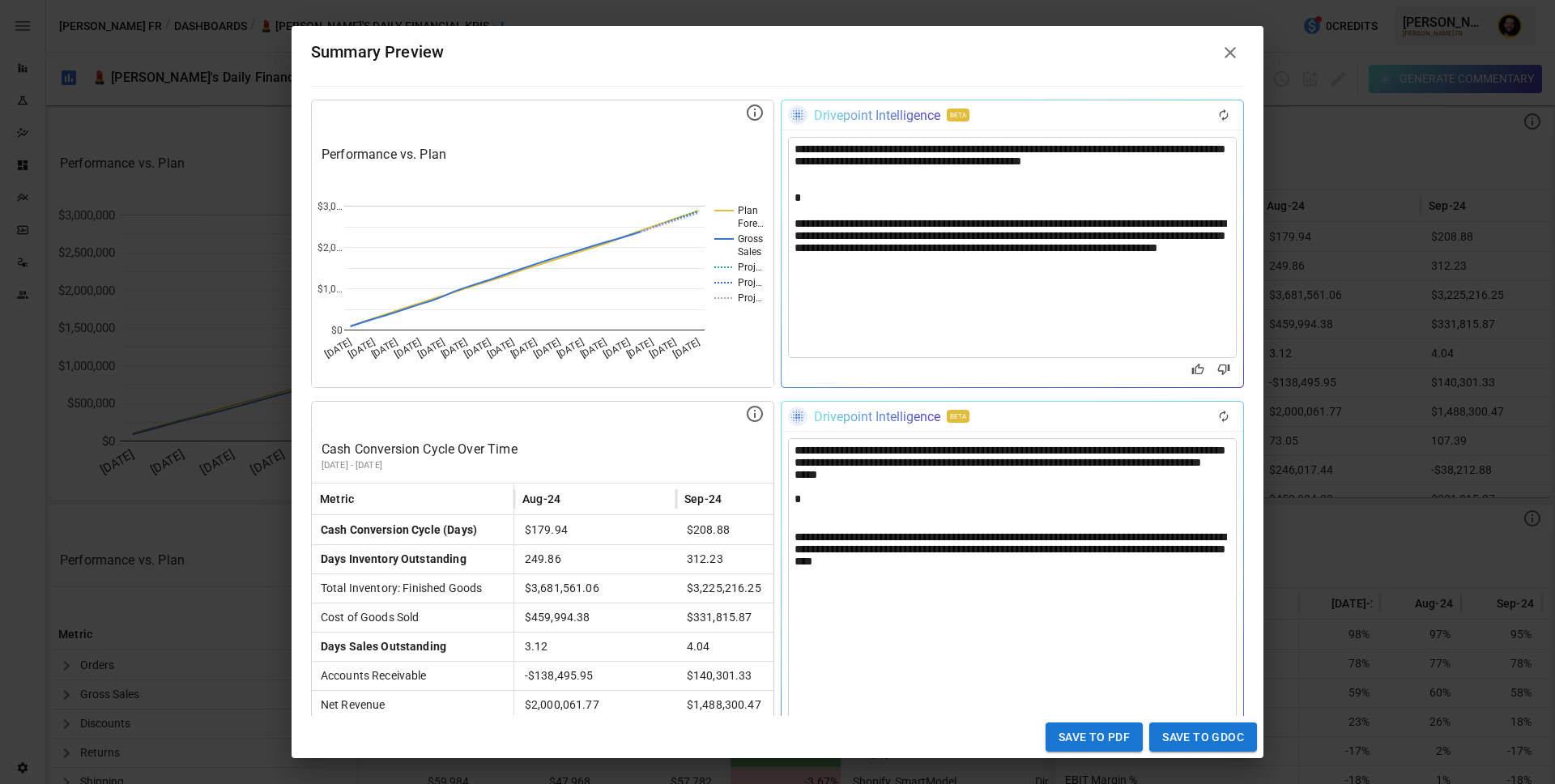
scroll to position [700, 0]
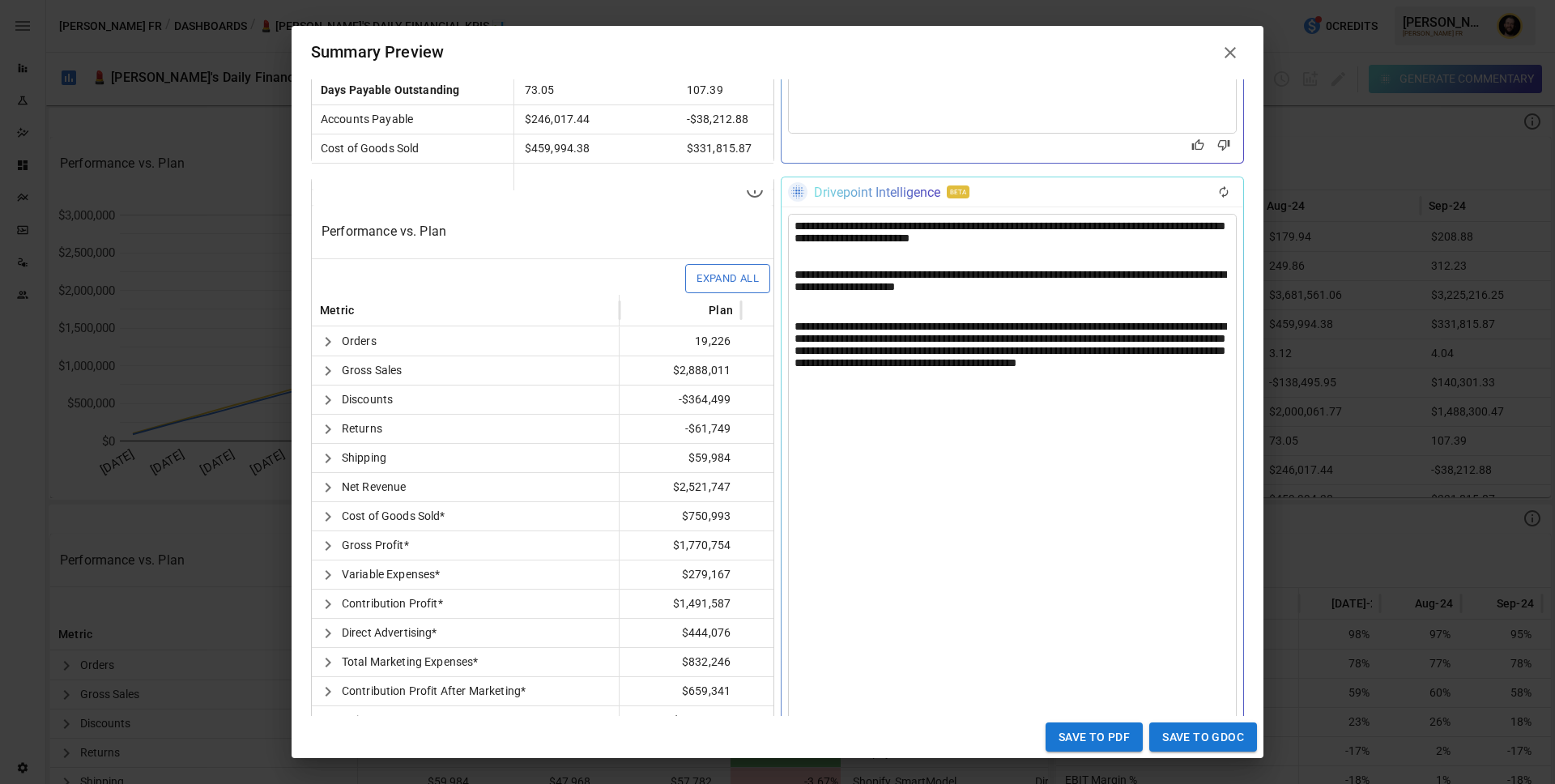
click at [809, 255] on div at bounding box center [1011, 251] width 435 height 12
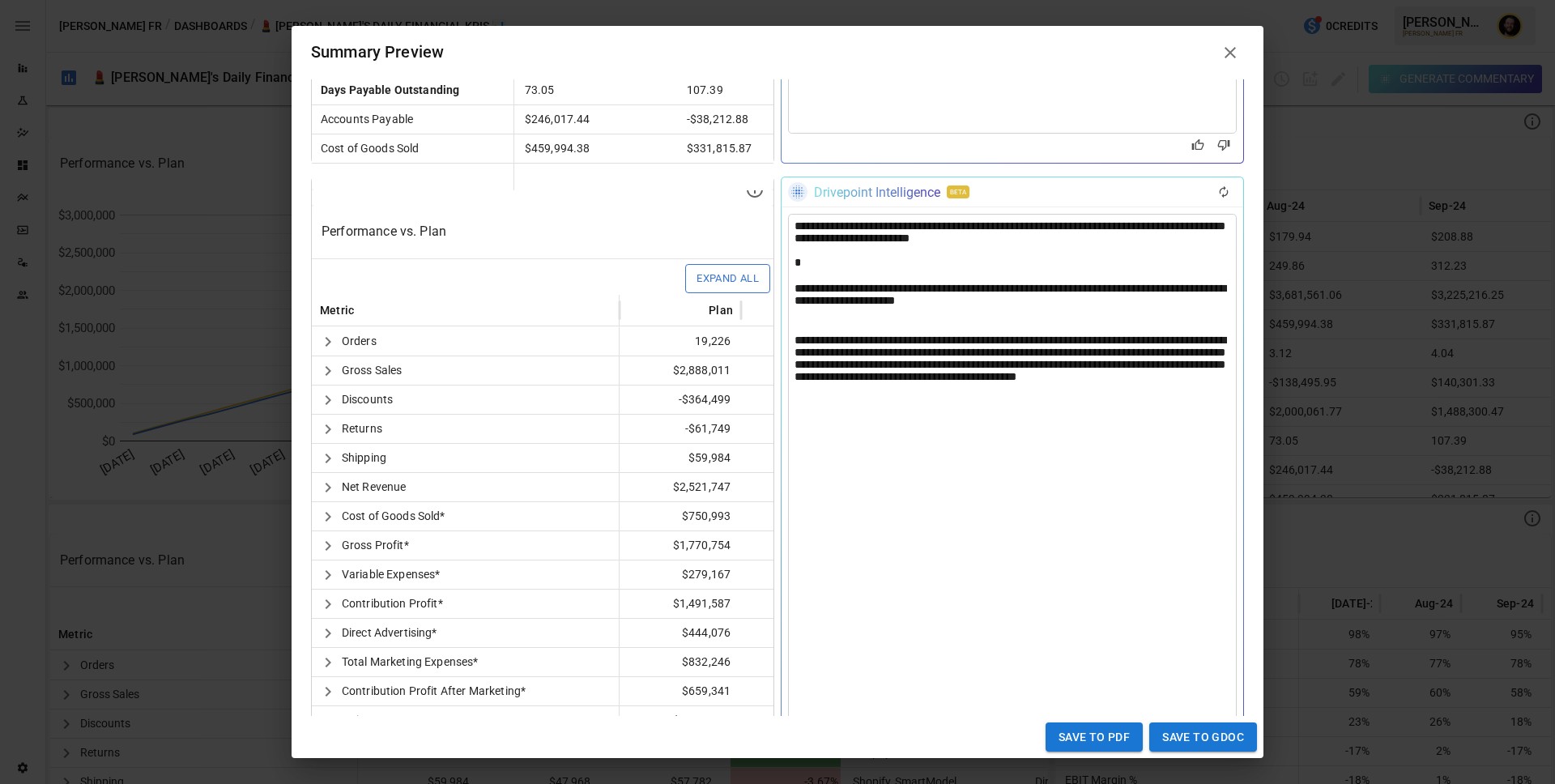
click at [797, 322] on div at bounding box center [1011, 316] width 435 height 12
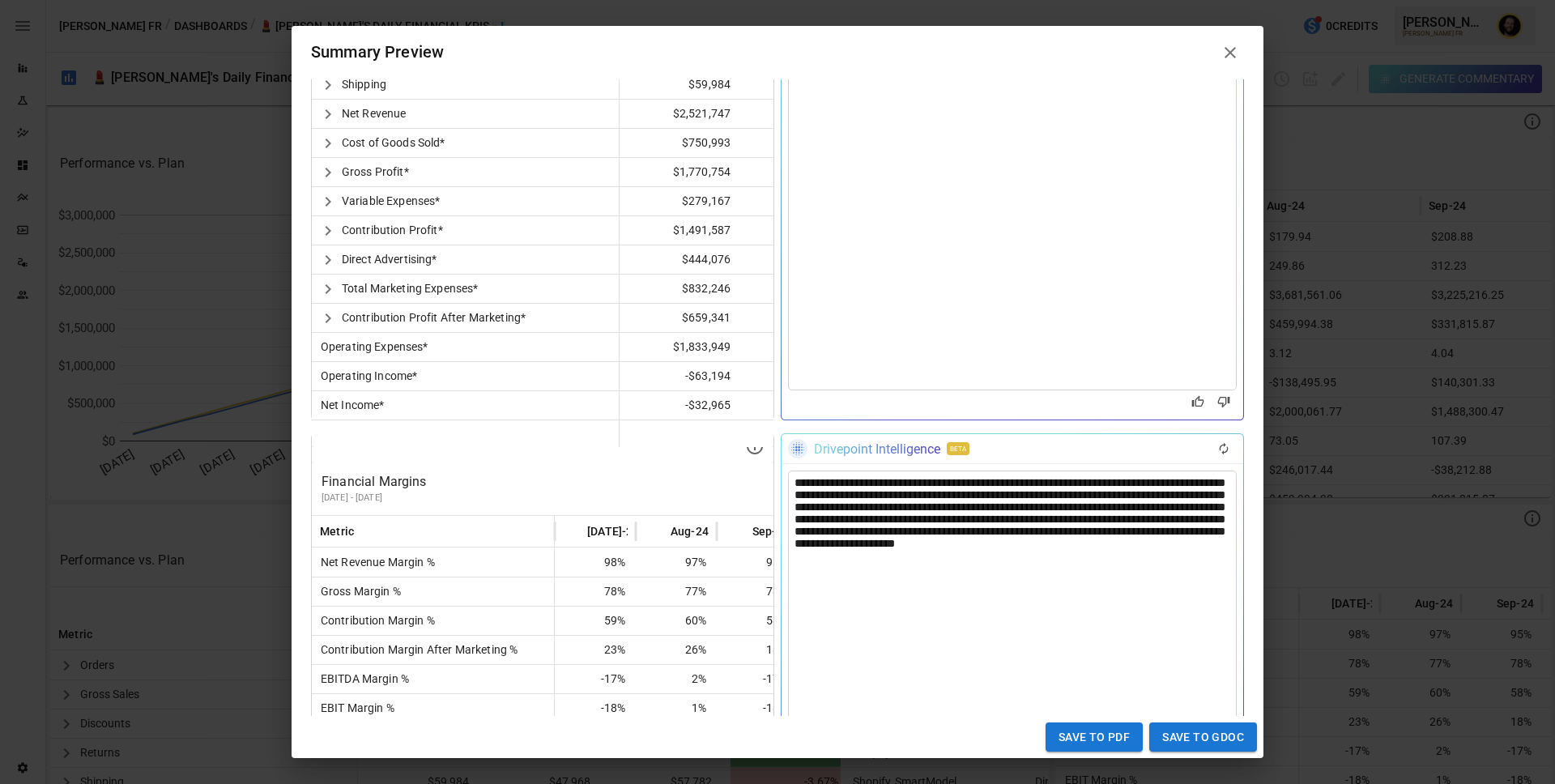
scroll to position [1155, 0]
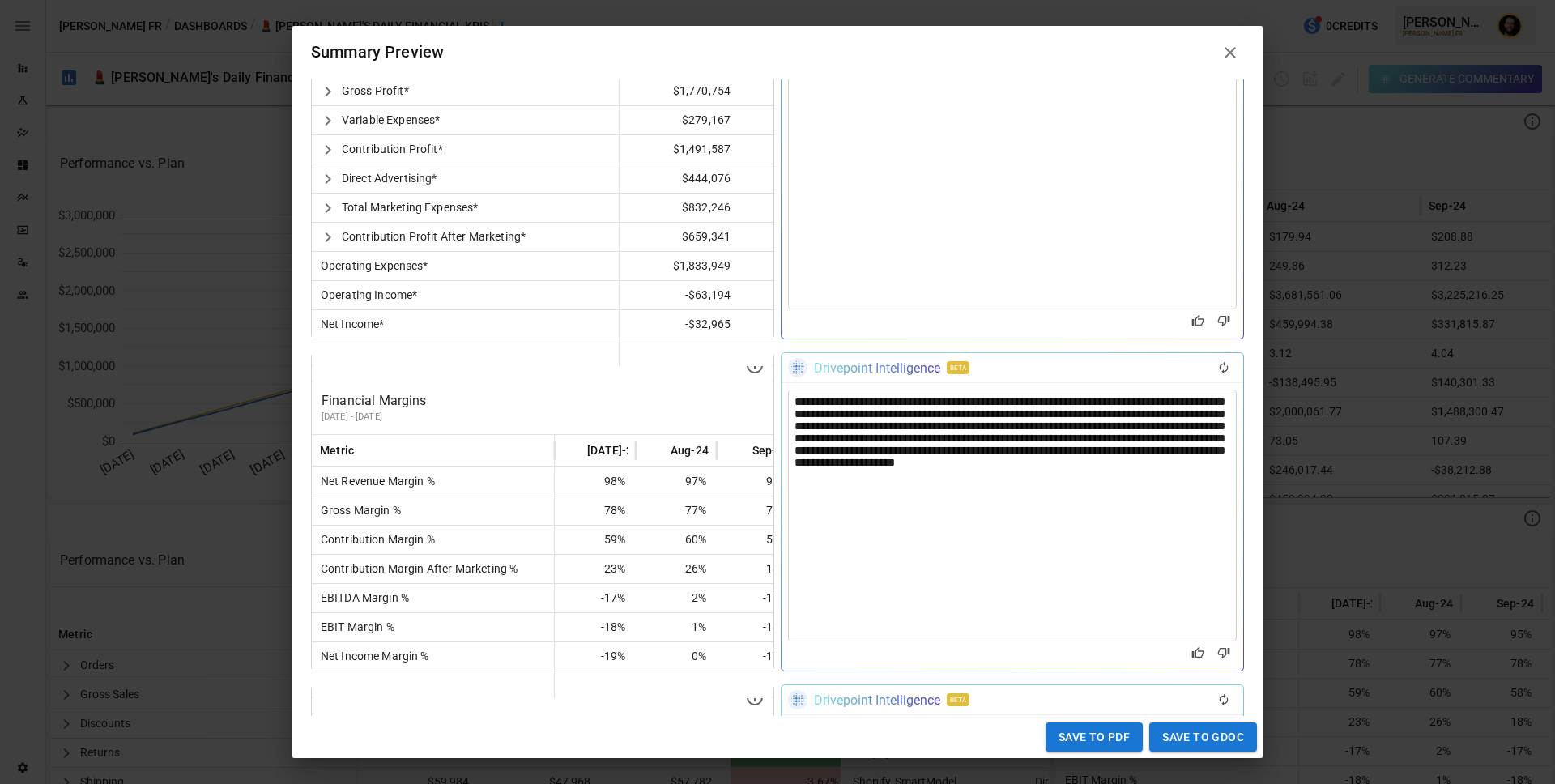
click at [887, 434] on div "**********" at bounding box center [1012, 515] width 448 height 252
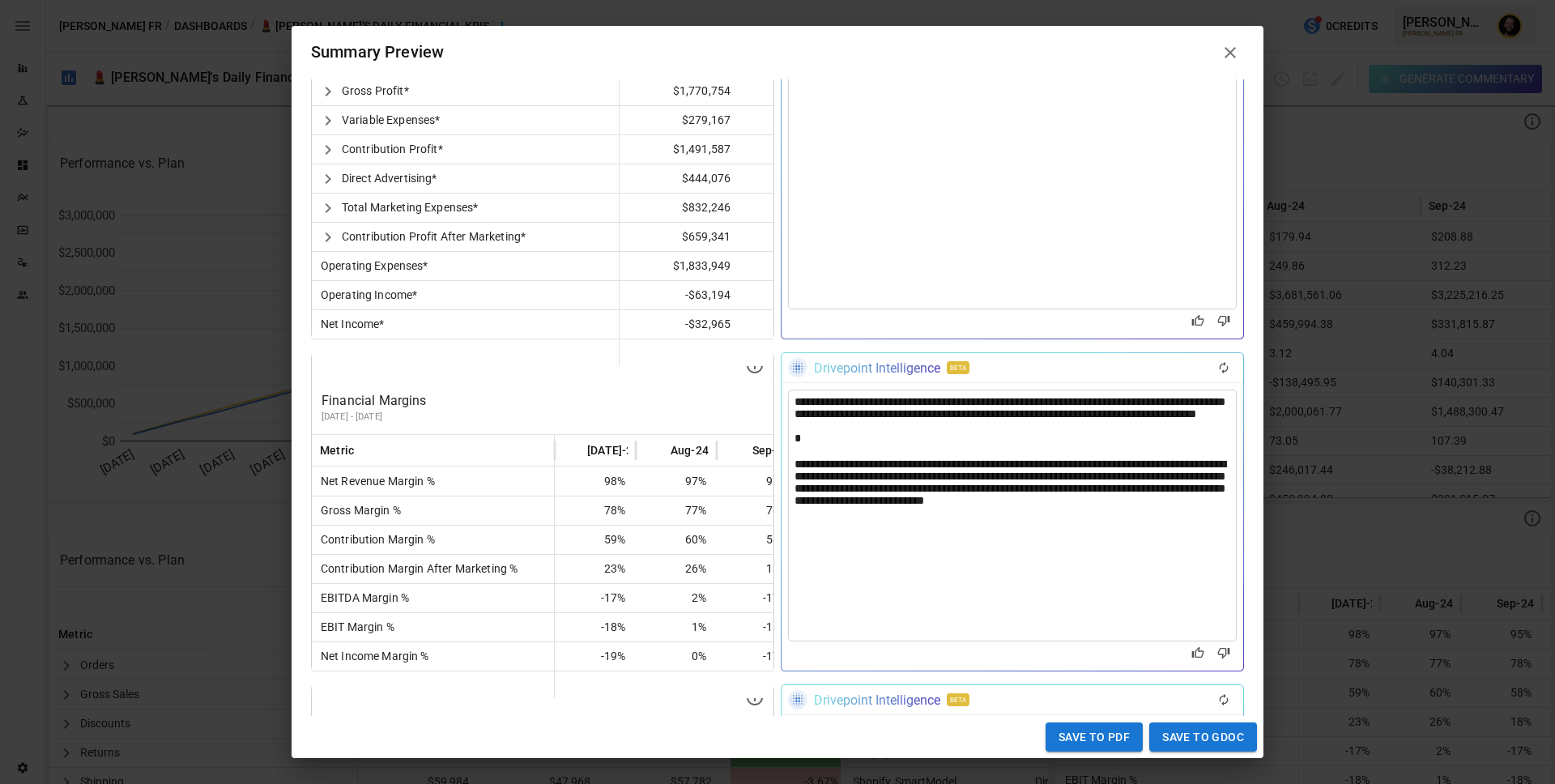
scroll to position [1443, 0]
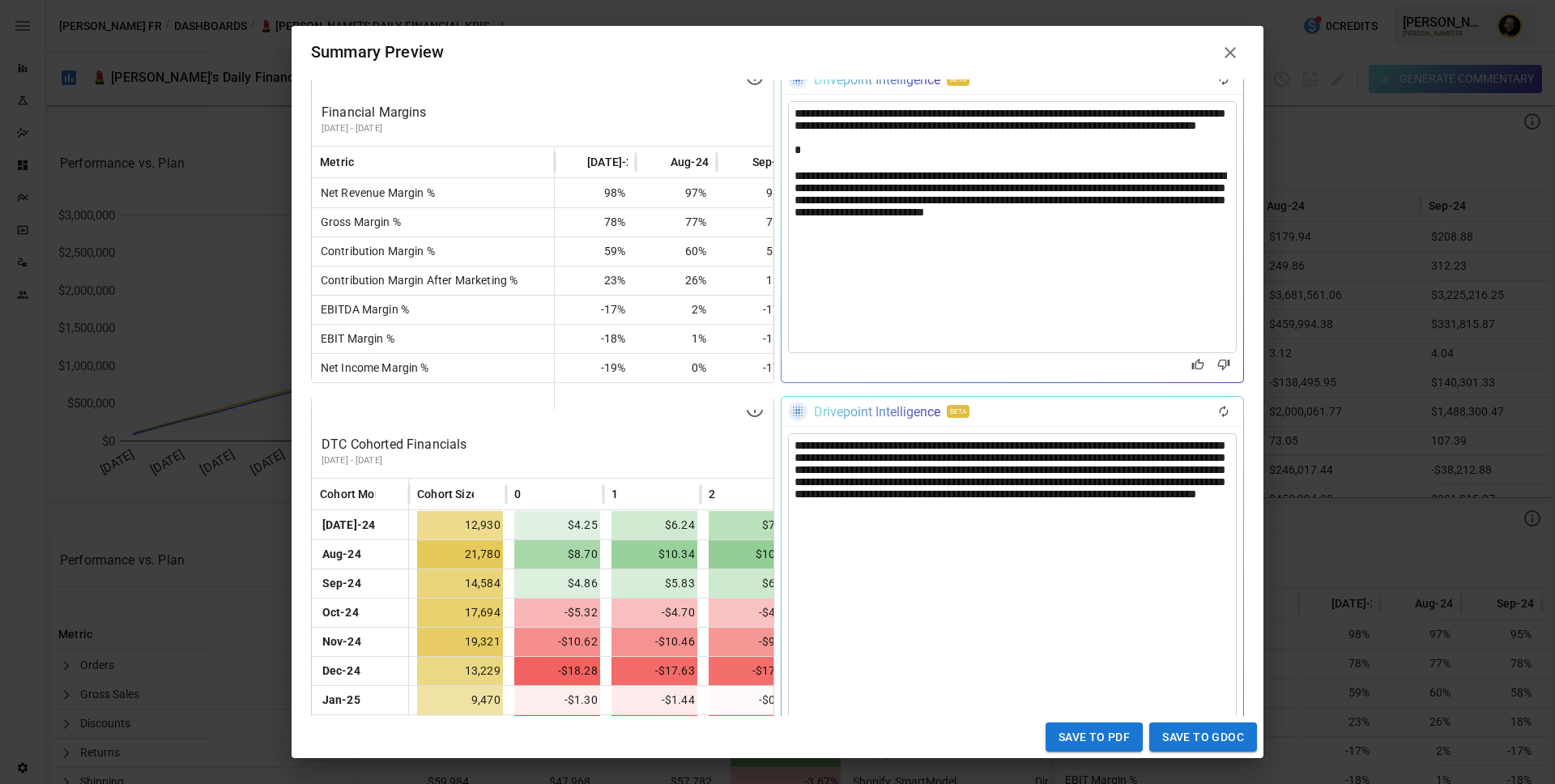
click at [1101, 473] on div "**********" at bounding box center [1012, 646] width 448 height 426
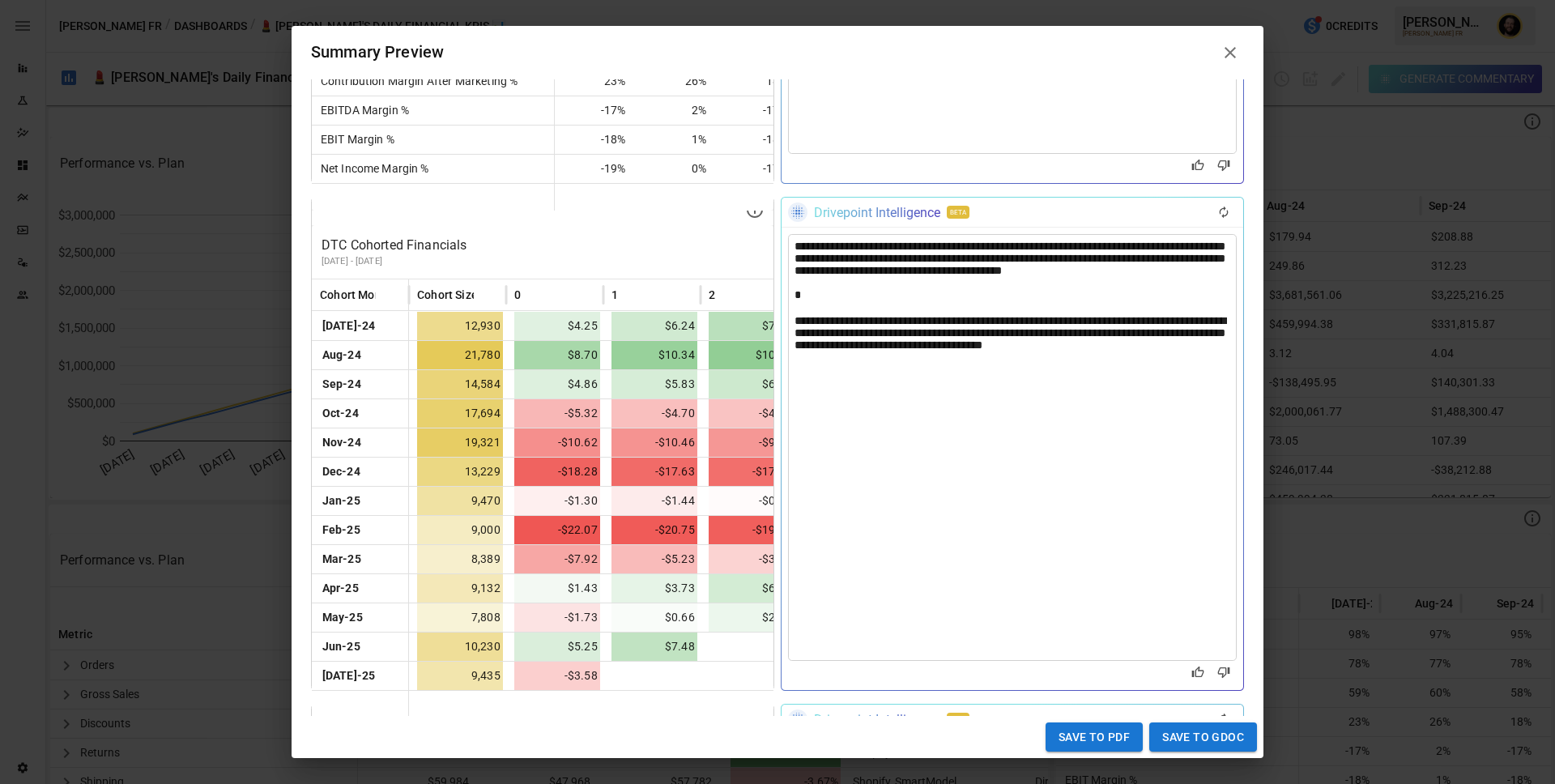
scroll to position [1812, 0]
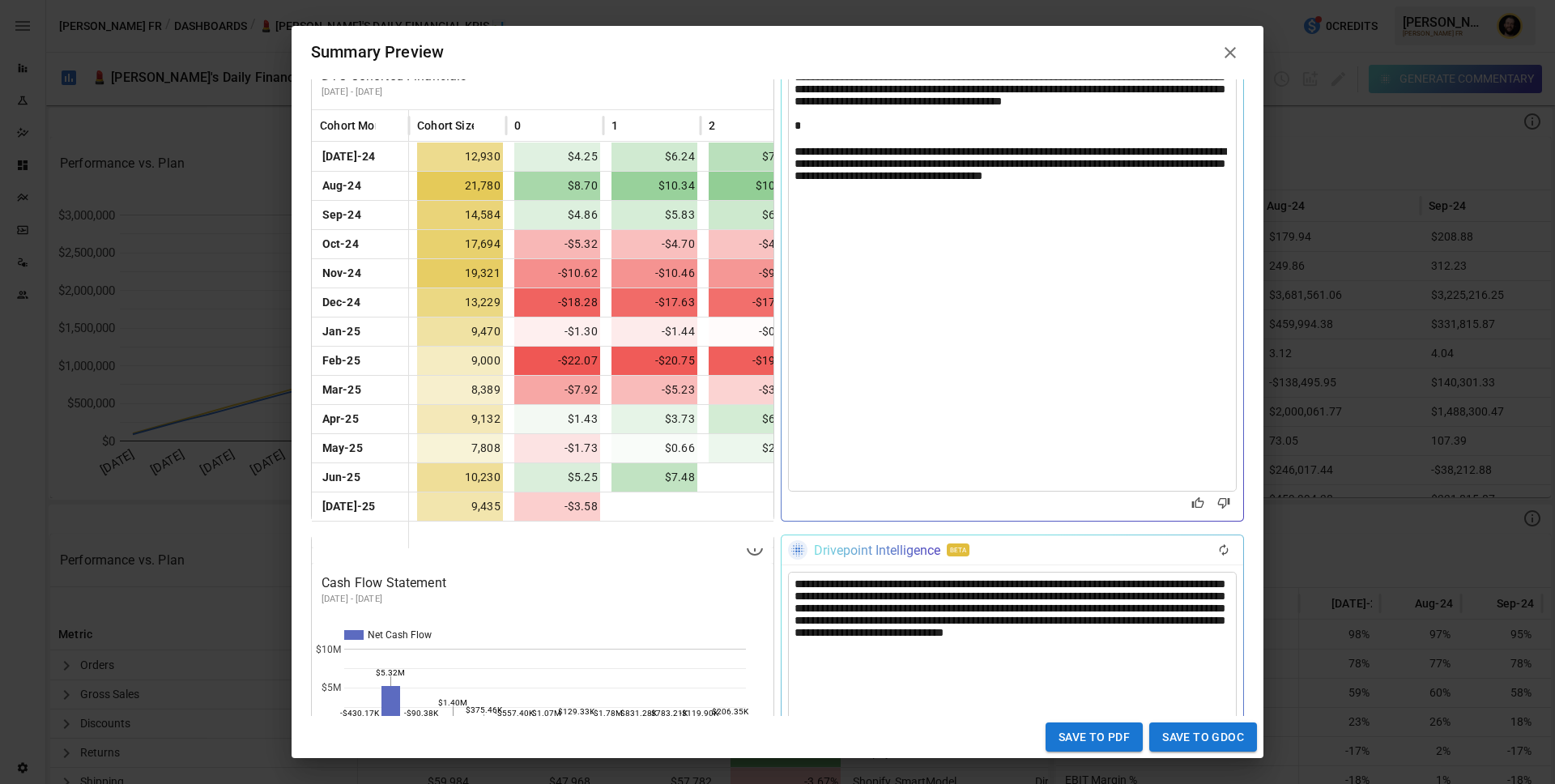
click at [1133, 615] on div "**********" at bounding box center [1012, 682] width 448 height 221
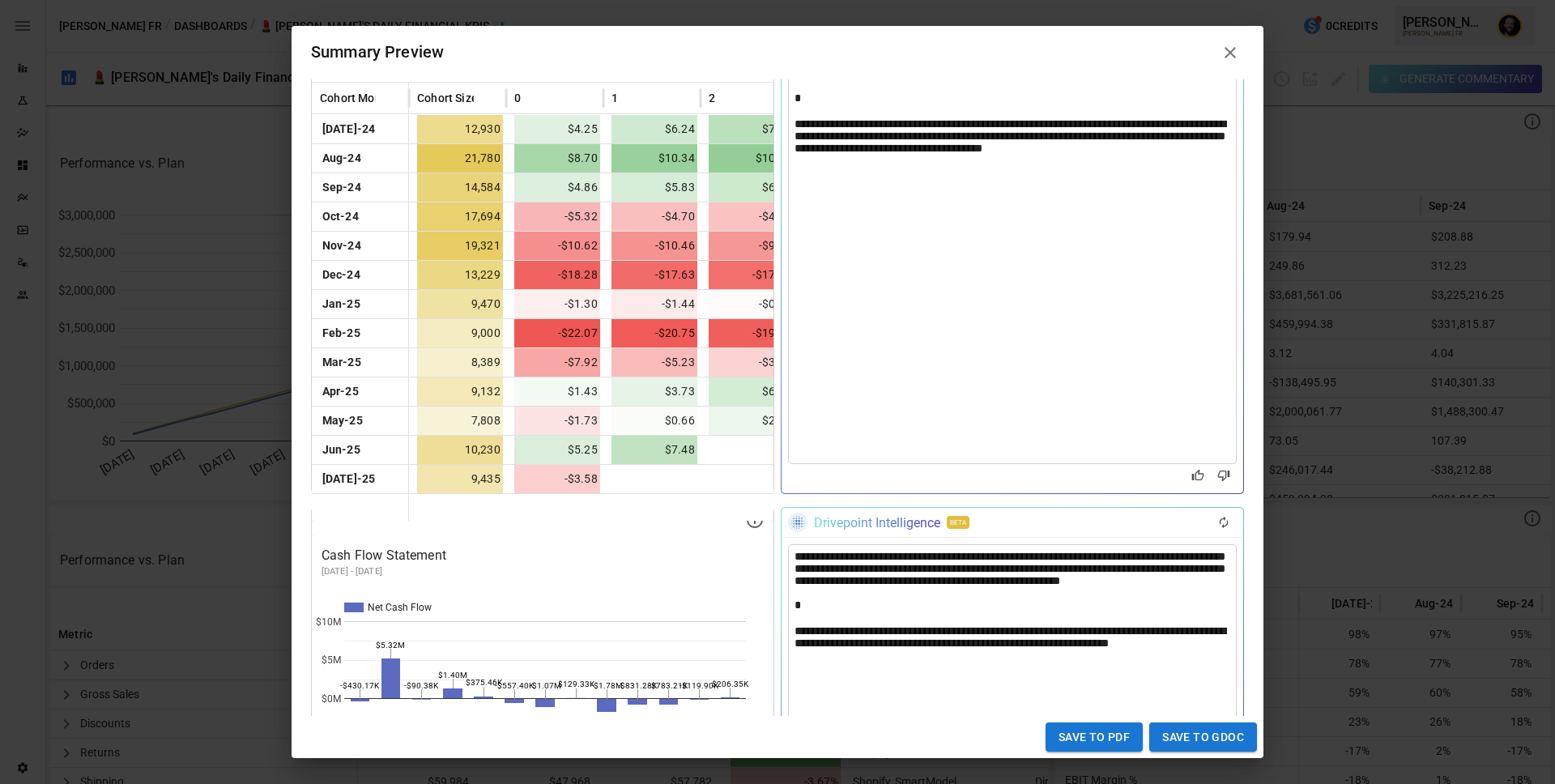
scroll to position [1916, 0]
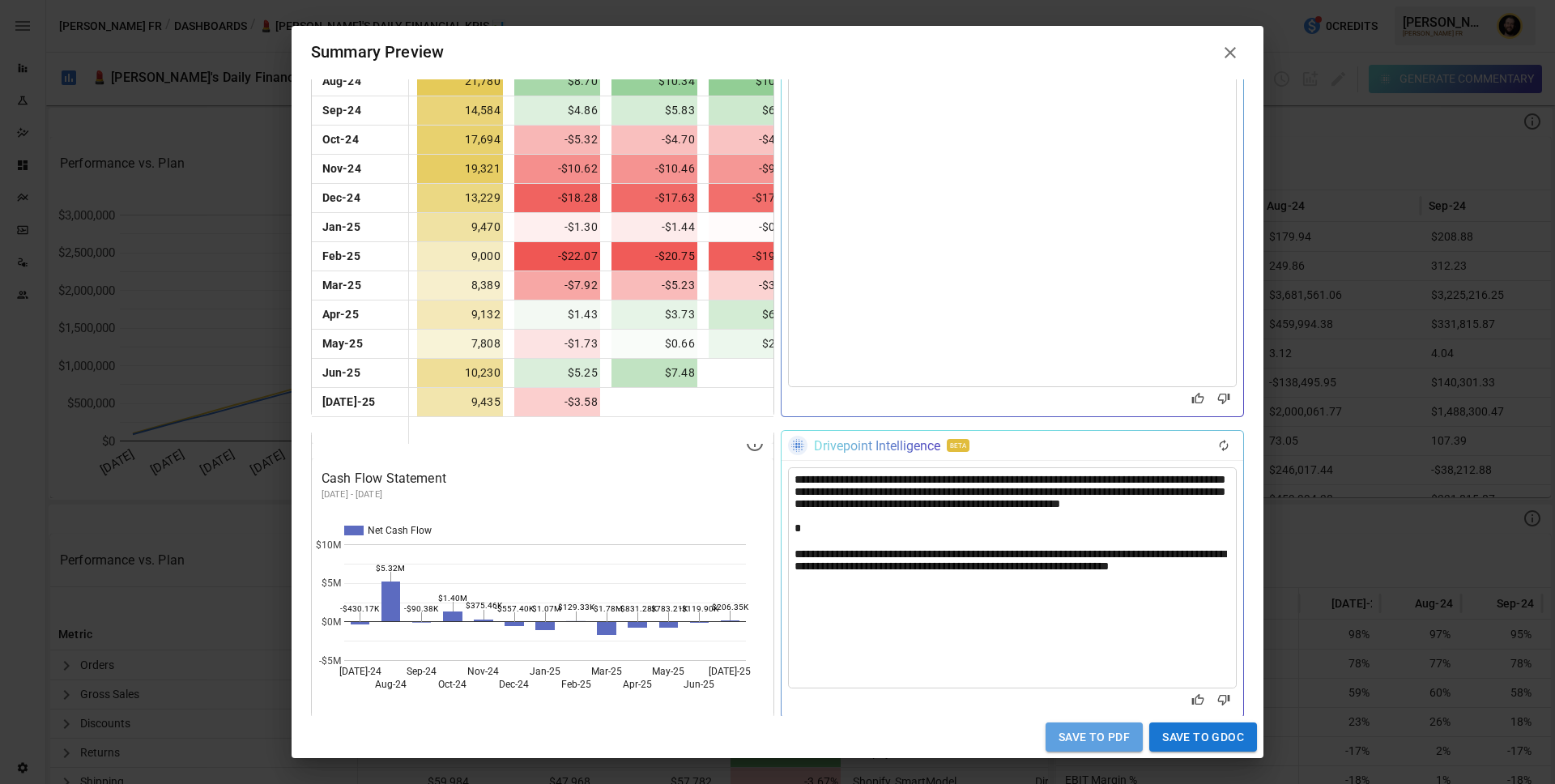
click at [1077, 708] on button "Save to PDF" at bounding box center [1094, 737] width 97 height 29
click at [1188, 708] on button "Save to GDoc" at bounding box center [1203, 737] width 108 height 29
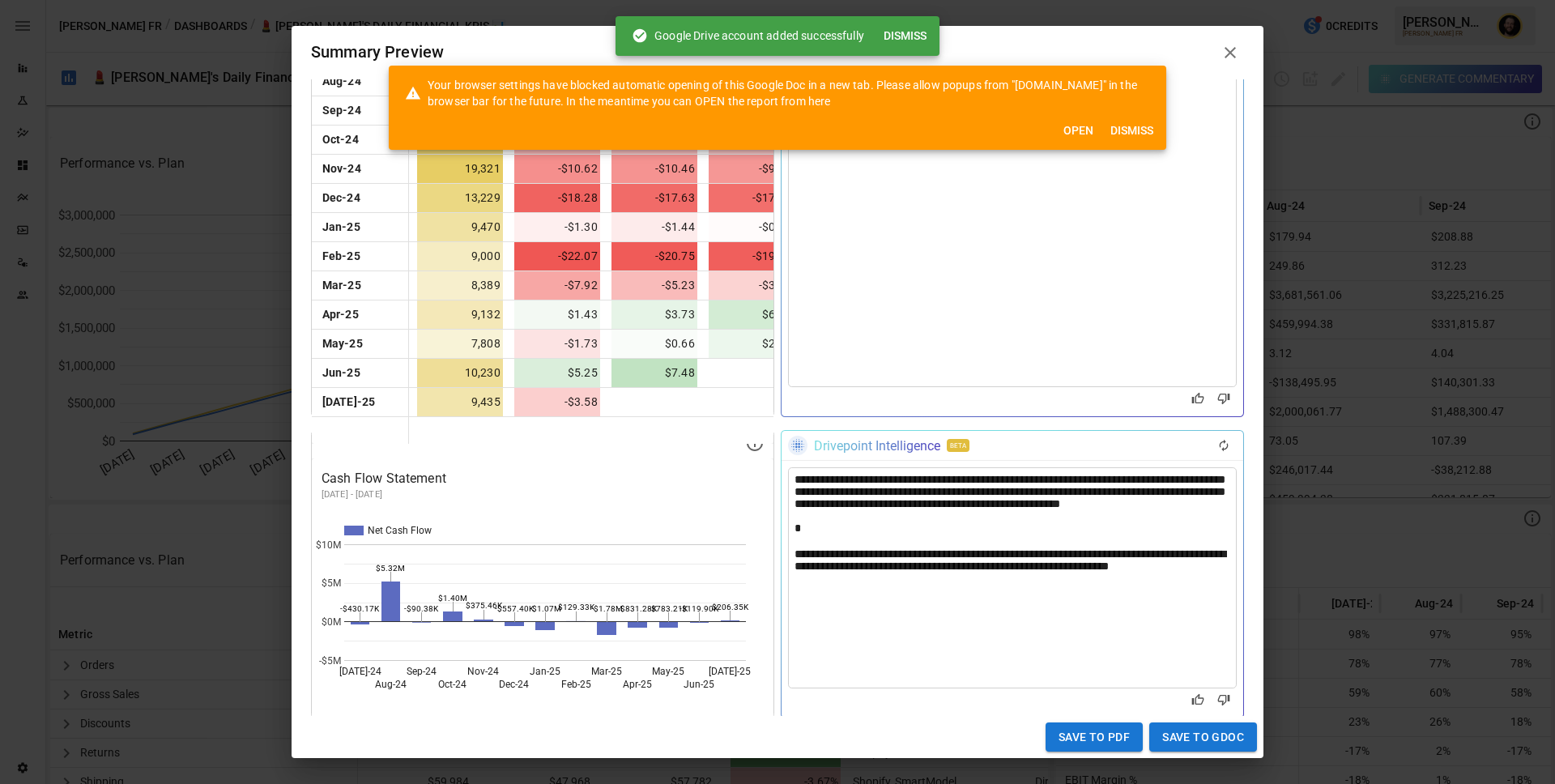
click at [1065, 129] on button "Open" at bounding box center [1077, 131] width 52 height 29
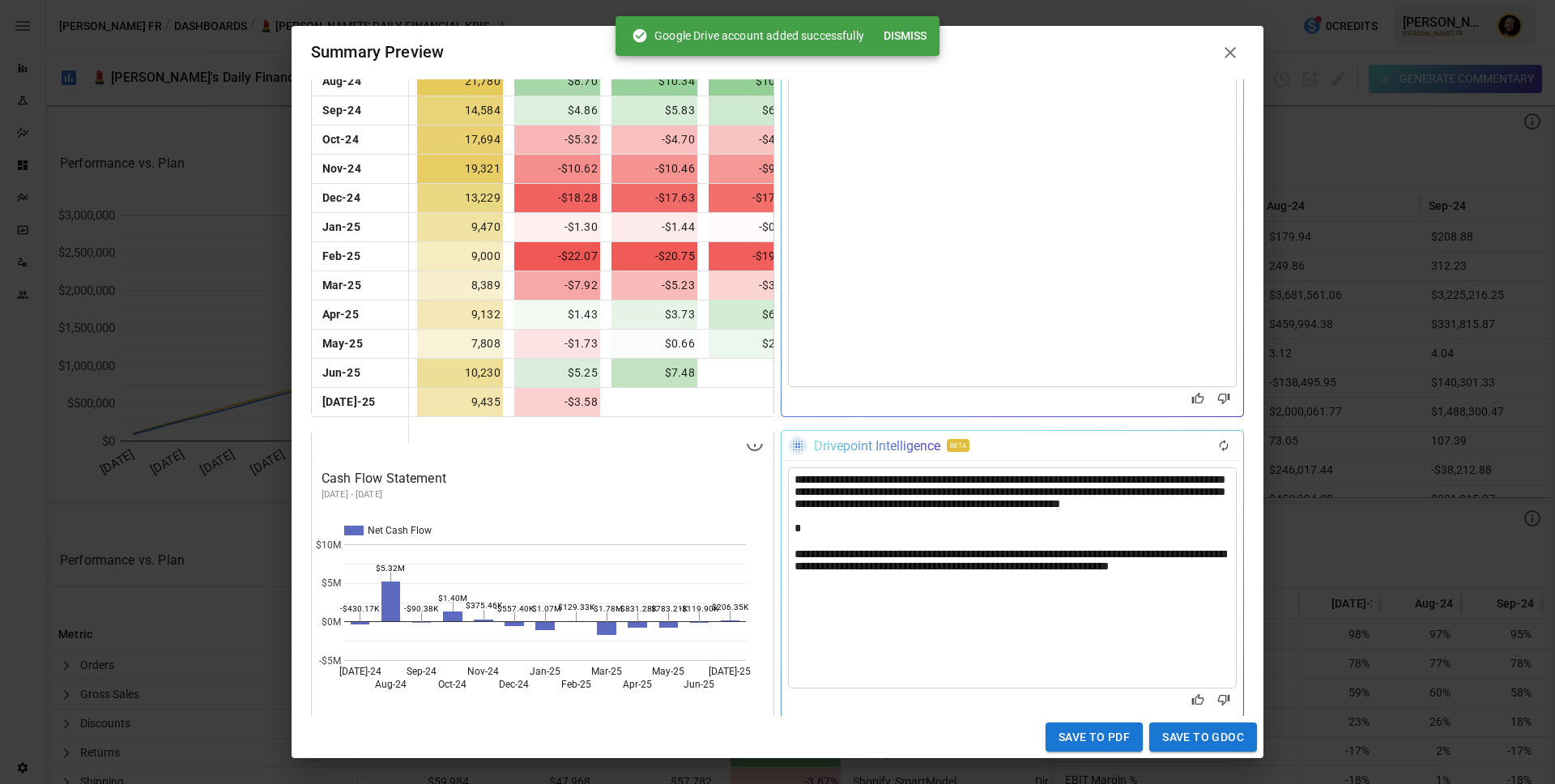
click at [1227, 46] on icon at bounding box center [1231, 53] width 20 height 20
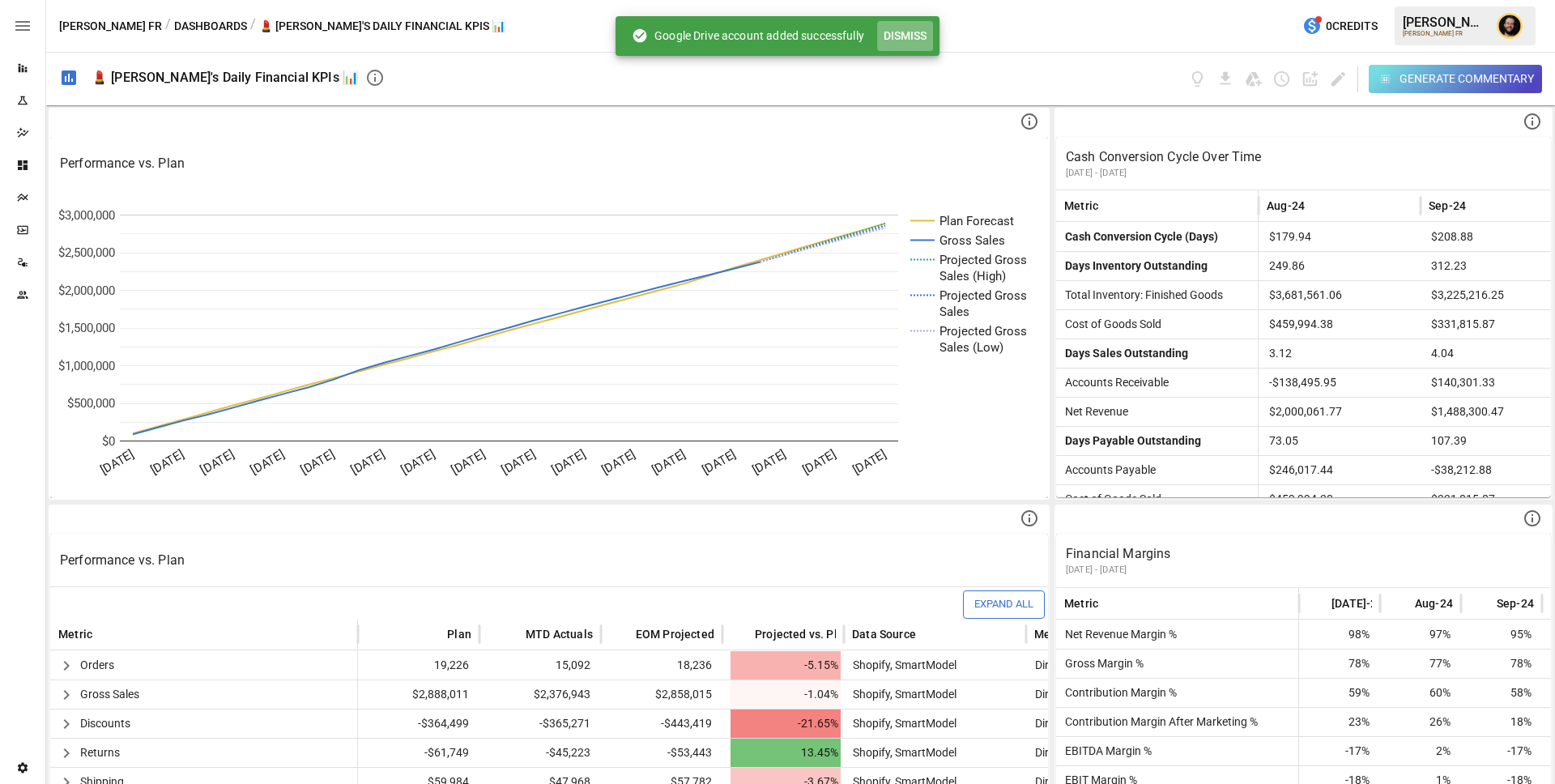
click at [928, 36] on button "Dismiss" at bounding box center [904, 35] width 56 height 29
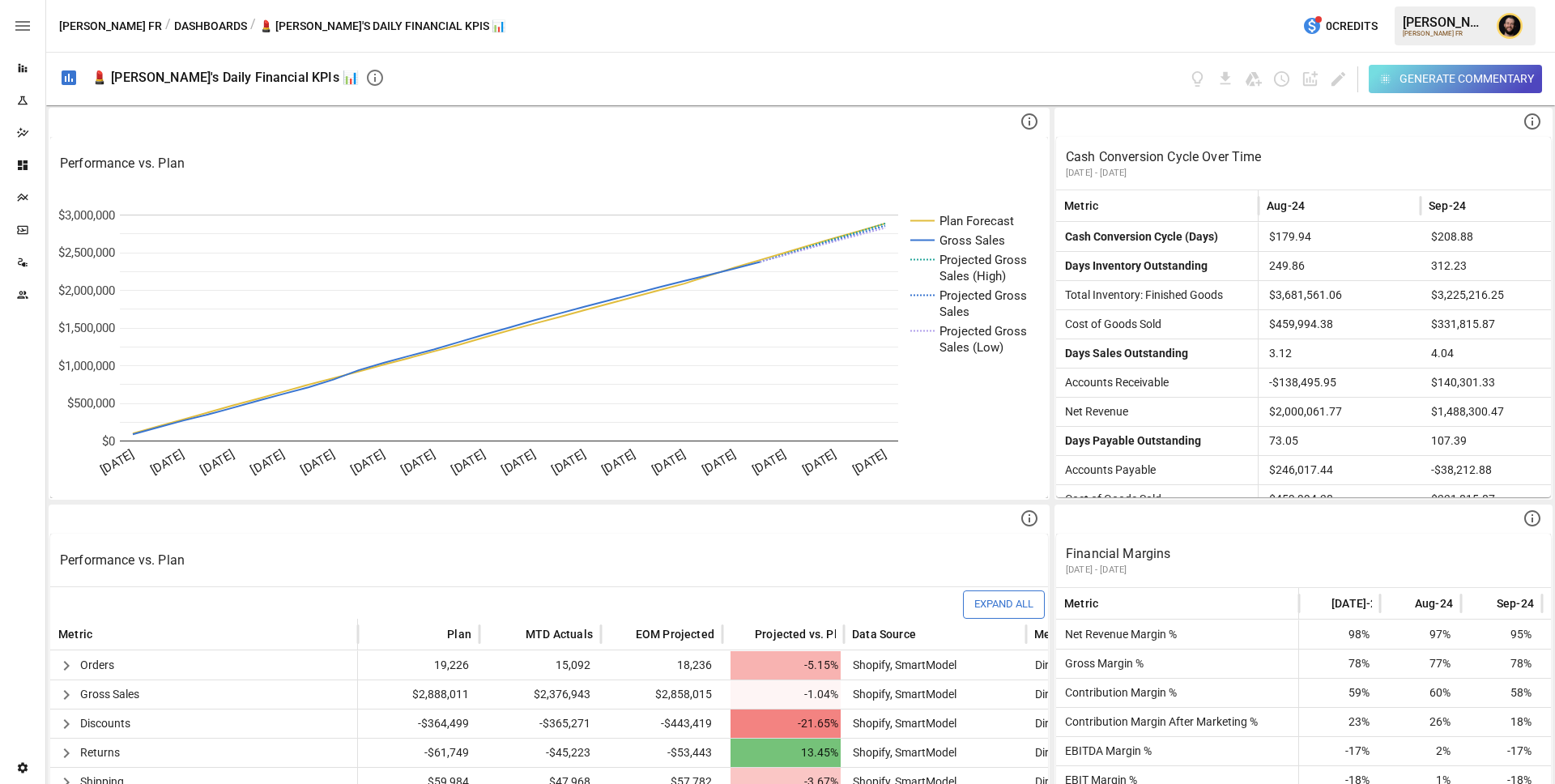
click at [174, 24] on button "Dashboards" at bounding box center [210, 26] width 73 height 21
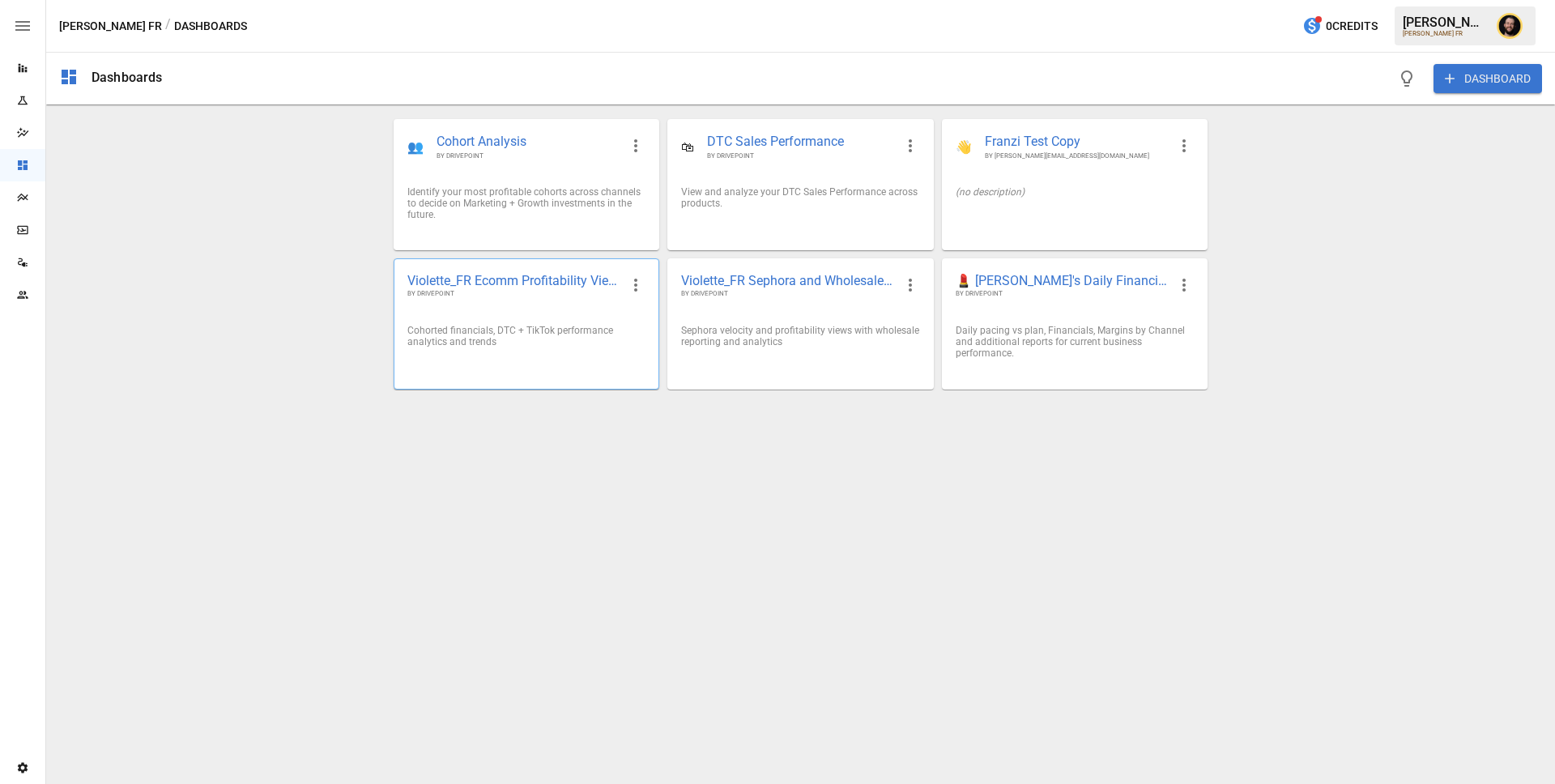
click at [596, 312] on div "Cohorted financials, DTC + TikTok performance analytics and trends" at bounding box center [526, 335] width 264 height 48
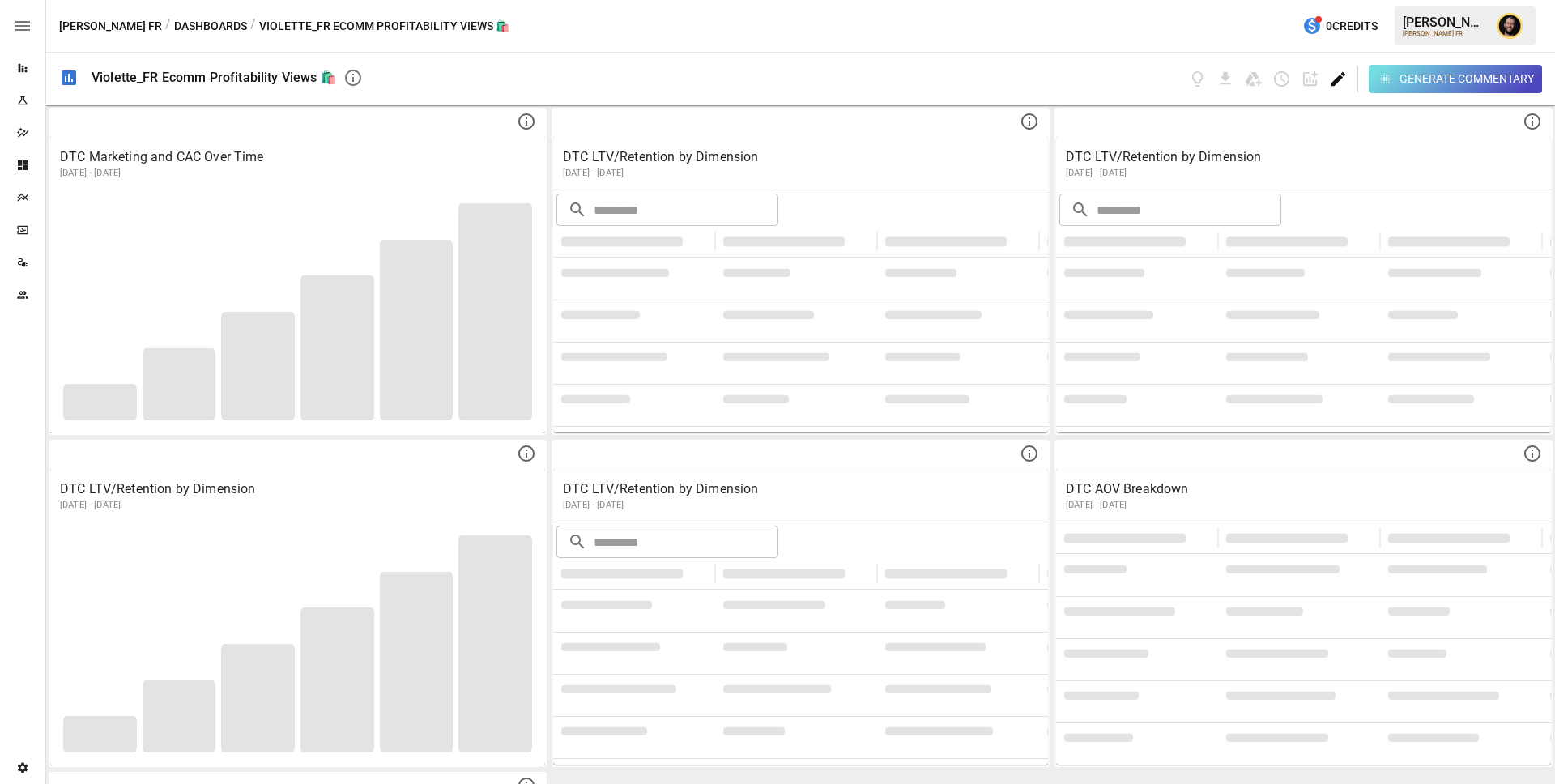
click at [1331, 76] on icon "Edit dashboard" at bounding box center [1338, 79] width 19 height 19
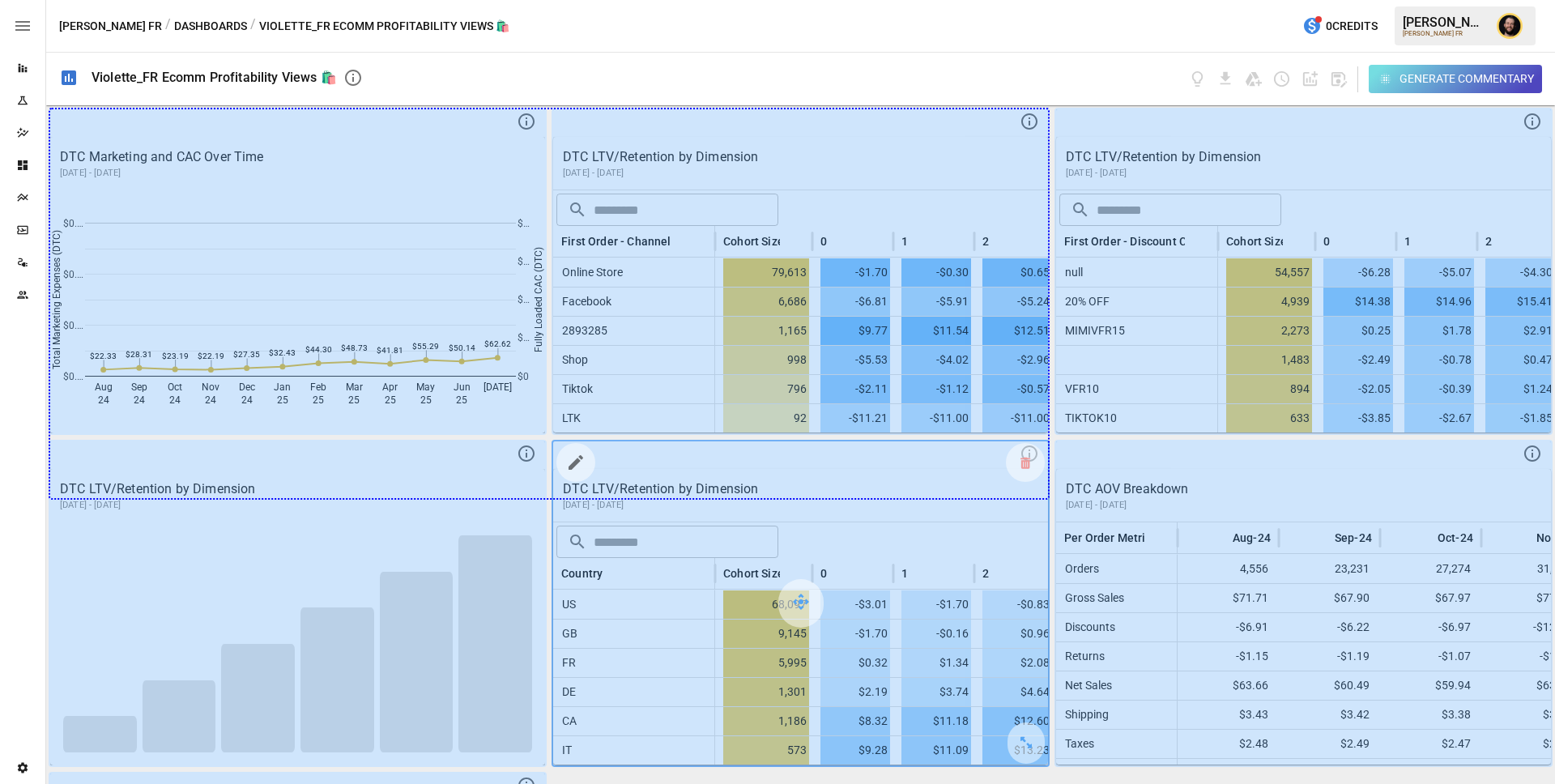
drag, startPoint x: 524, startPoint y: 420, endPoint x: 957, endPoint y: 503, distance: 440.9
click at [957, 503] on div "DTC Marketing and CAC Over Time August 2024 - July 2025 Aug 24 Sep 24 Oct 24 No…" at bounding box center [800, 444] width 1509 height 678
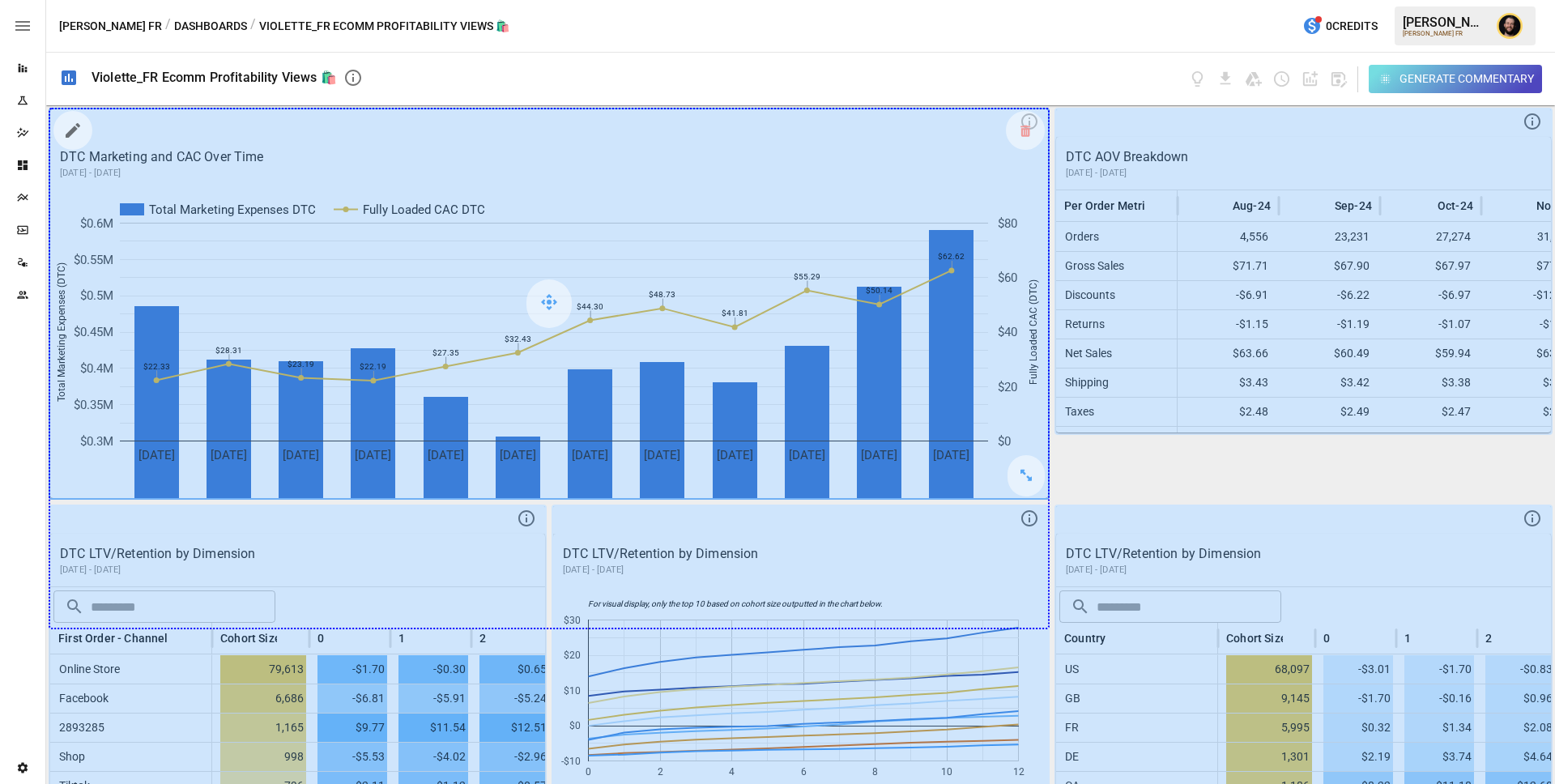
drag, startPoint x: 1033, startPoint y: 478, endPoint x: 1033, endPoint y: 585, distance: 107.0
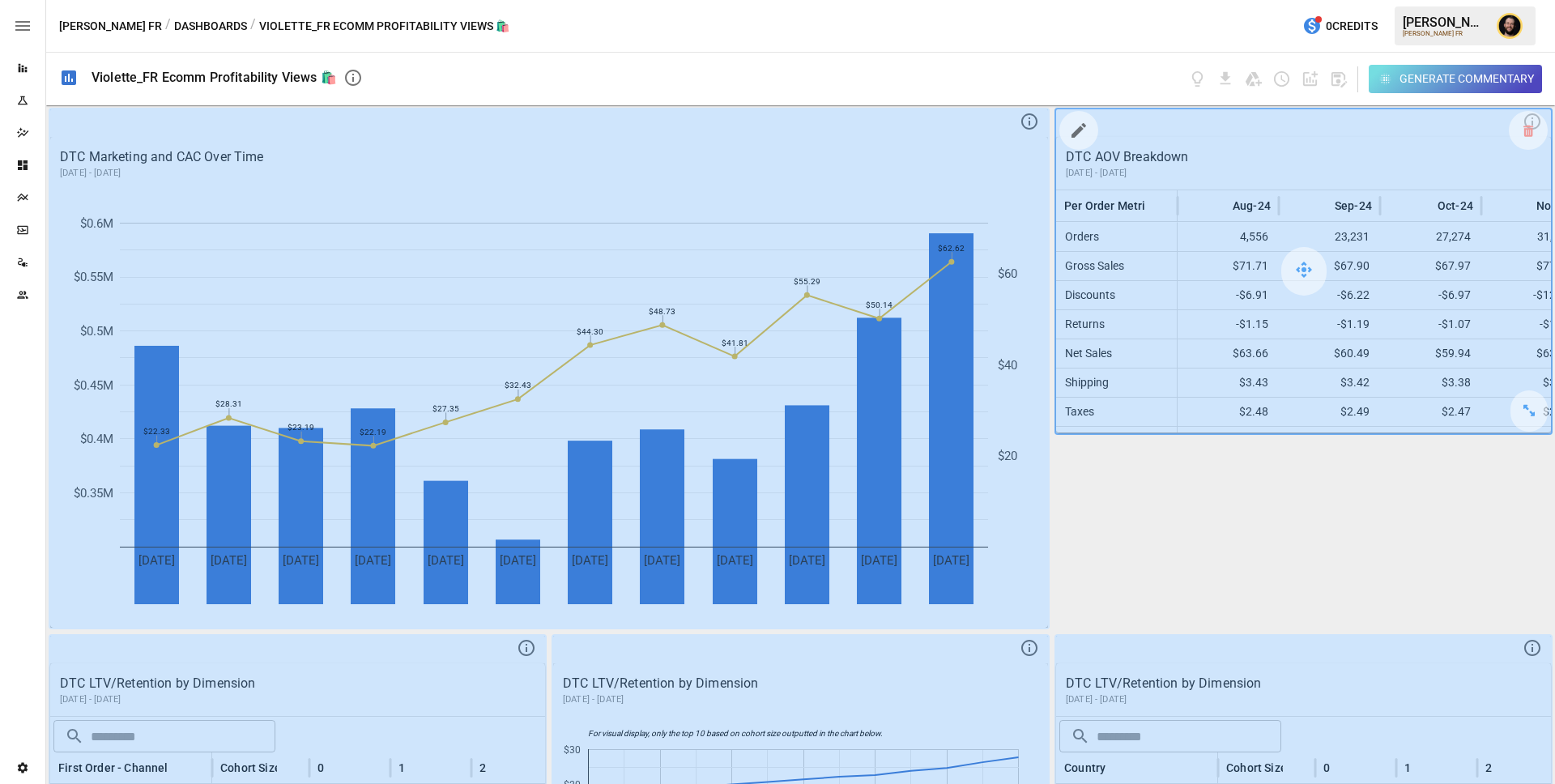
click at [1316, 420] on div at bounding box center [1302, 271] width 494 height 324
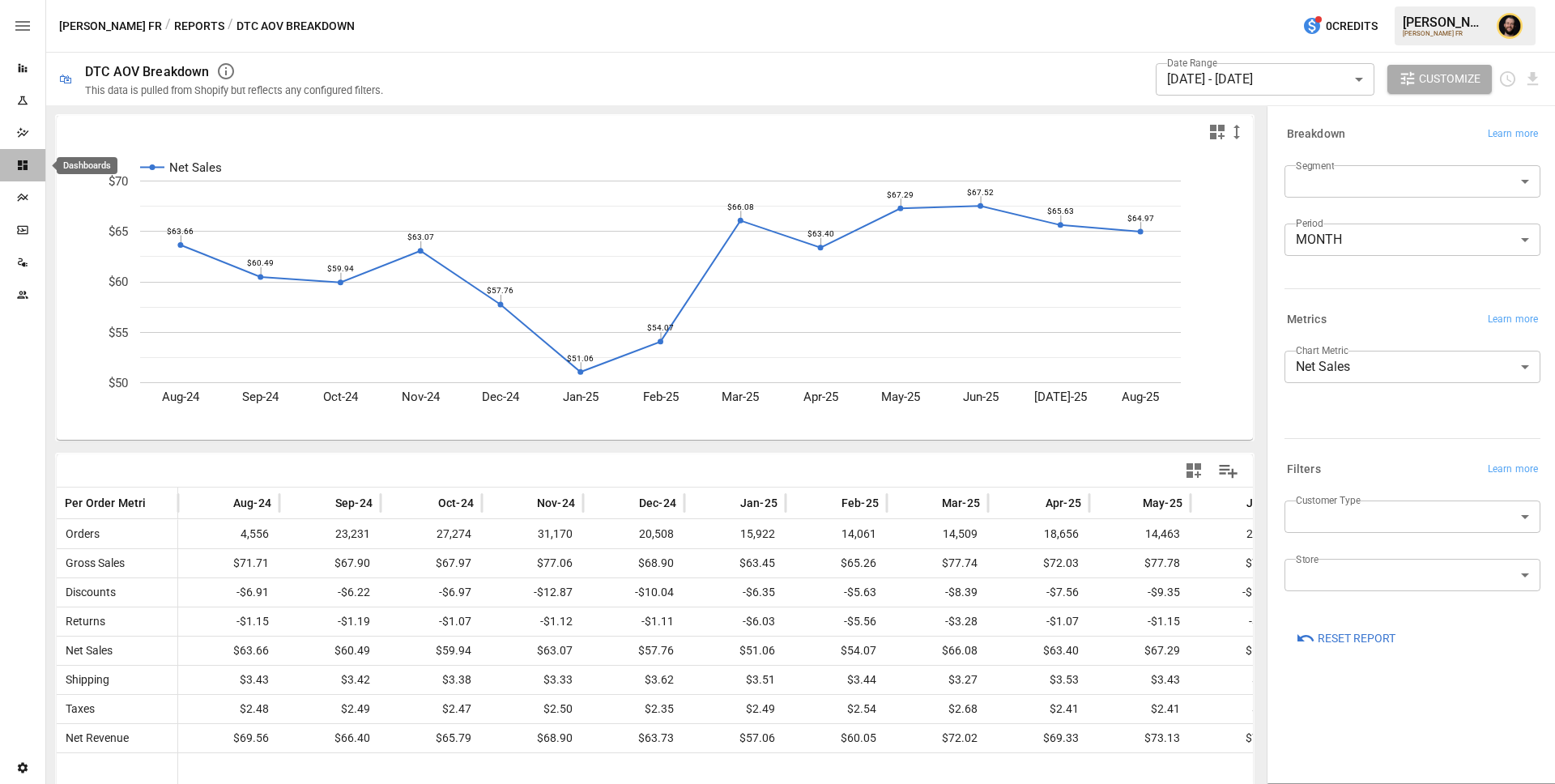
click at [21, 167] on icon "Dashboards" at bounding box center [23, 165] width 10 height 10
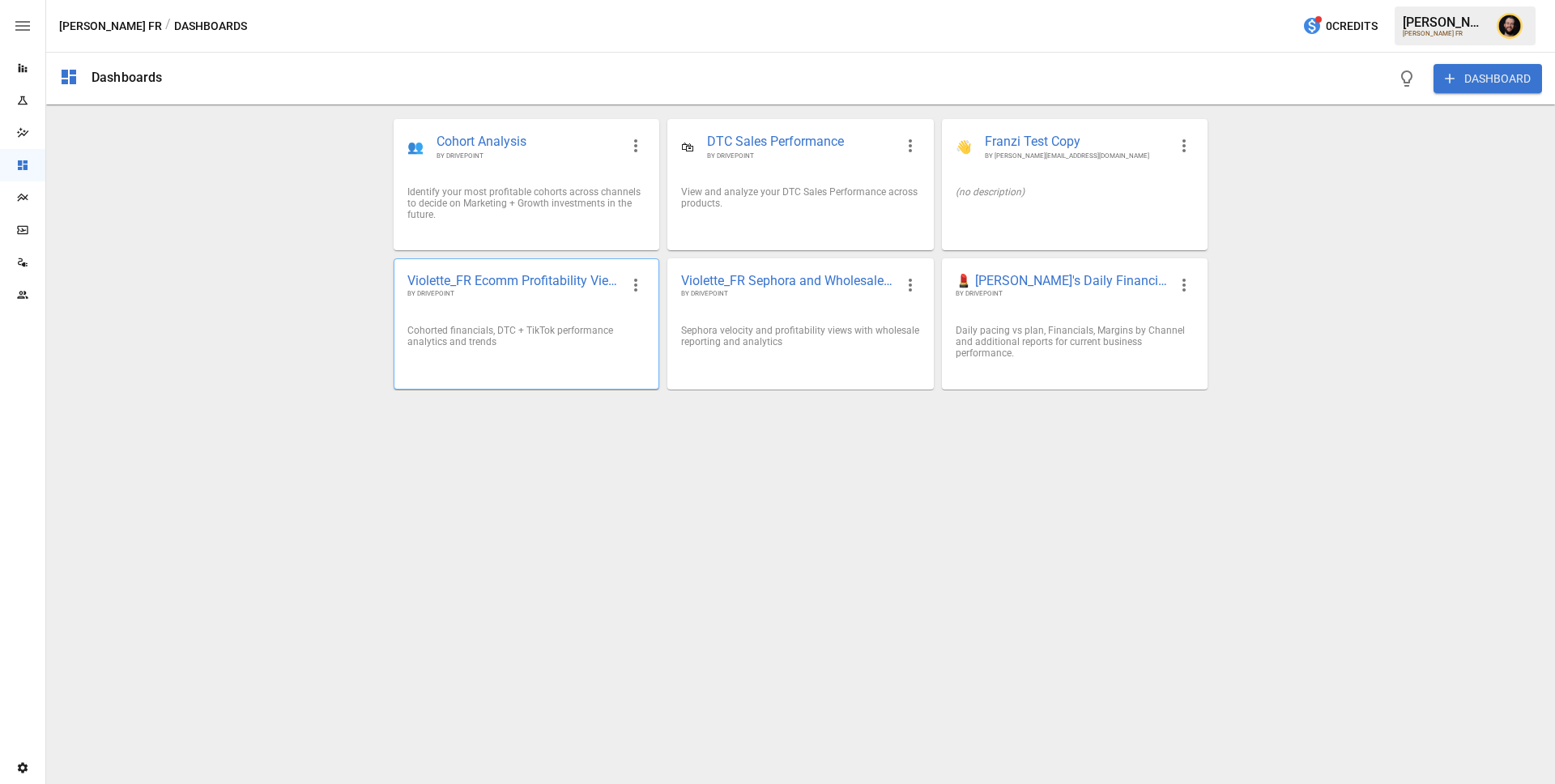
click at [565, 319] on div "Cohorted financials, DTC + TikTok performance analytics and trends" at bounding box center [526, 335] width 264 height 48
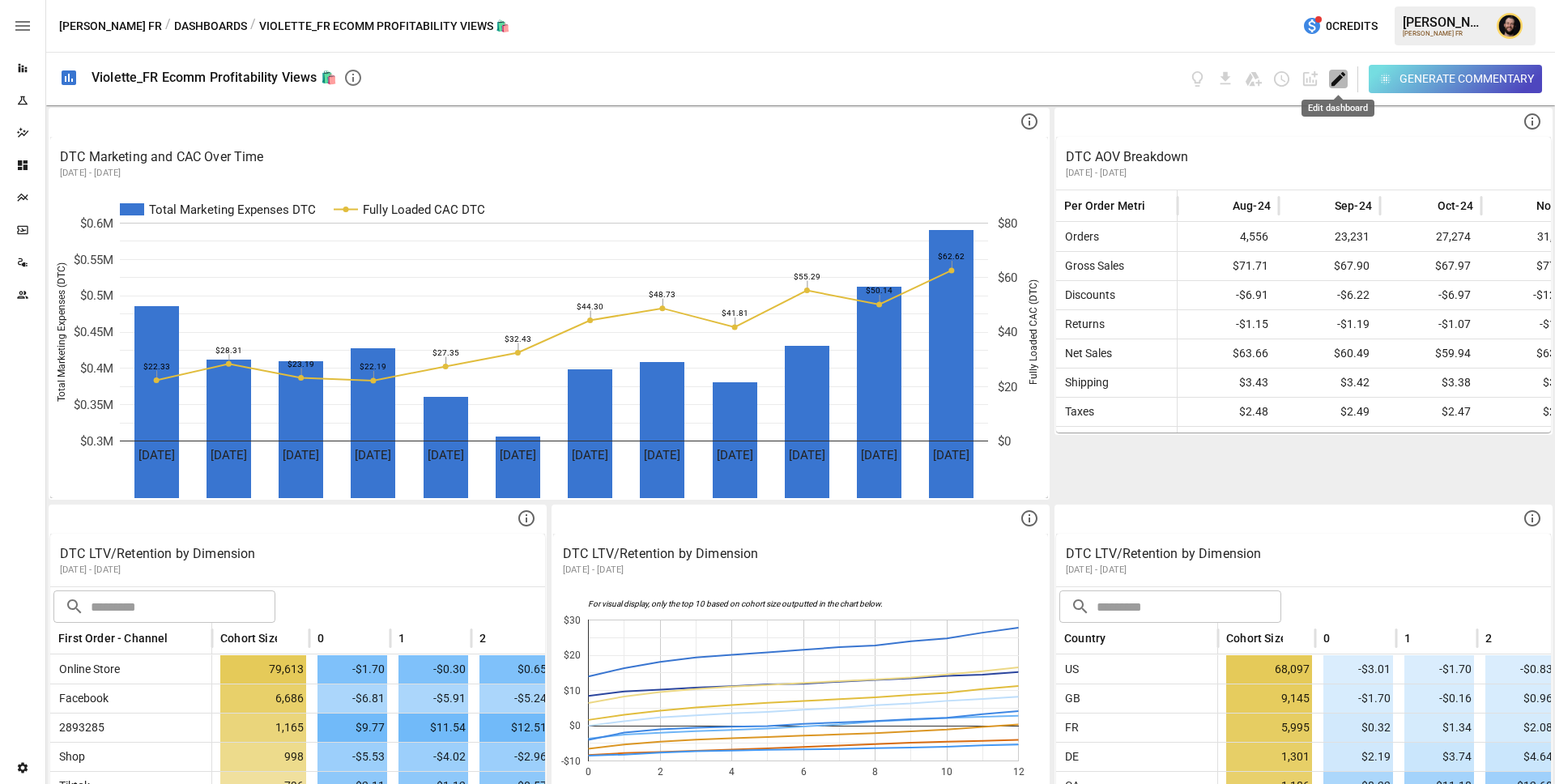
click at [1334, 79] on icon "Edit dashboard" at bounding box center [1338, 79] width 19 height 19
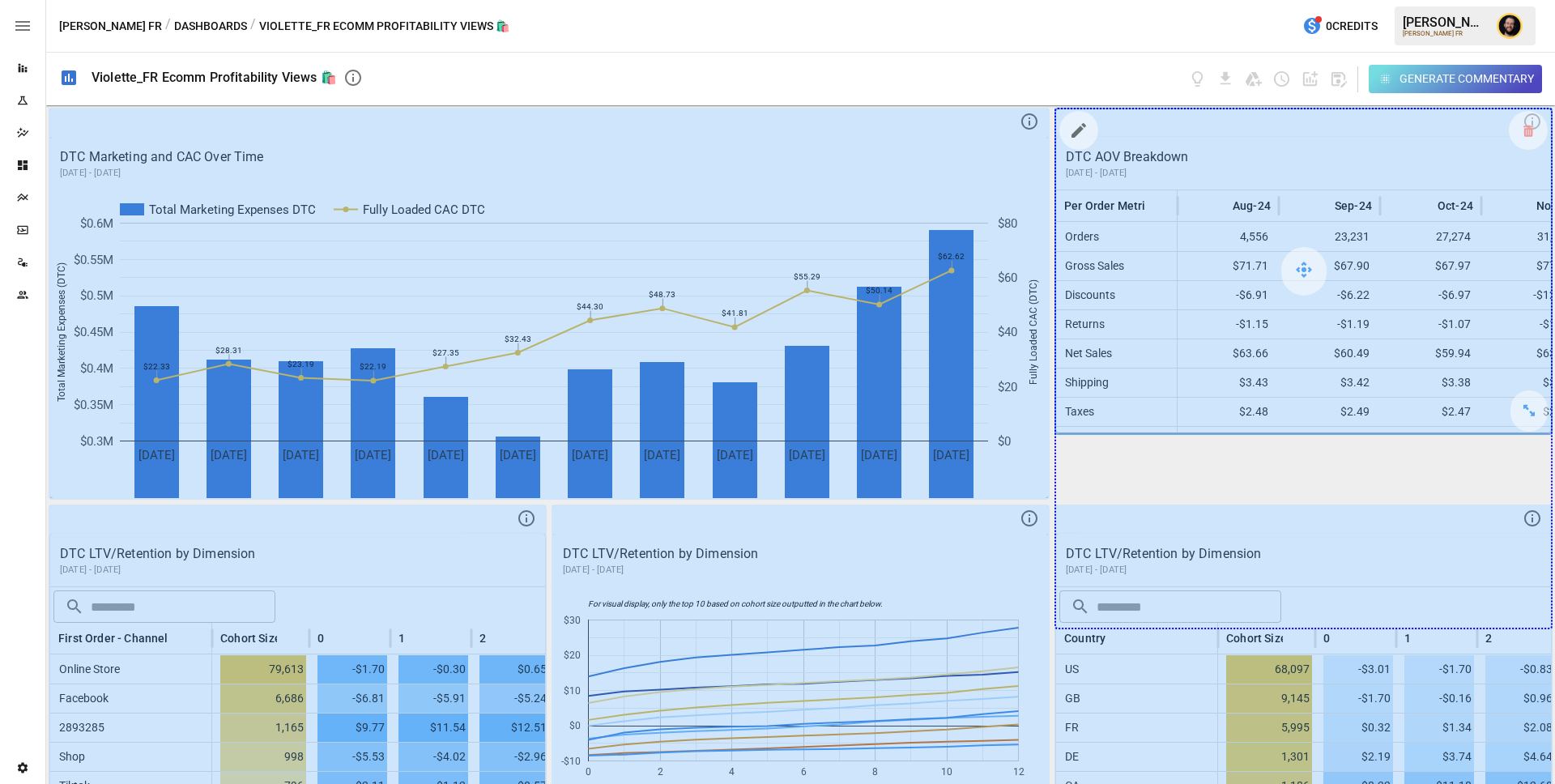
drag, startPoint x: 1532, startPoint y: 411, endPoint x: 1521, endPoint y: 591, distance: 180.3
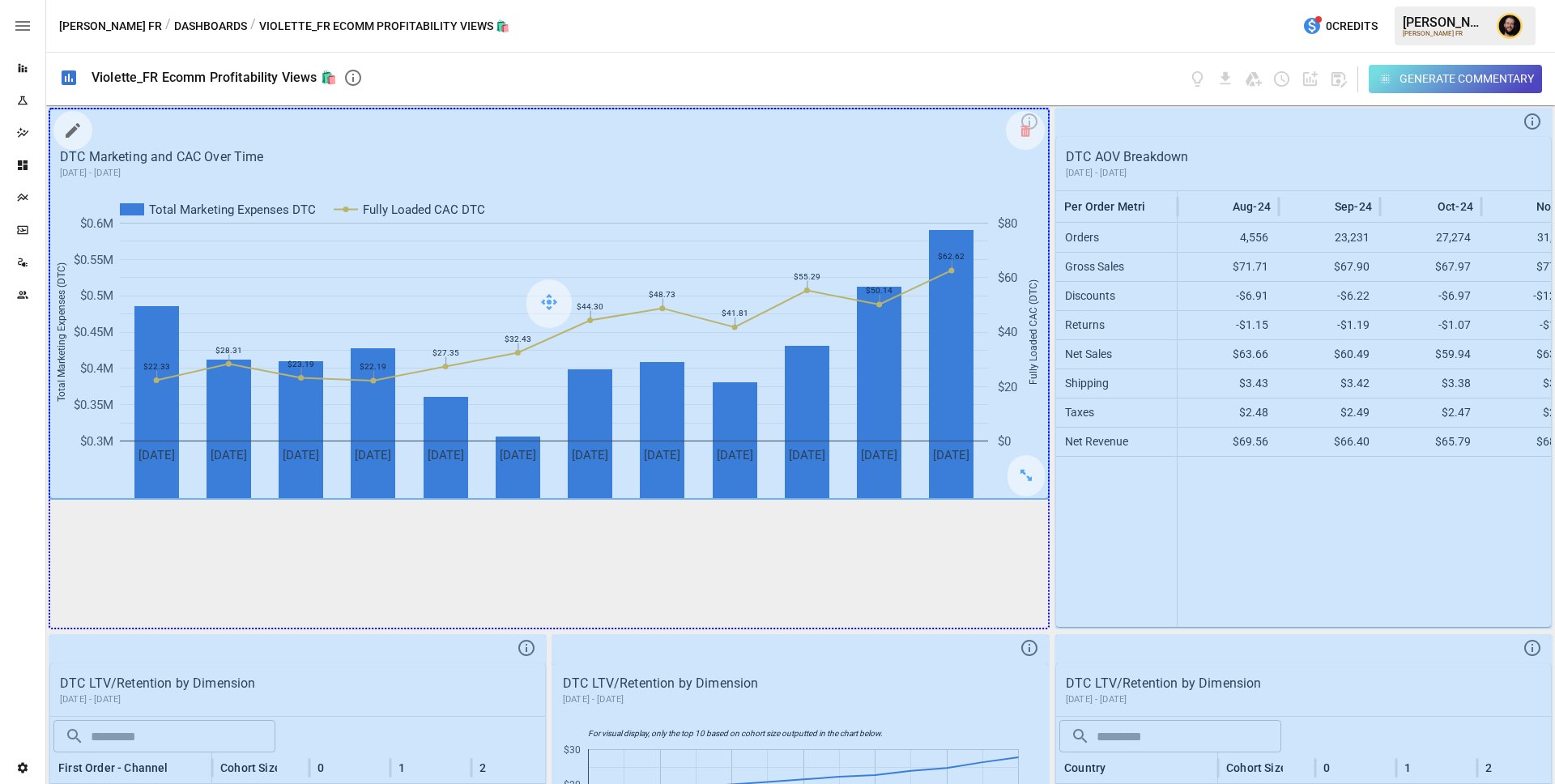
drag, startPoint x: 1026, startPoint y: 476, endPoint x: 1026, endPoint y: 585, distance: 109.0
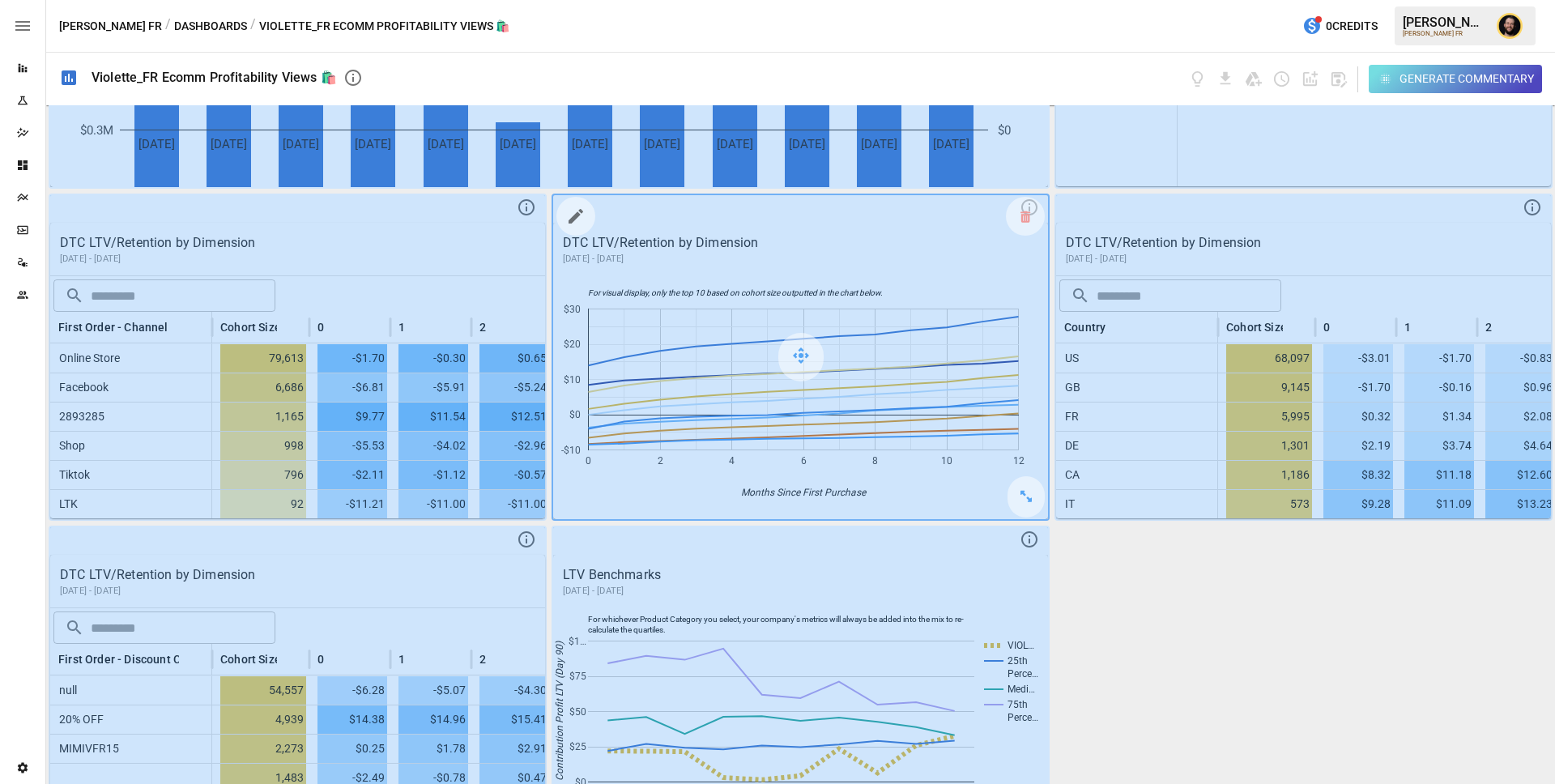
scroll to position [470, 0]
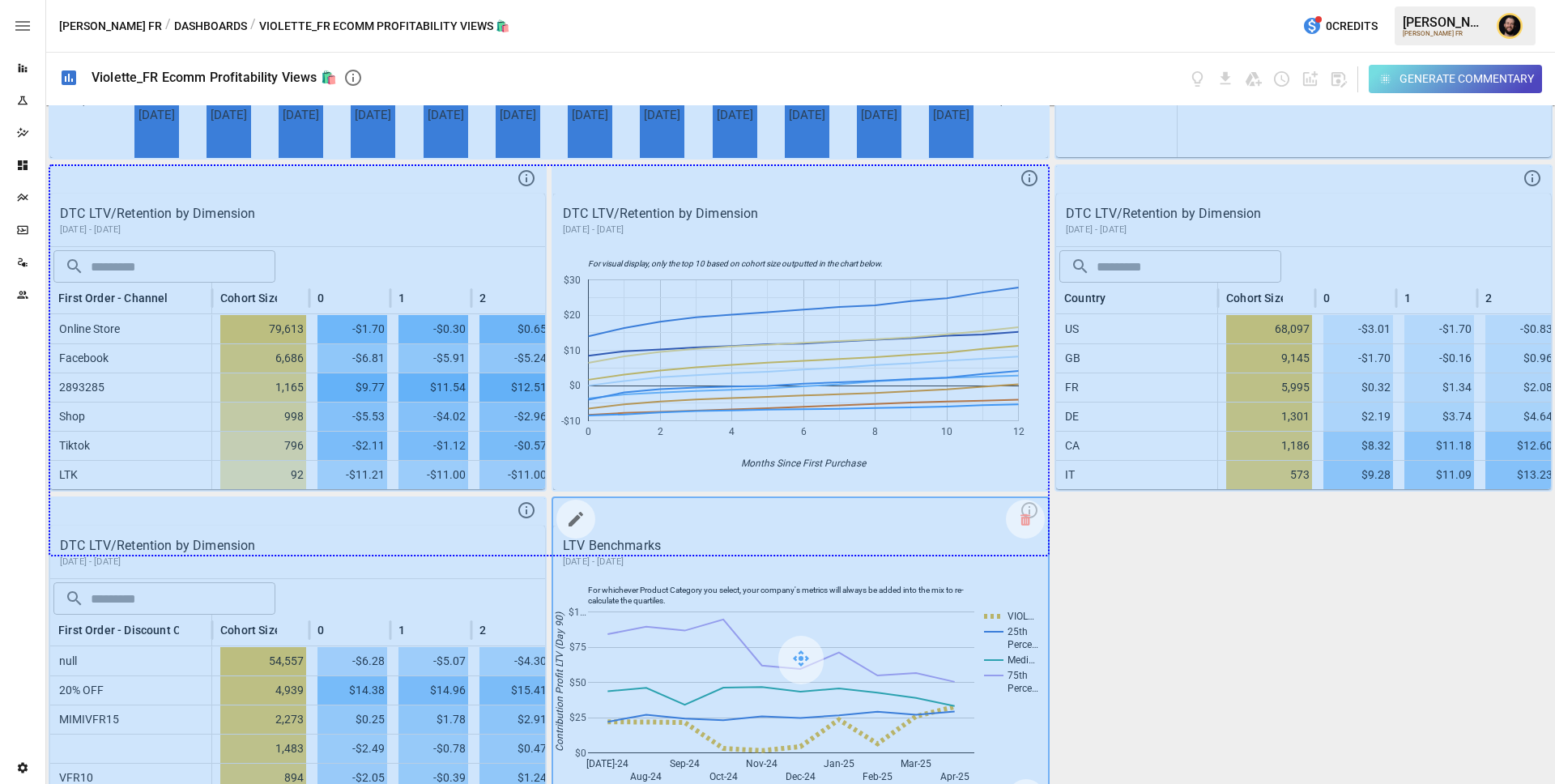
drag, startPoint x: 525, startPoint y: 468, endPoint x: 985, endPoint y: 565, distance: 470.1
click at [986, 564] on div "DTC Marketing and CAC Over Time August 2024 - July 2025 Total Marketing Expense…" at bounding box center [800, 444] width 1509 height 678
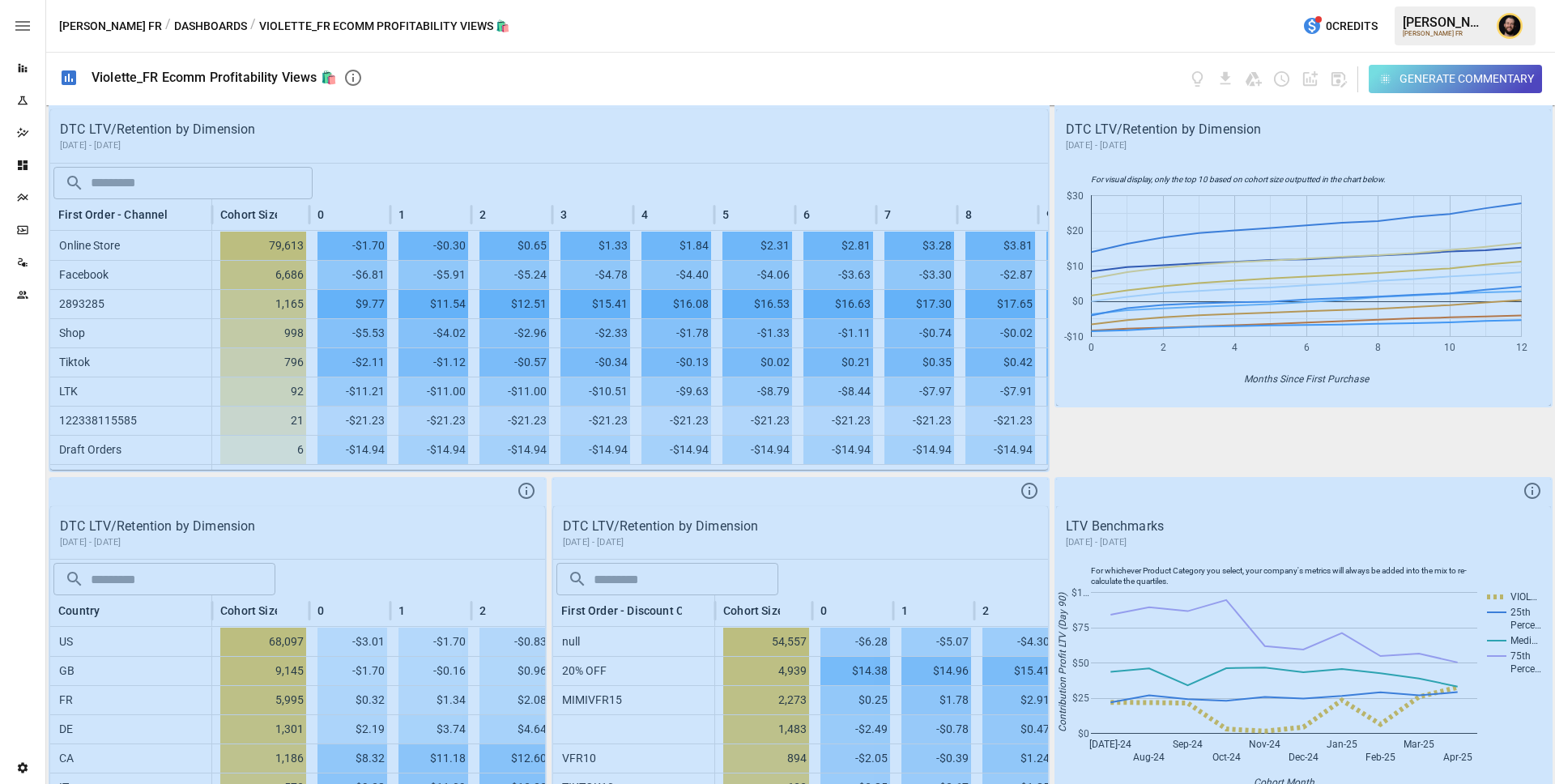
scroll to position [577, 0]
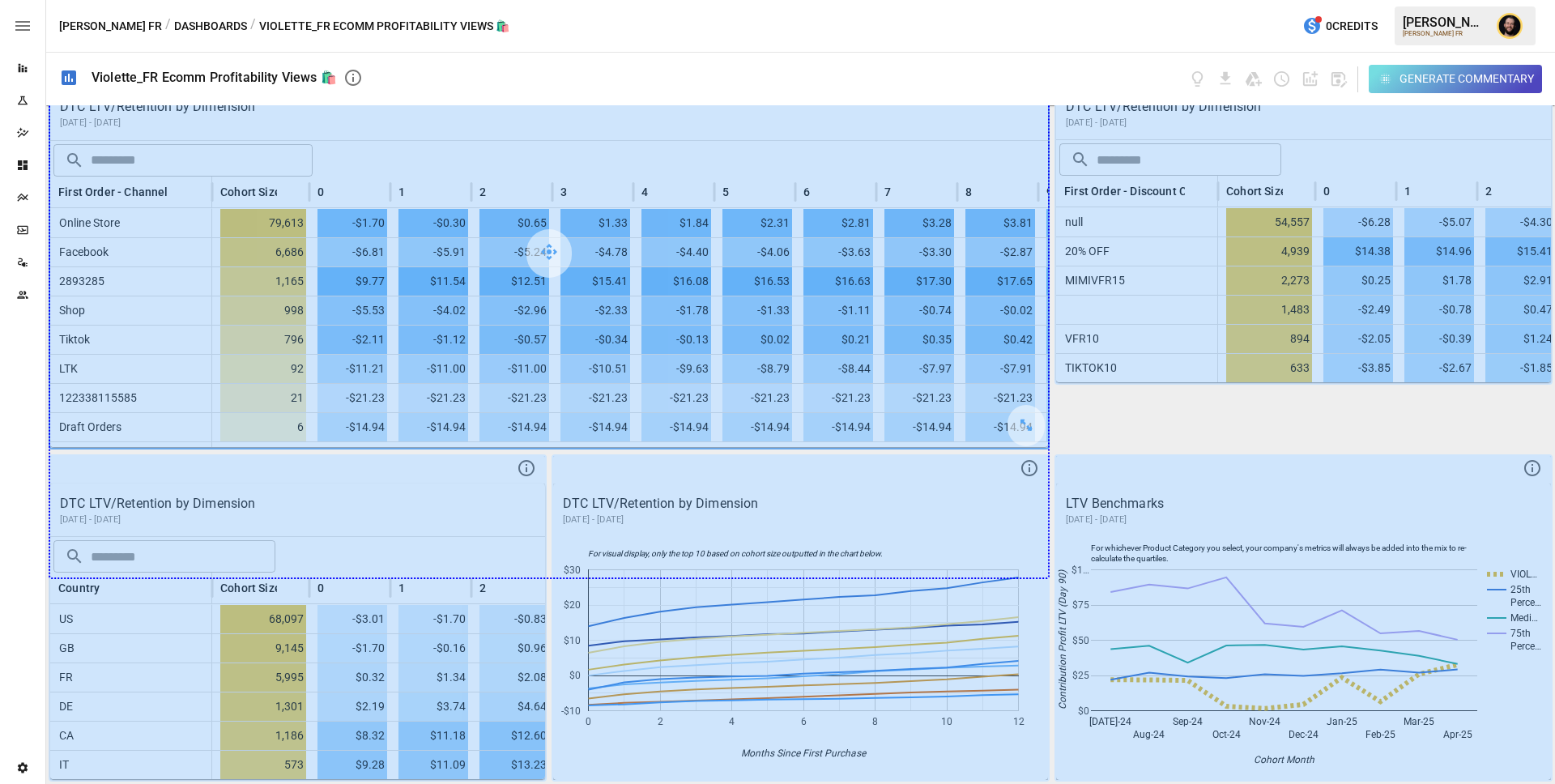
drag, startPoint x: 1038, startPoint y: 430, endPoint x: 1030, endPoint y: 540, distance: 110.3
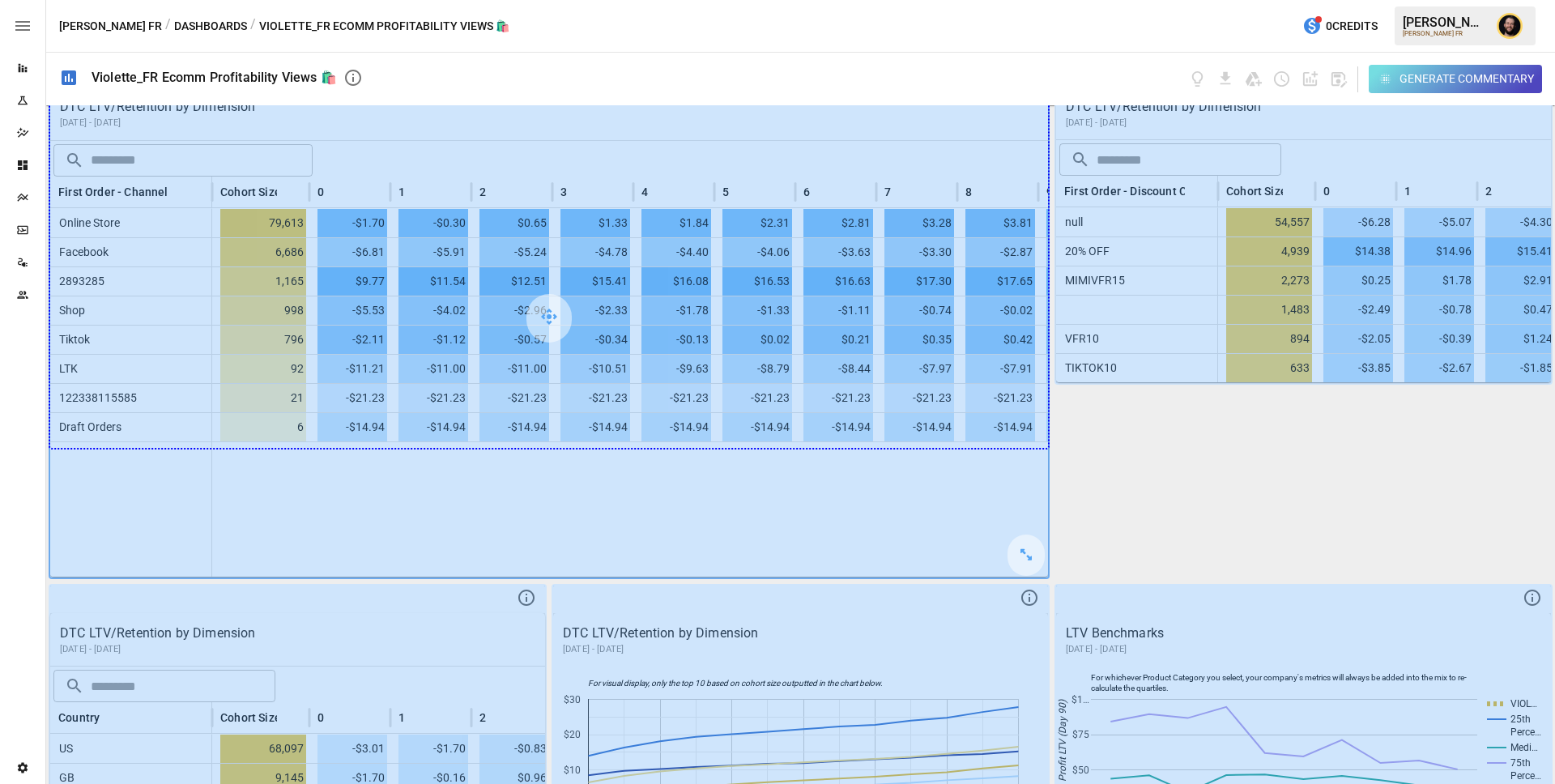
drag, startPoint x: 1028, startPoint y: 562, endPoint x: 1032, endPoint y: 477, distance: 85.1
click at [1032, 477] on div at bounding box center [548, 317] width 998 height 518
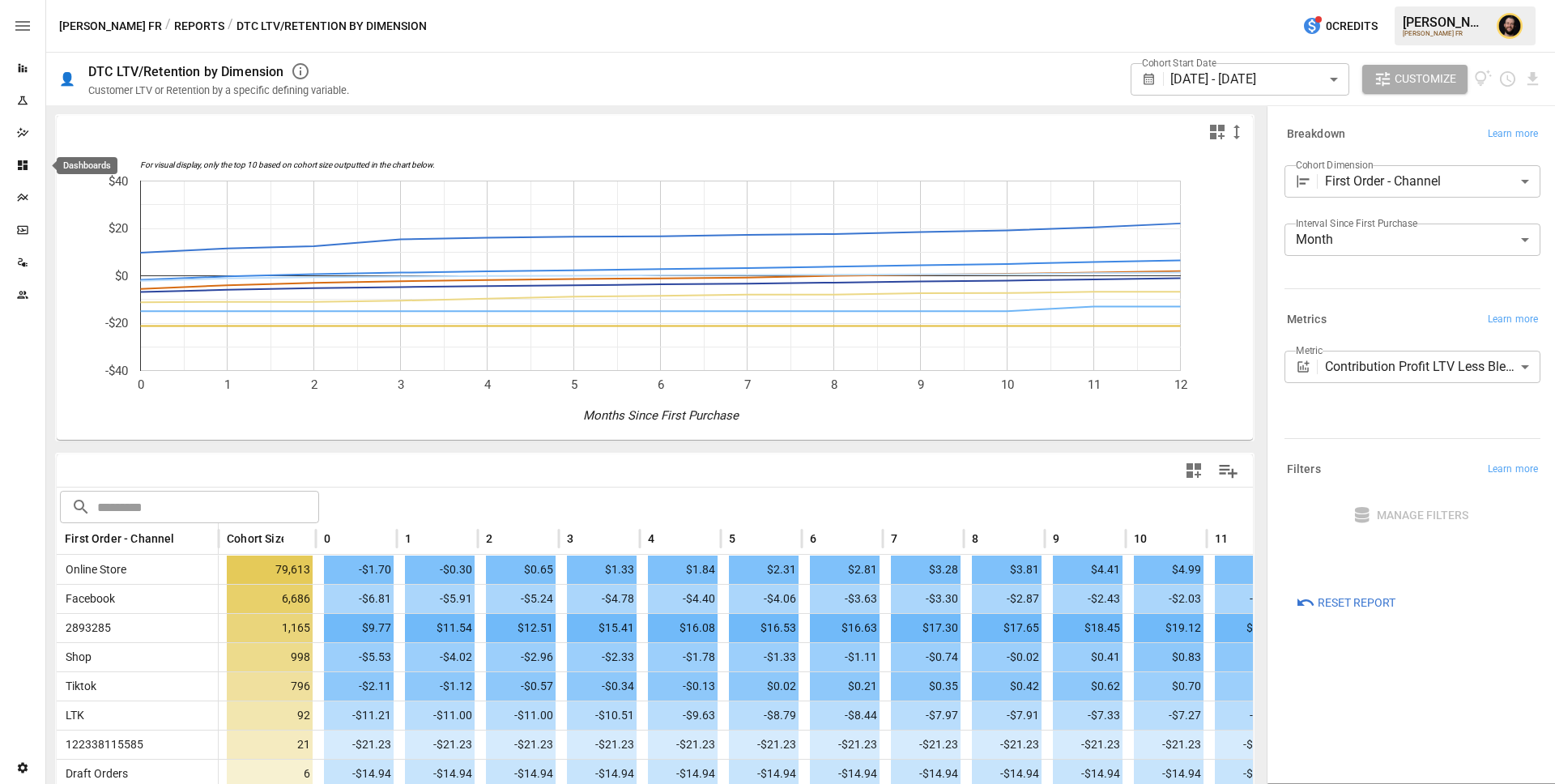
click at [22, 164] on icon "Dashboards" at bounding box center [22, 164] width 13 height 13
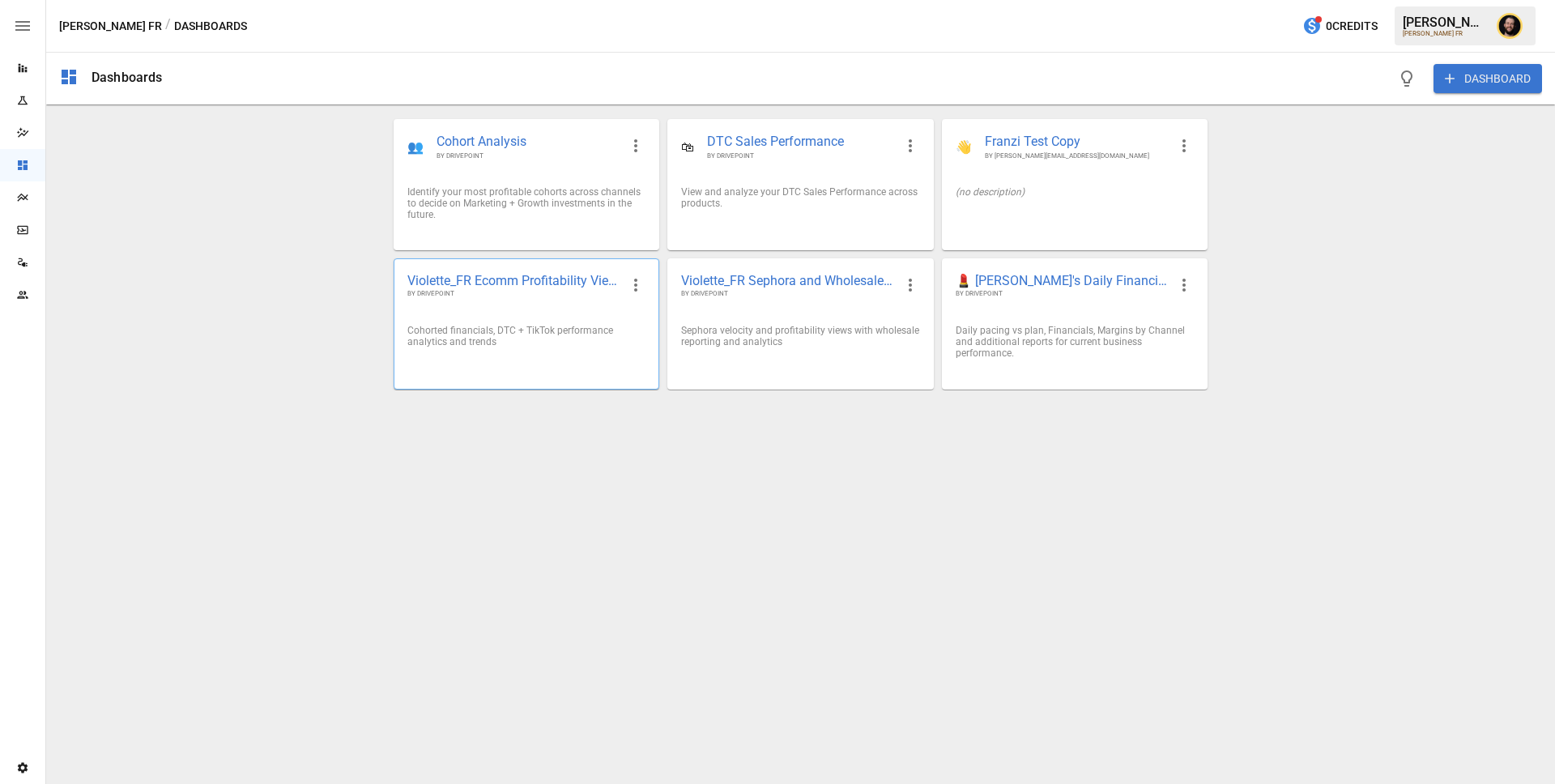
click at [549, 345] on div "Cohorted financials, DTC + TikTok performance analytics and trends" at bounding box center [526, 335] width 238 height 23
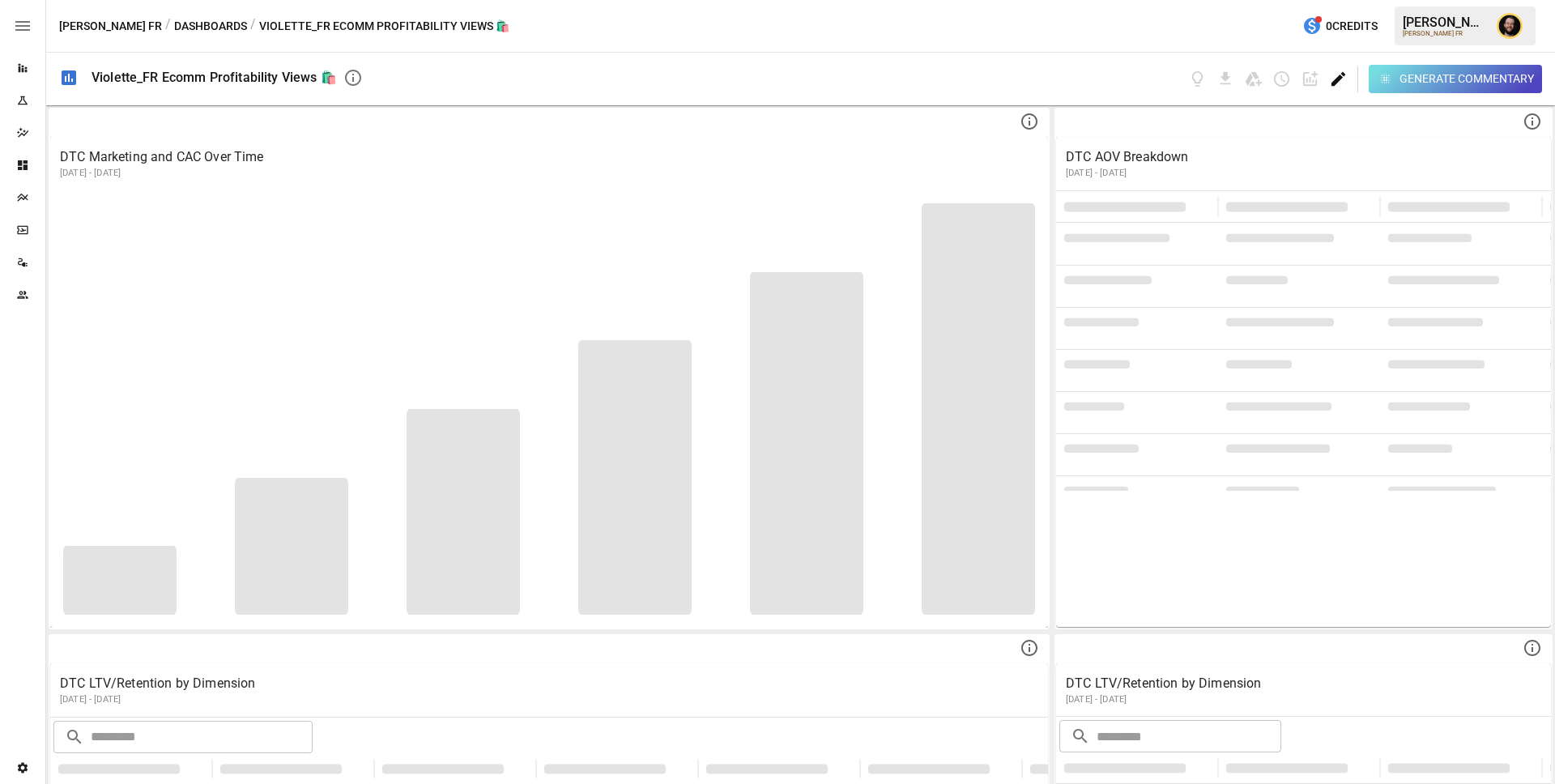
click at [1332, 81] on icon "Edit dashboard" at bounding box center [1338, 79] width 19 height 19
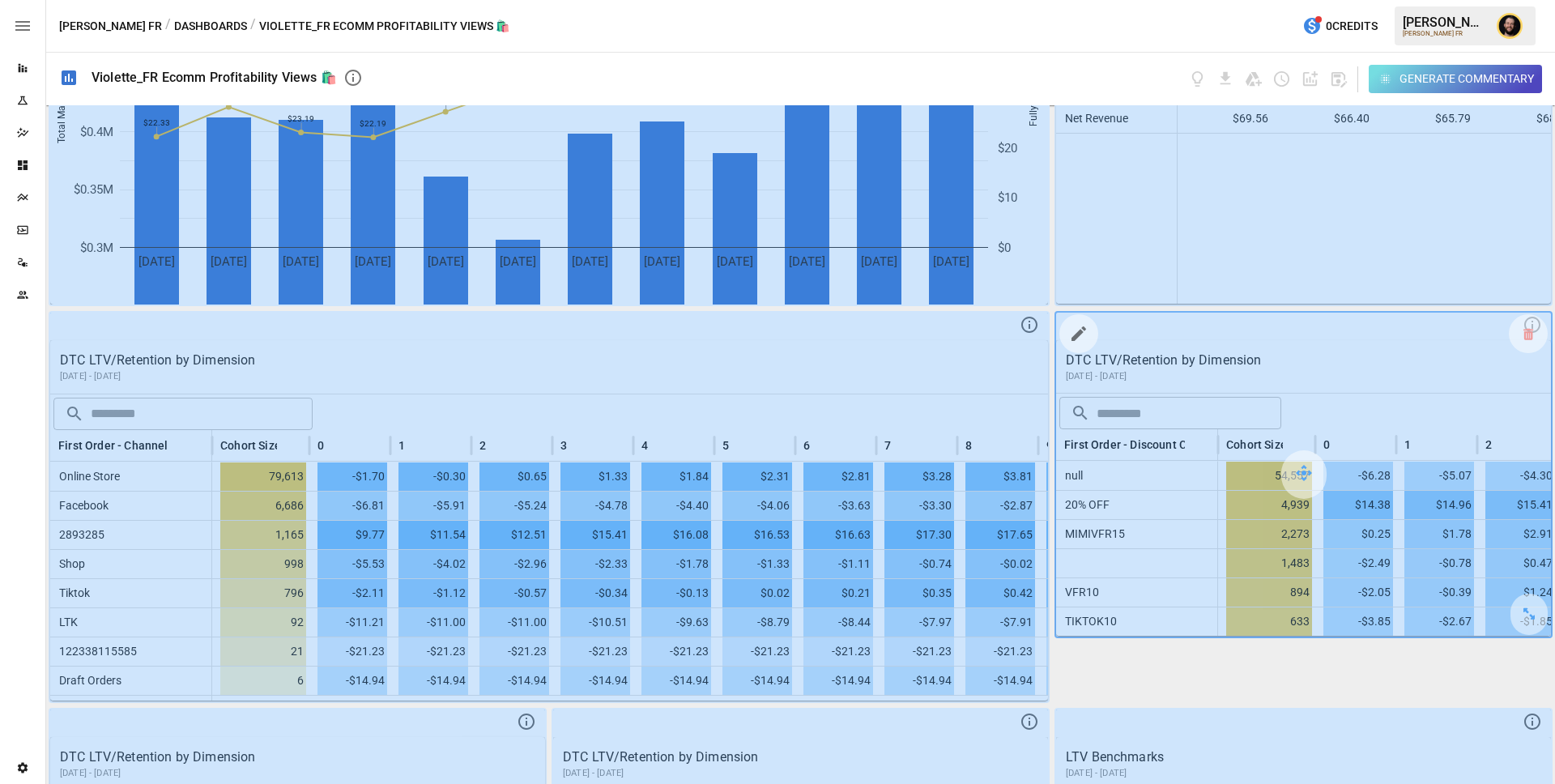
scroll to position [499, 0]
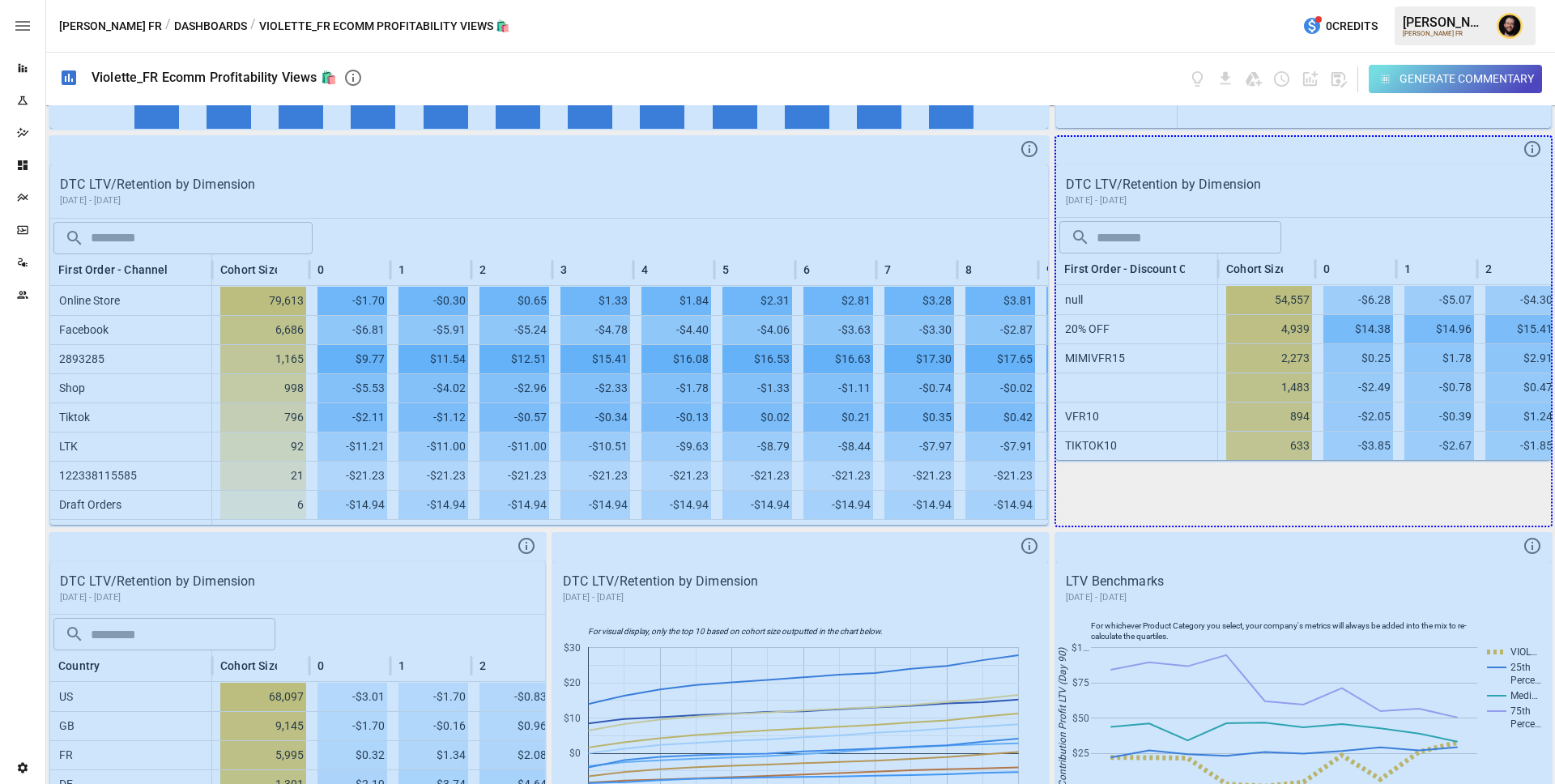
drag, startPoint x: 1528, startPoint y: 439, endPoint x: 1528, endPoint y: 529, distance: 90.0
click at [1413, 529] on div "DTC Marketing and CAC Over Time August 2024 - July 2025 Total Marketing Expense…" at bounding box center [800, 444] width 1509 height 678
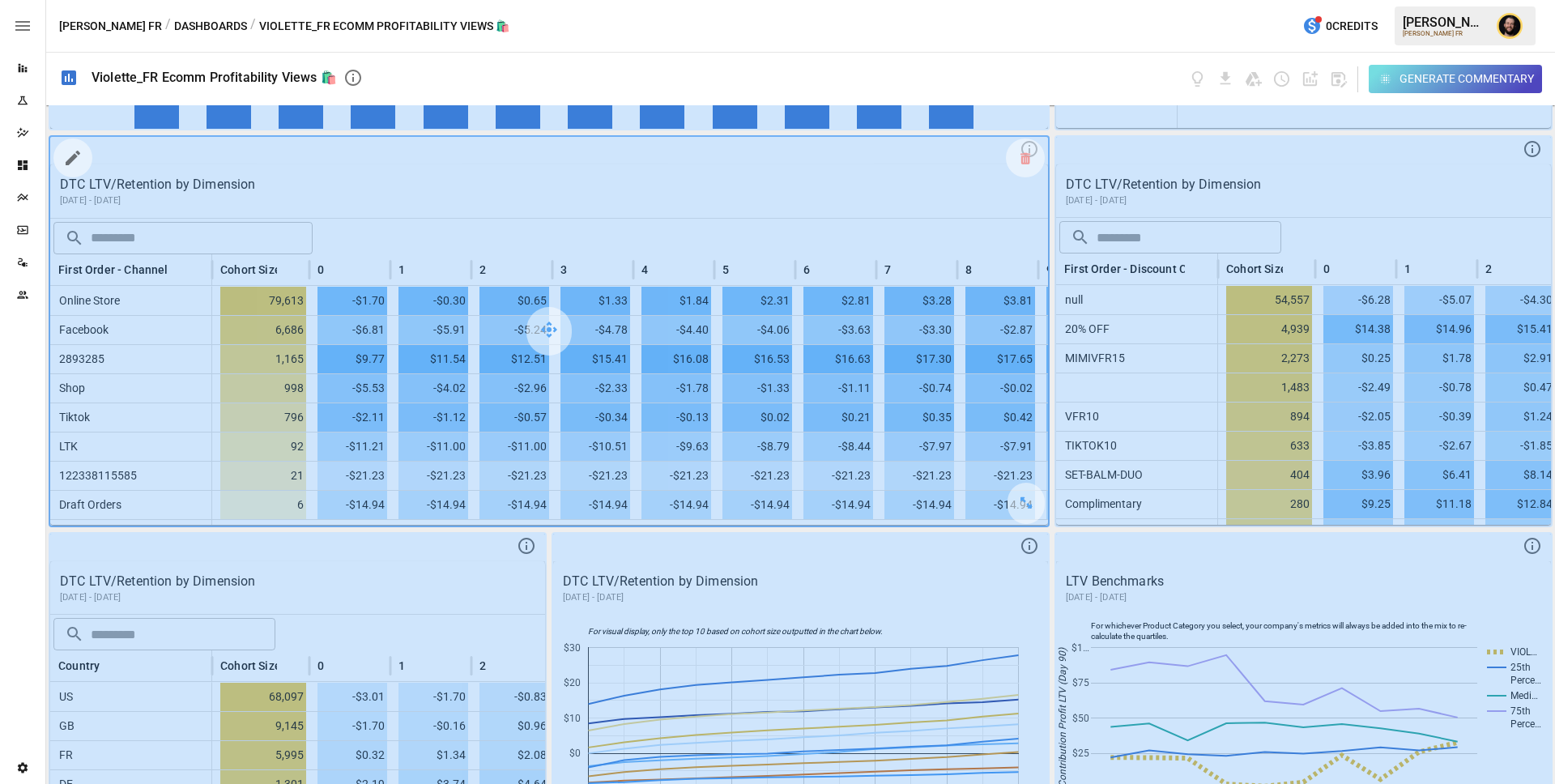
scroll to position [577, 0]
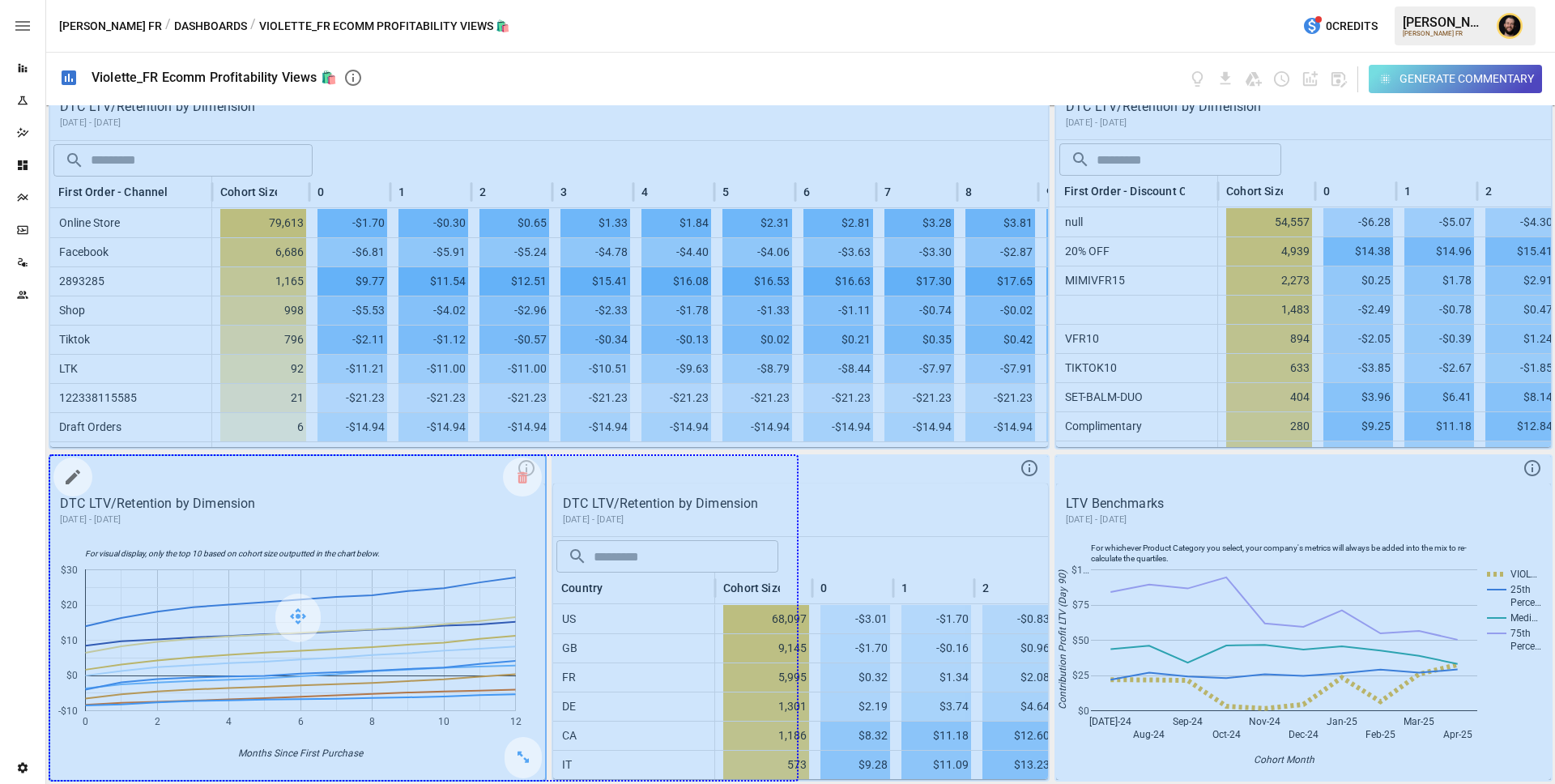
drag, startPoint x: 520, startPoint y: 760, endPoint x: 789, endPoint y: 747, distance: 269.3
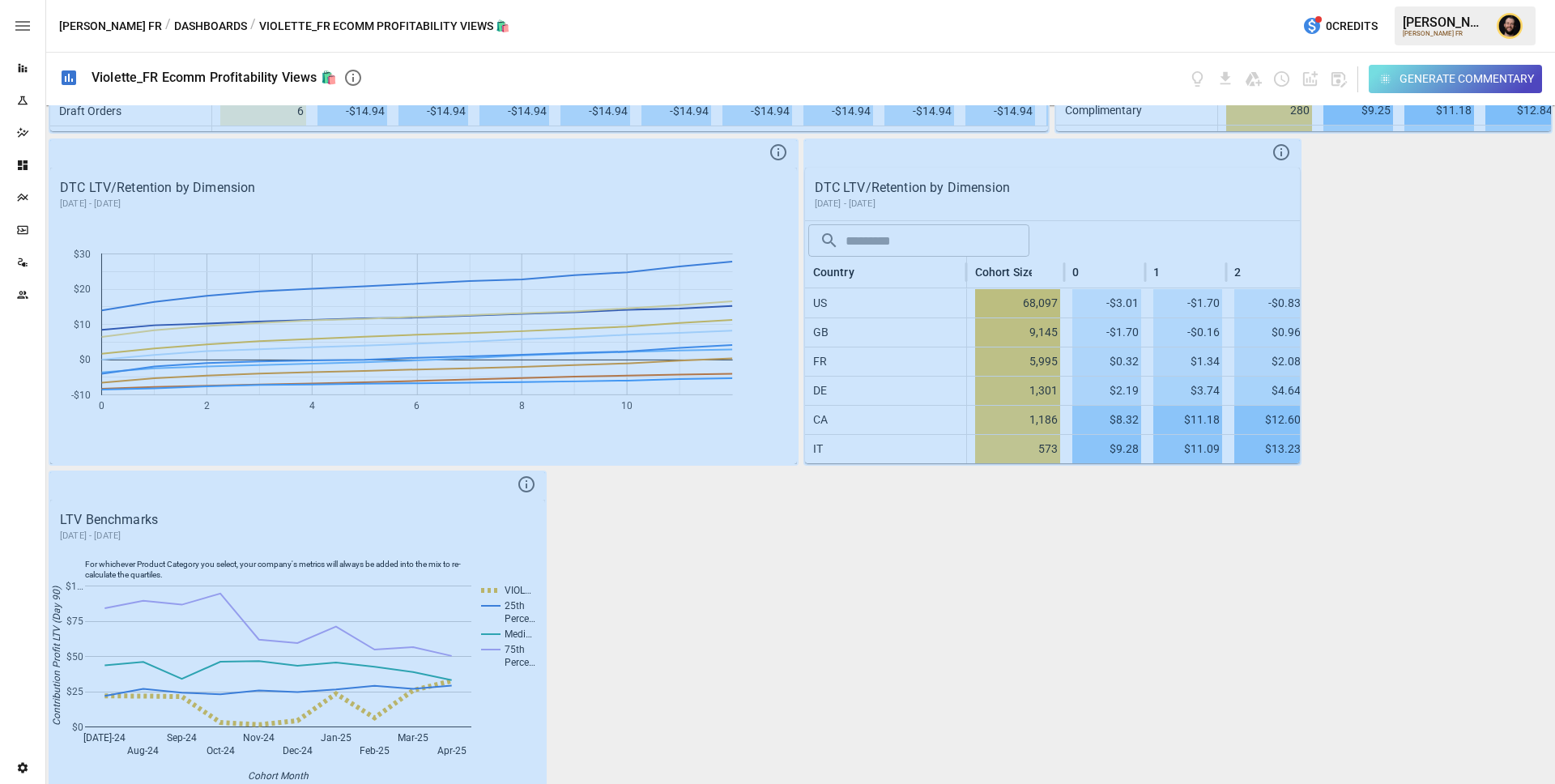
scroll to position [908, 0]
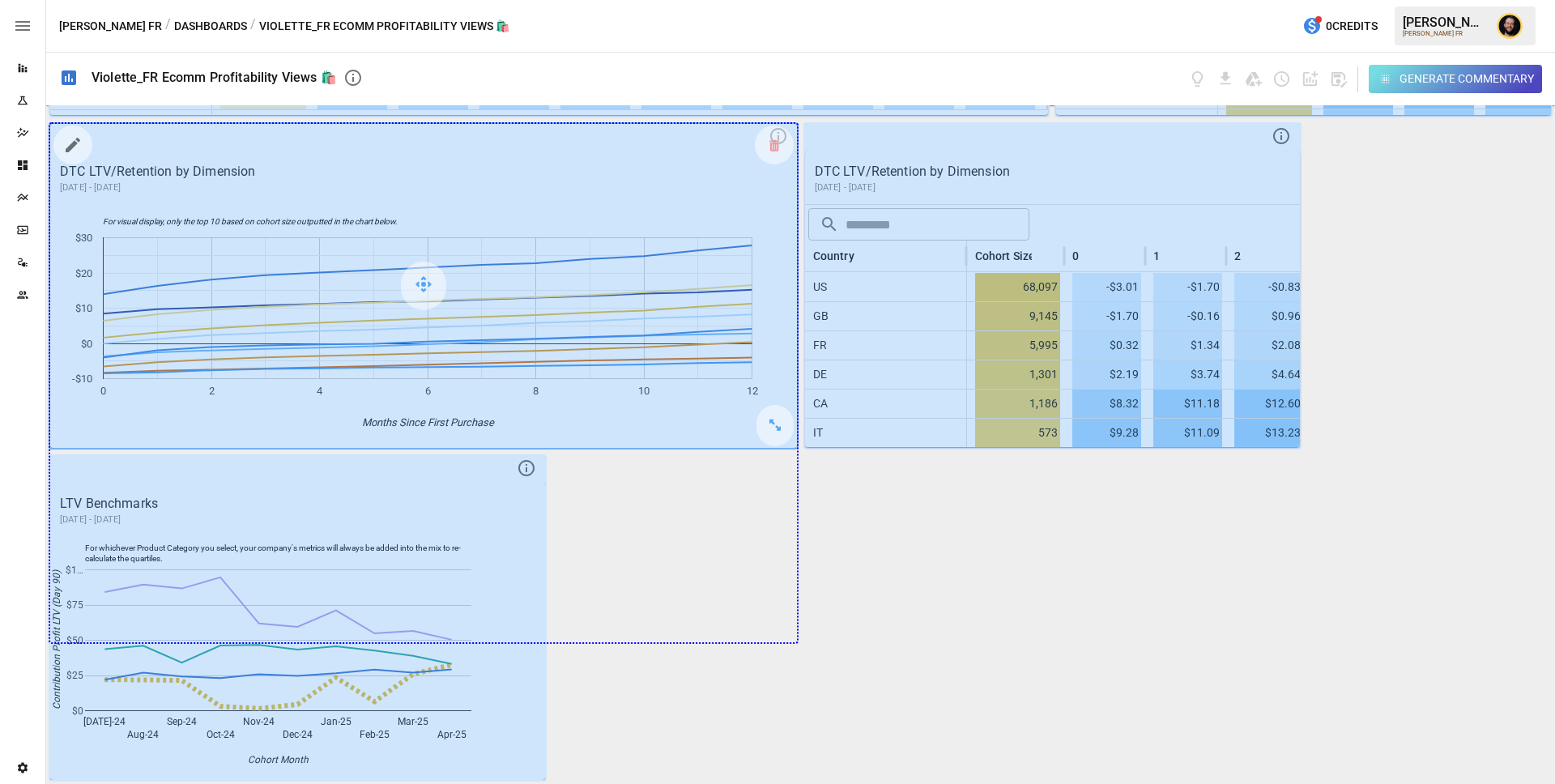
drag, startPoint x: 768, startPoint y: 419, endPoint x: 767, endPoint y: 588, distance: 169.0
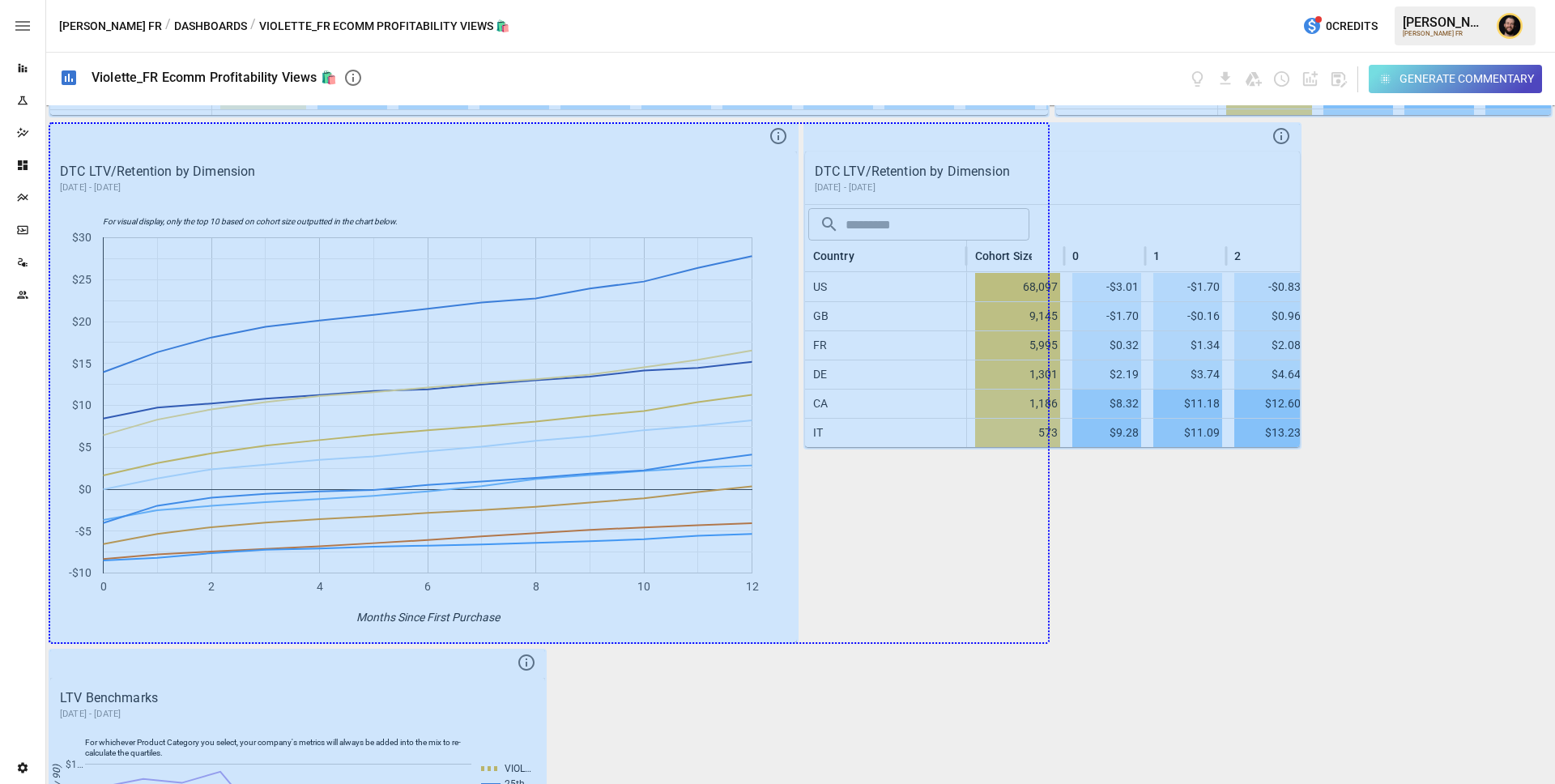
drag, startPoint x: 772, startPoint y: 618, endPoint x: 1059, endPoint y: 597, distance: 287.8
click at [1059, 597] on div "DTC Marketing and CAC Over Time August 2024 - July 2025 Total Marketing Expense…" at bounding box center [800, 444] width 1509 height 678
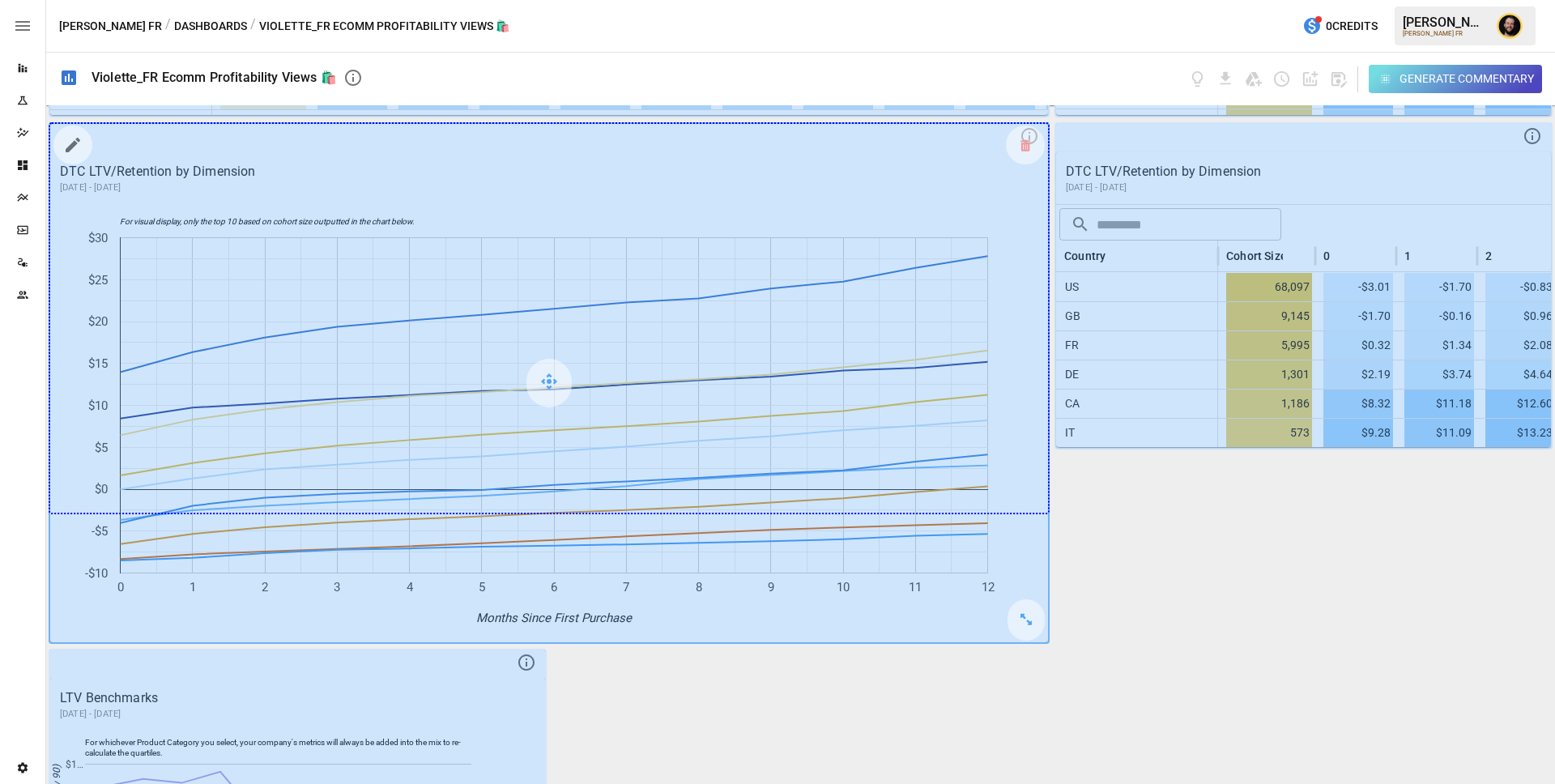
drag, startPoint x: 1025, startPoint y: 618, endPoint x: 1018, endPoint y: 527, distance: 91.3
click at [1018, 527] on div at bounding box center [548, 382] width 998 height 518
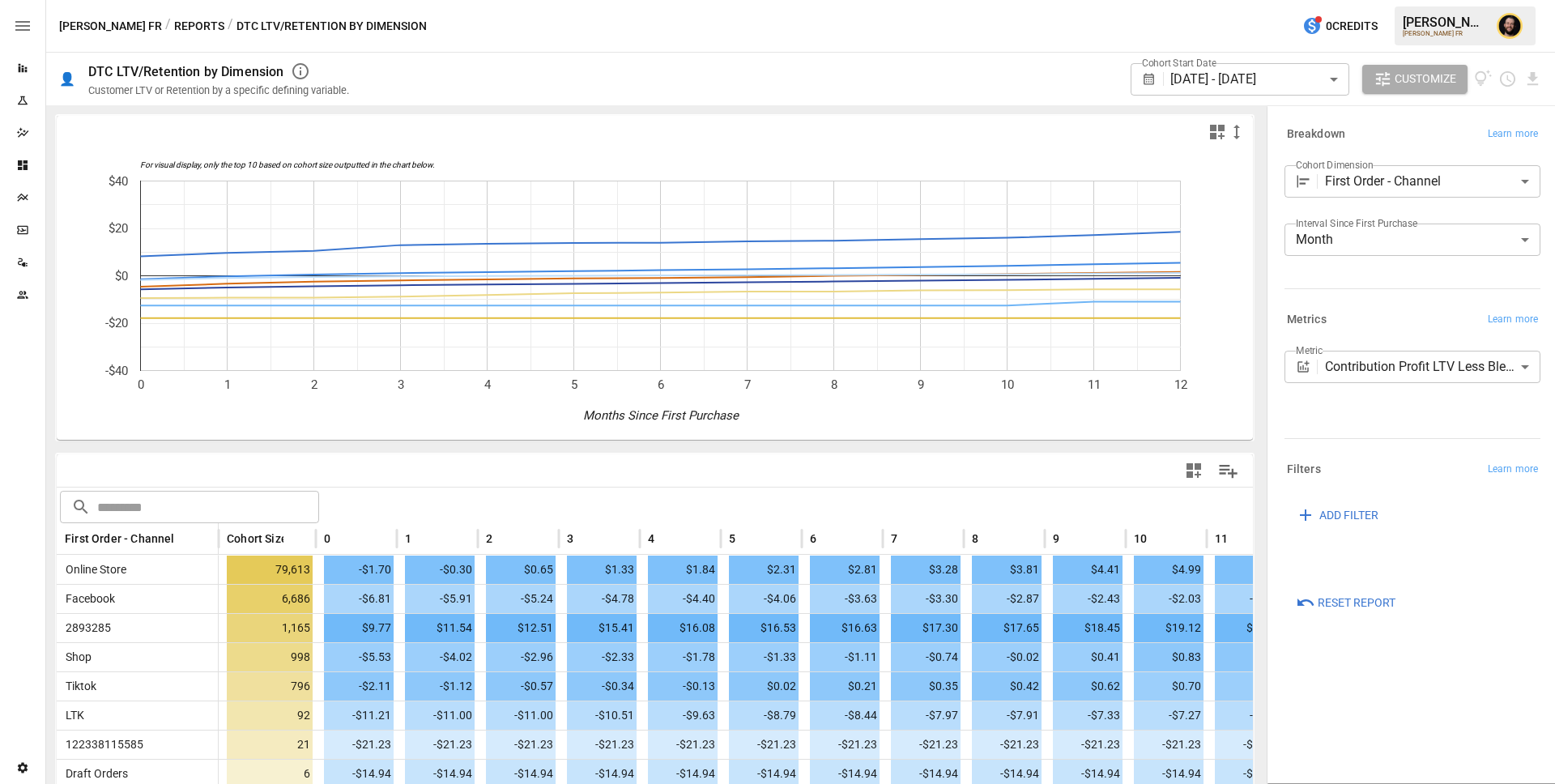
click at [24, 165] on icon "Dashboards" at bounding box center [23, 165] width 10 height 10
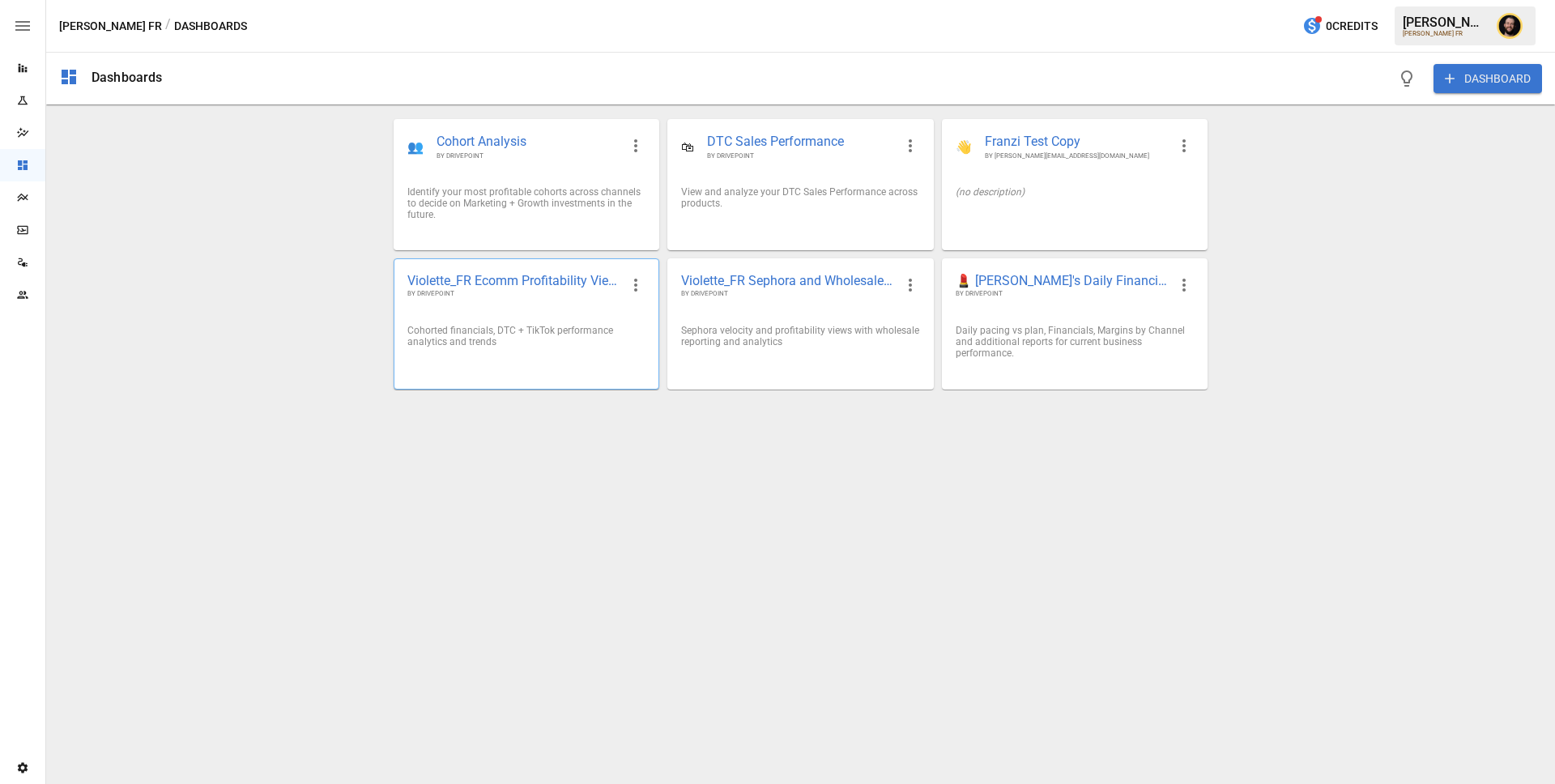
click at [595, 333] on div "Cohorted financials, DTC + TikTok performance analytics and trends" at bounding box center [526, 335] width 238 height 23
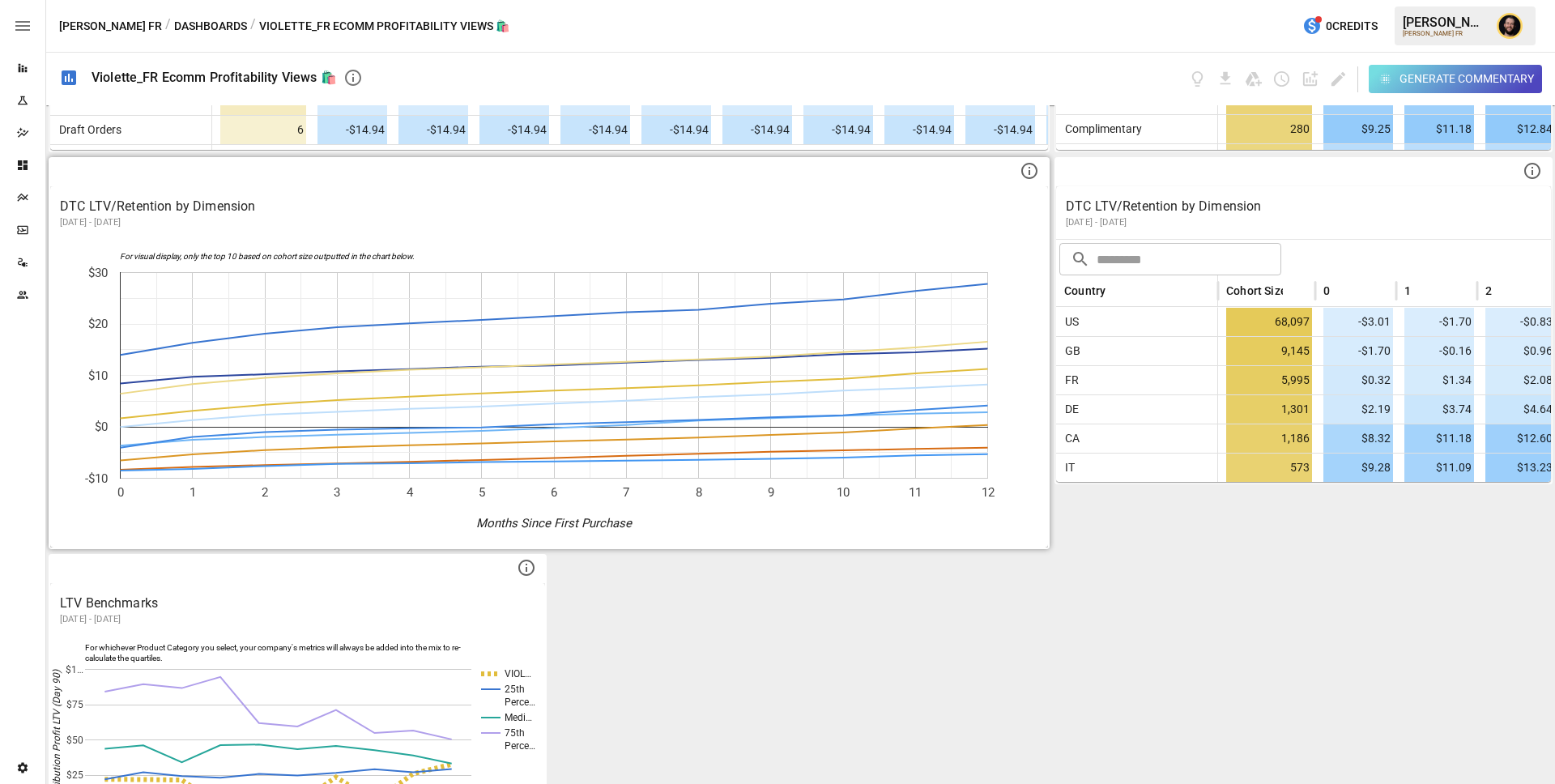
scroll to position [876, 0]
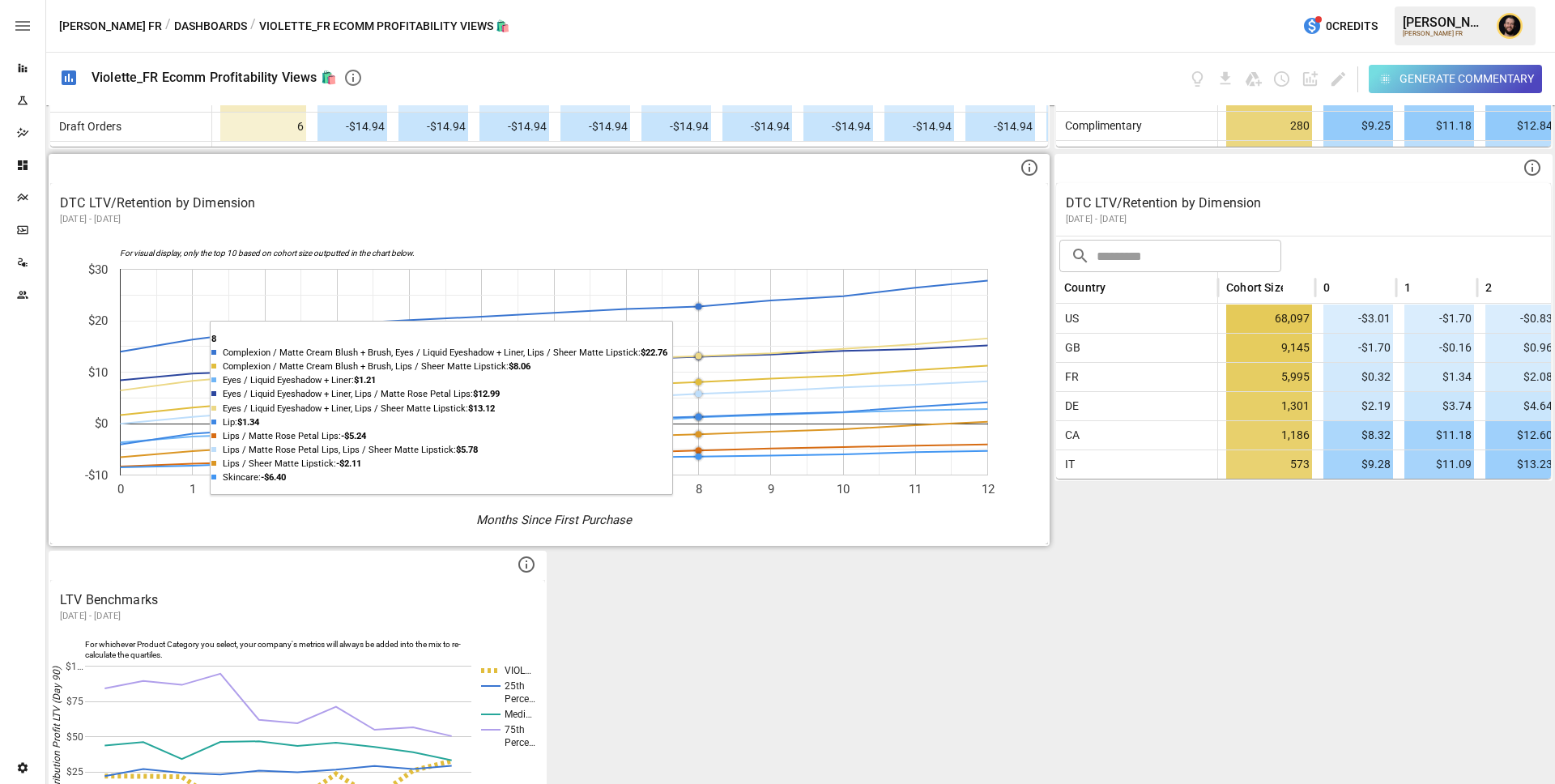
click at [708, 268] on icon "For visual display, only the top 10 based on cohort size outputted in the chart…" at bounding box center [548, 390] width 998 height 308
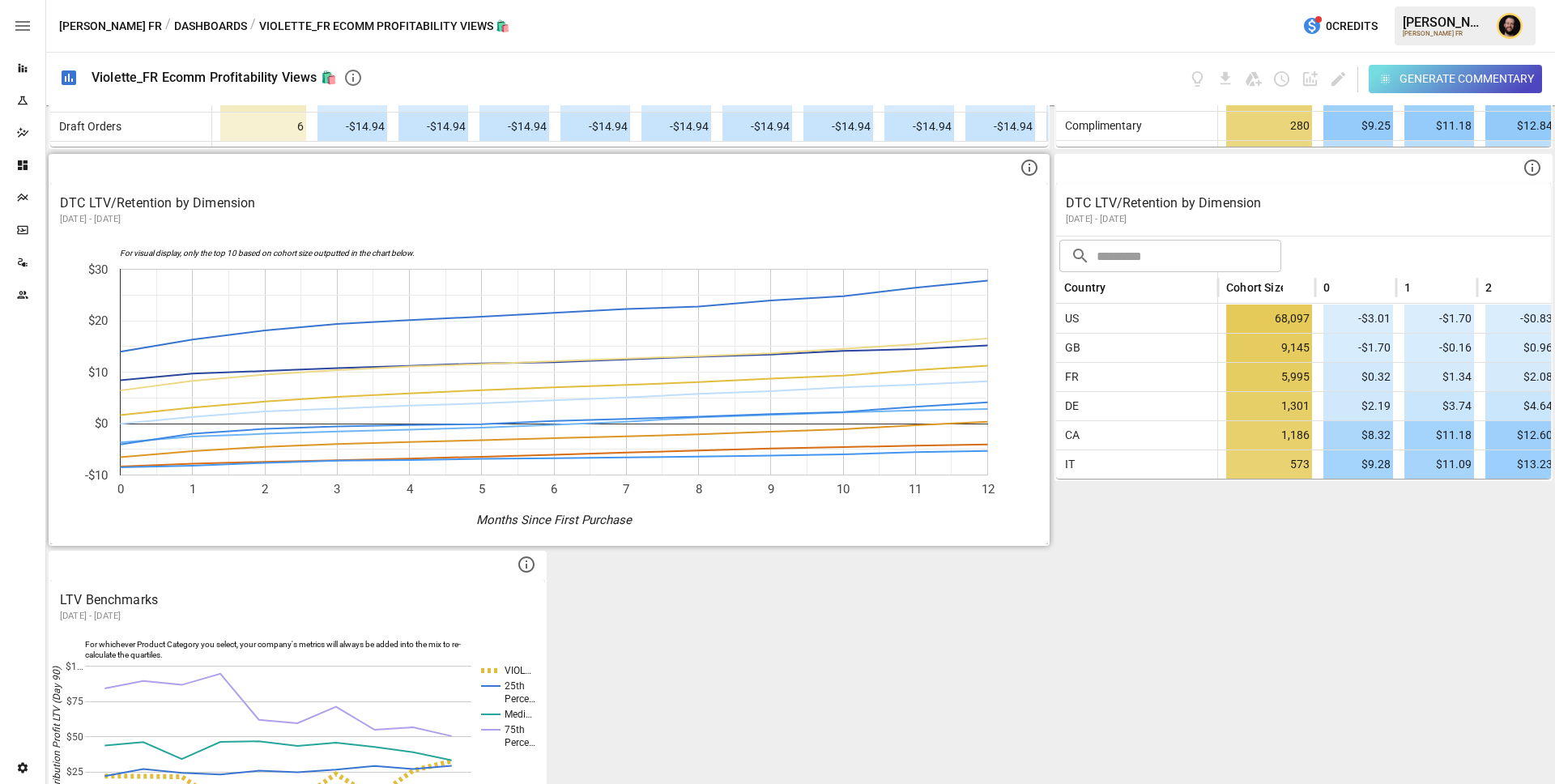
click at [567, 249] on rect "A chart." at bounding box center [553, 252] width 868 height 8
click at [158, 171] on div at bounding box center [548, 169] width 998 height 28
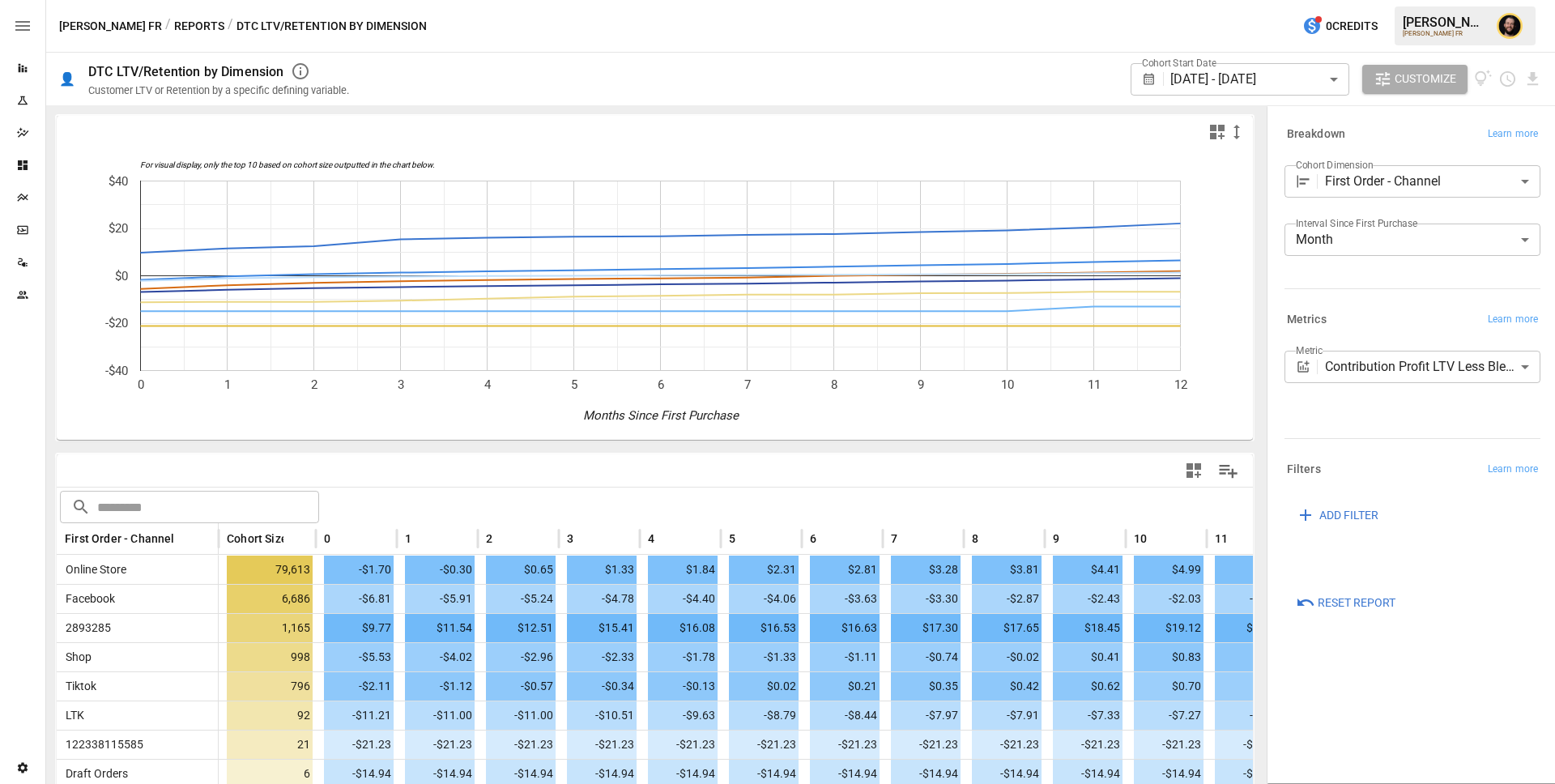
scroll to position [15, 0]
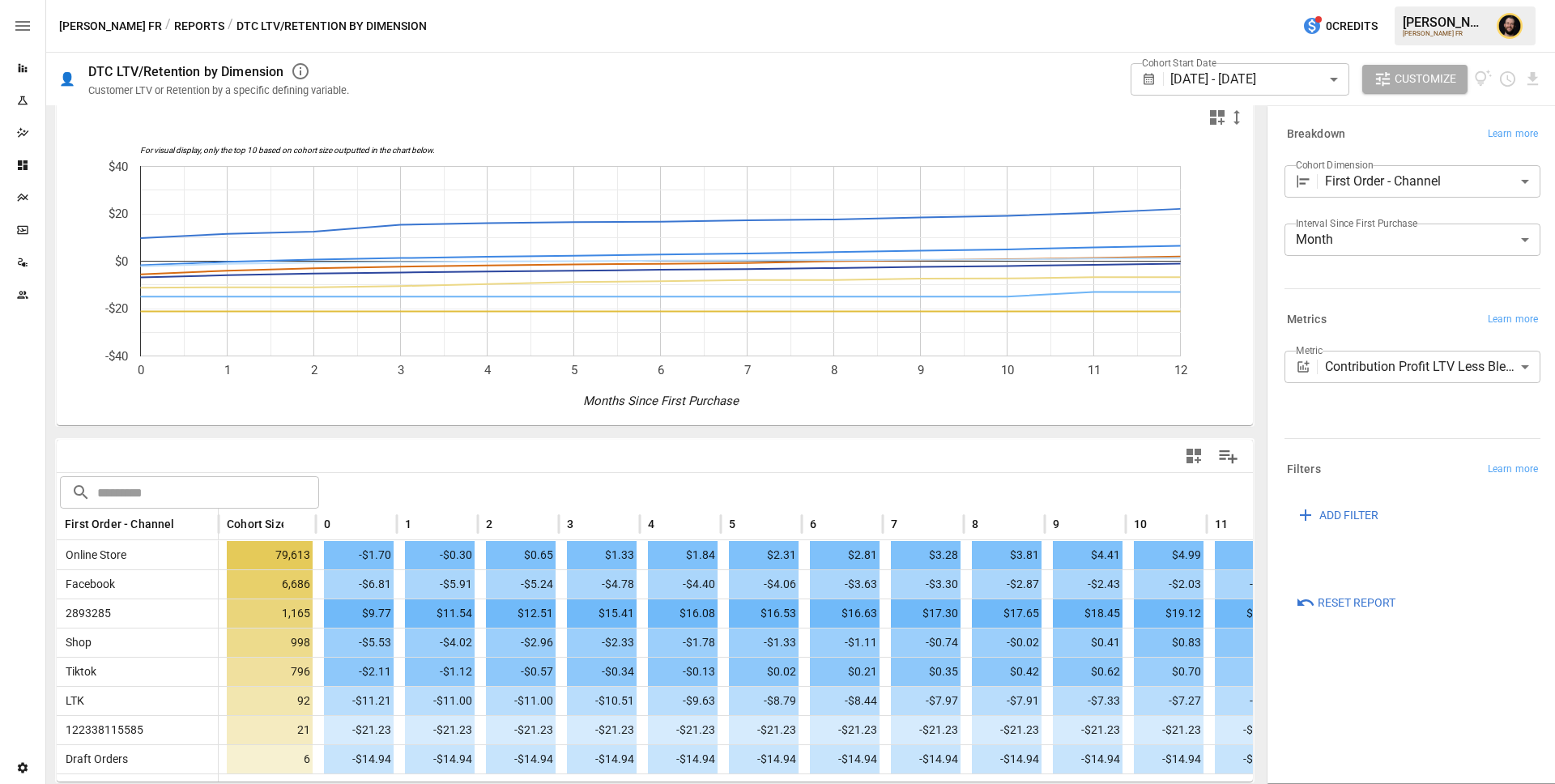
click at [174, 28] on button "Reports" at bounding box center [199, 26] width 50 height 21
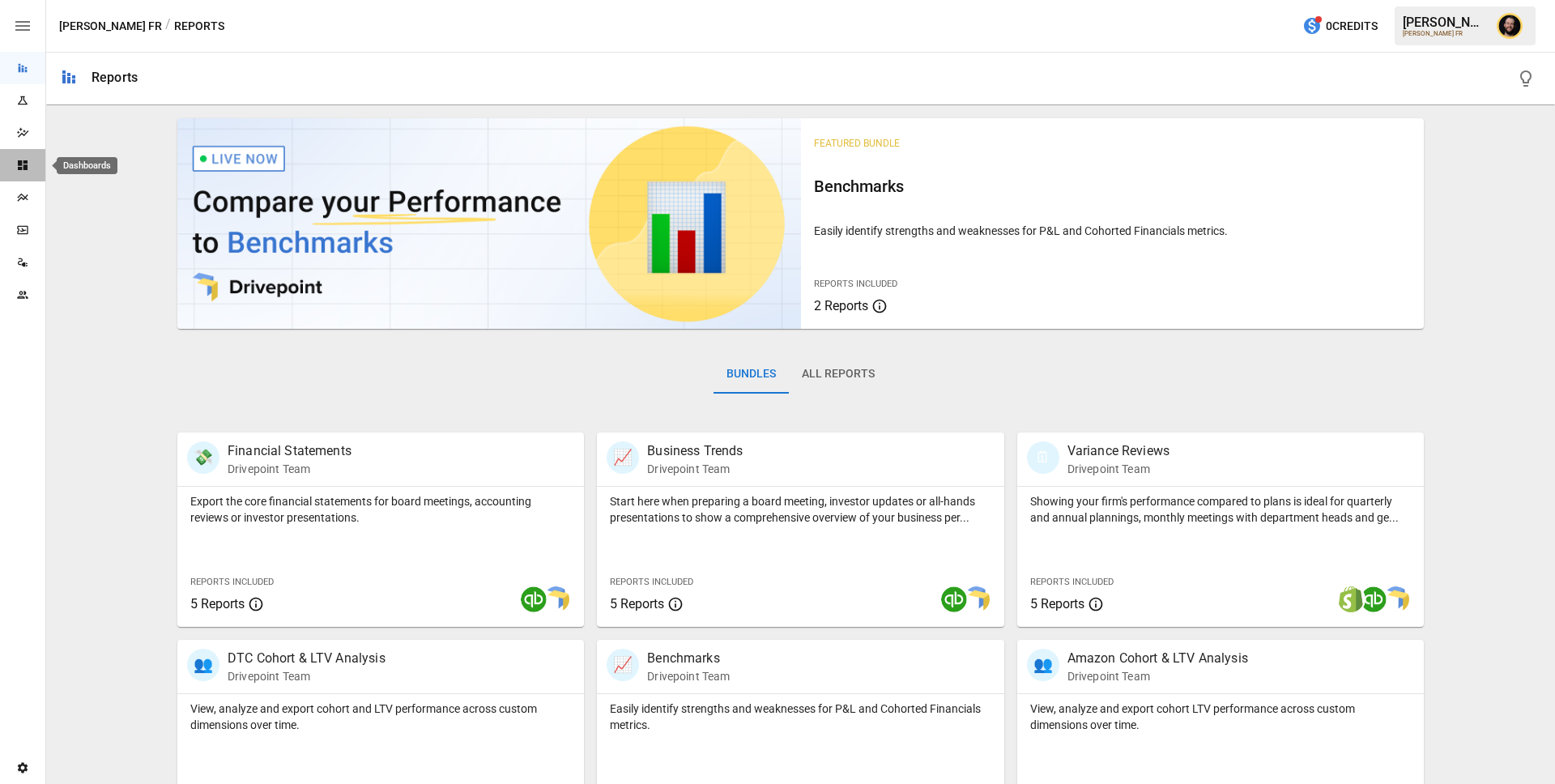
click at [22, 159] on icon "Dashboards" at bounding box center [22, 164] width 13 height 13
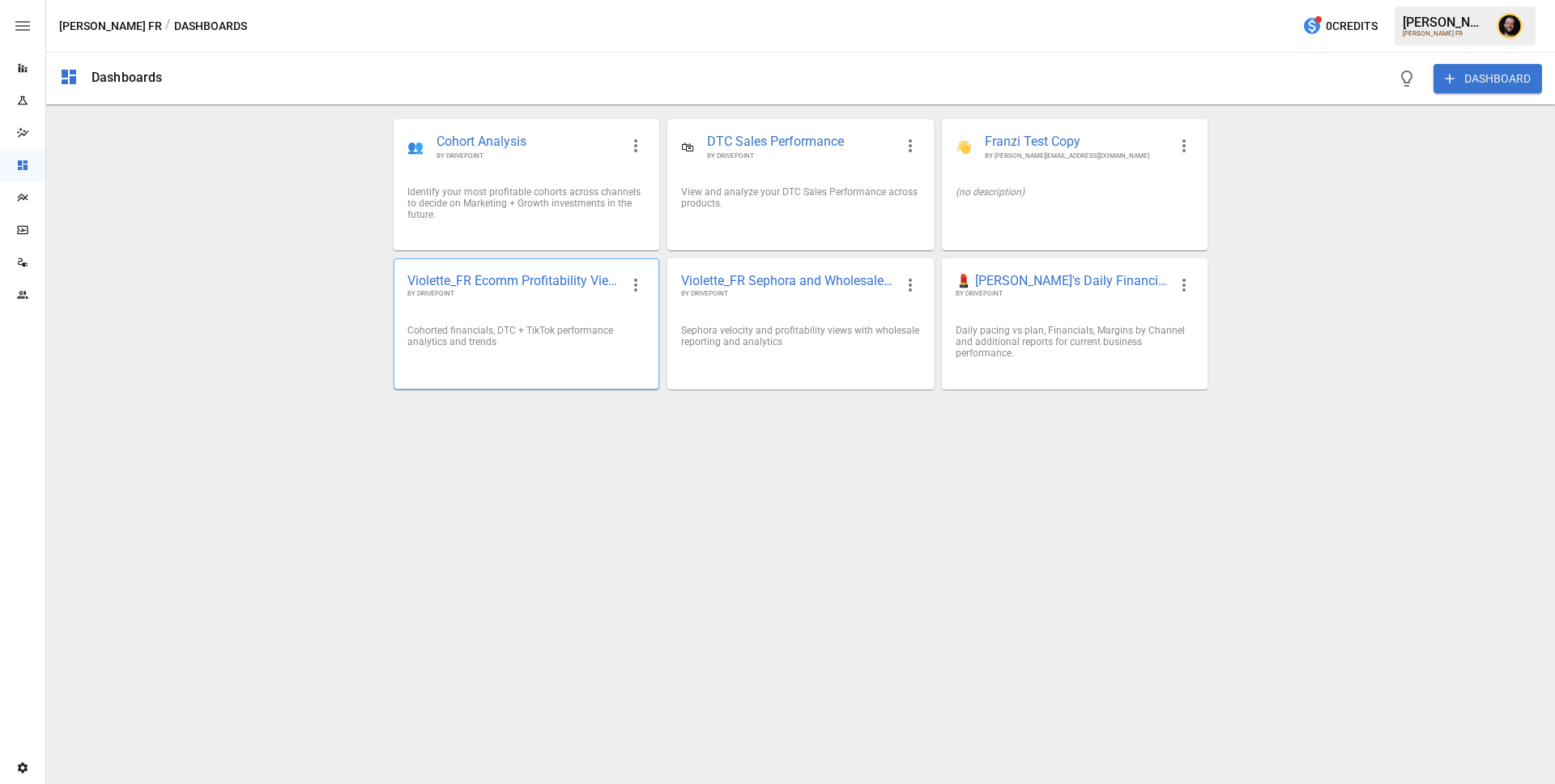
click at [563, 292] on span "BY DRIVEPOINT" at bounding box center [513, 294] width 212 height 10
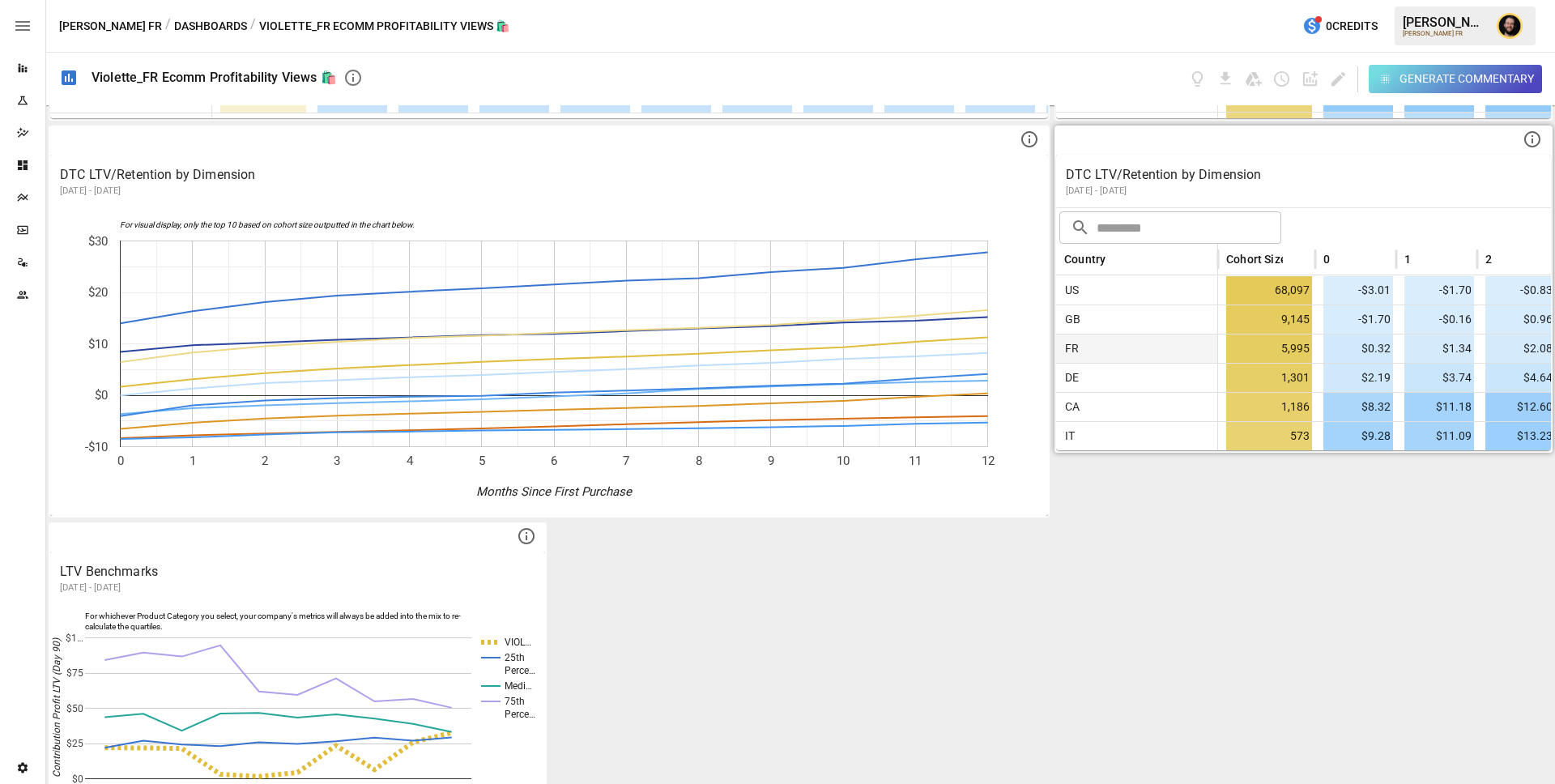
scroll to position [900, 0]
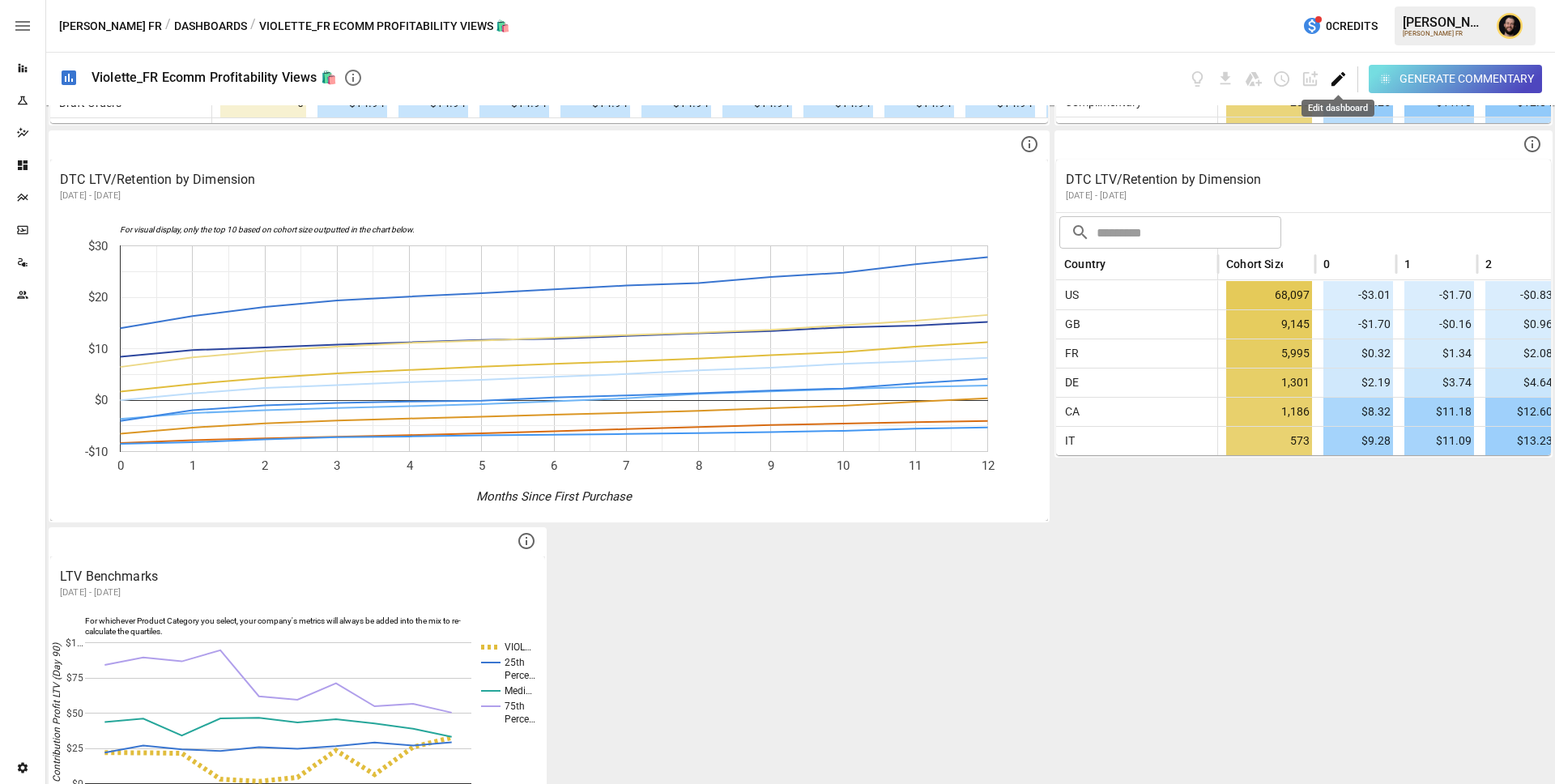
click at [1336, 74] on icon "Edit dashboard" at bounding box center [1338, 79] width 19 height 19
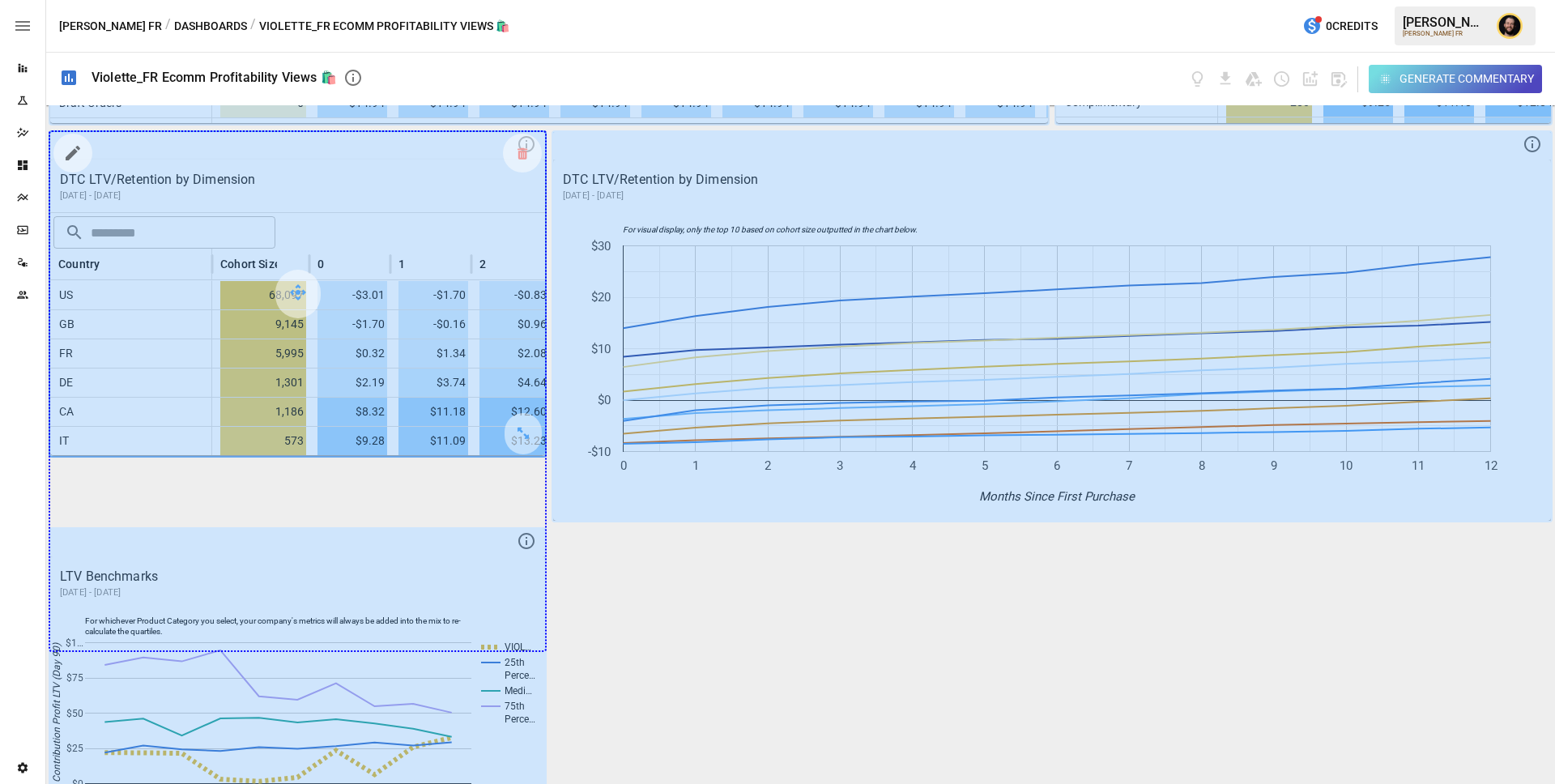
drag, startPoint x: 527, startPoint y: 430, endPoint x: 527, endPoint y: 590, distance: 160.0
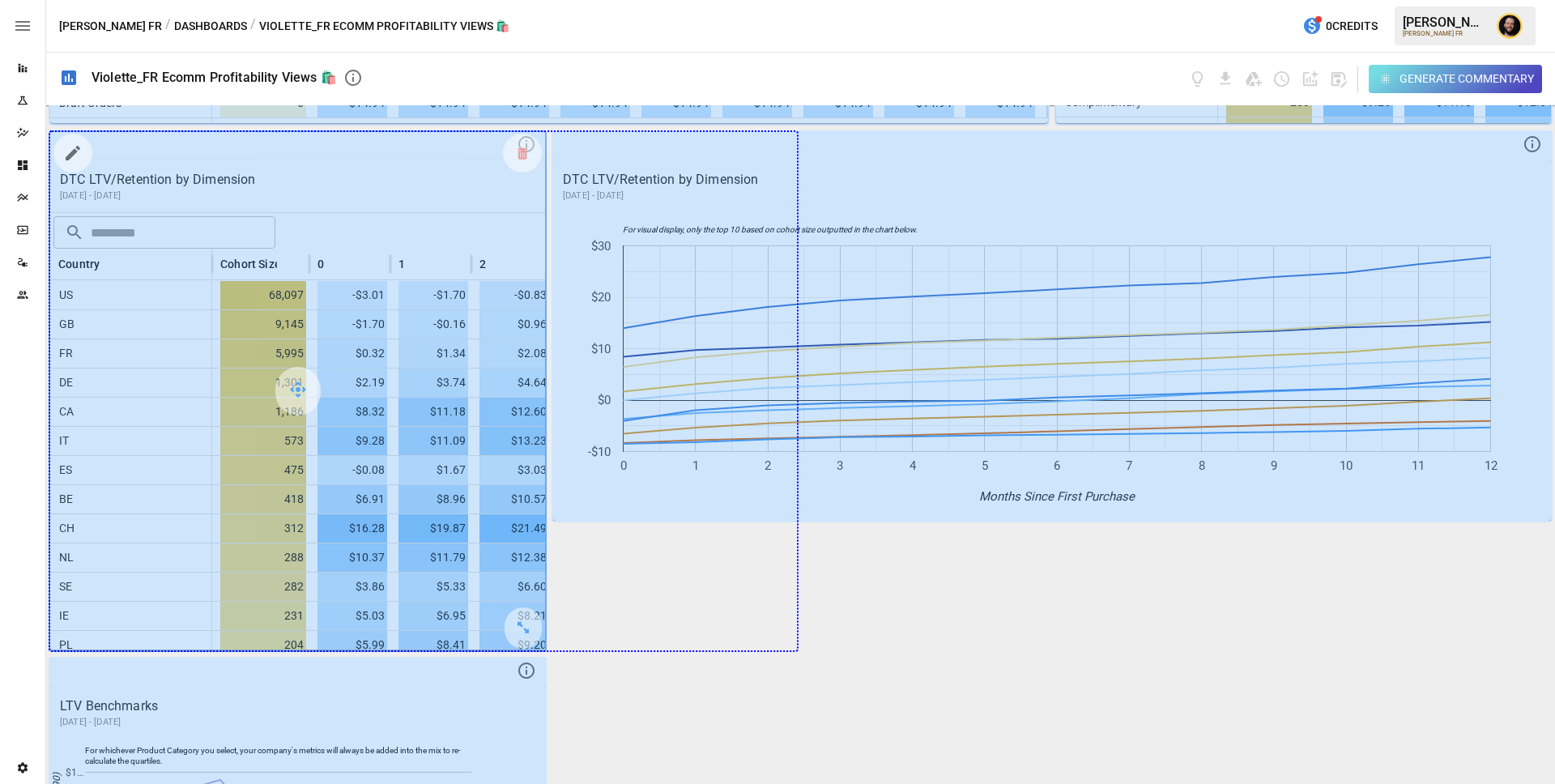
drag, startPoint x: 526, startPoint y: 631, endPoint x: 700, endPoint y: 627, distance: 174.0
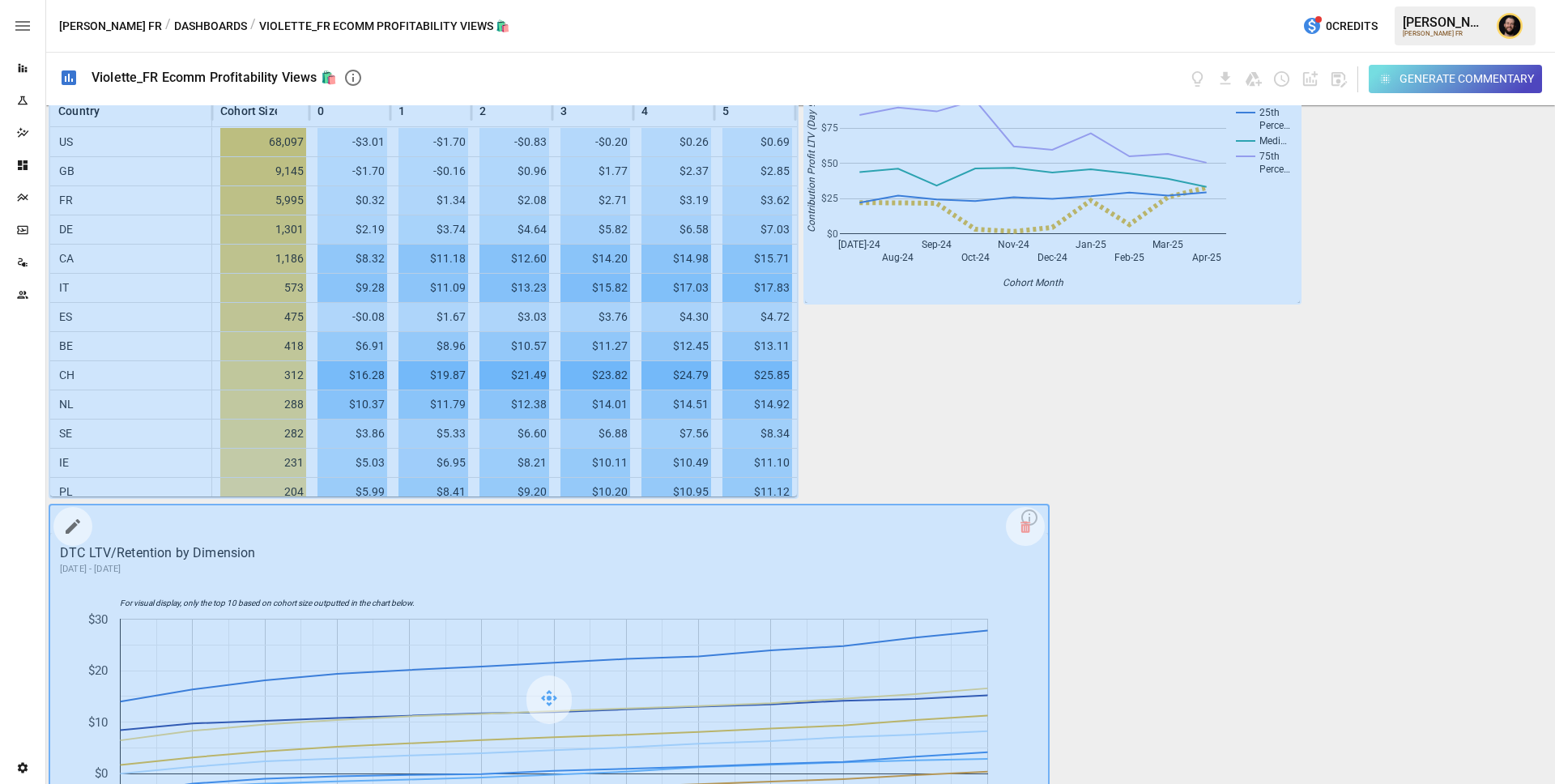
scroll to position [823, 0]
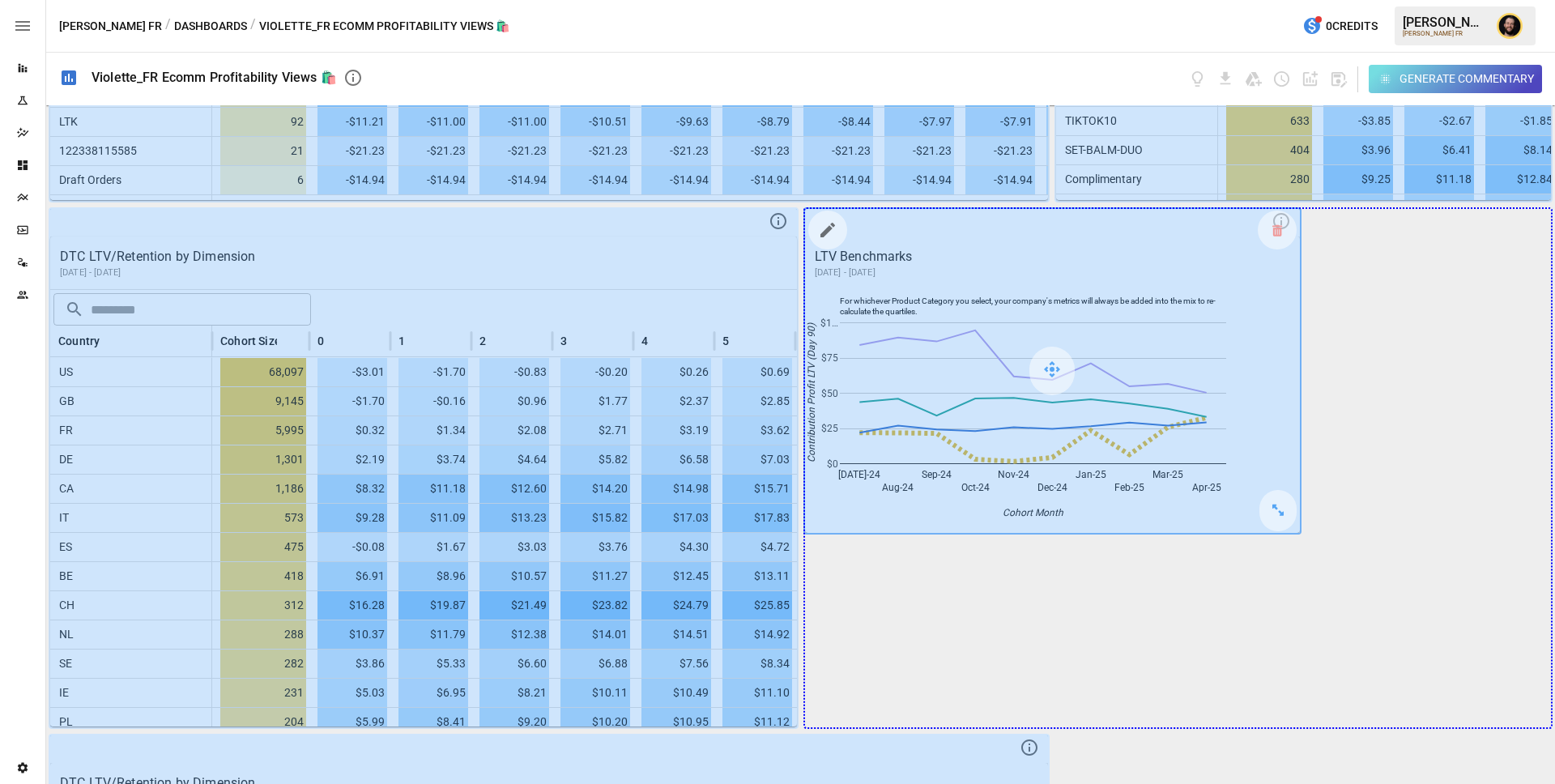
drag, startPoint x: 1274, startPoint y: 517, endPoint x: 1496, endPoint y: 687, distance: 279.6
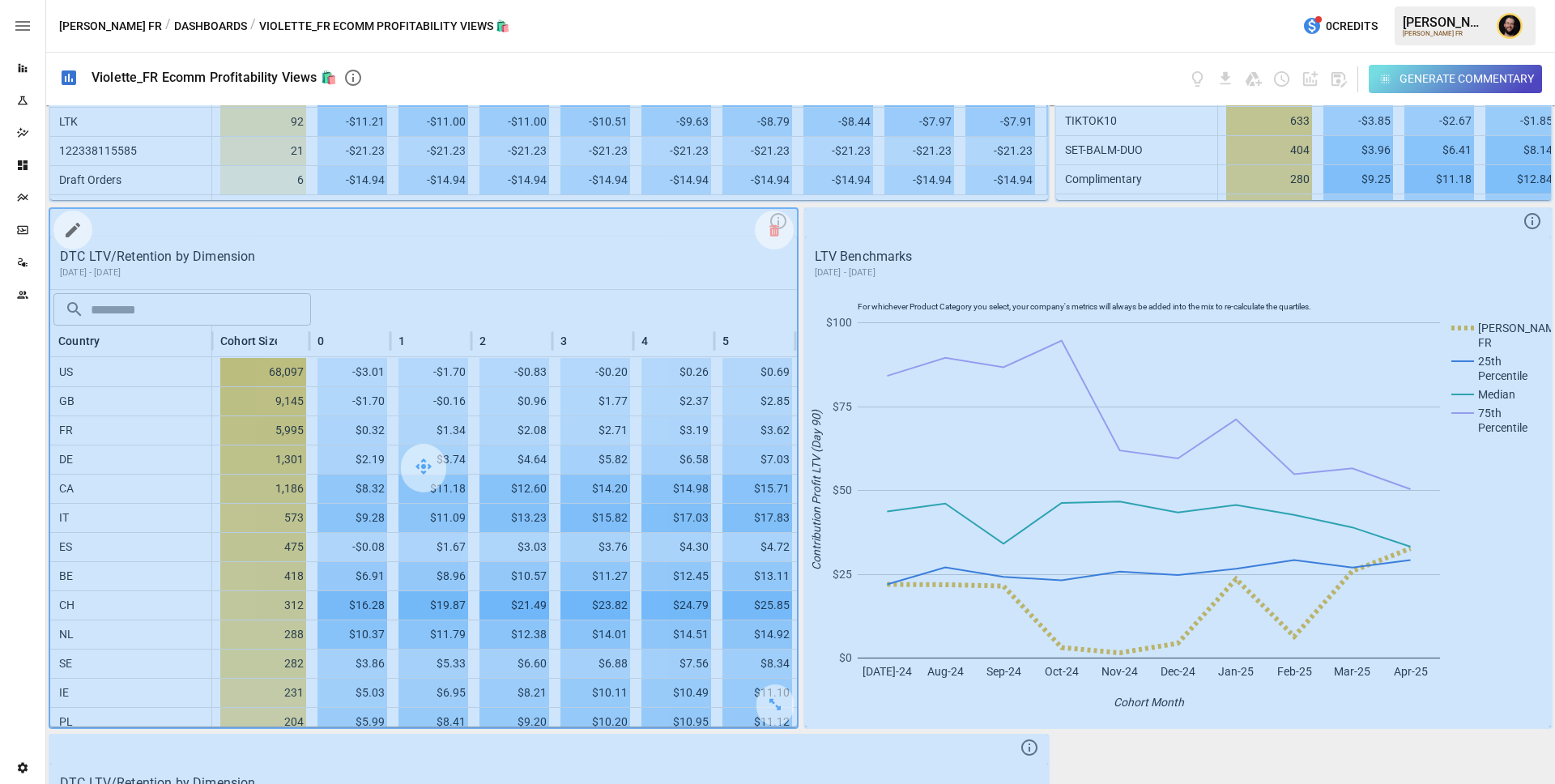
scroll to position [1167, 0]
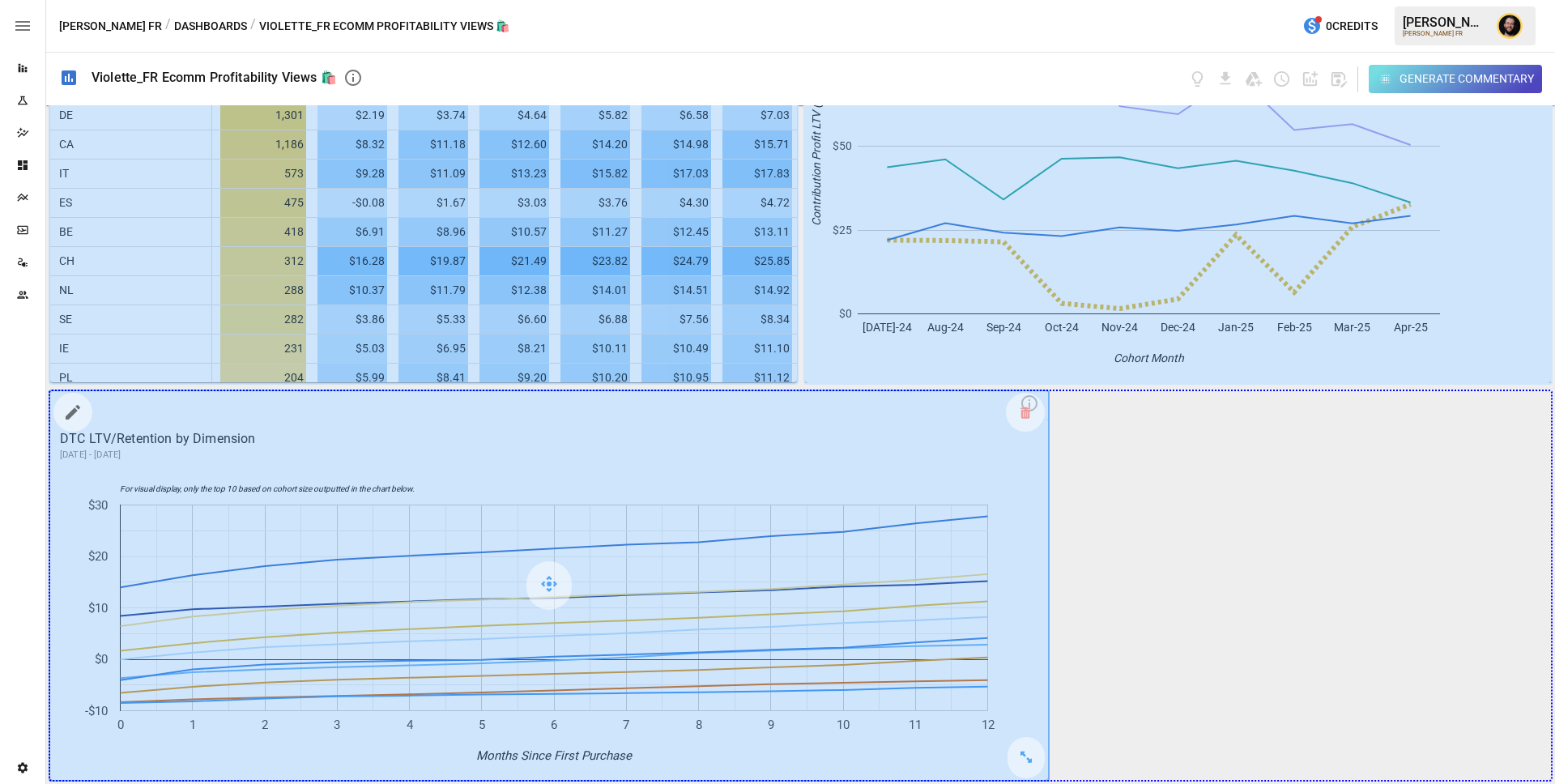
drag, startPoint x: 1032, startPoint y: 757, endPoint x: 1437, endPoint y: 750, distance: 405.1
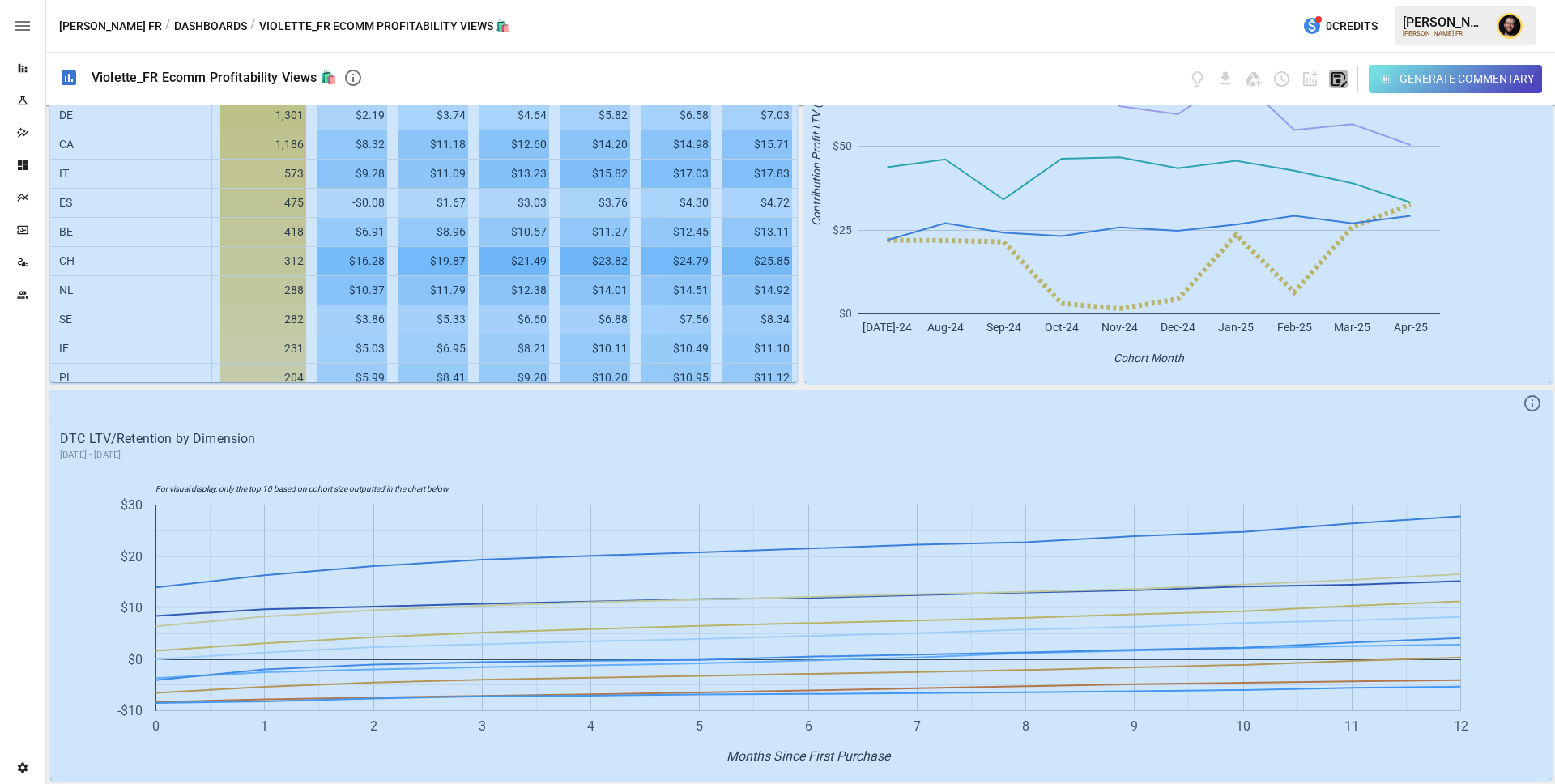
click at [1332, 84] on icon "button" at bounding box center [1338, 79] width 19 height 19
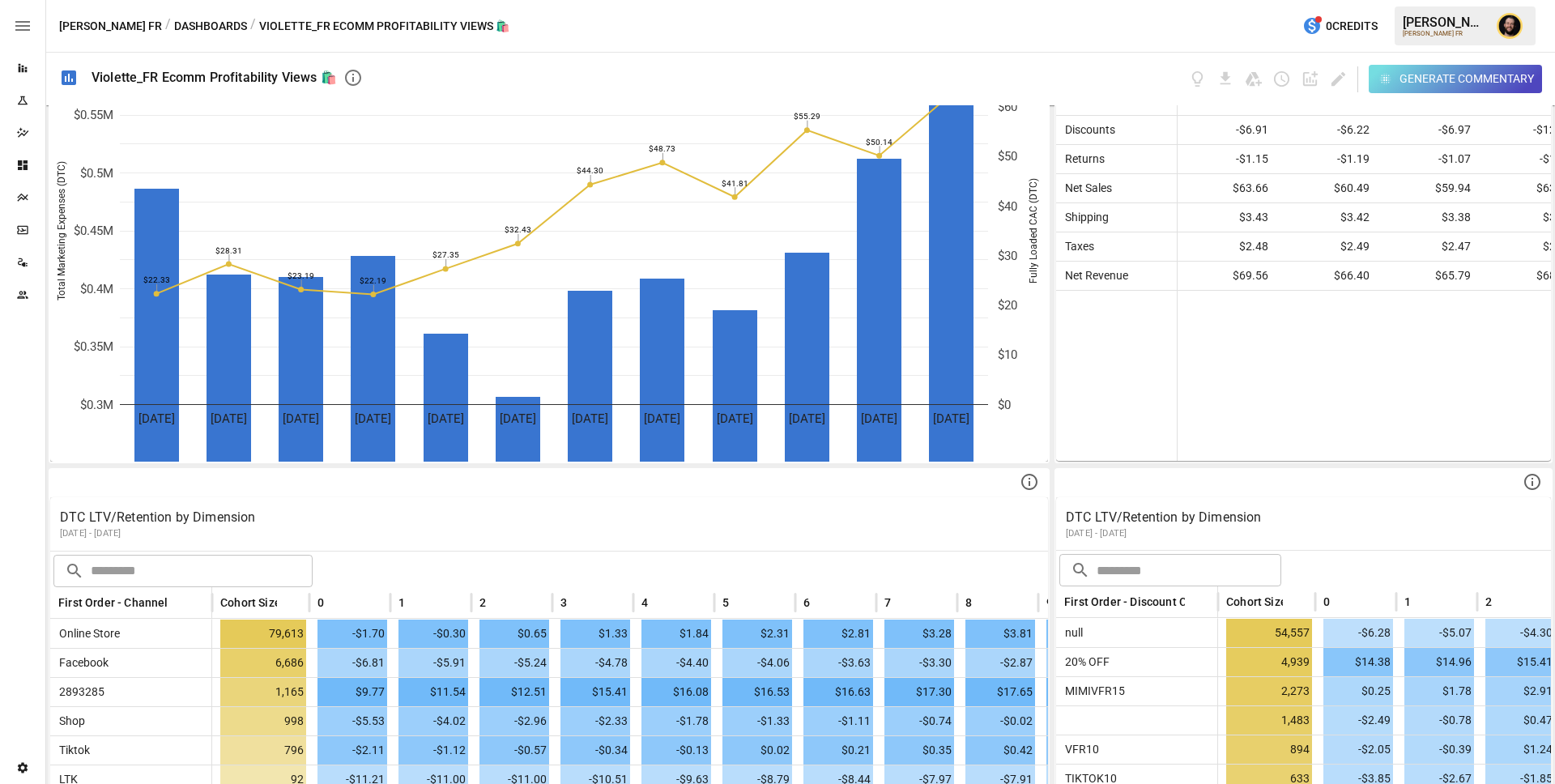
scroll to position [0, 0]
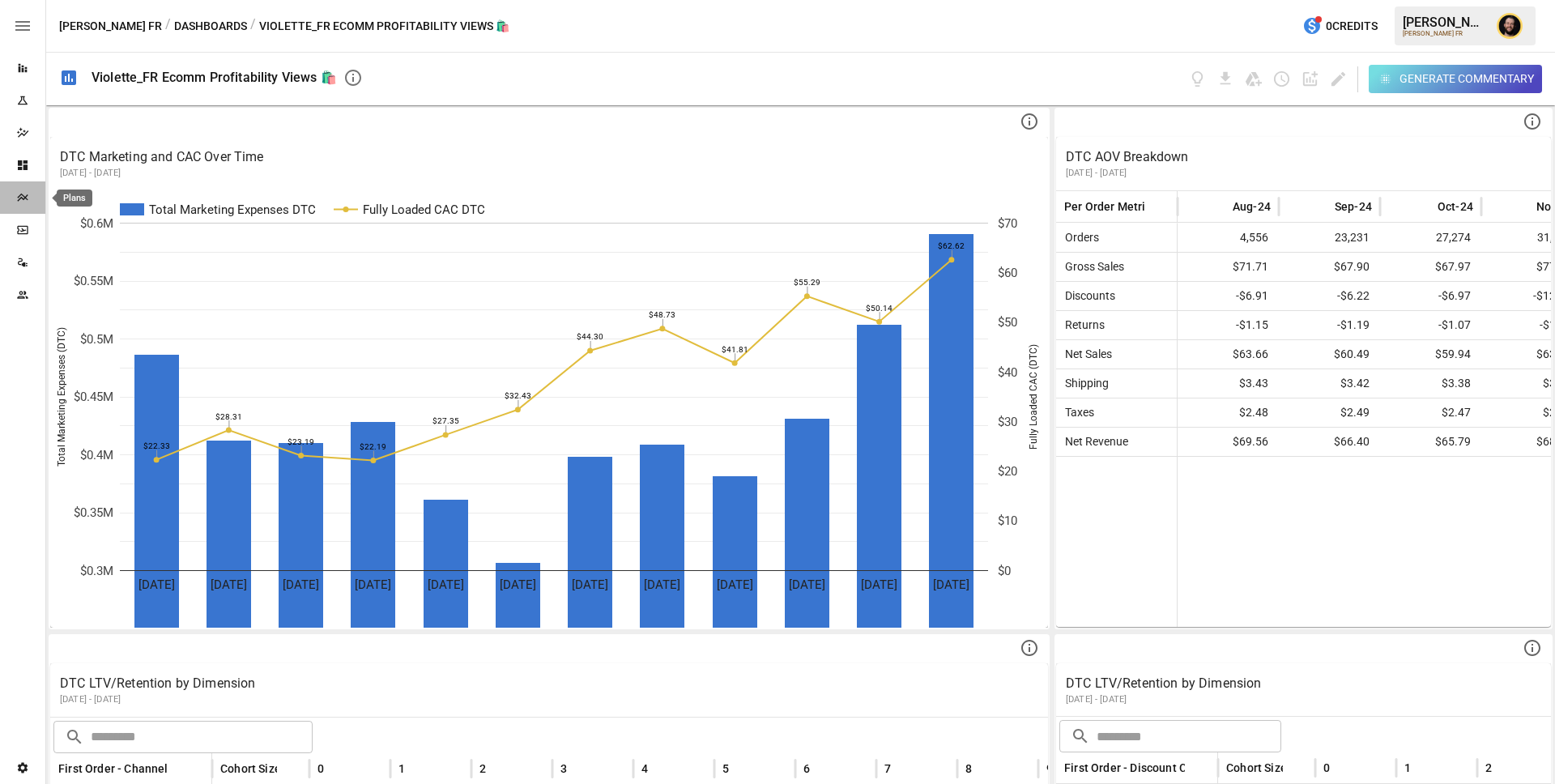
click at [10, 194] on div "Plans" at bounding box center [23, 196] width 45 height 13
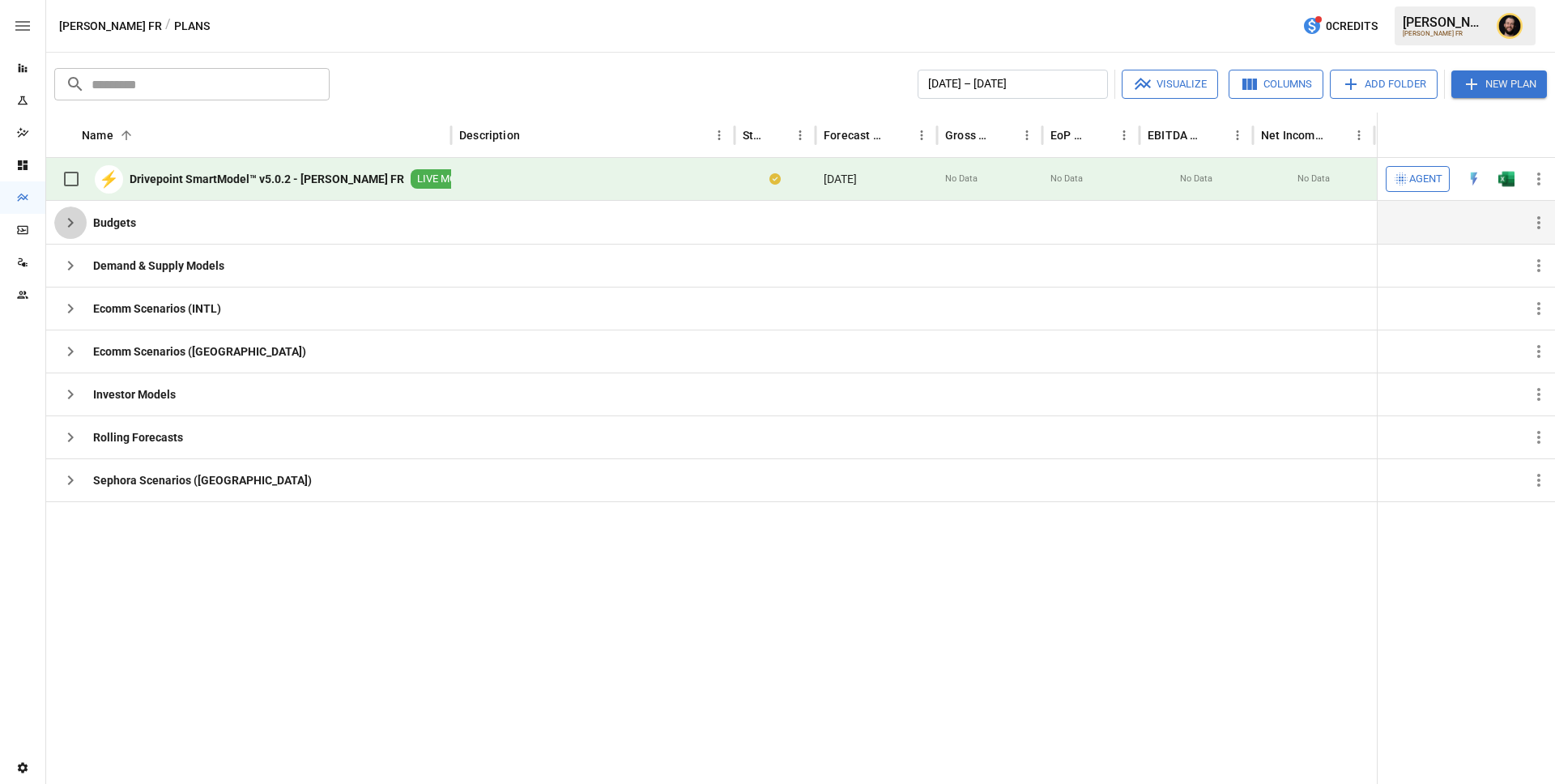
click at [62, 218] on icon "button" at bounding box center [71, 223] width 20 height 20
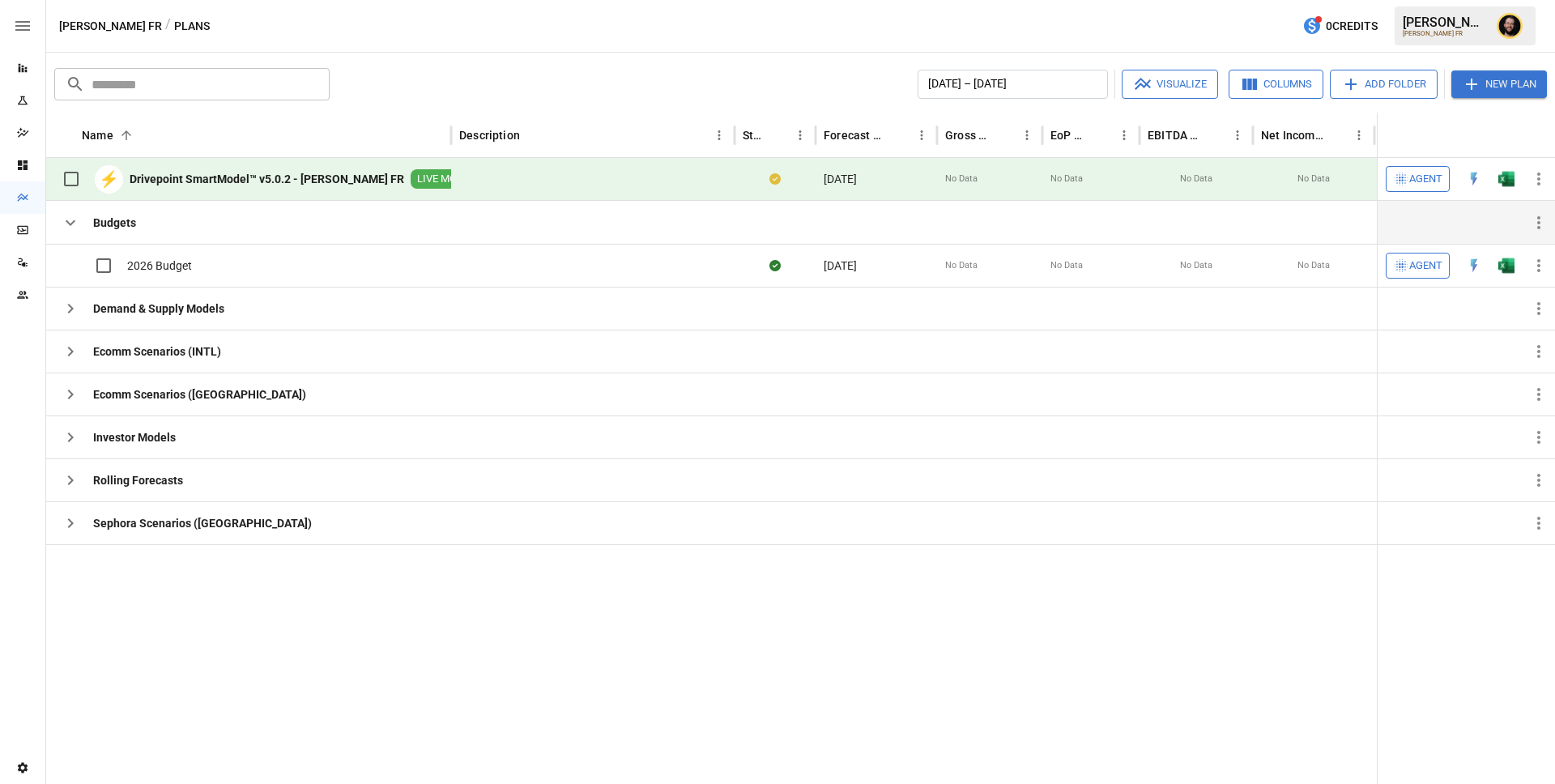
click at [62, 218] on icon "button" at bounding box center [71, 223] width 20 height 20
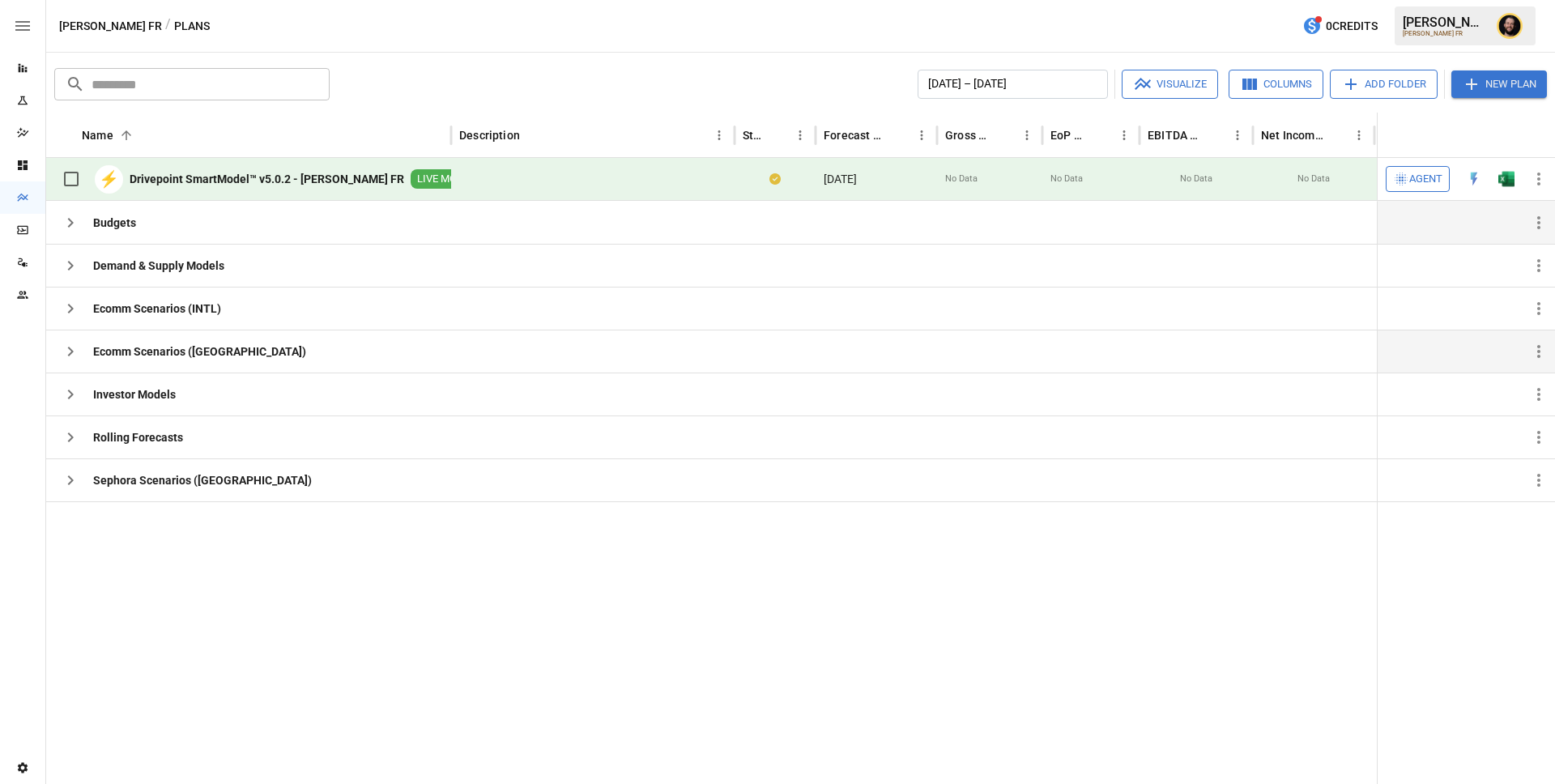
click at [68, 342] on icon "button" at bounding box center [71, 352] width 20 height 20
click at [67, 314] on icon "button" at bounding box center [71, 308] width 20 height 20
